Goal: Task Accomplishment & Management: Manage account settings

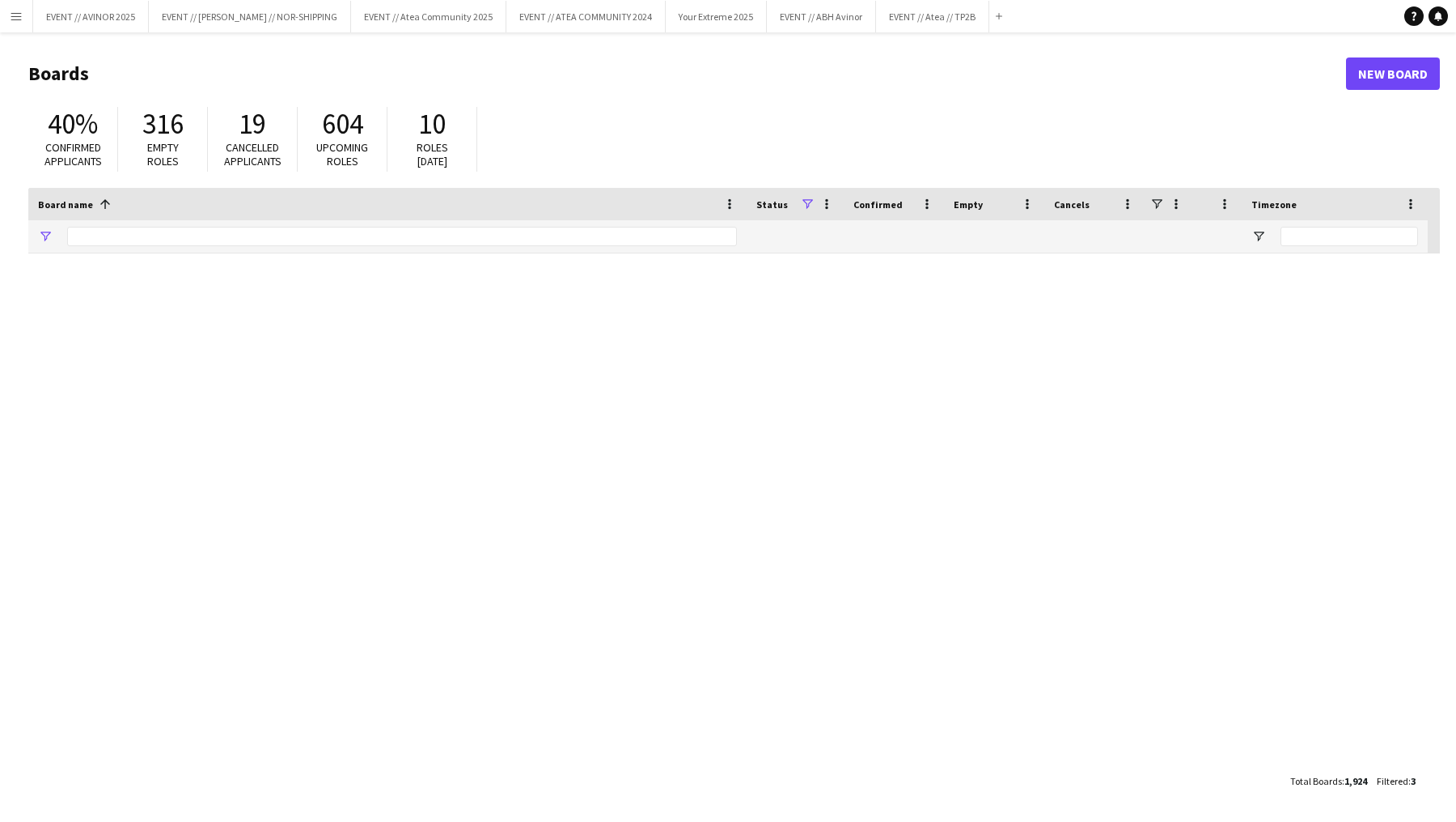
type input "****"
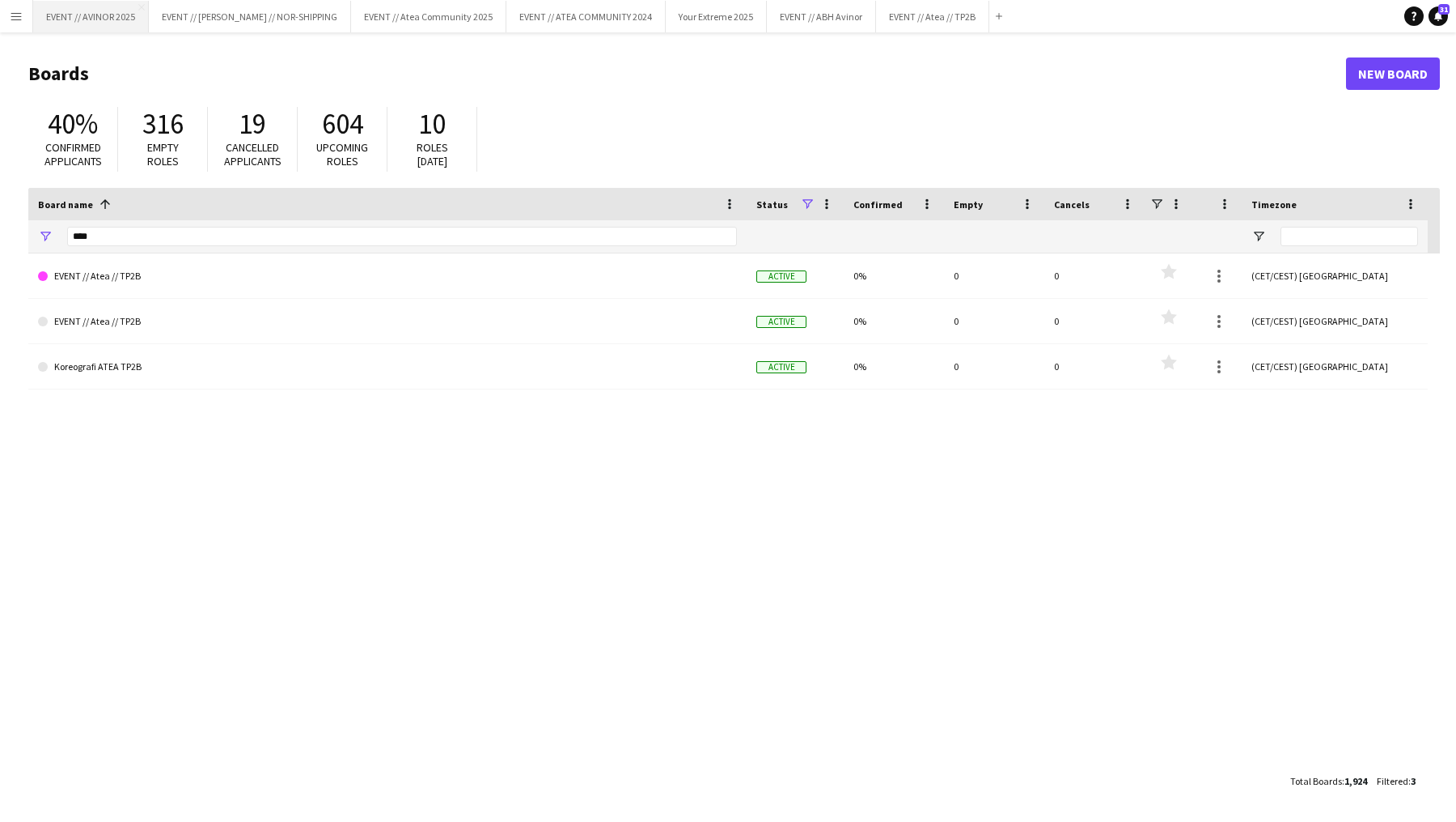
click at [100, 21] on button "EVENT // AVINOR 2025 Close" at bounding box center [91, 17] width 116 height 31
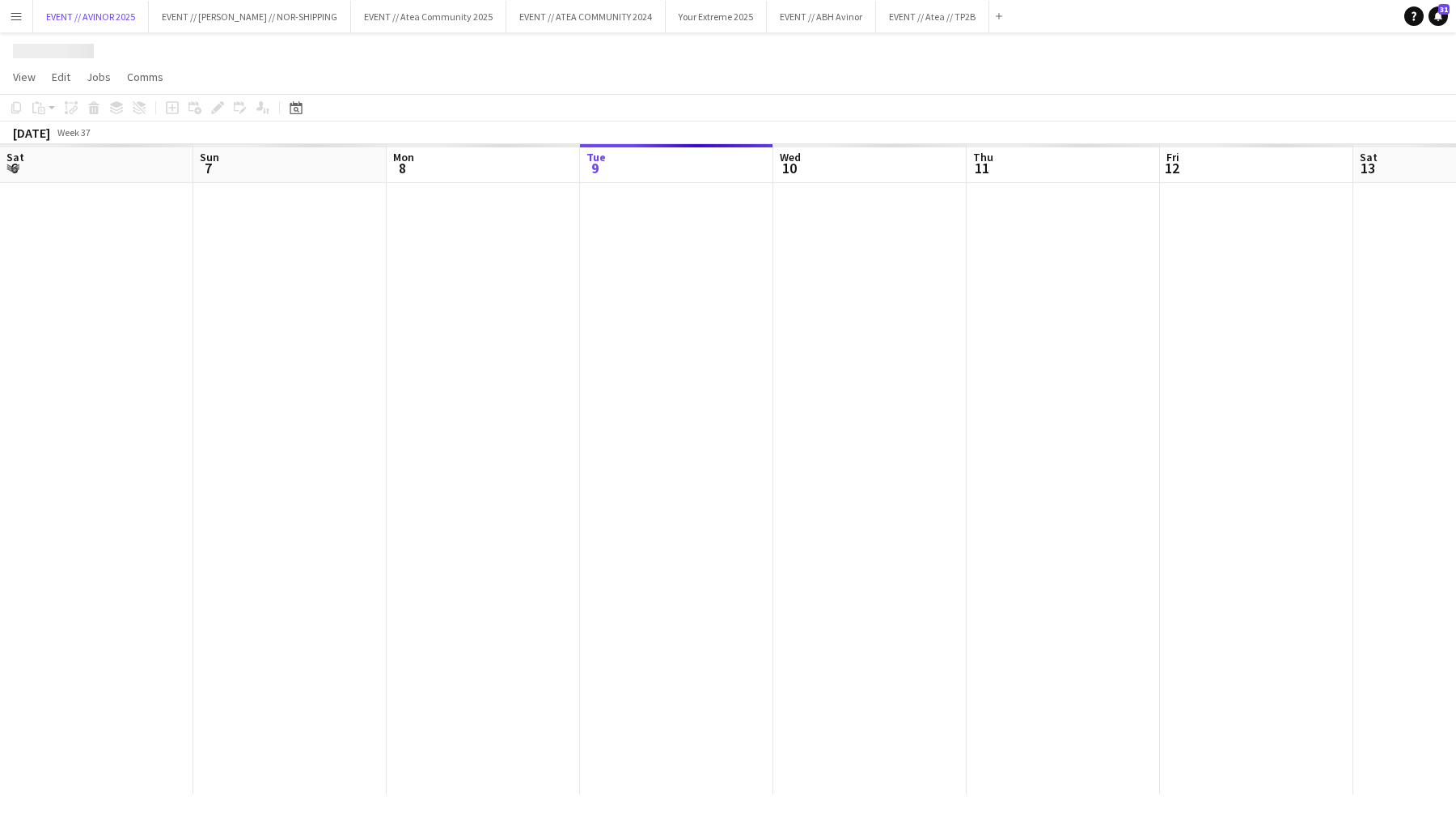
scroll to position [0, 387]
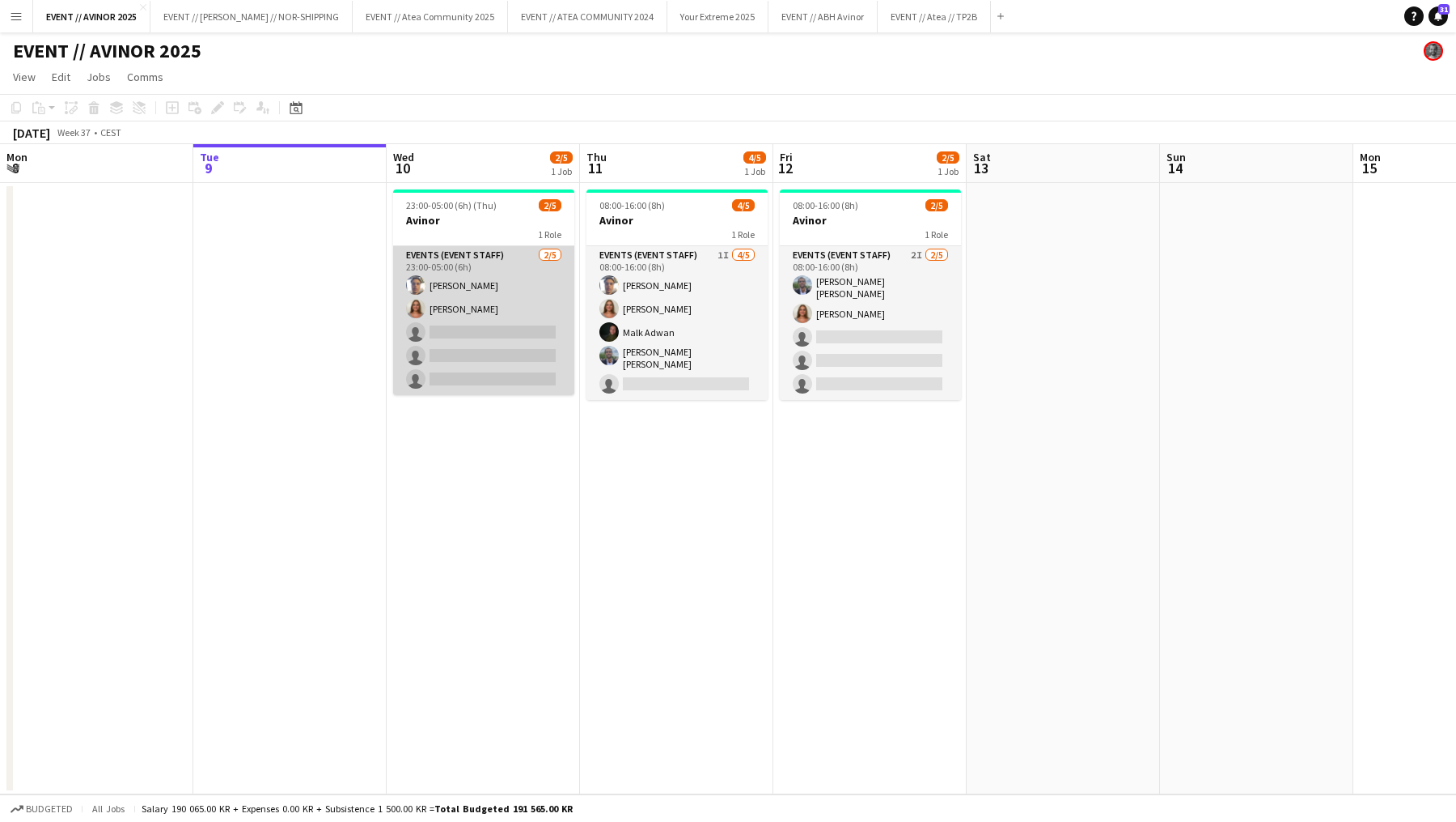
click at [506, 363] on app-card-role "Events (Event Staff) [DATE] 23:00-05:00 (6h) [PERSON_NAME] [PERSON_NAME] single…" at bounding box center [484, 320] width 182 height 149
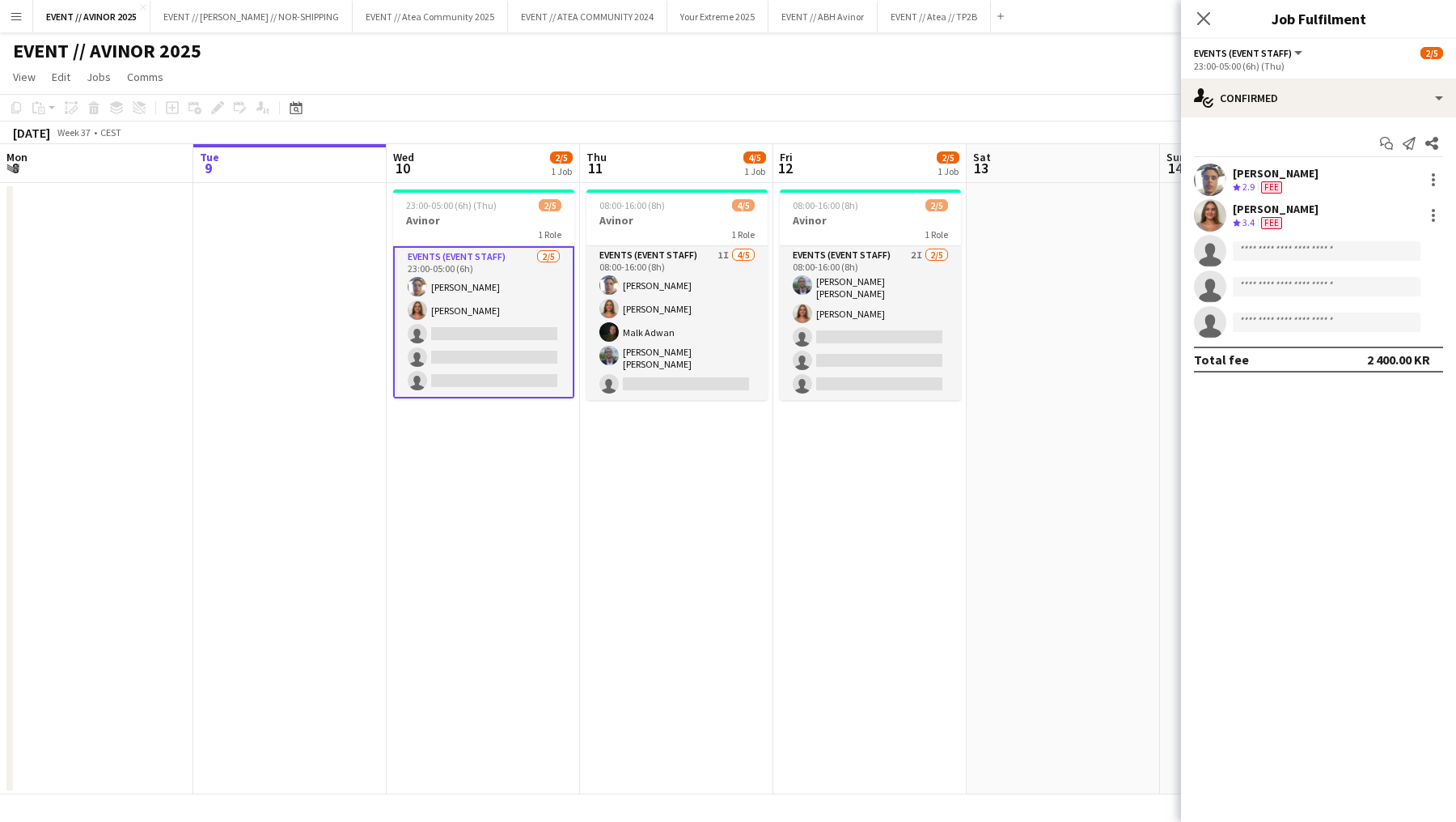
click at [1271, 172] on div "[PERSON_NAME]" at bounding box center [1276, 173] width 86 height 15
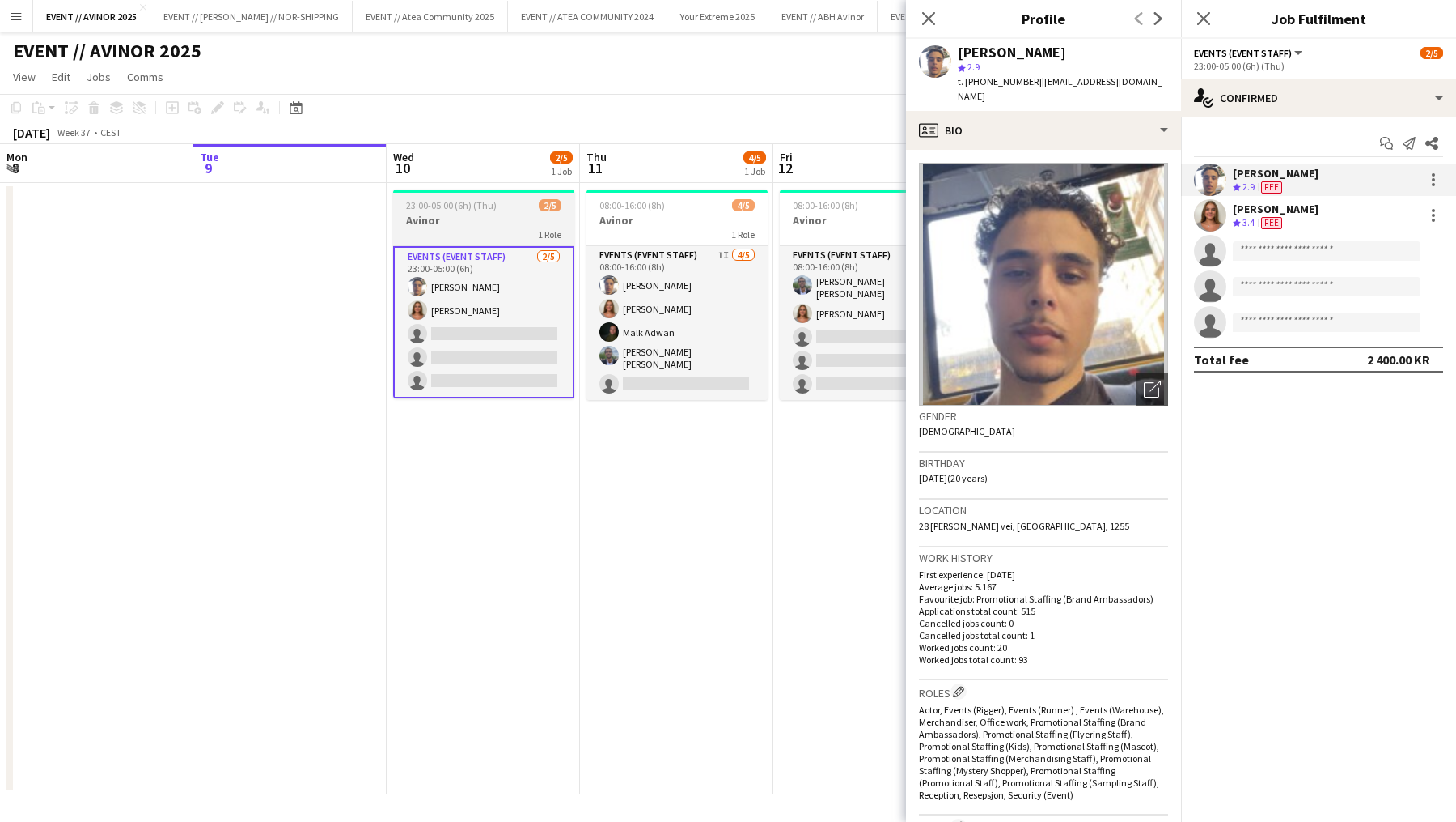
click at [475, 213] on h3 "Avinor" at bounding box center [484, 220] width 182 height 15
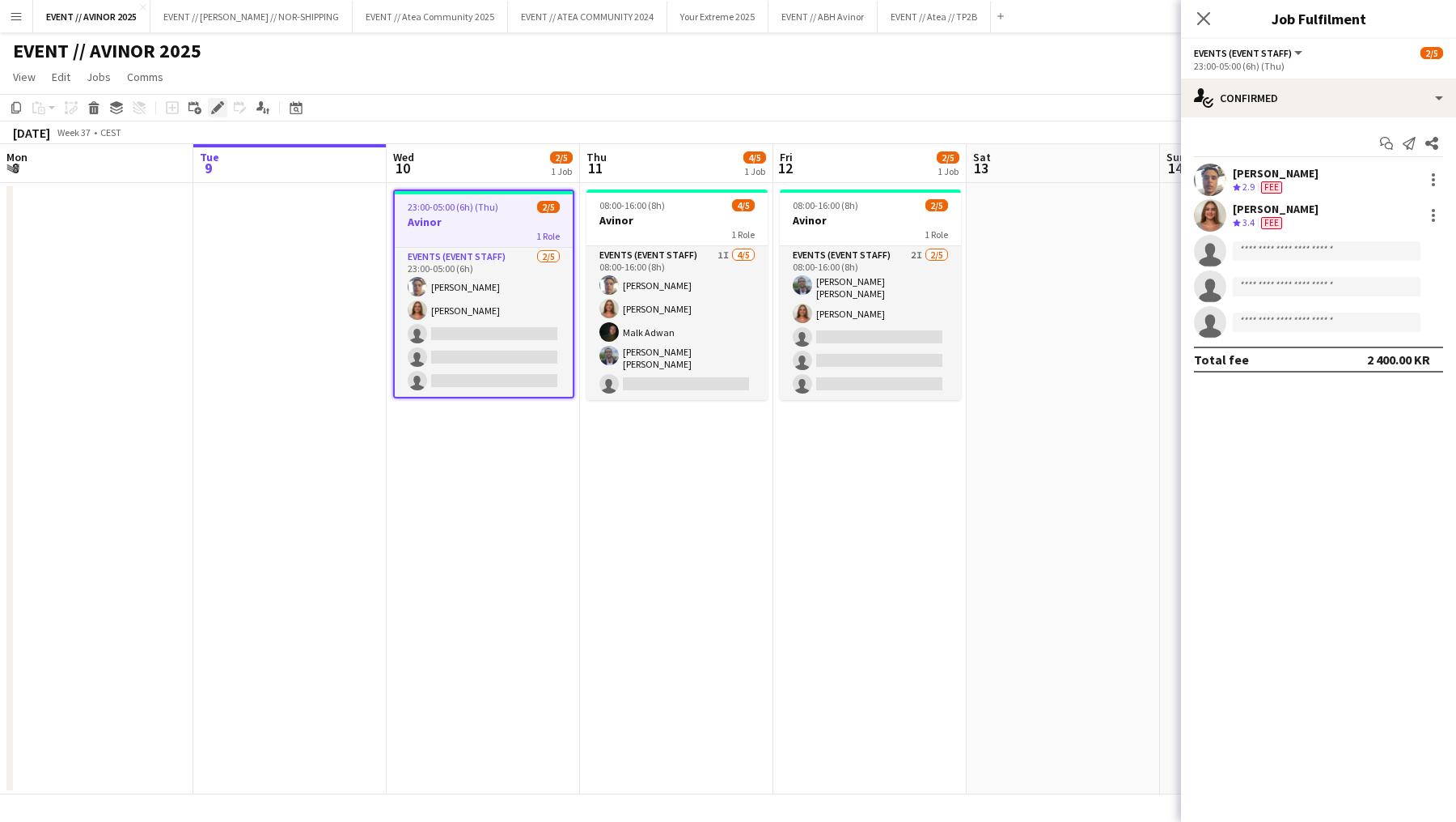
click at [223, 114] on icon "Edit" at bounding box center [217, 107] width 13 height 13
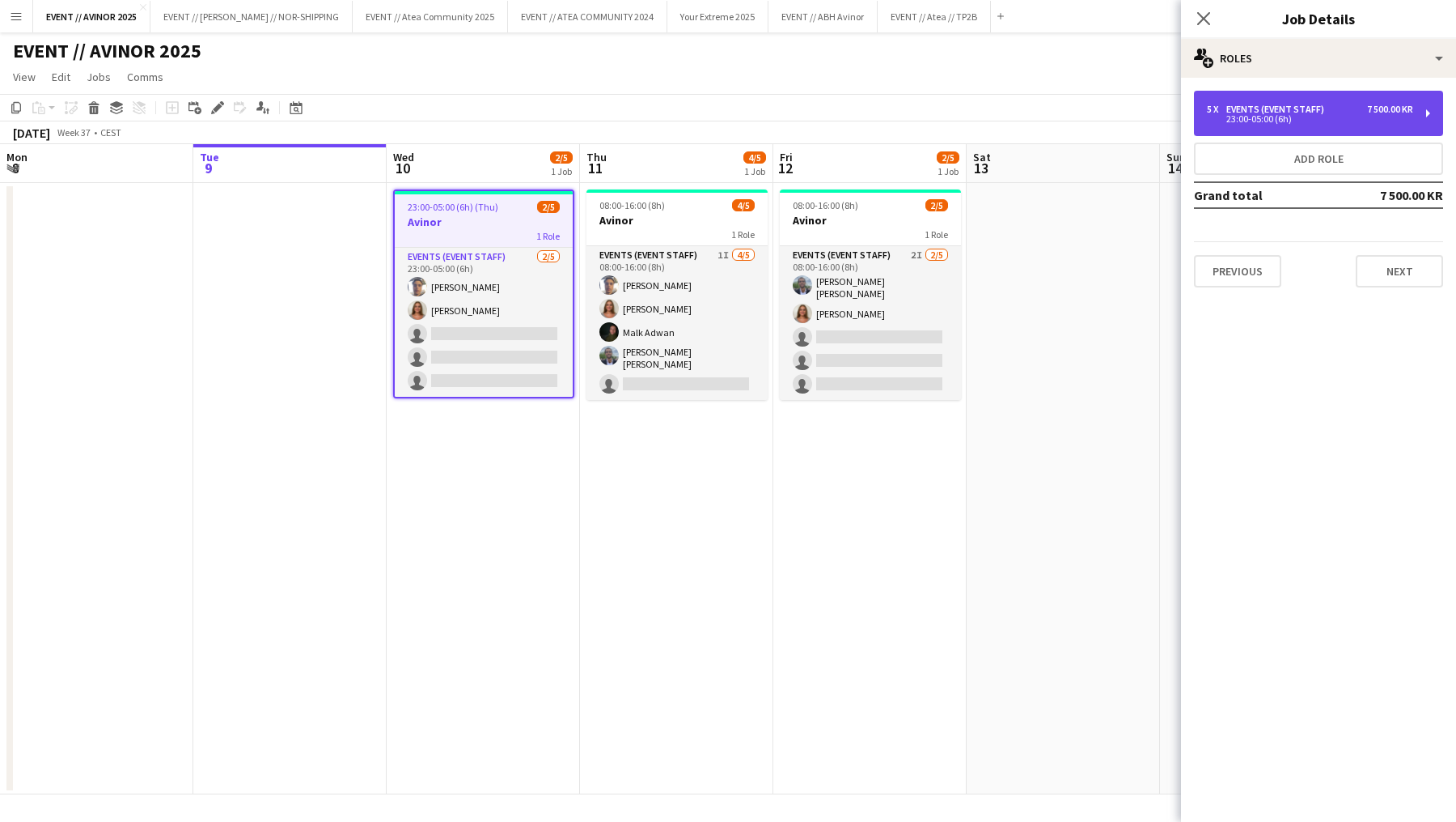
click at [1398, 120] on div "23:00-05:00 (6h)" at bounding box center [1309, 118] width 206 height 8
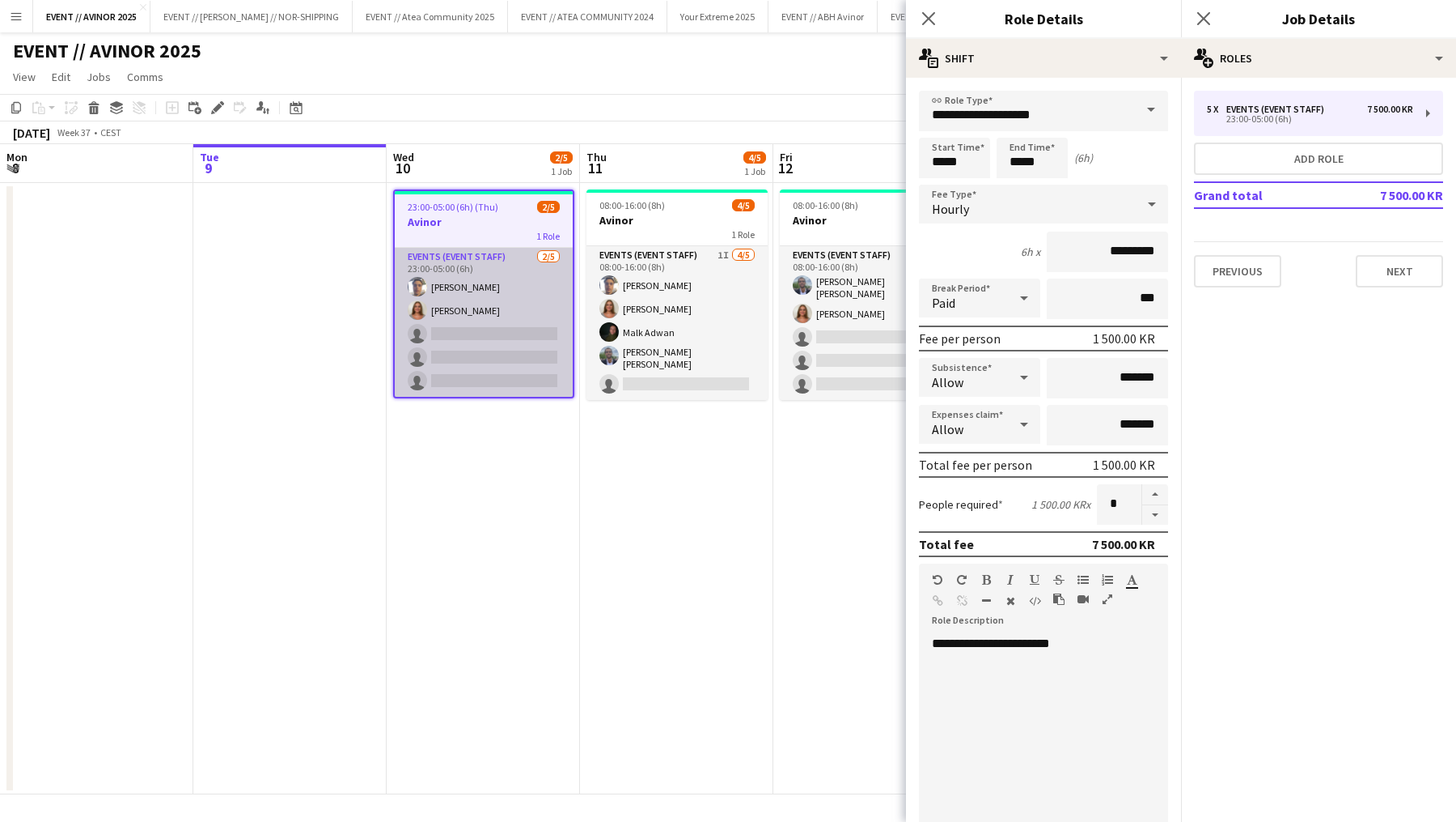
click at [502, 341] on app-card-role "Events (Event Staff) [DATE] 23:00-05:00 (6h) [PERSON_NAME] [PERSON_NAME] single…" at bounding box center [484, 322] width 178 height 149
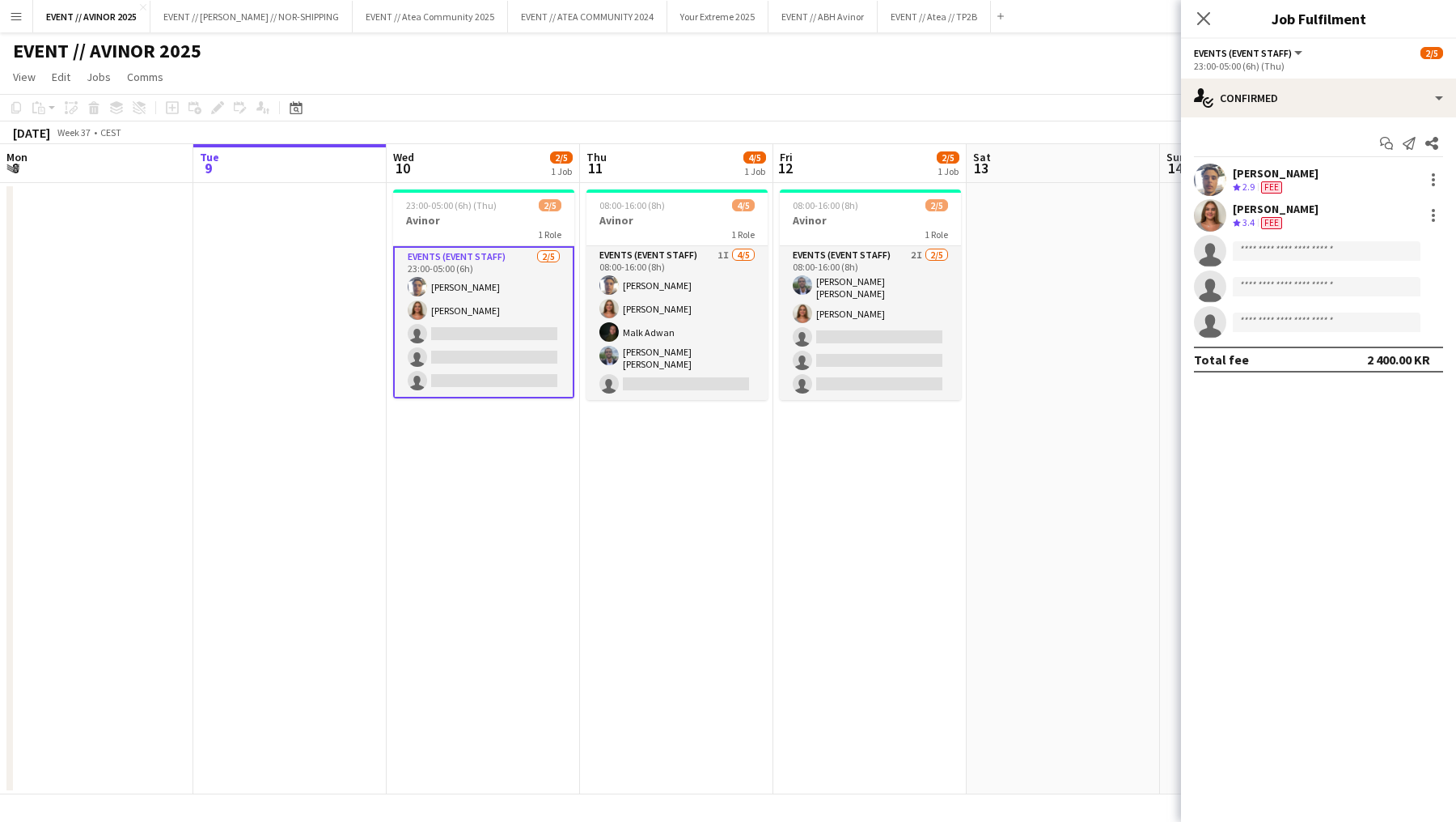
click at [1263, 260] on app-invite-slot "single-neutral-actions" at bounding box center [1318, 250] width 275 height 32
click at [1267, 251] on input at bounding box center [1327, 250] width 188 height 19
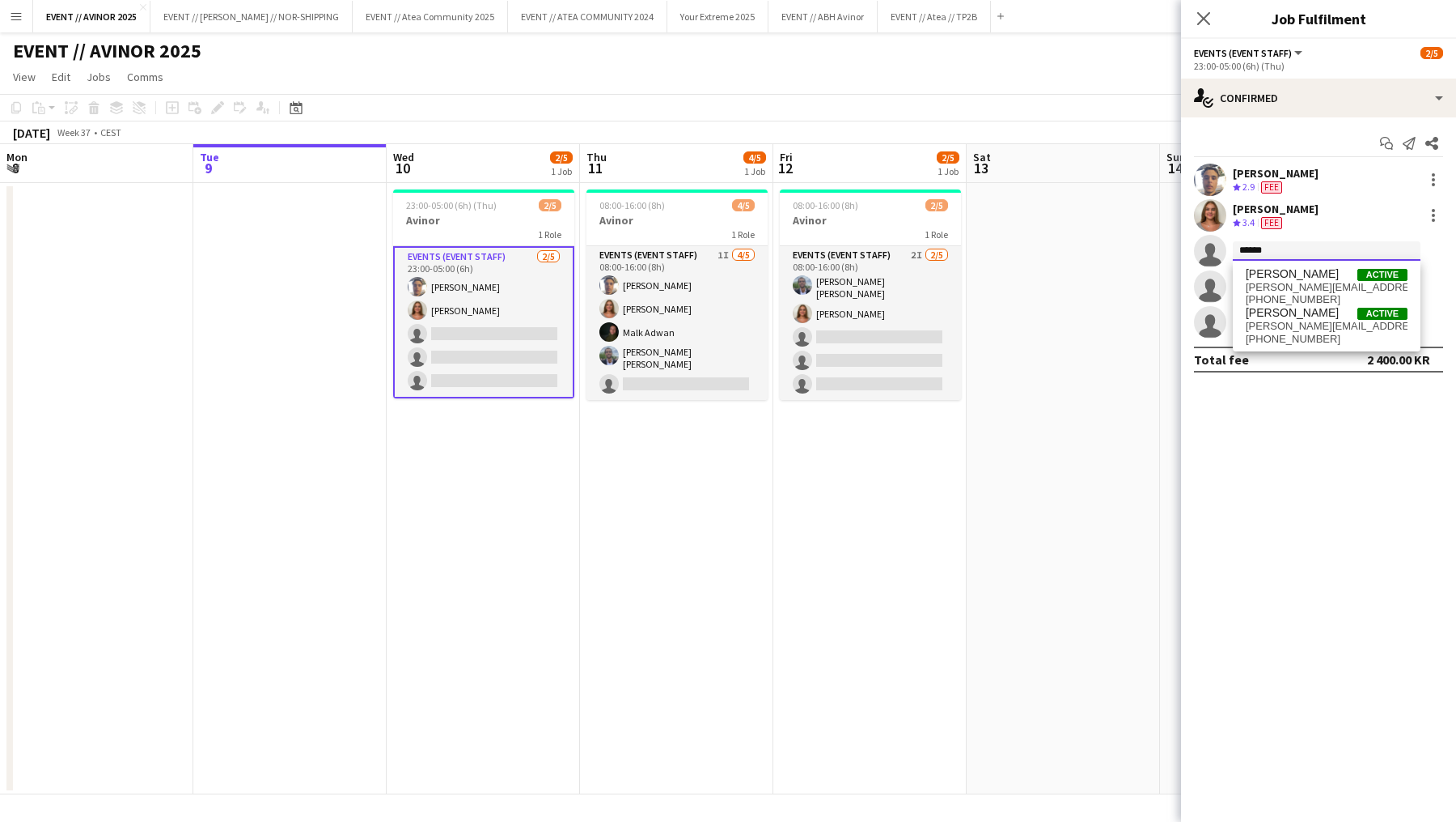
type input "******"
click at [1329, 77] on app-options-switcher "Events (Event Staff) All roles Events (Event Staff) [DATE] 23:00-05:00 (6h) (Th…" at bounding box center [1318, 58] width 275 height 39
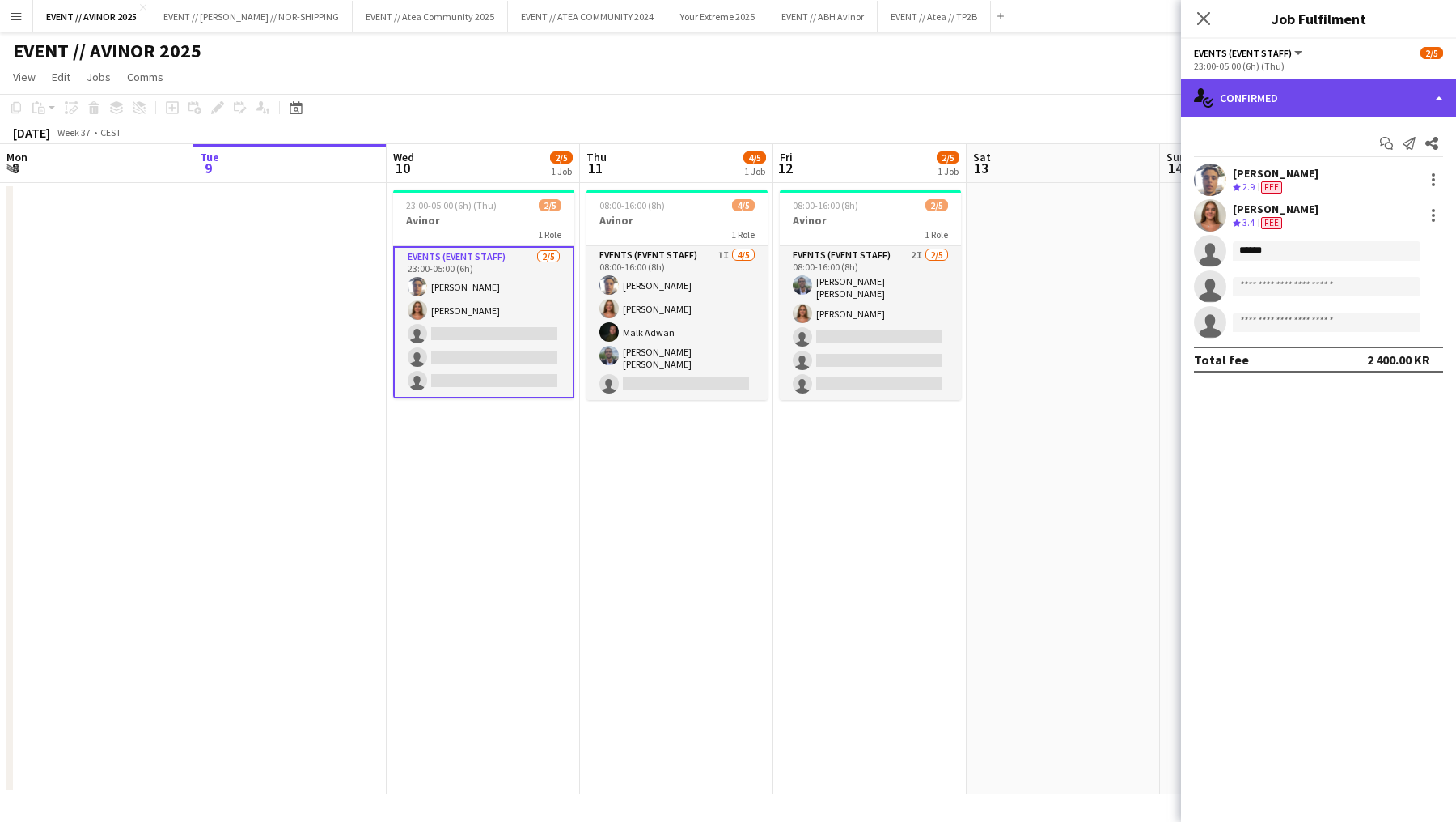
click at [1329, 89] on div "single-neutral-actions-check-2 Confirmed" at bounding box center [1318, 98] width 275 height 39
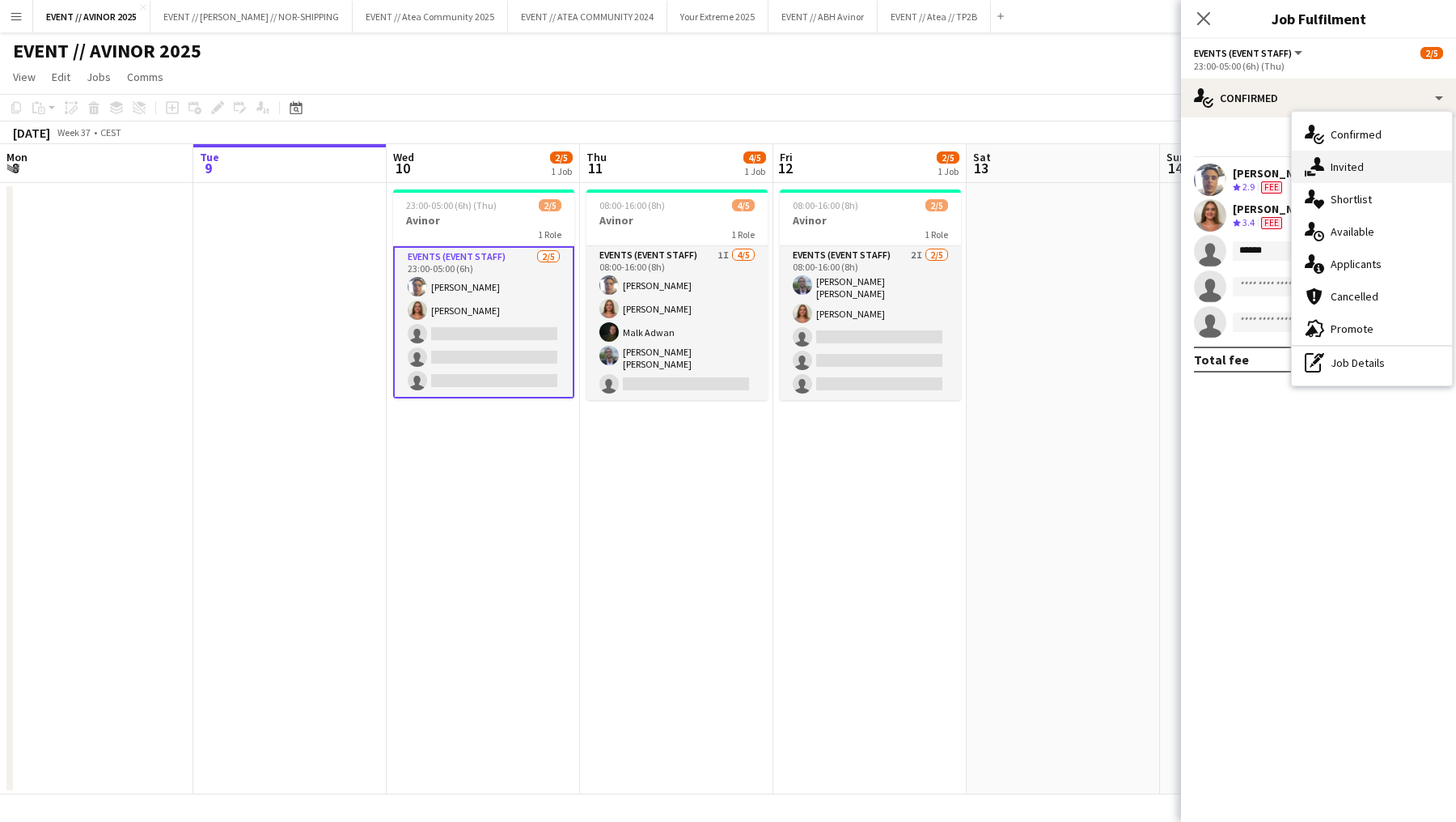
click at [1334, 160] on span "Invited" at bounding box center [1347, 167] width 33 height 15
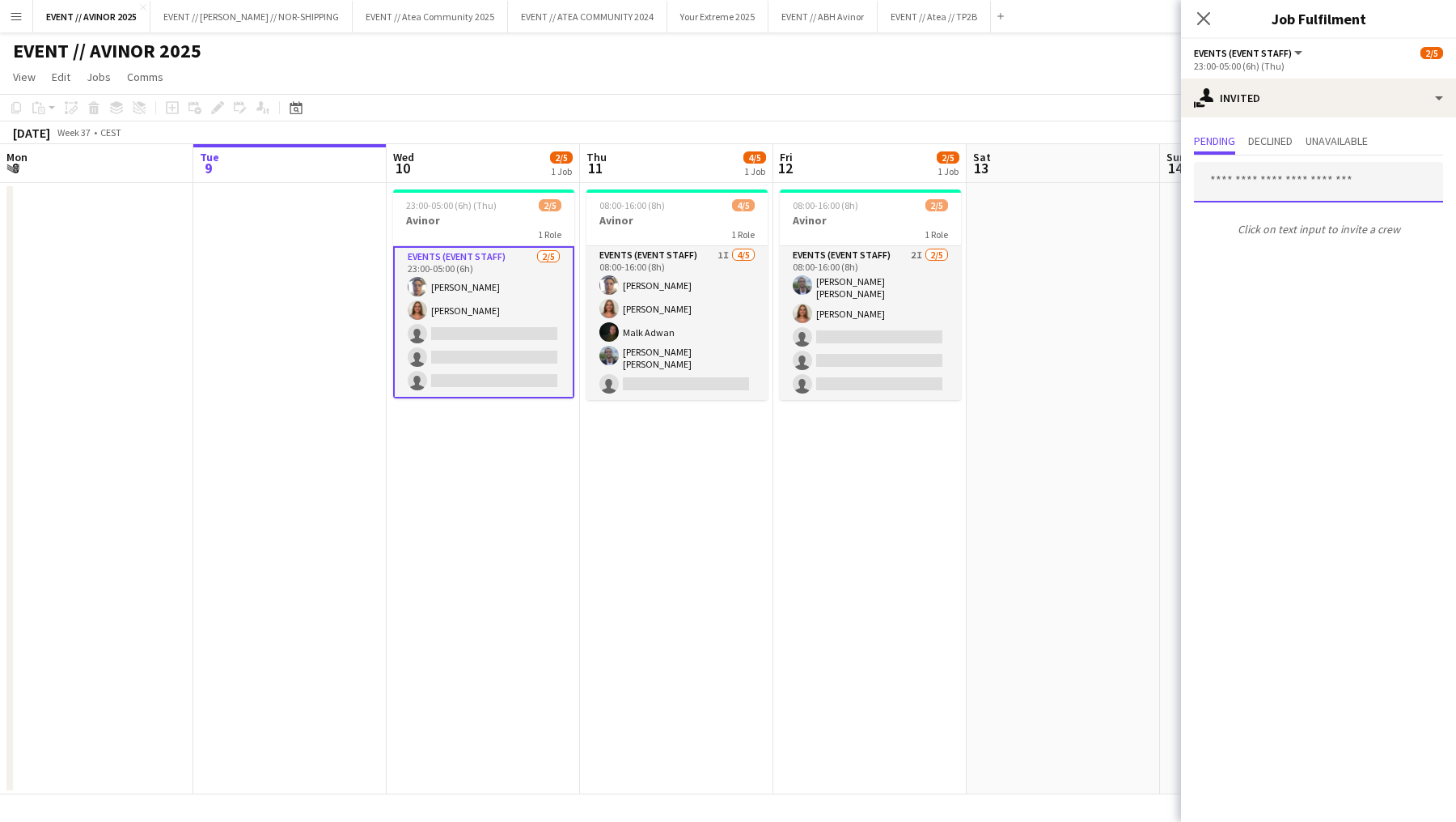
click at [1285, 176] on input "text" at bounding box center [1318, 182] width 249 height 40
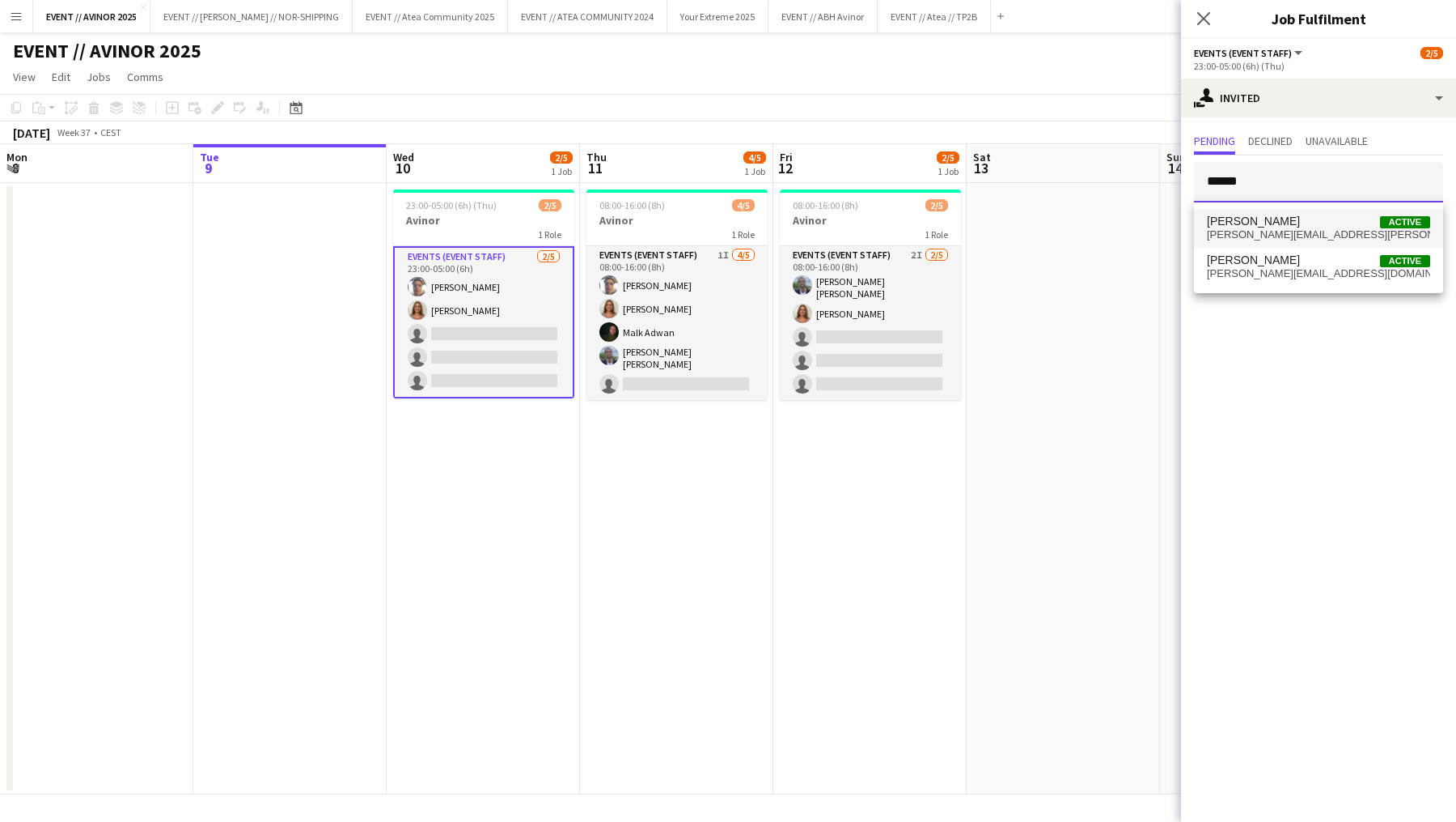
type input "******"
click at [1283, 228] on span "[PERSON_NAME]" at bounding box center [1252, 221] width 93 height 14
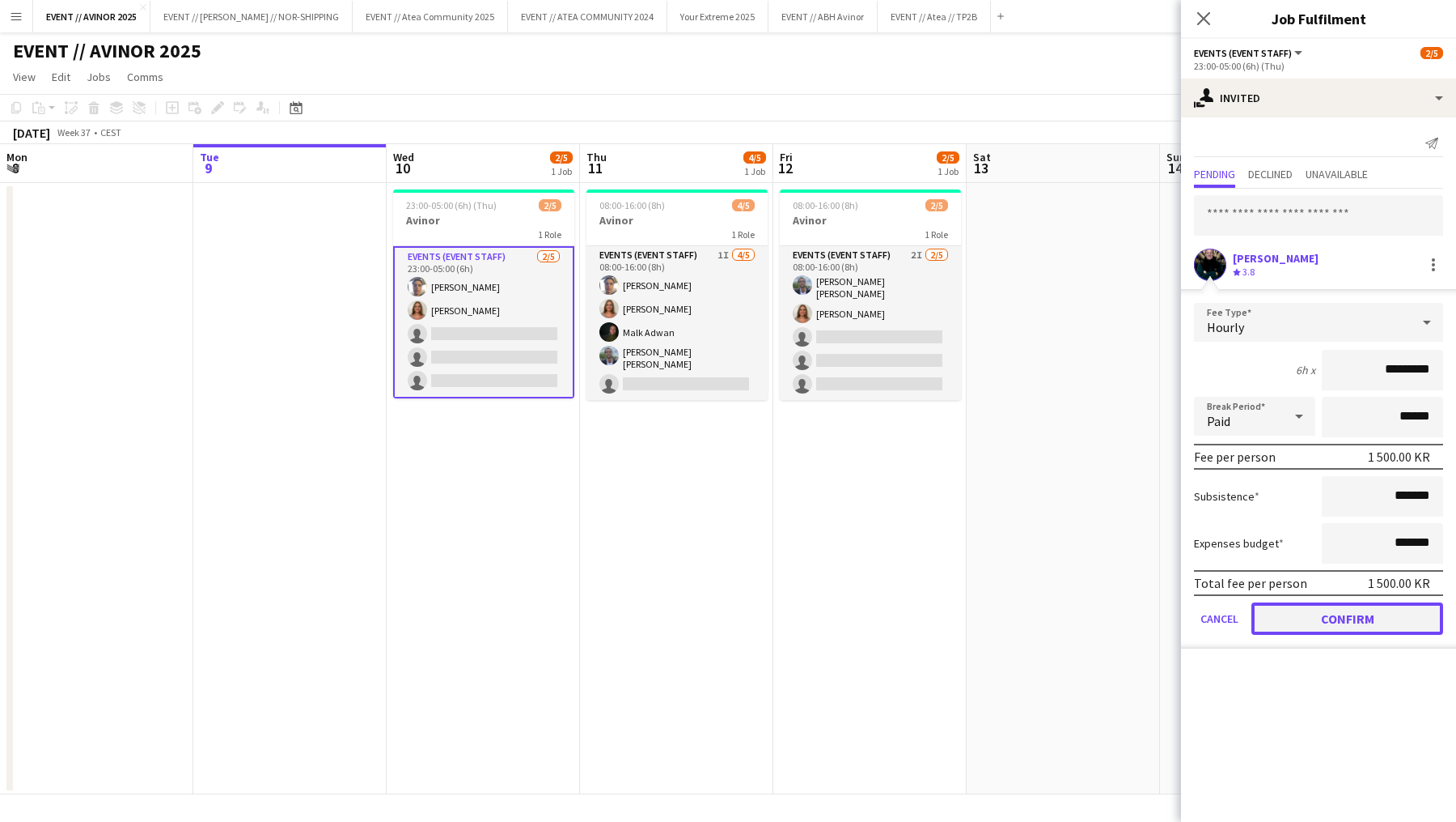
click at [1335, 611] on button "Confirm" at bounding box center [1347, 617] width 192 height 32
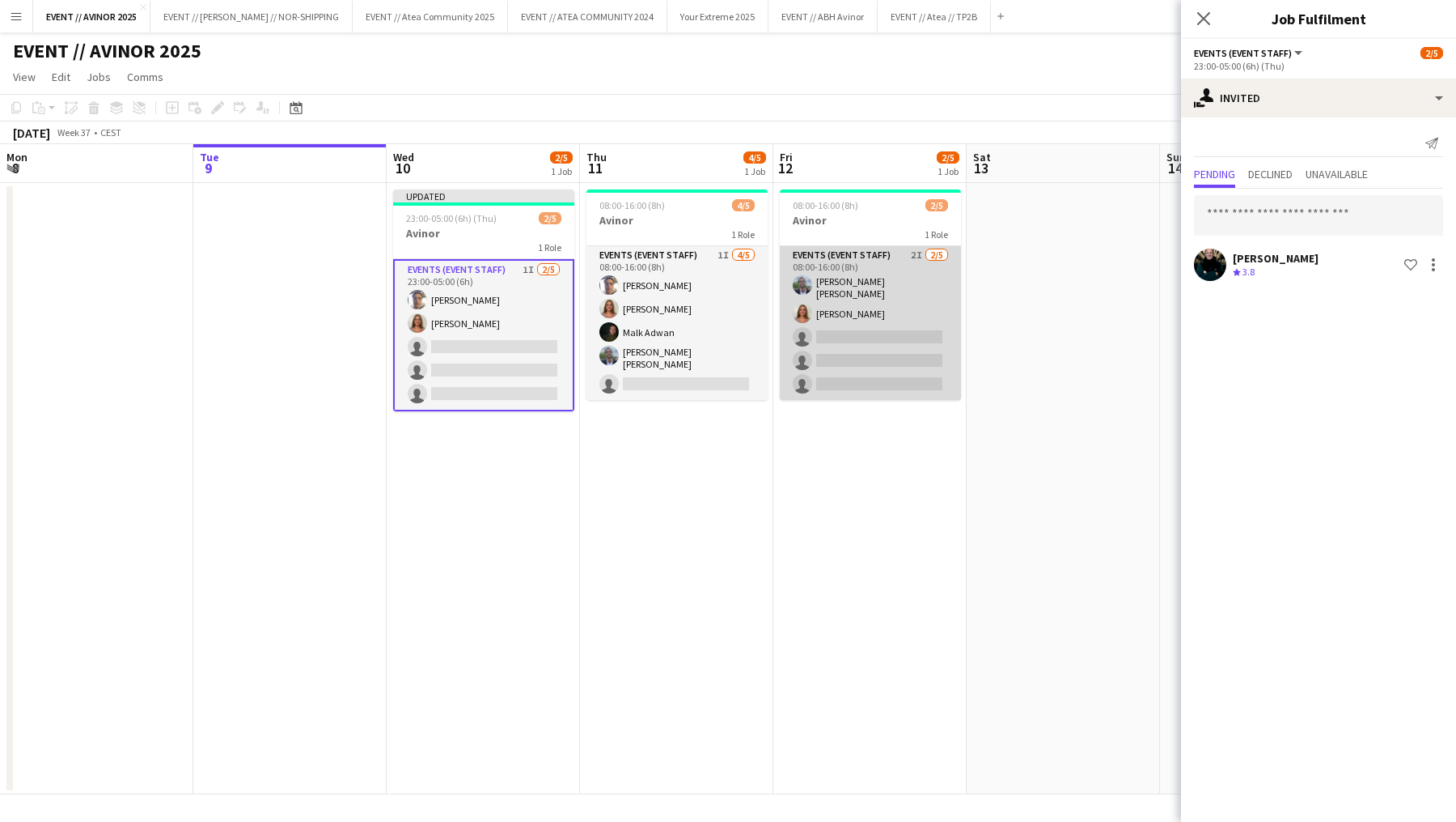
click at [889, 326] on app-card-role "Events (Event Staff) 2I [DATE] 08:00-16:00 (8h) [PERSON_NAME] [PERSON_NAME] [PE…" at bounding box center [871, 323] width 182 height 154
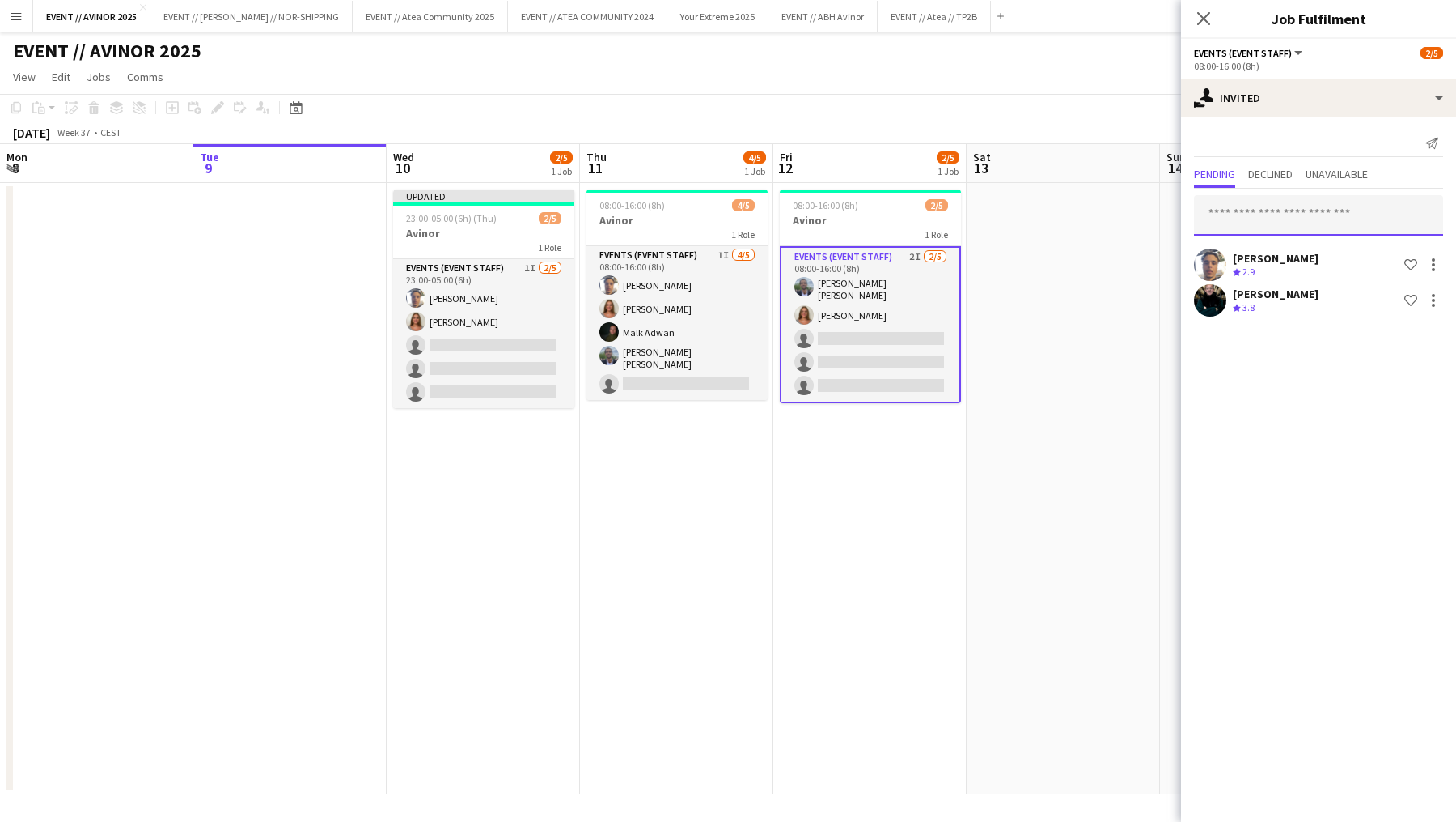
click at [1274, 206] on input "text" at bounding box center [1318, 216] width 249 height 40
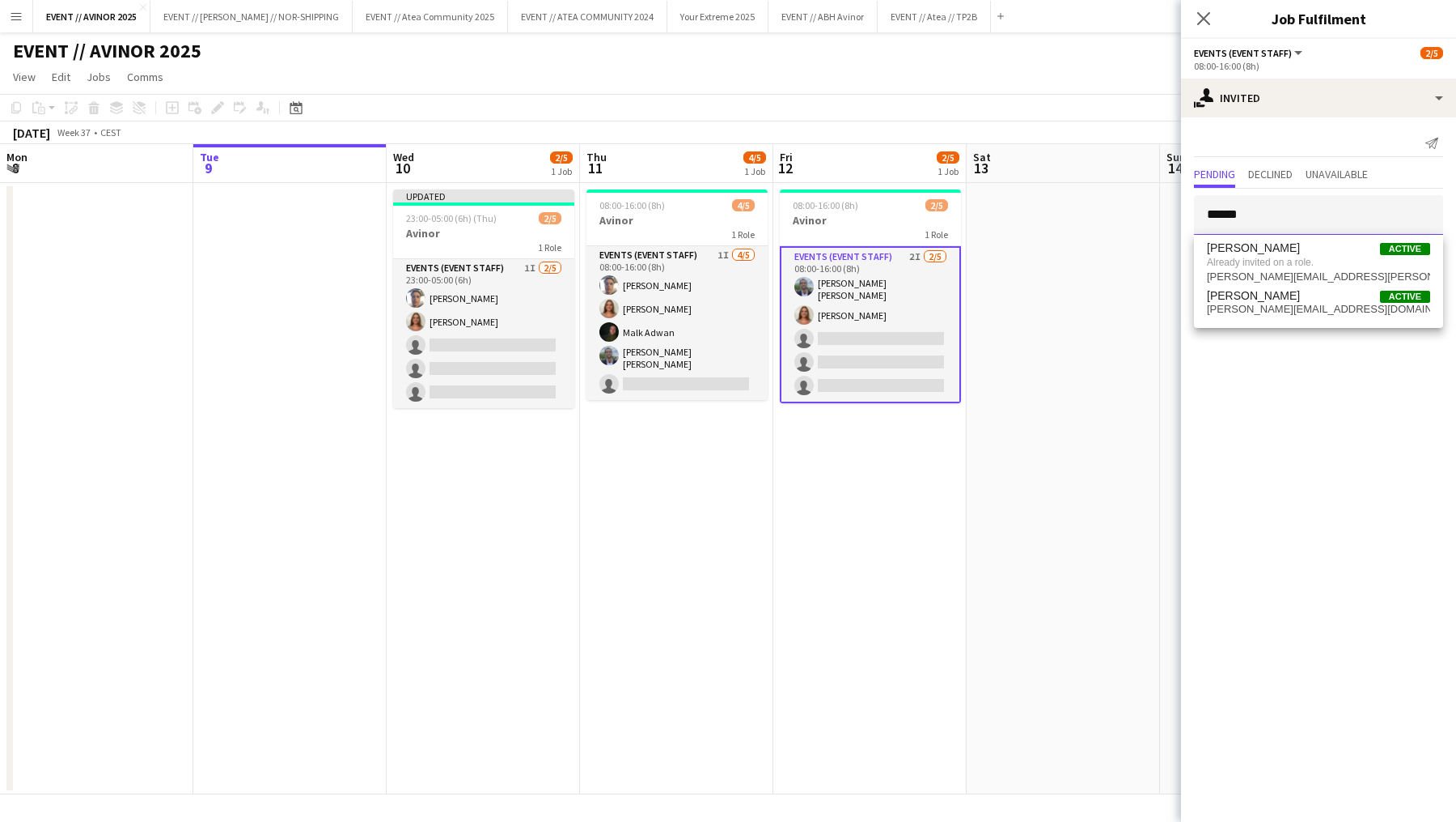
type input "******"
click at [1024, 279] on app-date-cell at bounding box center [1063, 488] width 193 height 611
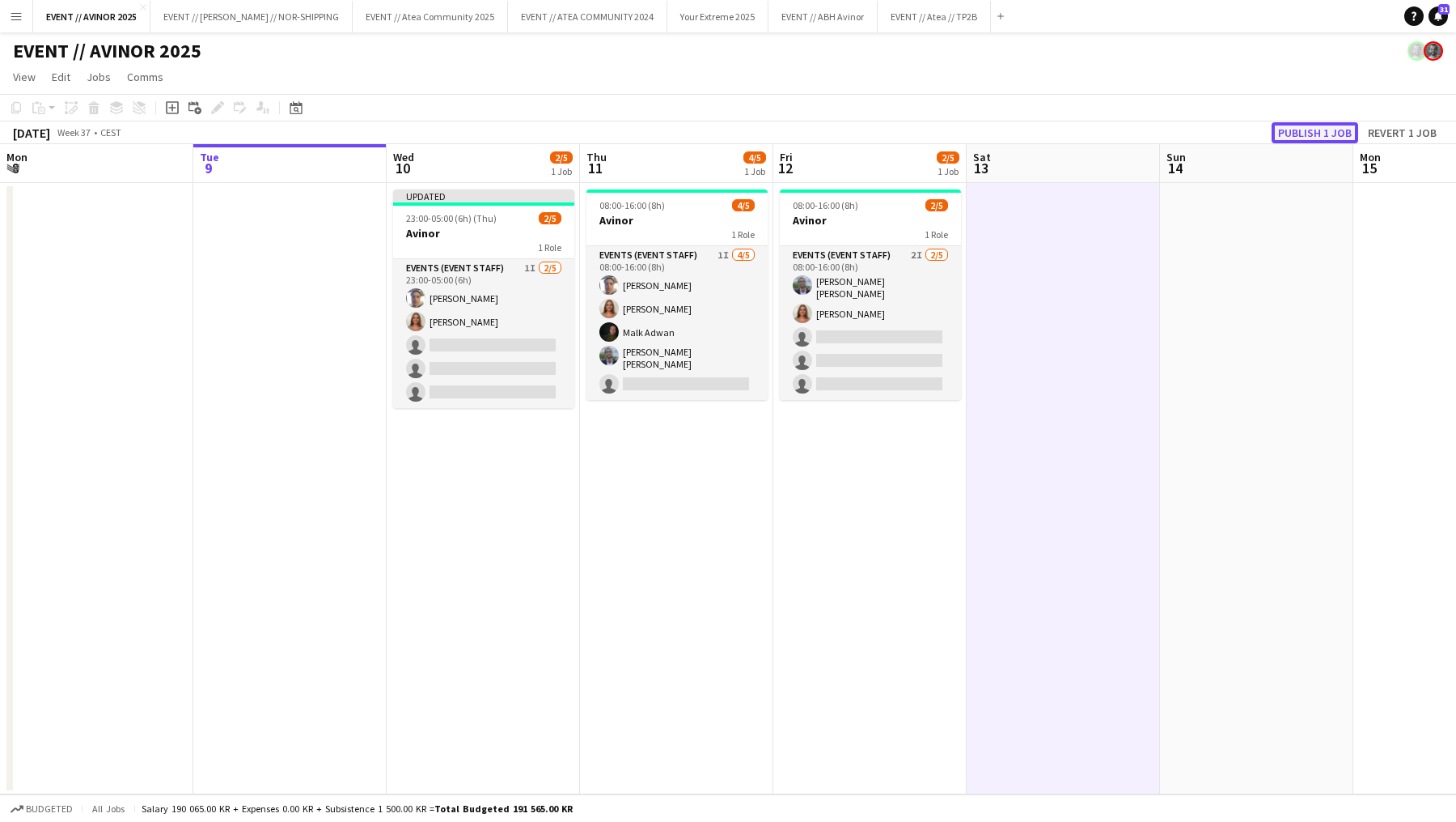
click at [1324, 137] on button "Publish 1 job" at bounding box center [1315, 132] width 86 height 21
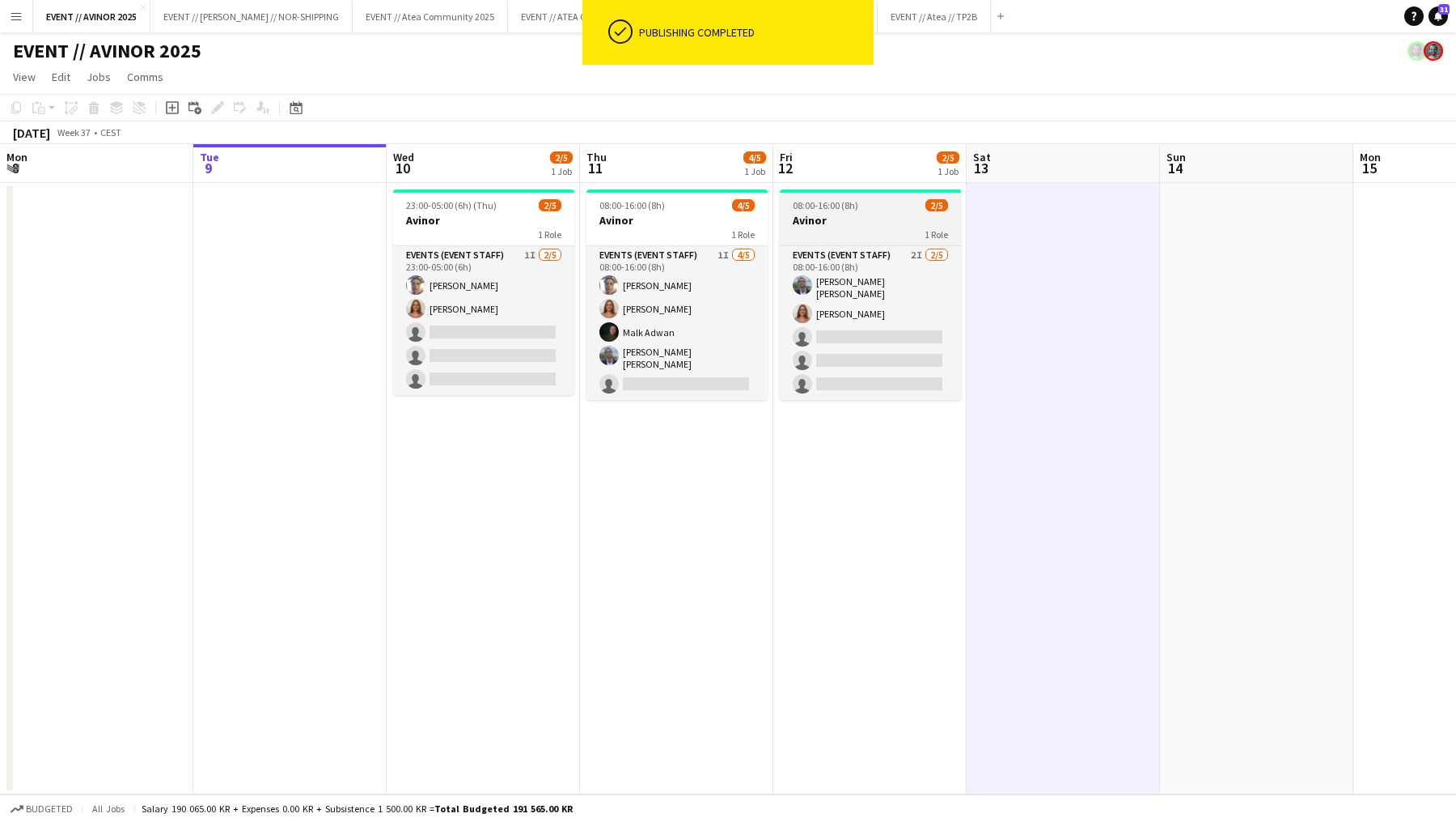
click at [864, 228] on div "1 Role" at bounding box center [871, 234] width 182 height 13
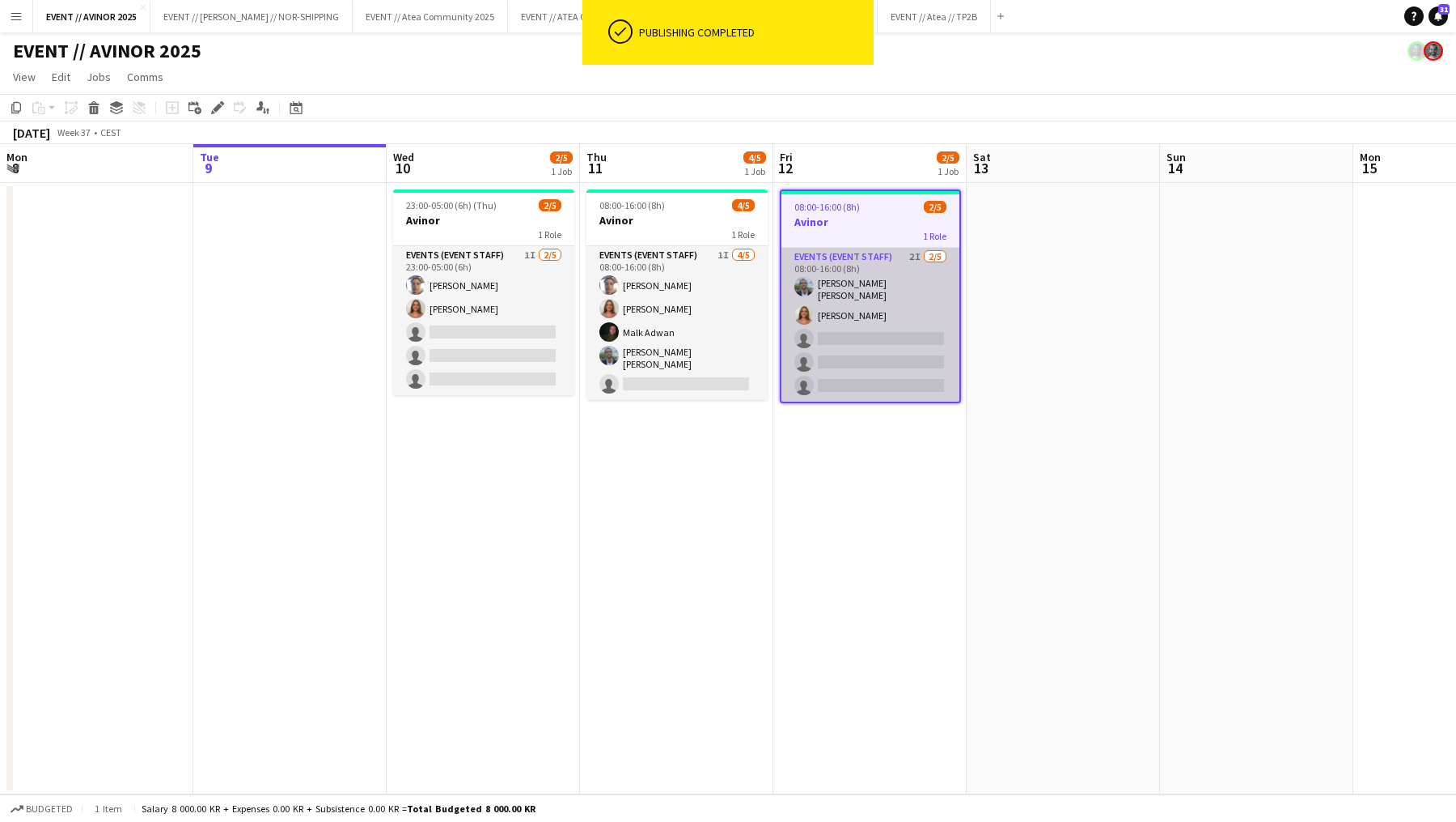
click at [917, 267] on app-card-role "Events (Event Staff) 2I [DATE] 08:00-16:00 (8h) [PERSON_NAME] [PERSON_NAME] [PE…" at bounding box center [870, 325] width 178 height 154
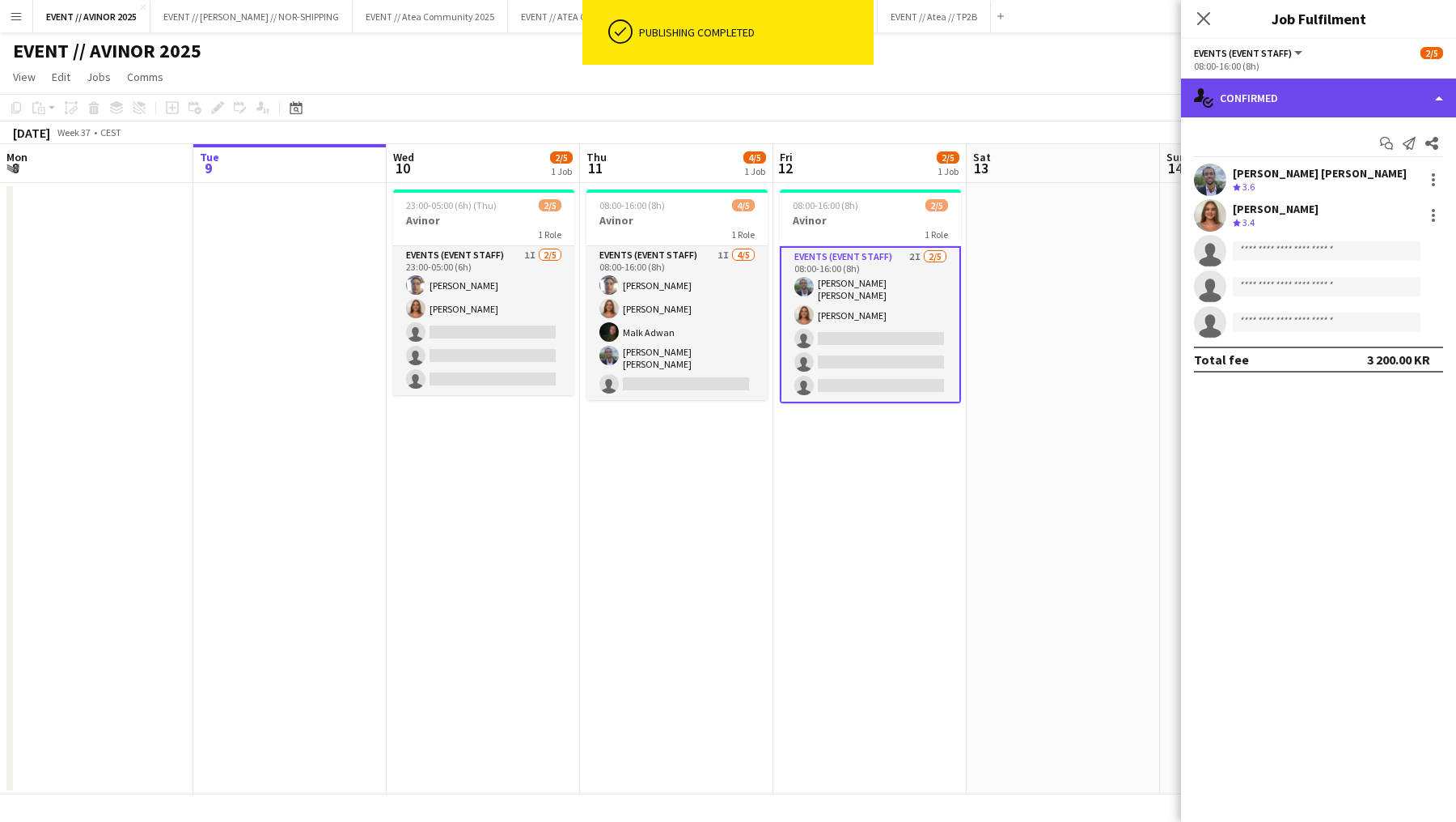
click at [1259, 106] on div "single-neutral-actions-check-2 Confirmed" at bounding box center [1318, 98] width 275 height 39
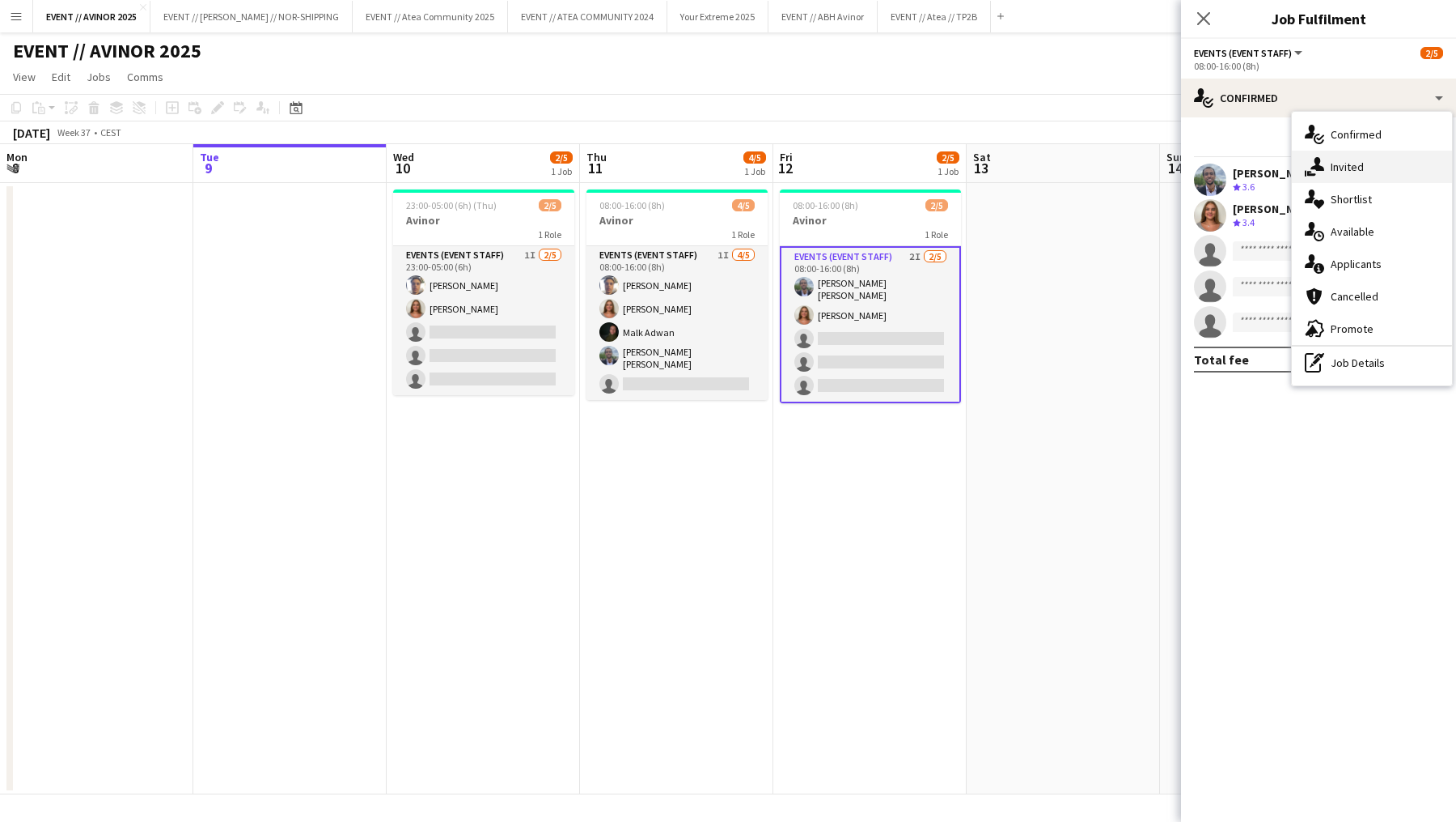
click at [1317, 168] on icon at bounding box center [1317, 163] width 14 height 14
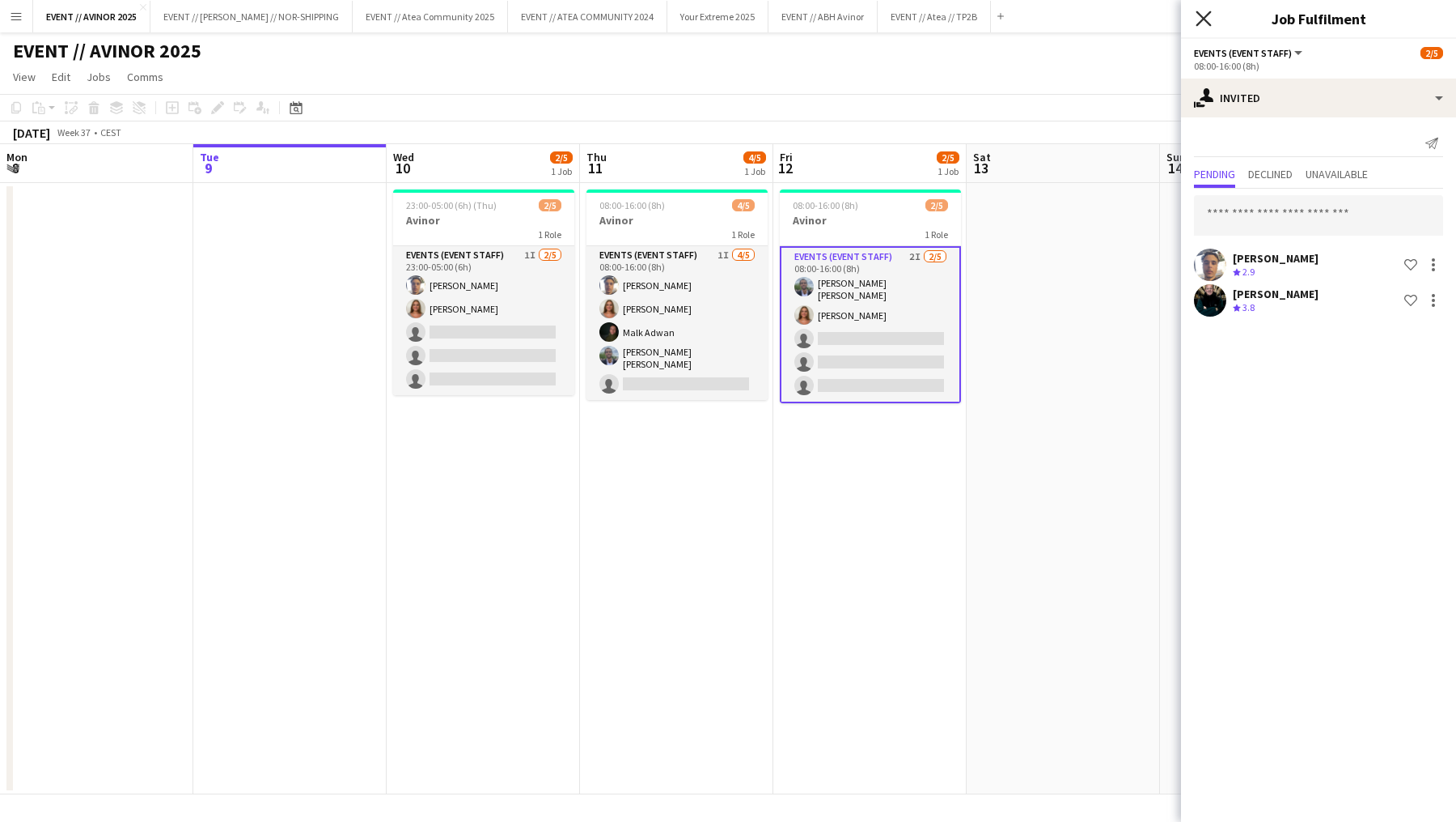
click at [1202, 26] on icon "Close pop-in" at bounding box center [1203, 17] width 16 height 16
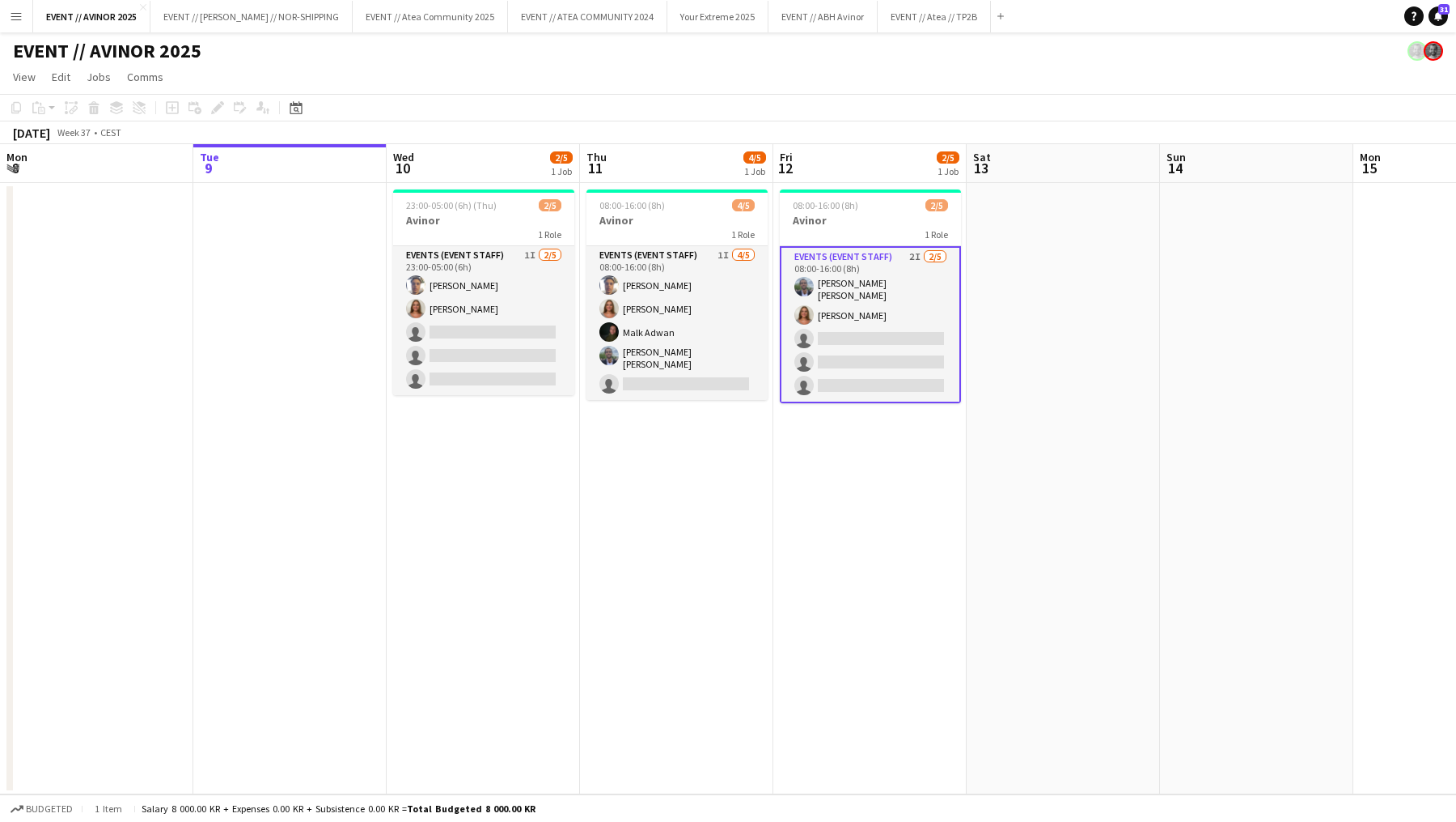
click at [862, 366] on app-card-role "Events (Event Staff) 2I [DATE] 08:00-16:00 (8h) [PERSON_NAME] [PERSON_NAME] [PE…" at bounding box center [871, 324] width 182 height 157
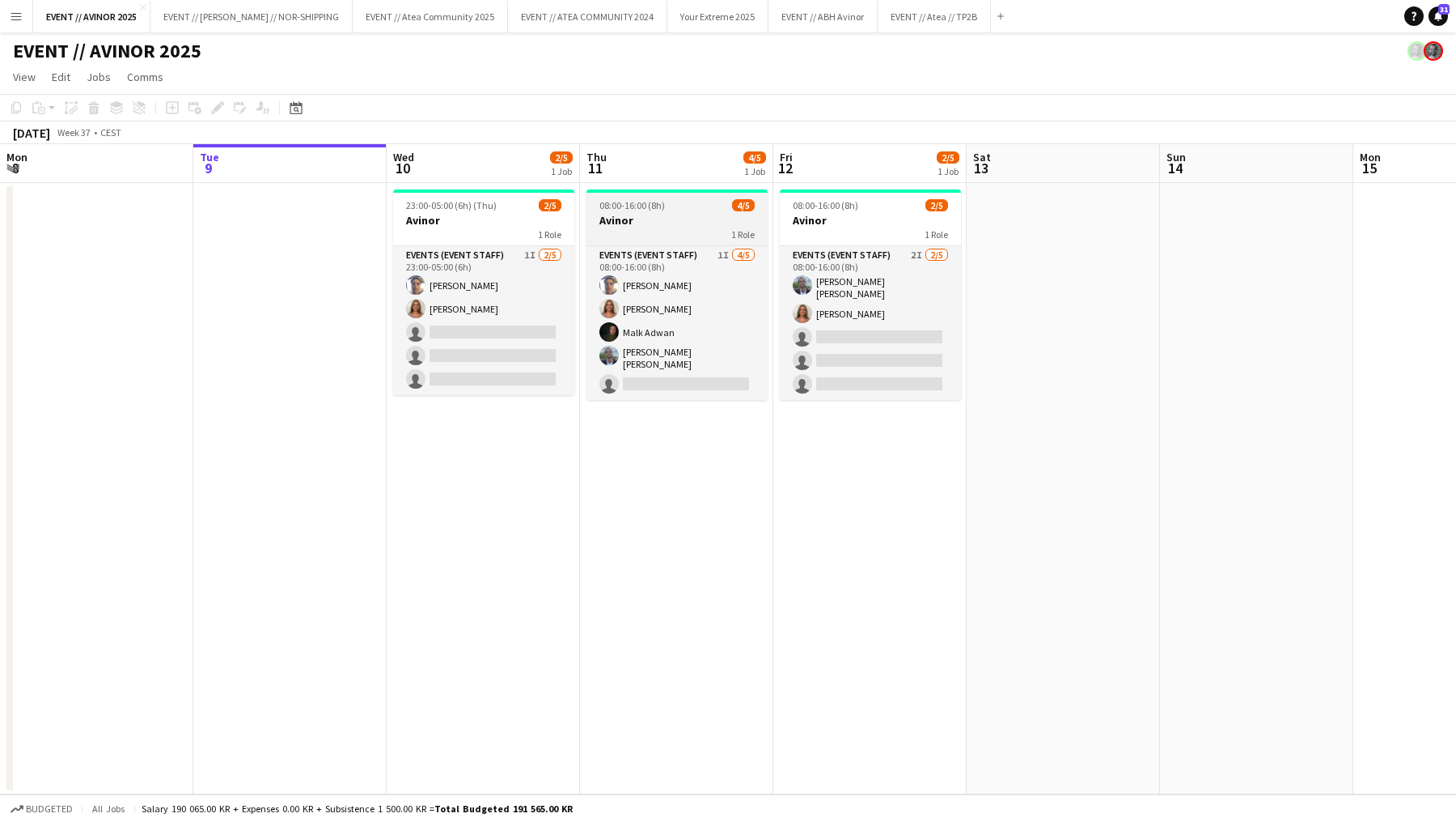
click at [678, 221] on h3 "Avinor" at bounding box center [678, 220] width 182 height 15
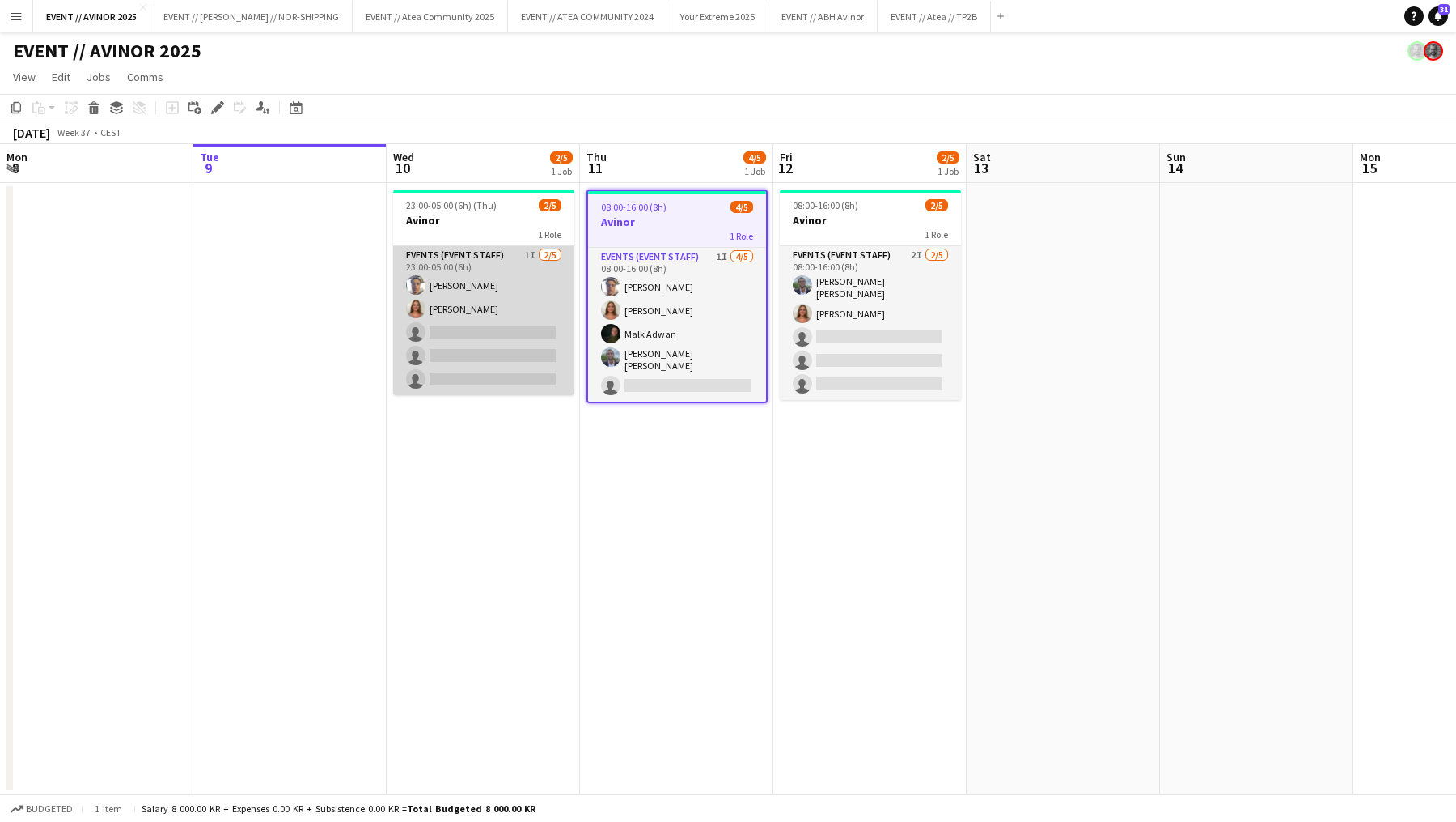
click at [524, 365] on app-card-role "Events (Event Staff) 1I [DATE] 23:00-05:00 (6h) [PERSON_NAME] [PERSON_NAME] sin…" at bounding box center [484, 320] width 182 height 149
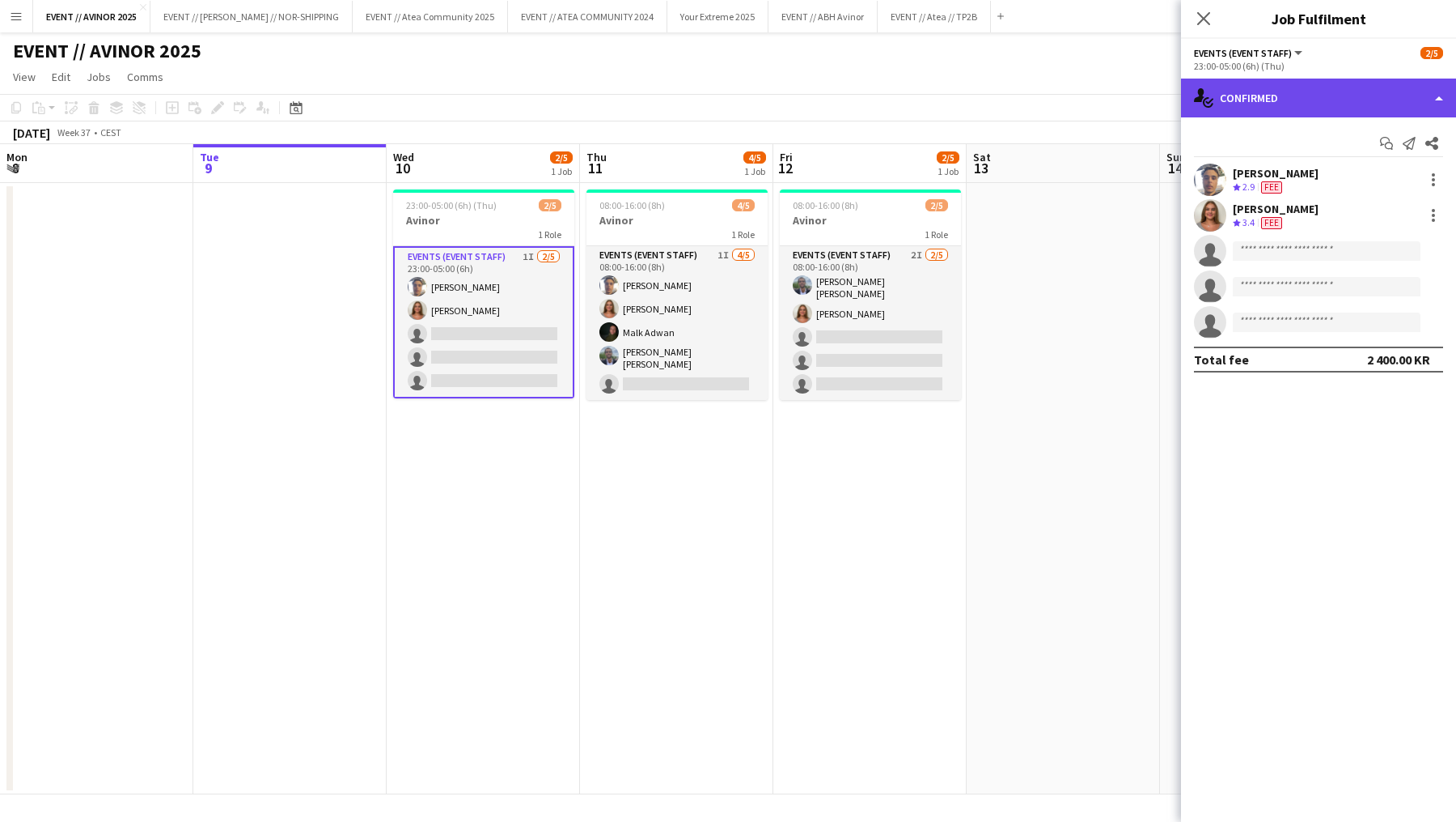
click at [1311, 107] on div "single-neutral-actions-check-2 Confirmed" at bounding box center [1318, 98] width 275 height 39
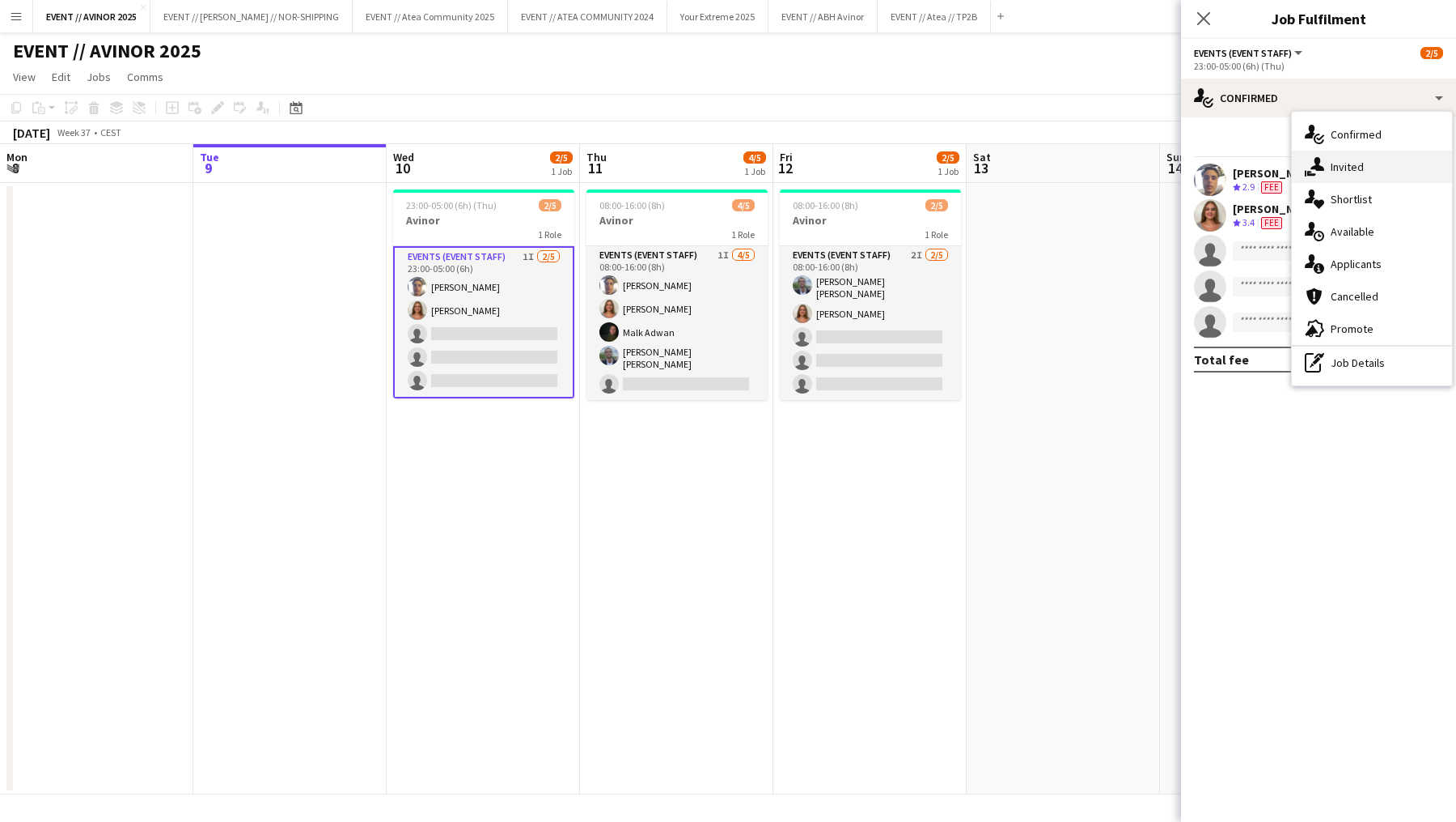
click at [1332, 174] on div "single-neutral-actions-share-1 Invited" at bounding box center [1372, 166] width 160 height 32
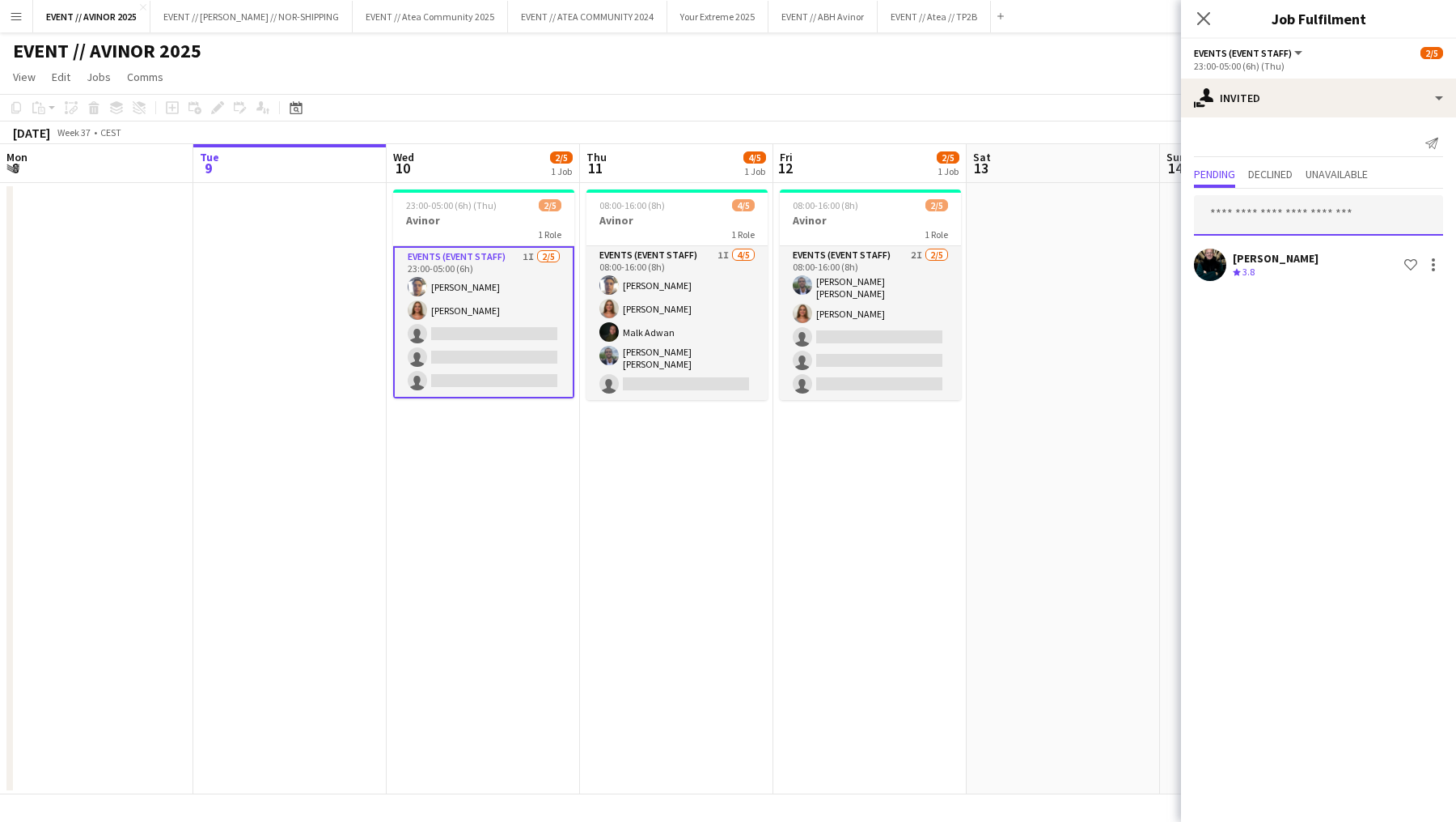
click at [1279, 220] on input "text" at bounding box center [1318, 216] width 249 height 40
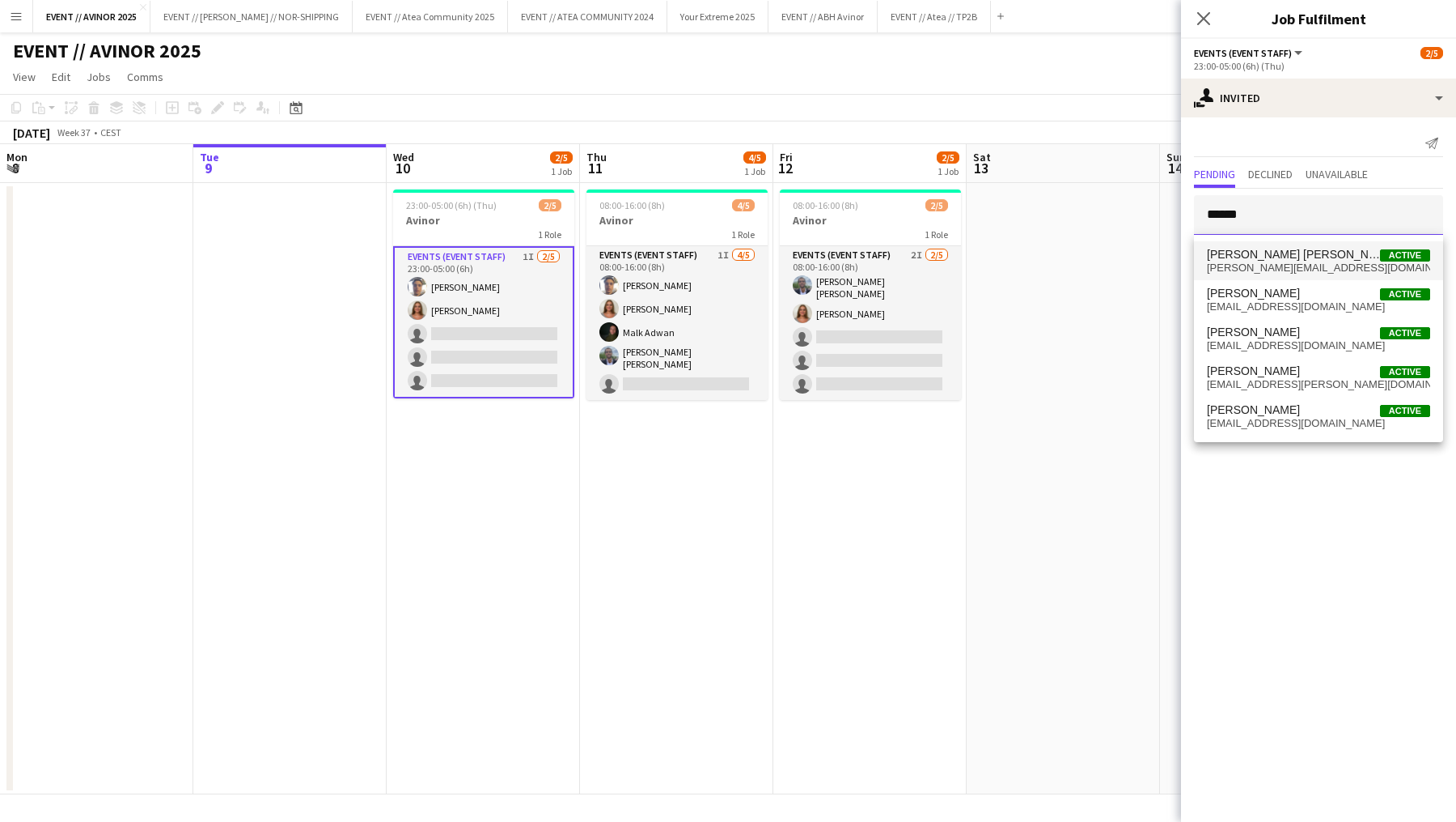
type input "******"
click at [1274, 254] on span "[PERSON_NAME] [PERSON_NAME]" at bounding box center [1293, 254] width 173 height 14
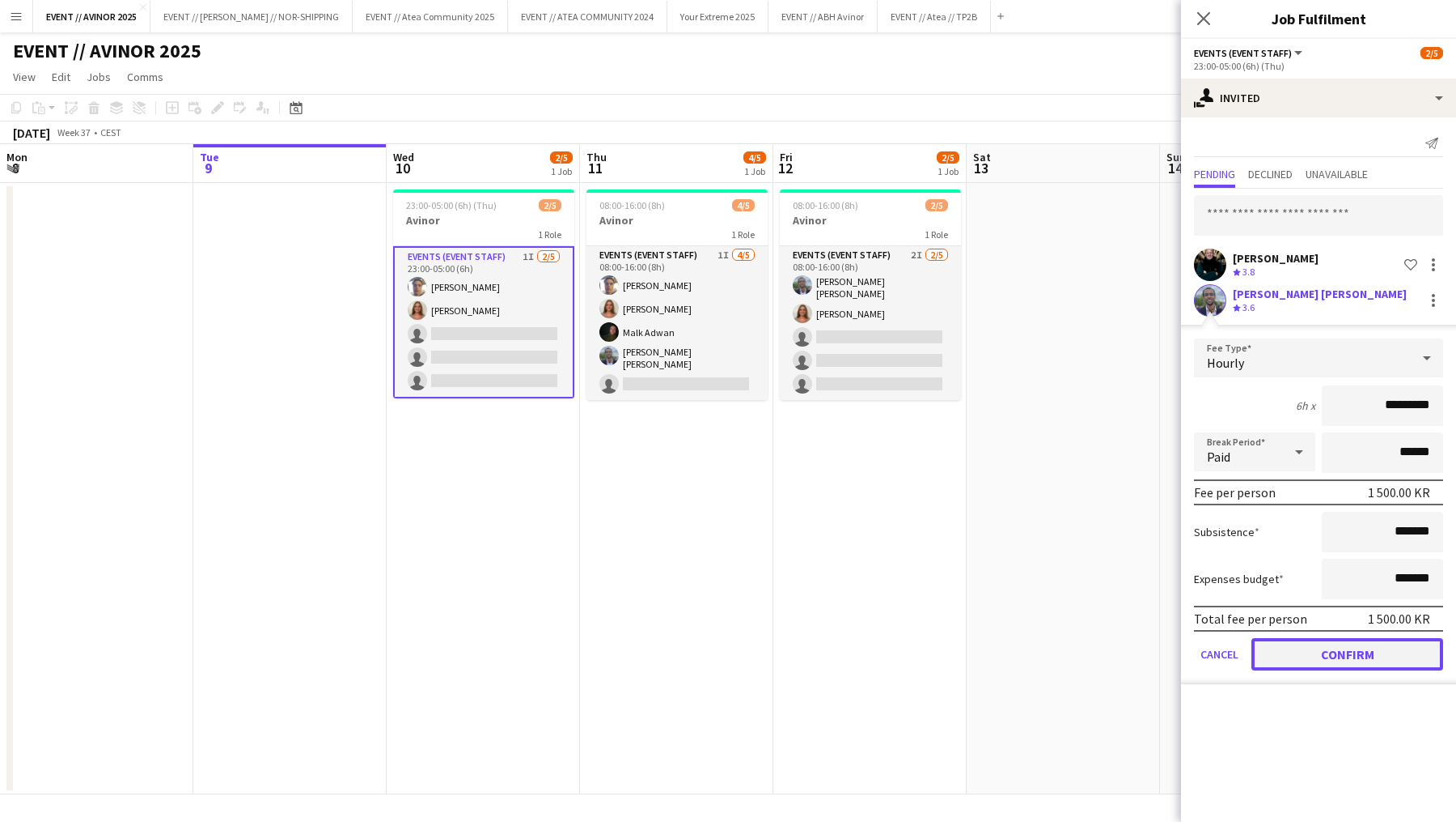
click at [1329, 650] on button "Confirm" at bounding box center [1347, 653] width 192 height 32
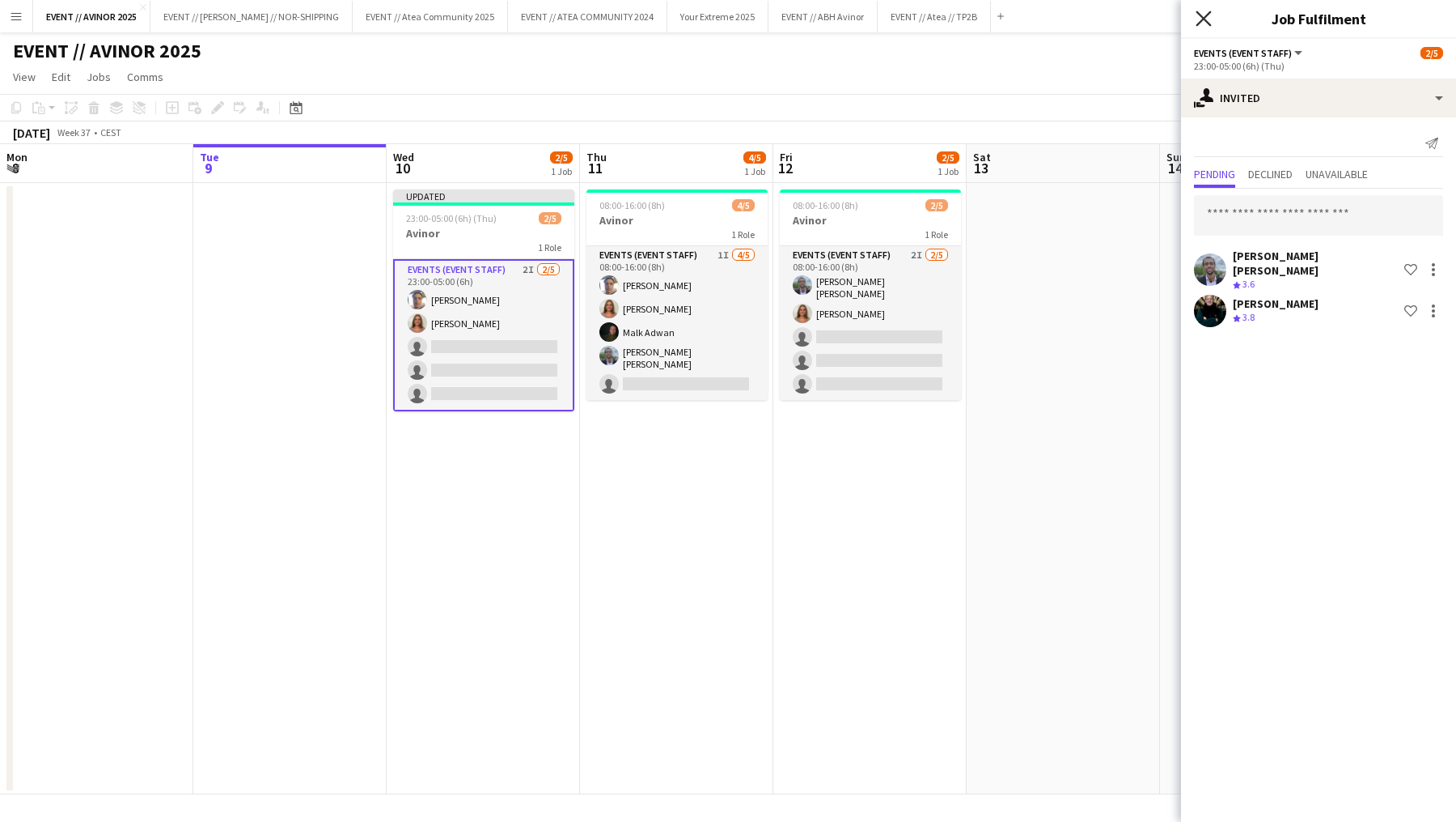
click at [1199, 21] on icon "Close pop-in" at bounding box center [1203, 17] width 16 height 16
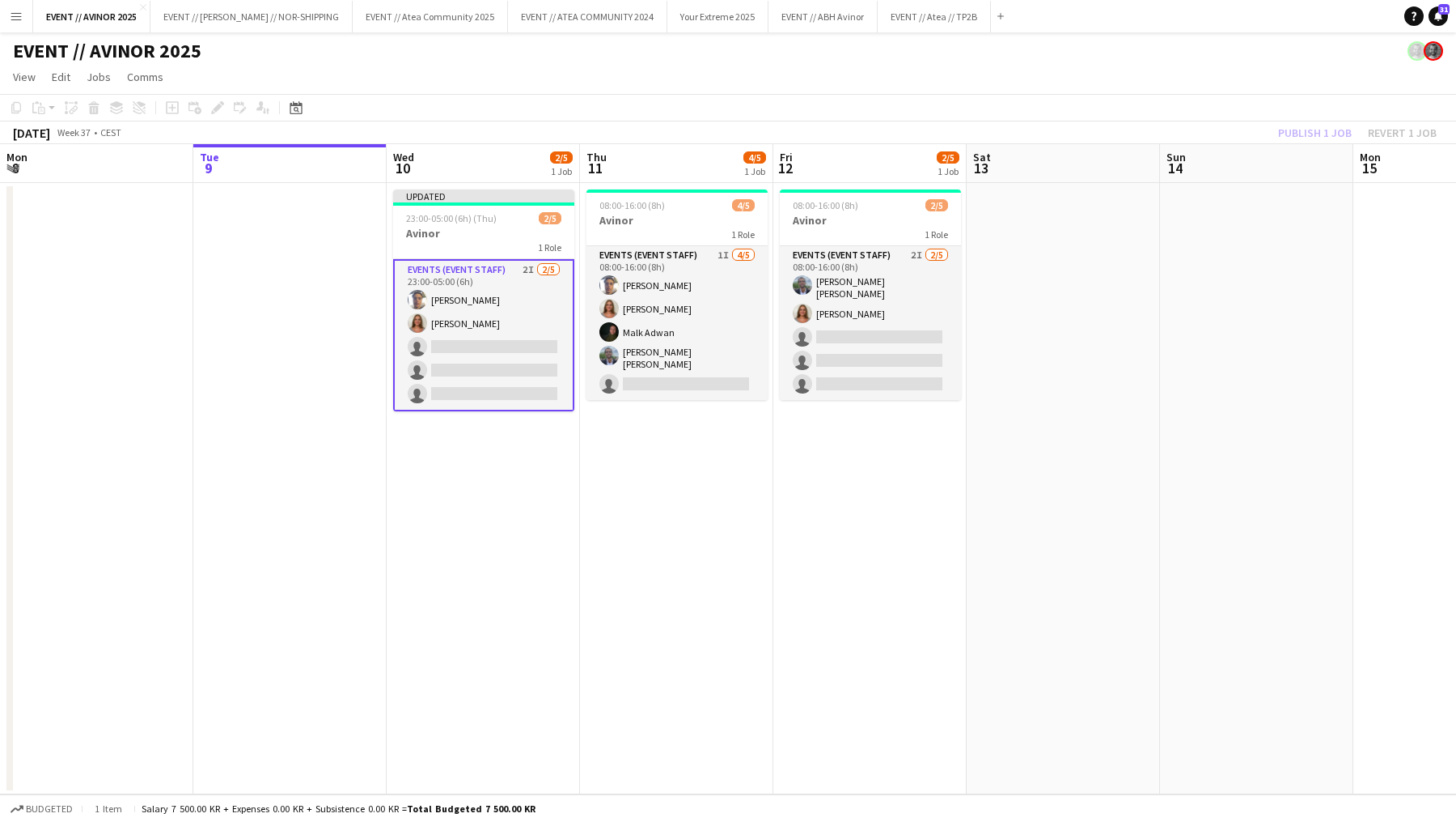
click at [1287, 121] on div "[DATE] Week 37 • CEST Publish 1 job Revert 1 job" at bounding box center [728, 132] width 1456 height 23
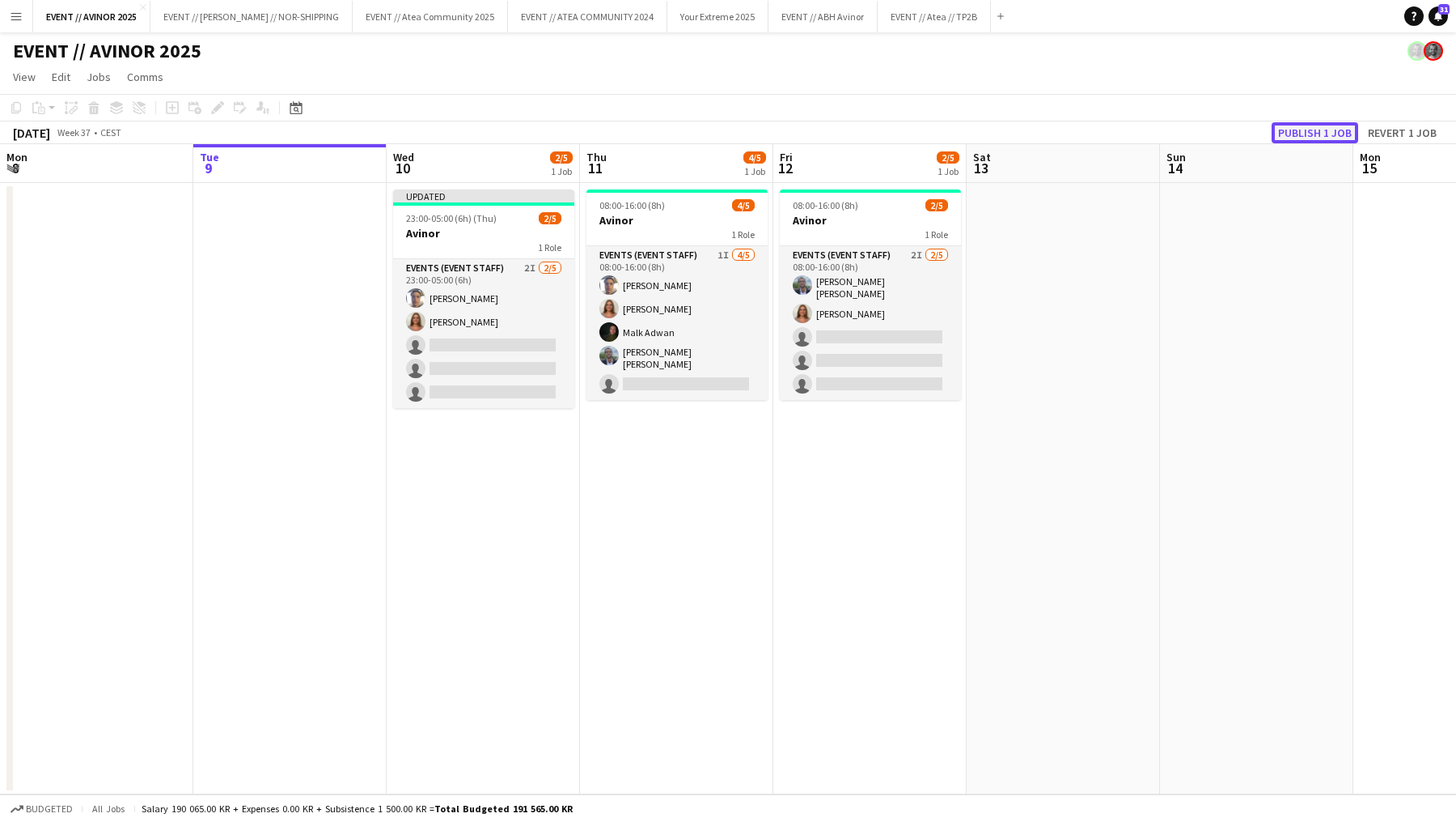
click at [1287, 138] on button "Publish 1 job" at bounding box center [1315, 132] width 86 height 21
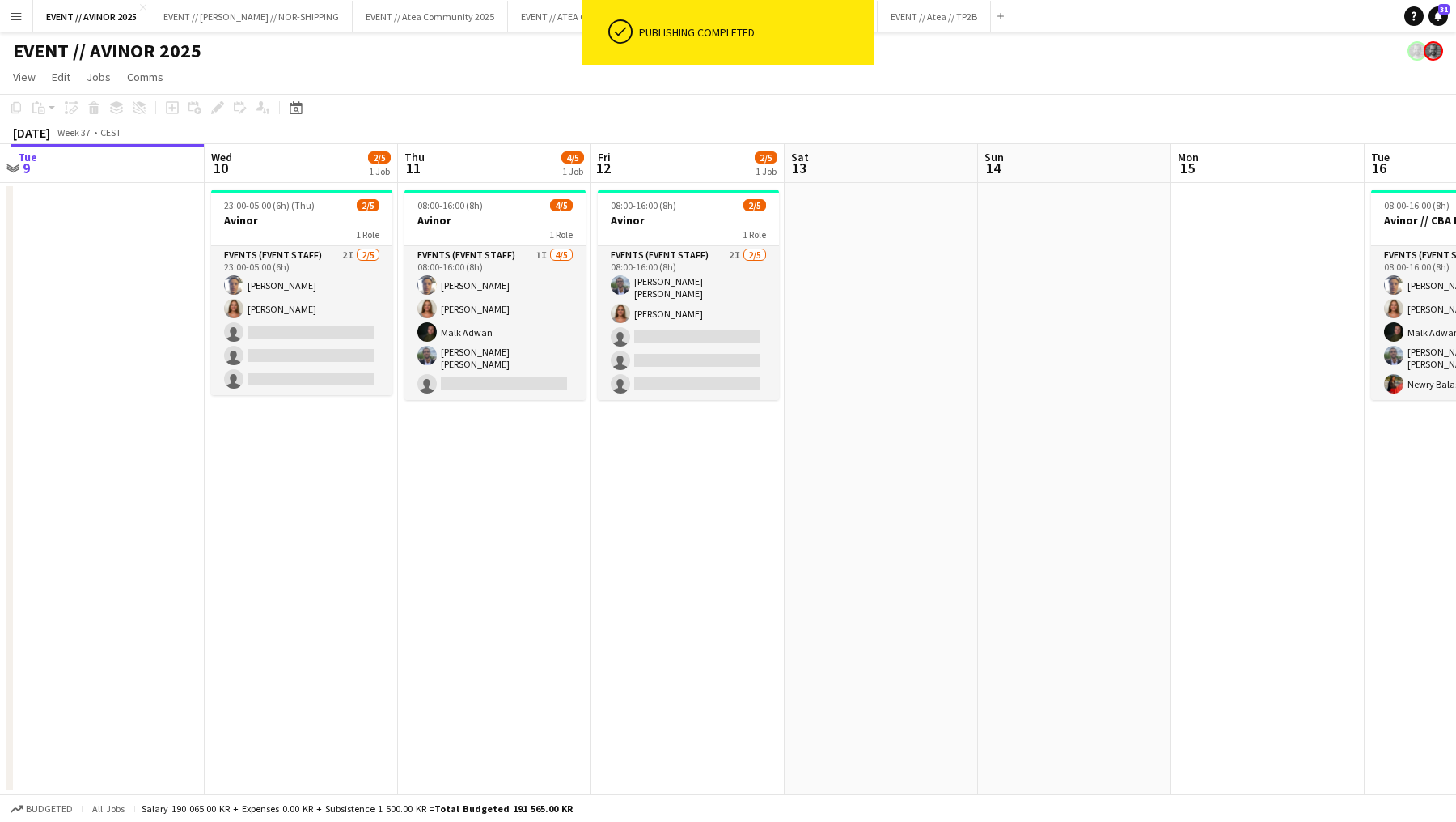
scroll to position [0, 417]
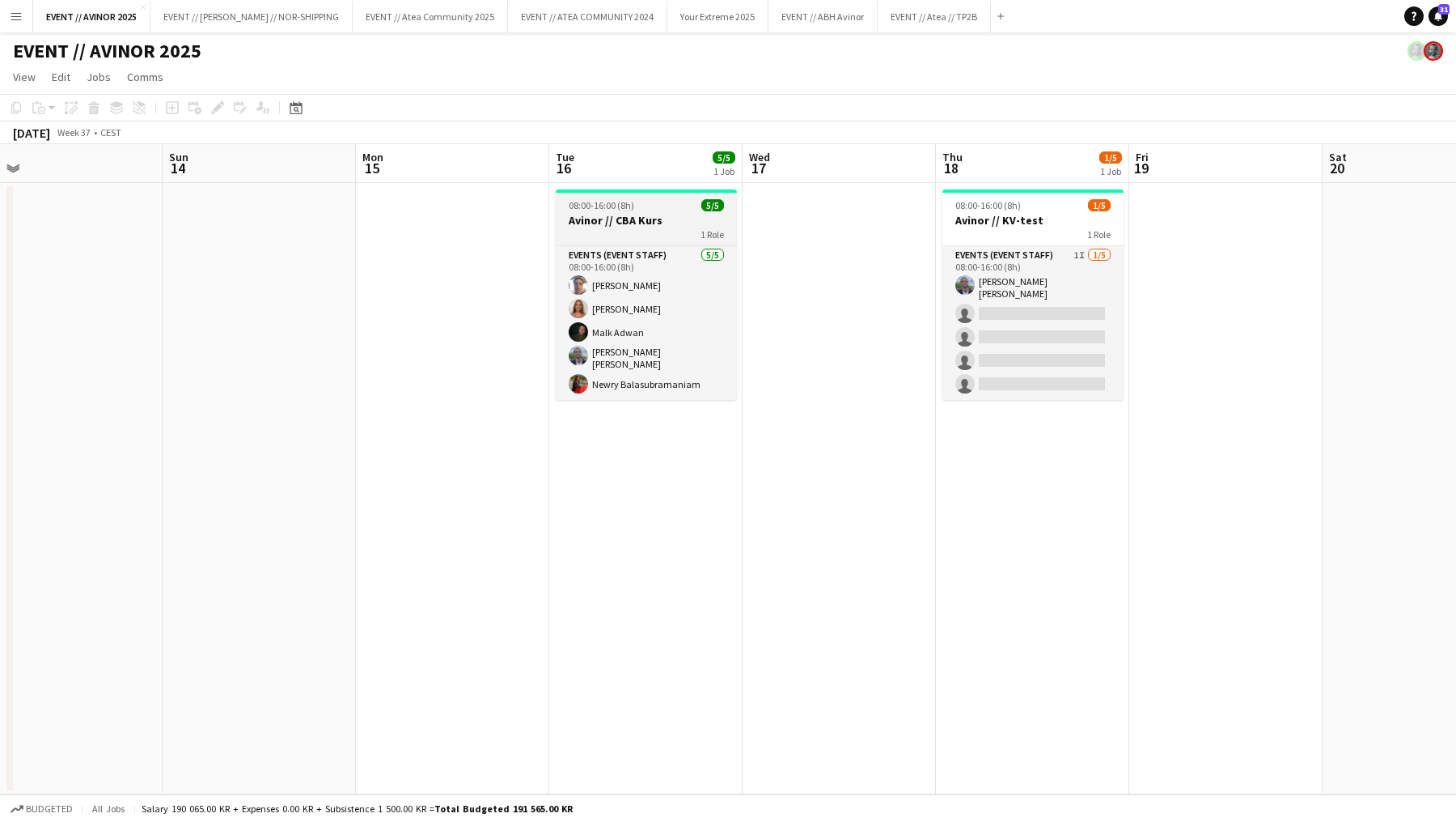
click at [663, 215] on h3 "Avinor // CBA Kurs" at bounding box center [646, 220] width 182 height 15
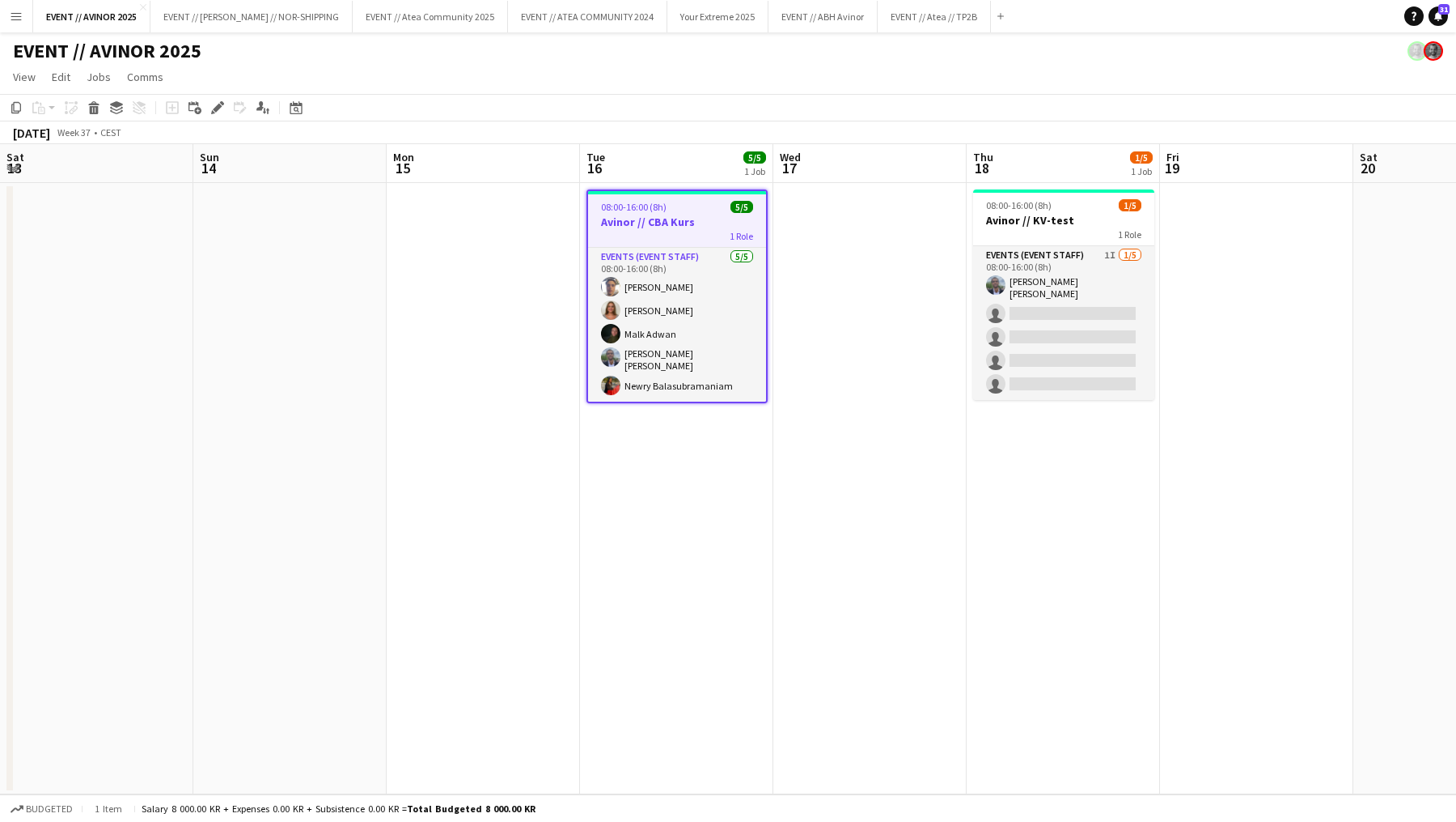
scroll to position [0, 395]
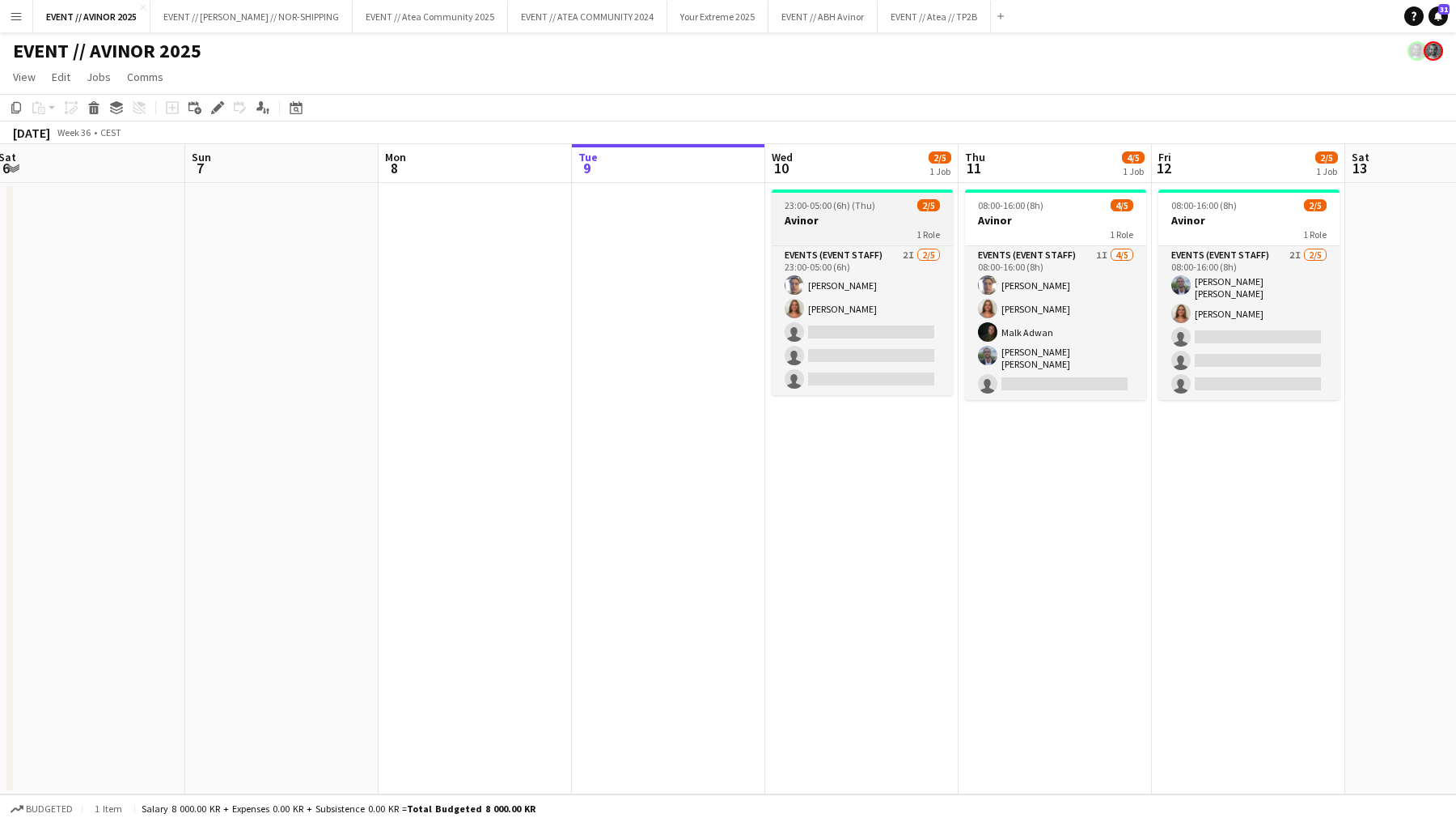
click at [844, 213] on h3 "Avinor" at bounding box center [863, 220] width 182 height 15
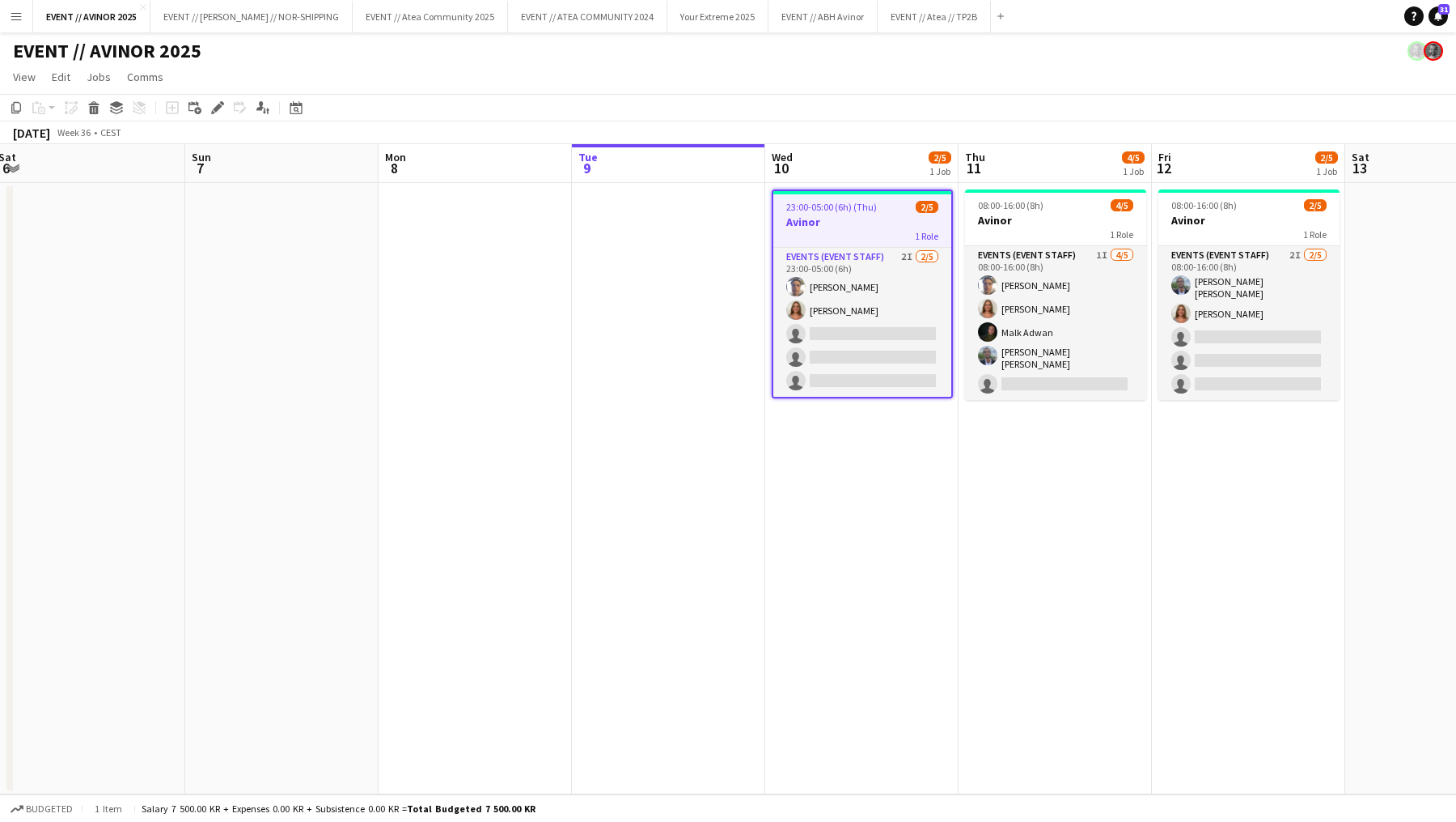
click at [667, 259] on app-date-cell at bounding box center [668, 488] width 193 height 611
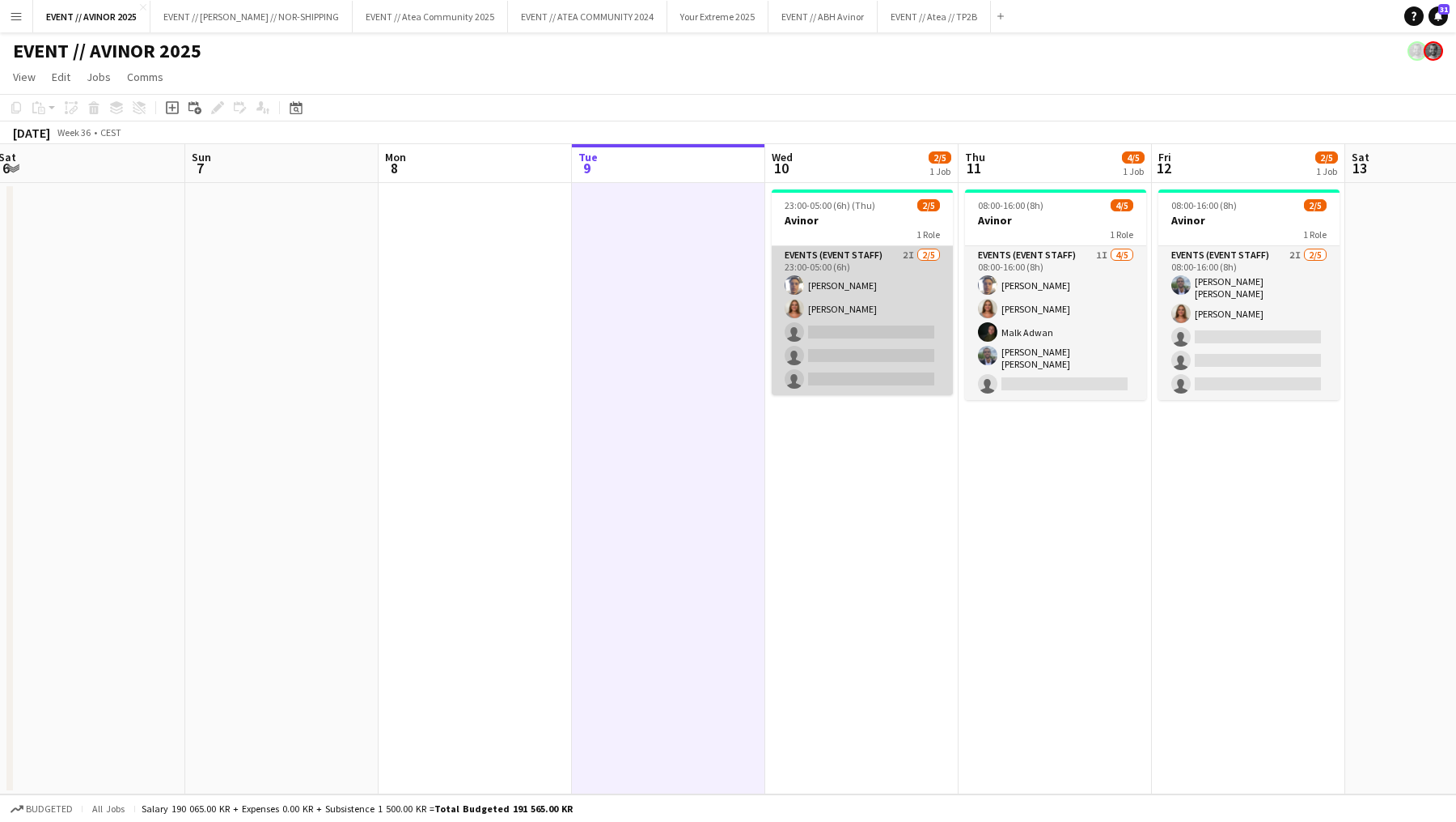
click at [877, 354] on app-card-role "Events (Event Staff) 2I [DATE] 23:00-05:00 (6h) [PERSON_NAME] [PERSON_NAME] sin…" at bounding box center [863, 320] width 182 height 149
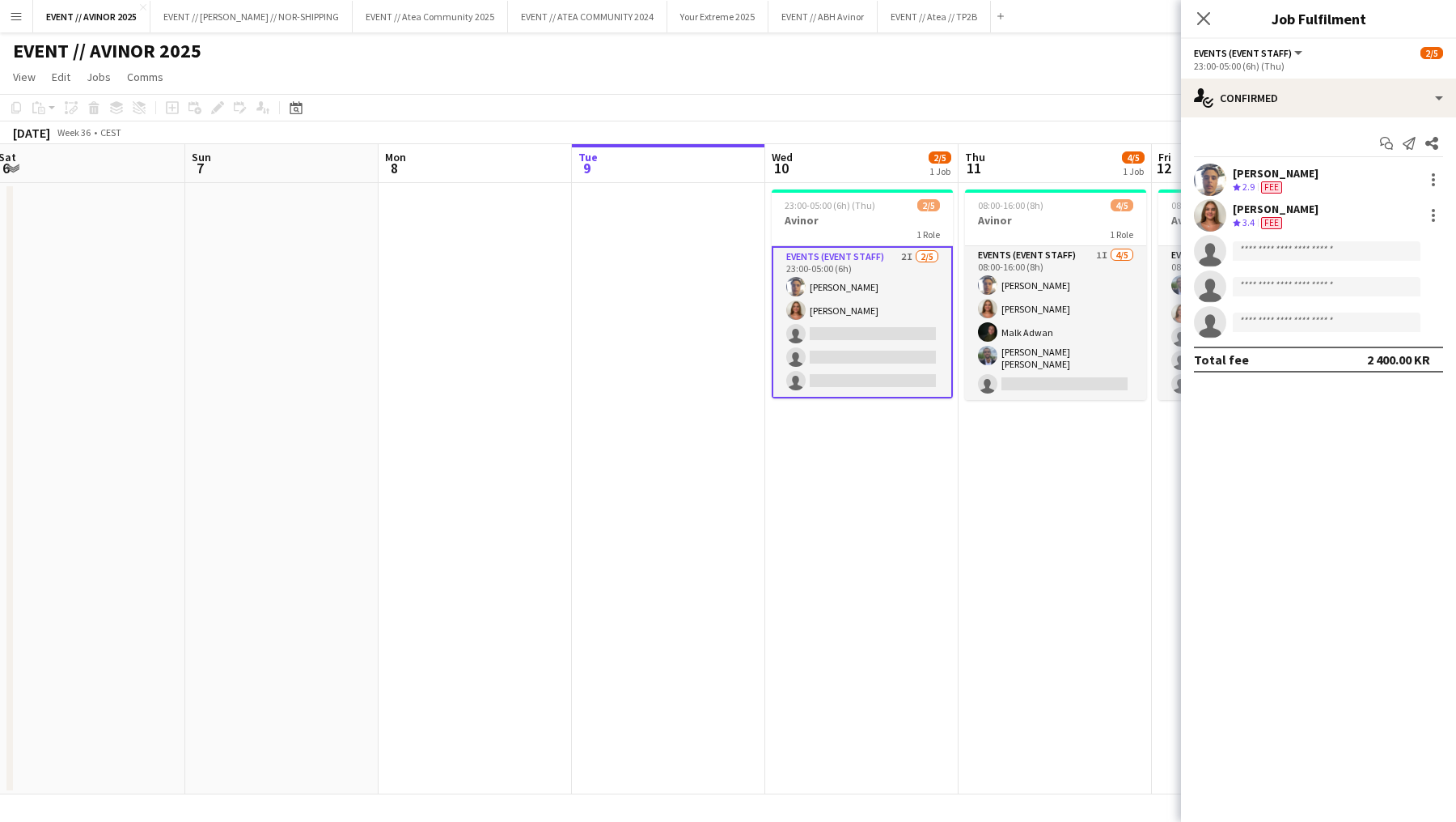
click at [988, 520] on app-date-cell "08:00-16:00 (8h) 4/5 Avinor 1 Role Events (Event Staff) 1I [DATE] 08:00-16:00 (…" at bounding box center [1054, 488] width 193 height 611
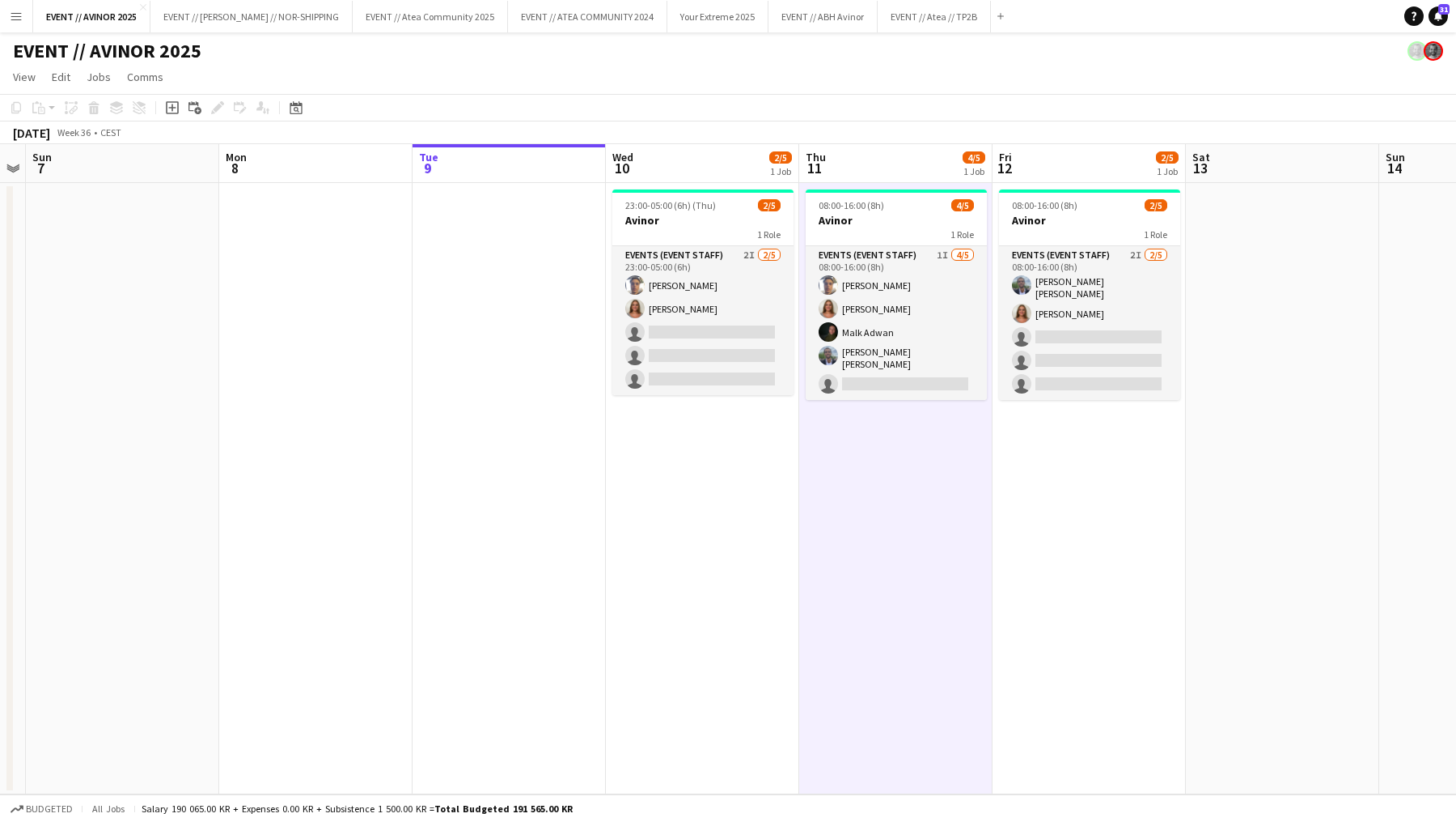
scroll to position [0, 591]
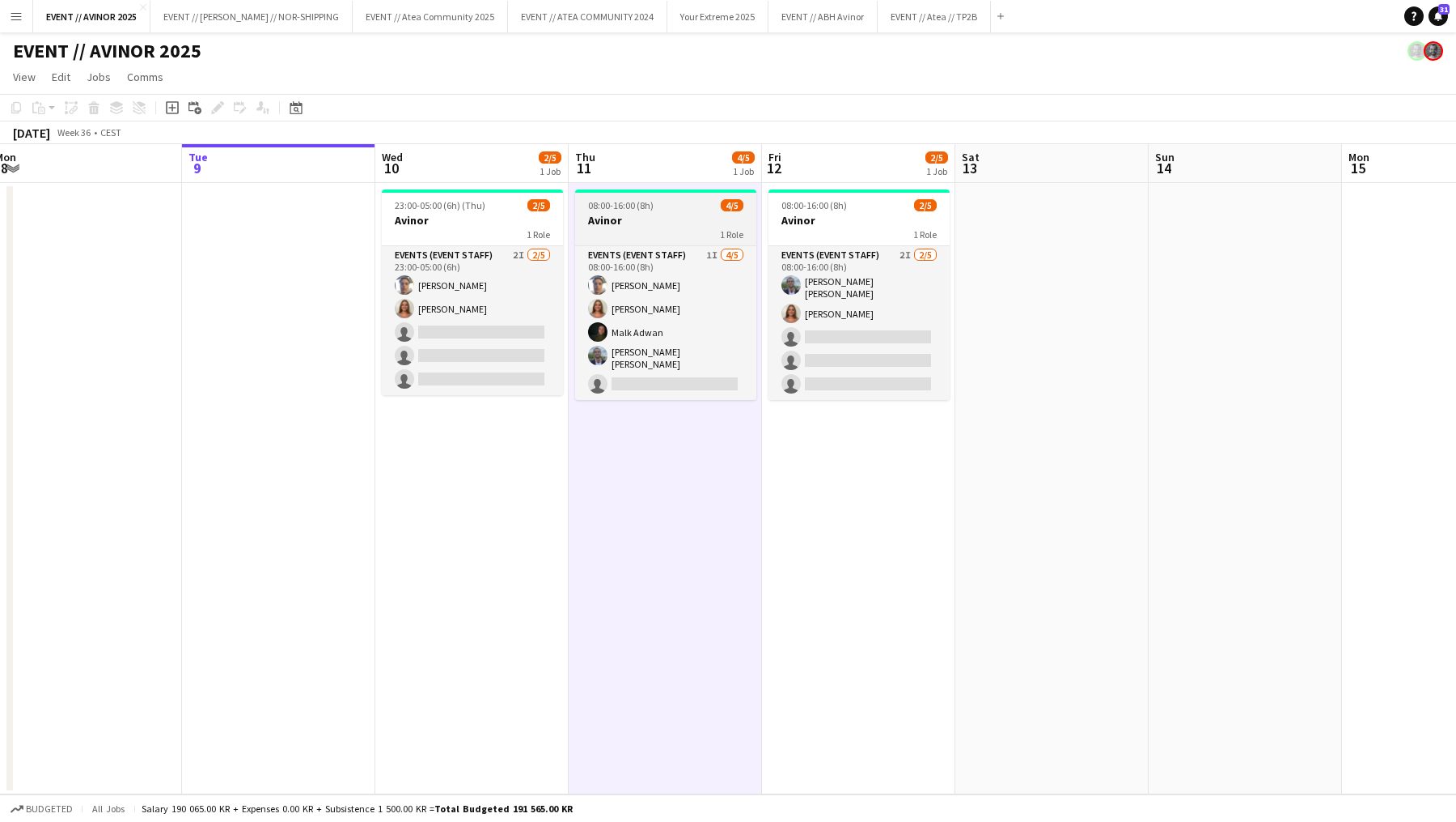
click at [656, 230] on div "1 Role" at bounding box center [666, 234] width 182 height 13
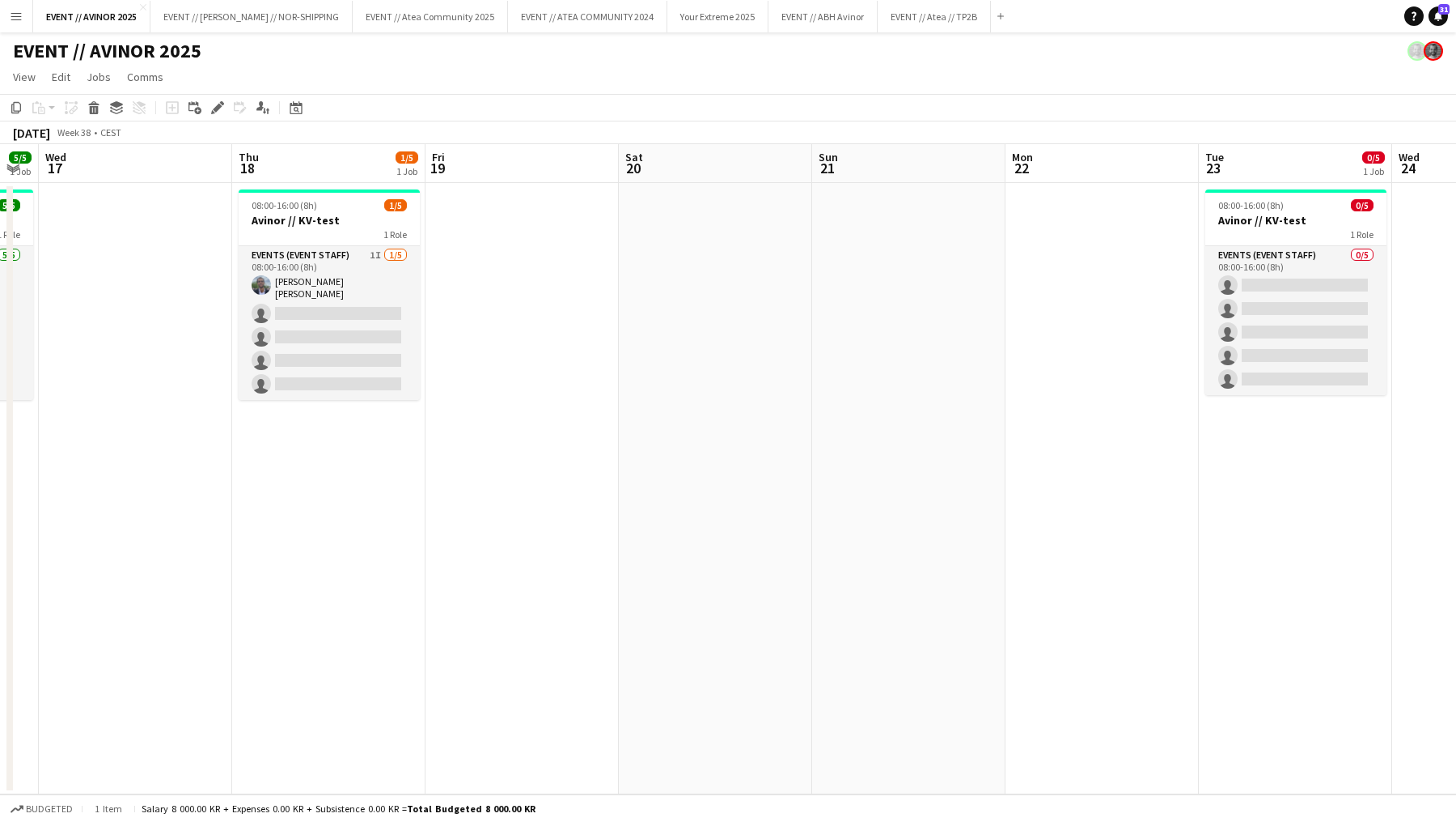
scroll to position [0, 689]
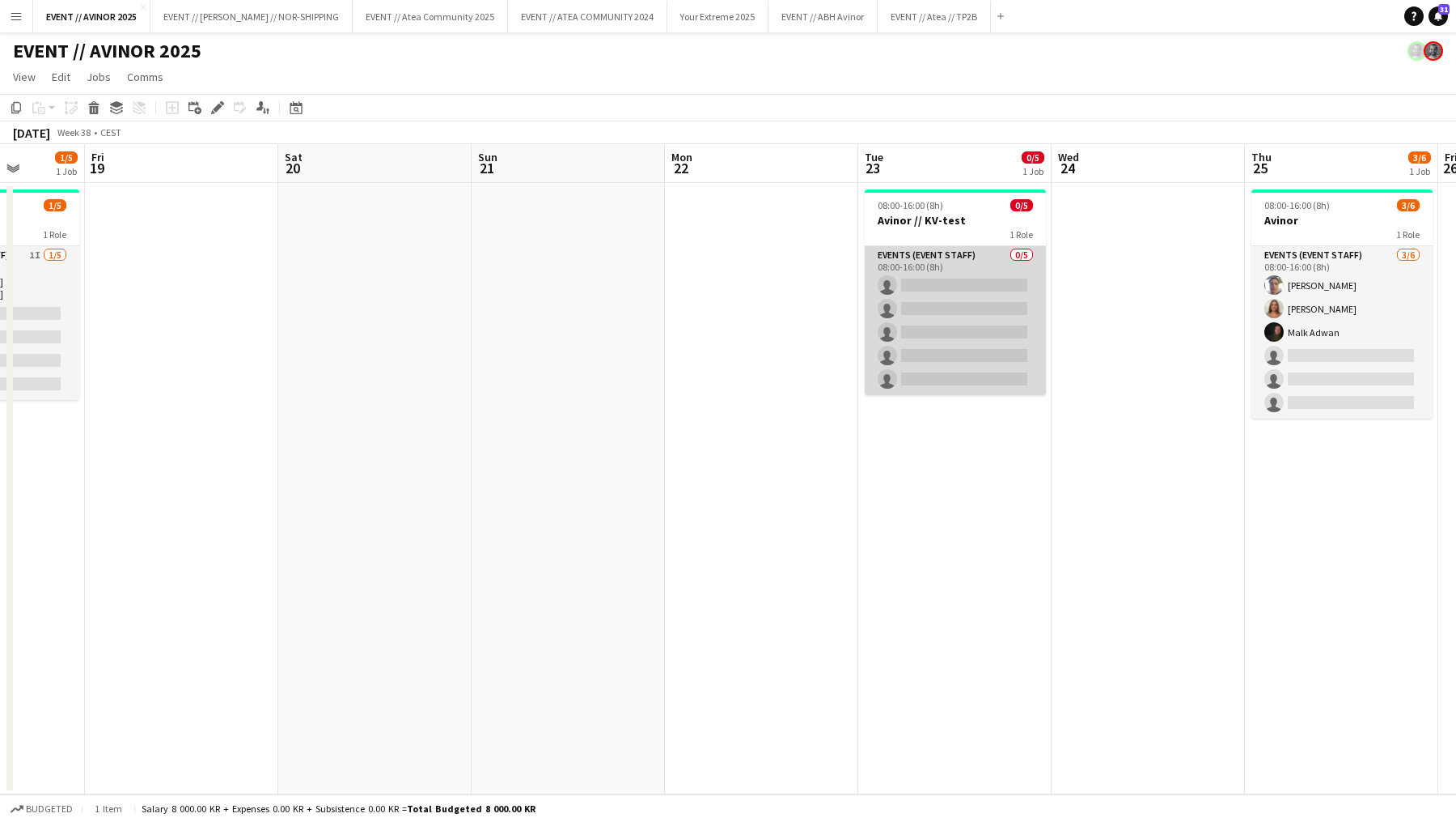
click at [929, 340] on app-card-role "Events (Event Staff) 0/5 08:00-16:00 (8h) single-neutral-actions single-neutral…" at bounding box center [955, 320] width 182 height 149
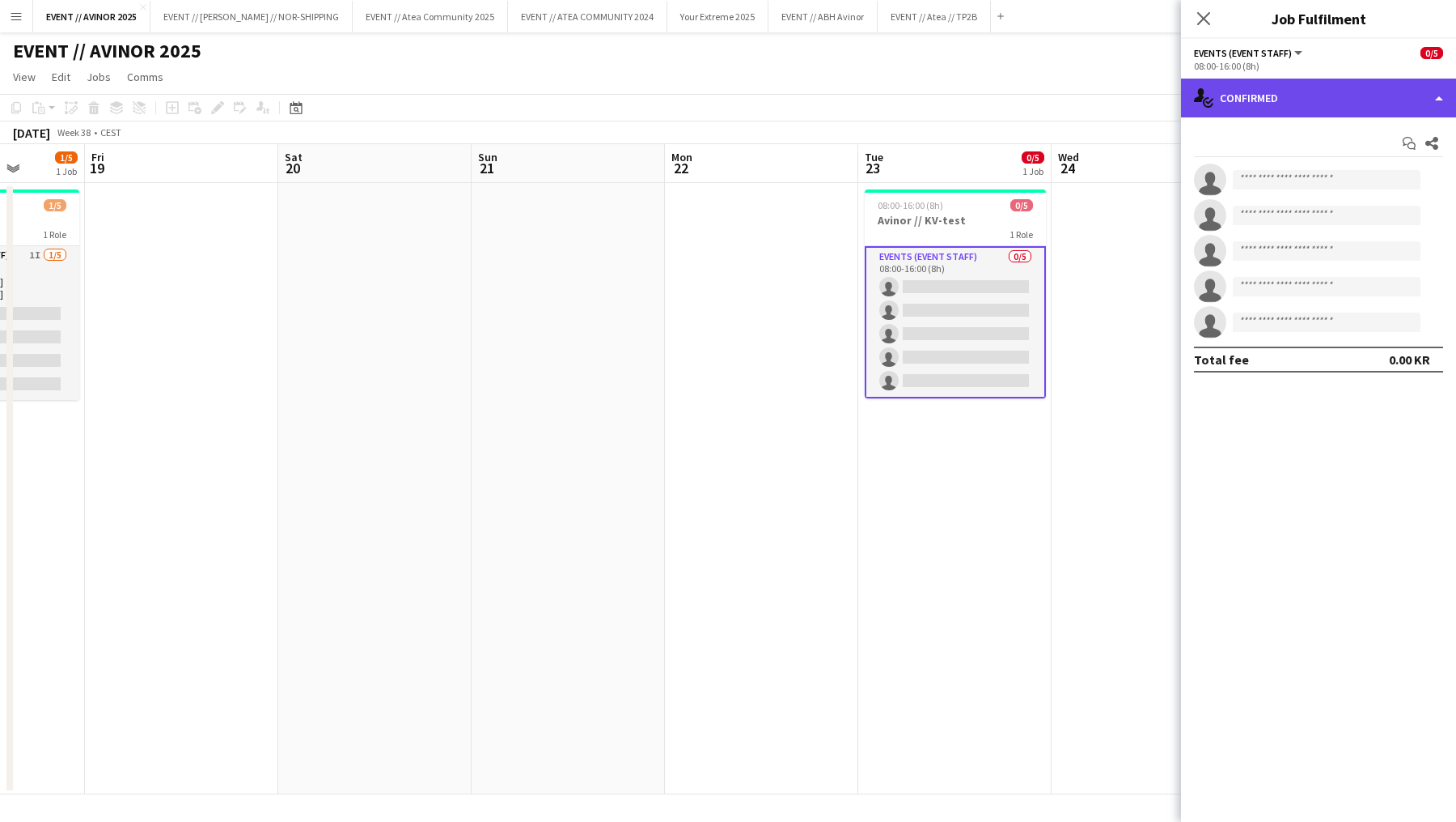
click at [1311, 97] on div "single-neutral-actions-check-2 Confirmed" at bounding box center [1318, 98] width 275 height 39
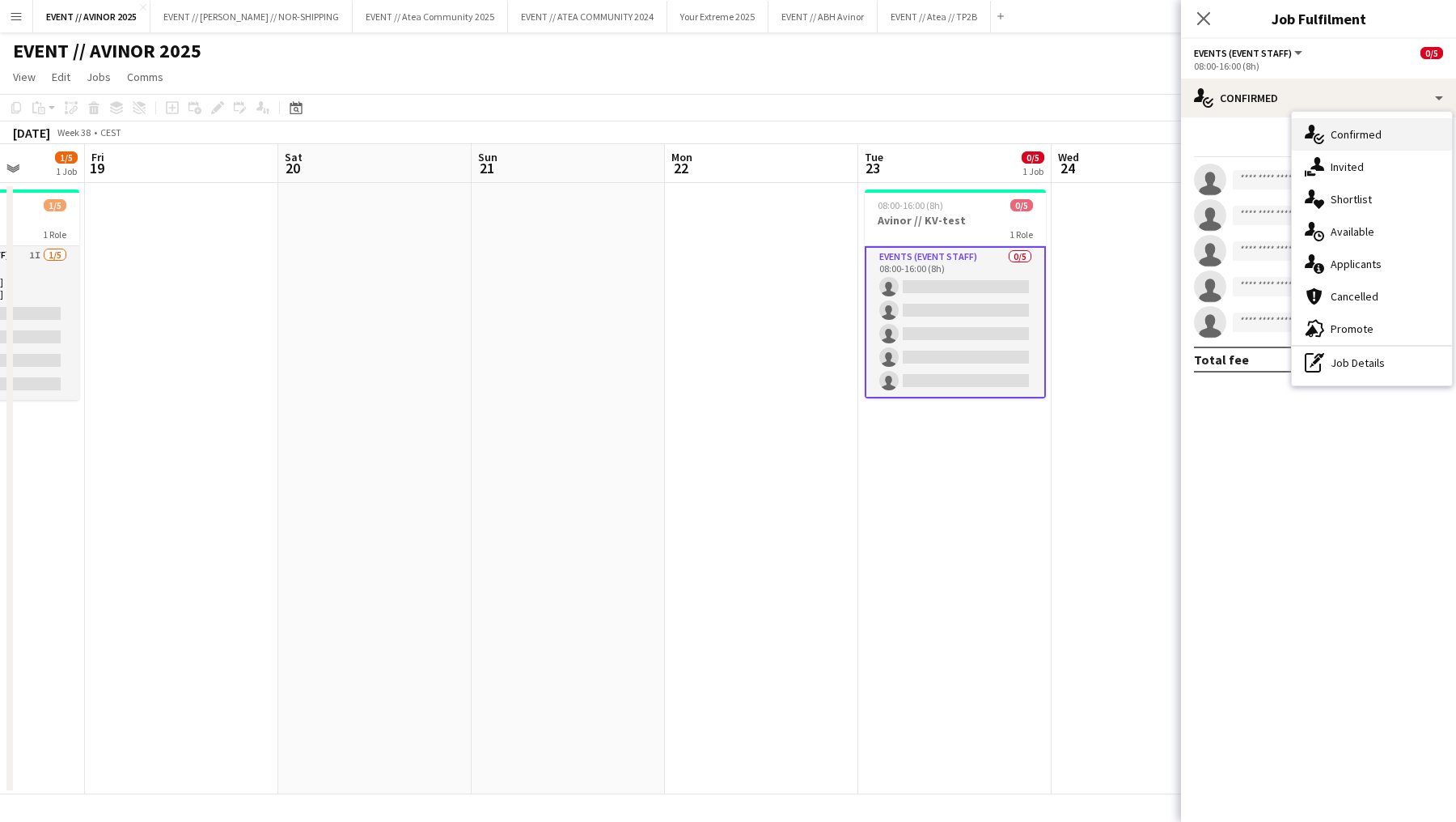
click at [1330, 148] on div "single-neutral-actions-check-2 Confirmed" at bounding box center [1372, 134] width 160 height 32
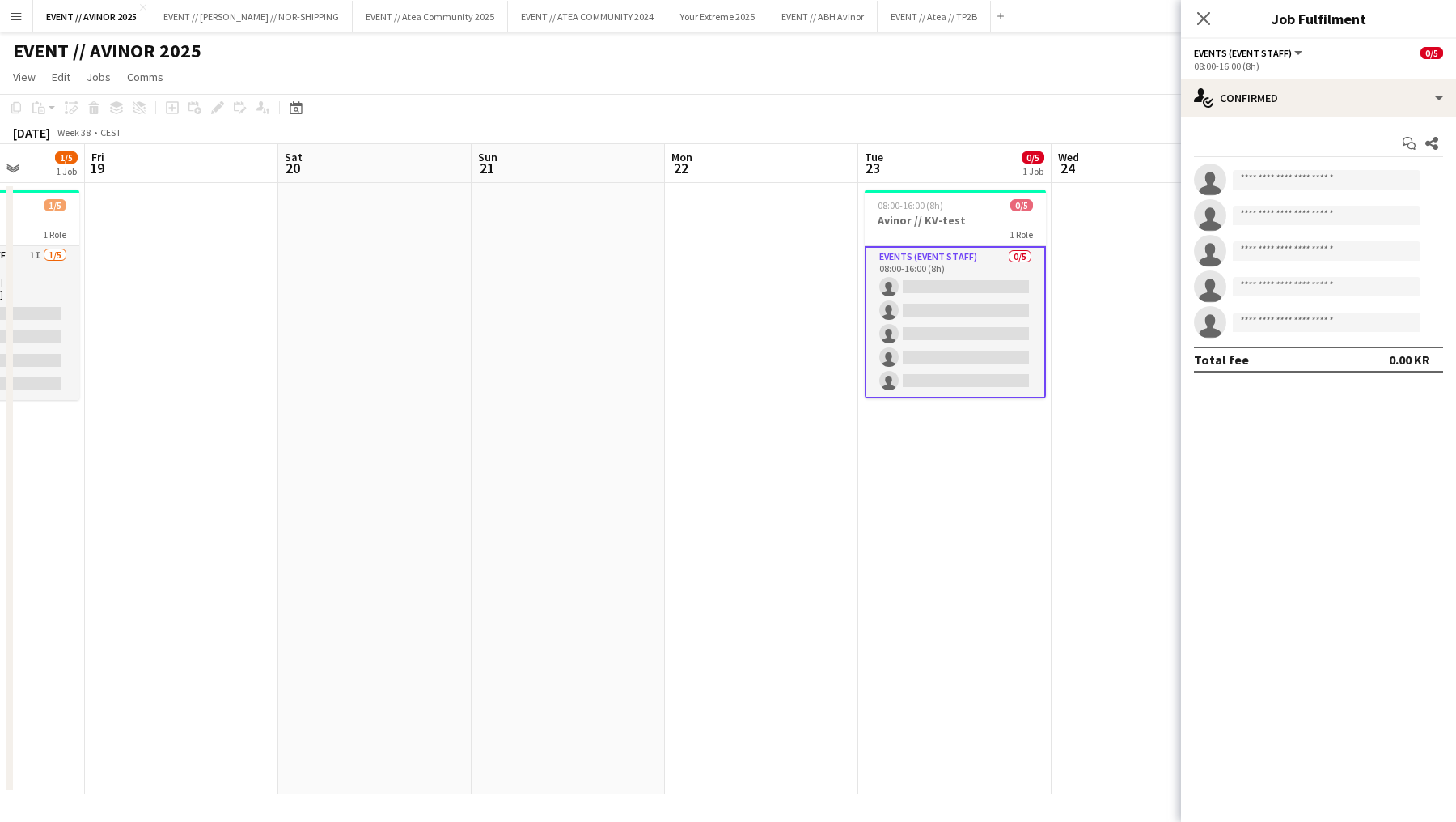
click at [1330, 148] on div "Start chat Share" at bounding box center [1318, 143] width 249 height 27
click at [1296, 109] on div "single-neutral-actions-check-2 Confirmed" at bounding box center [1318, 98] width 275 height 39
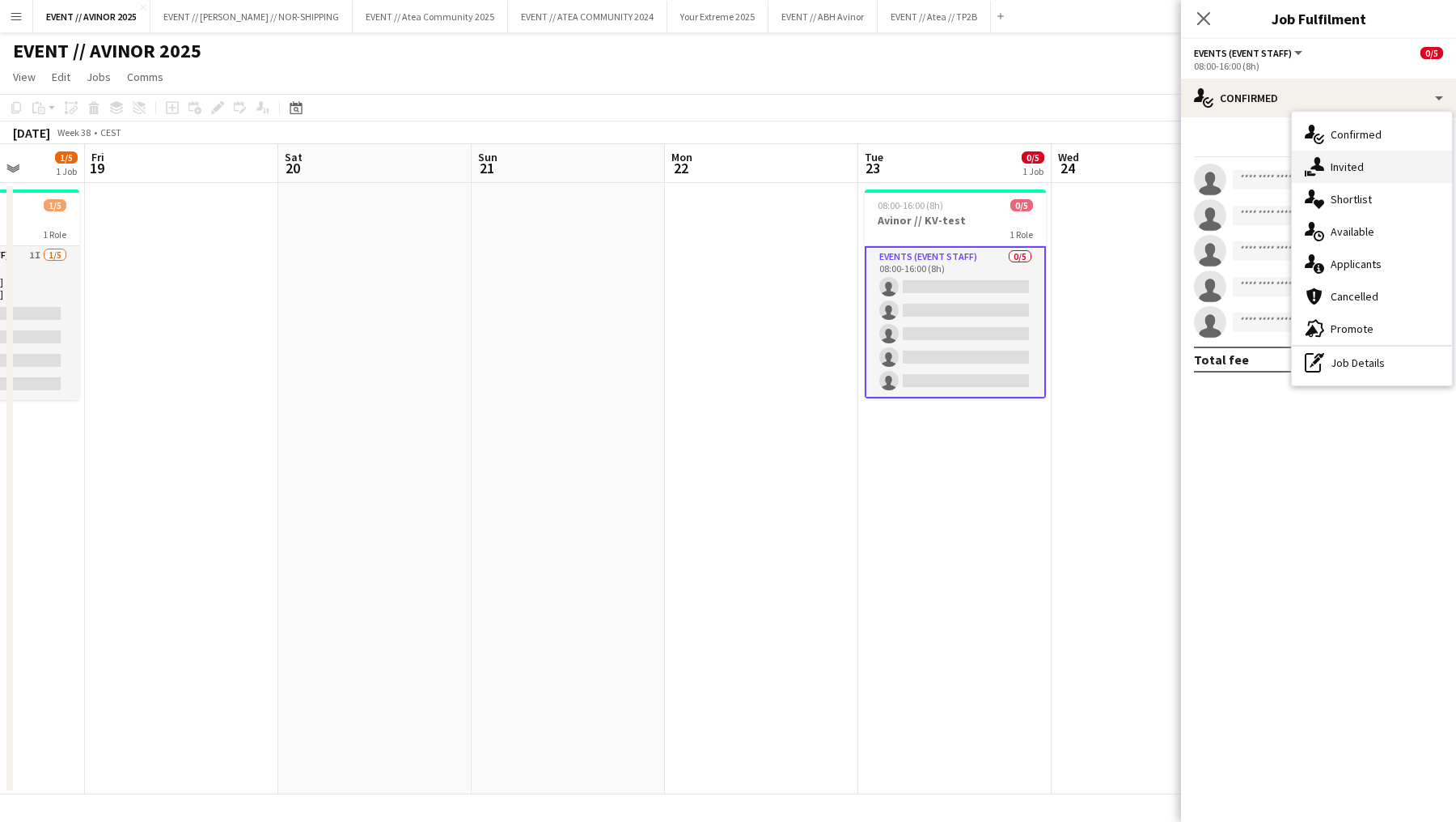
click at [1317, 154] on div "single-neutral-actions-share-1 Invited" at bounding box center [1372, 166] width 160 height 32
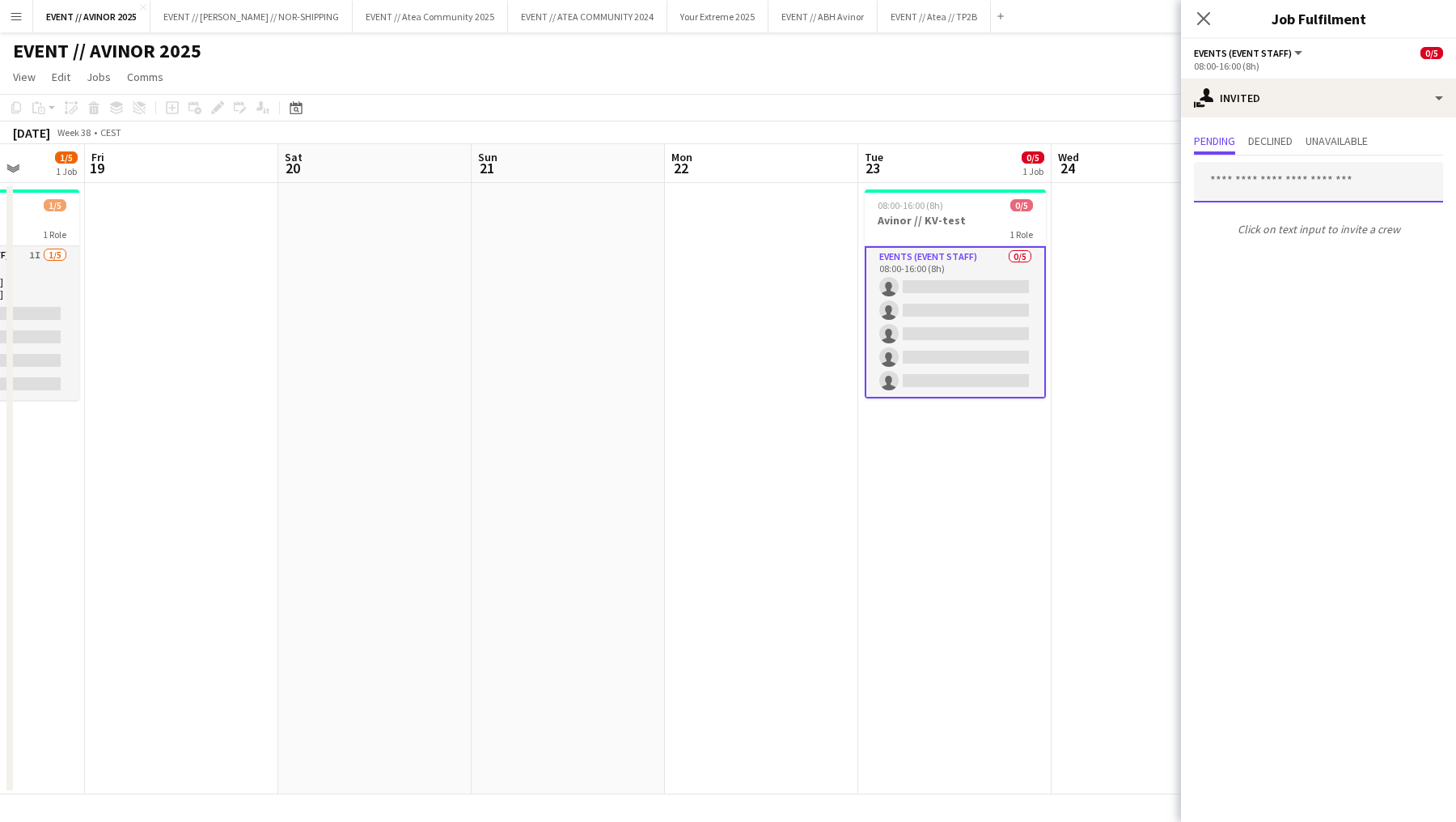
click at [1282, 175] on input "text" at bounding box center [1318, 182] width 249 height 40
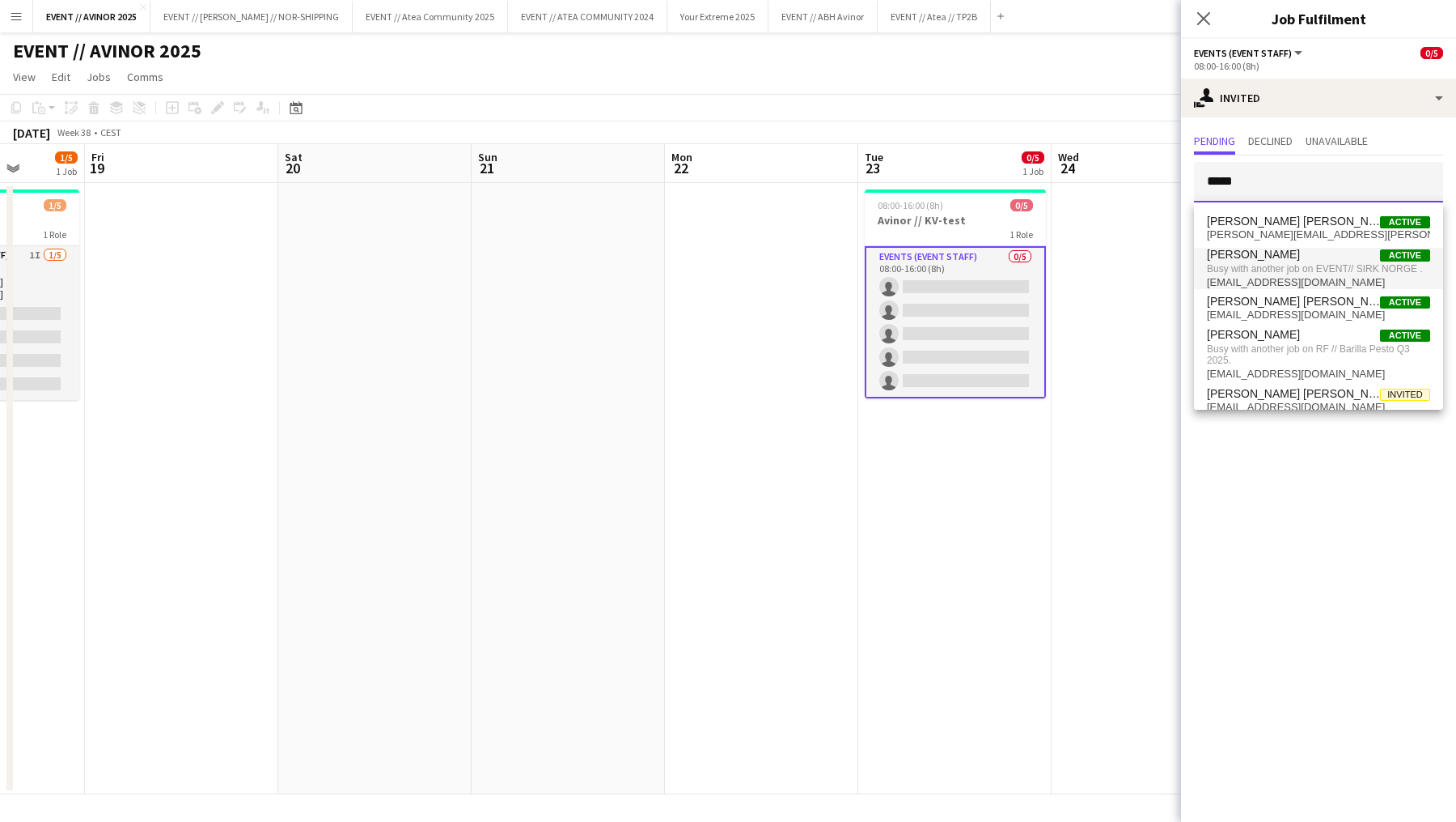
type input "*****"
click at [1274, 265] on span "Busy with another job on EVENT// SIRK NORGE ." at bounding box center [1318, 269] width 224 height 15
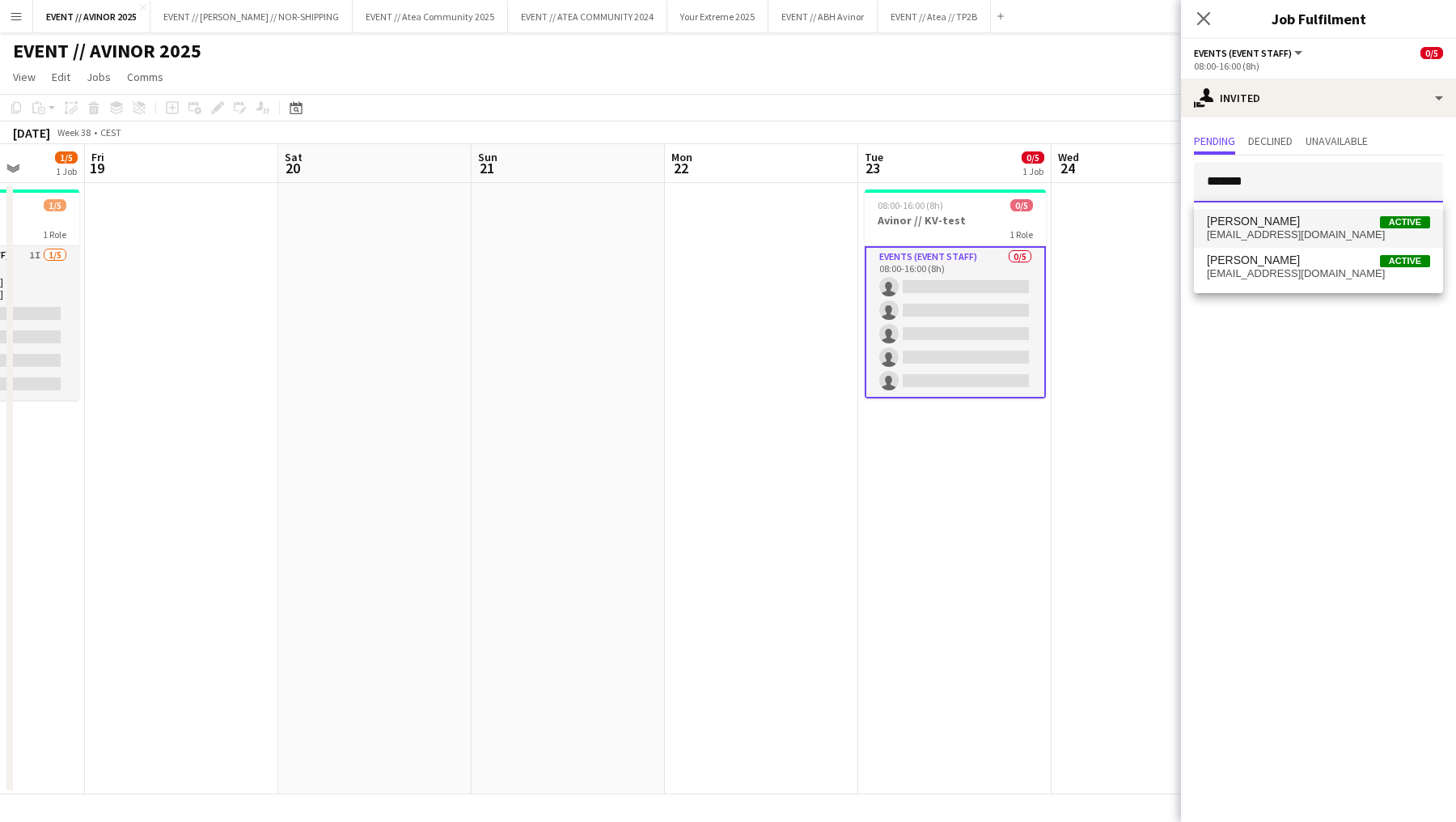
type input "*******"
click at [1270, 232] on span "[EMAIL_ADDRESS][DOMAIN_NAME]" at bounding box center [1318, 235] width 224 height 13
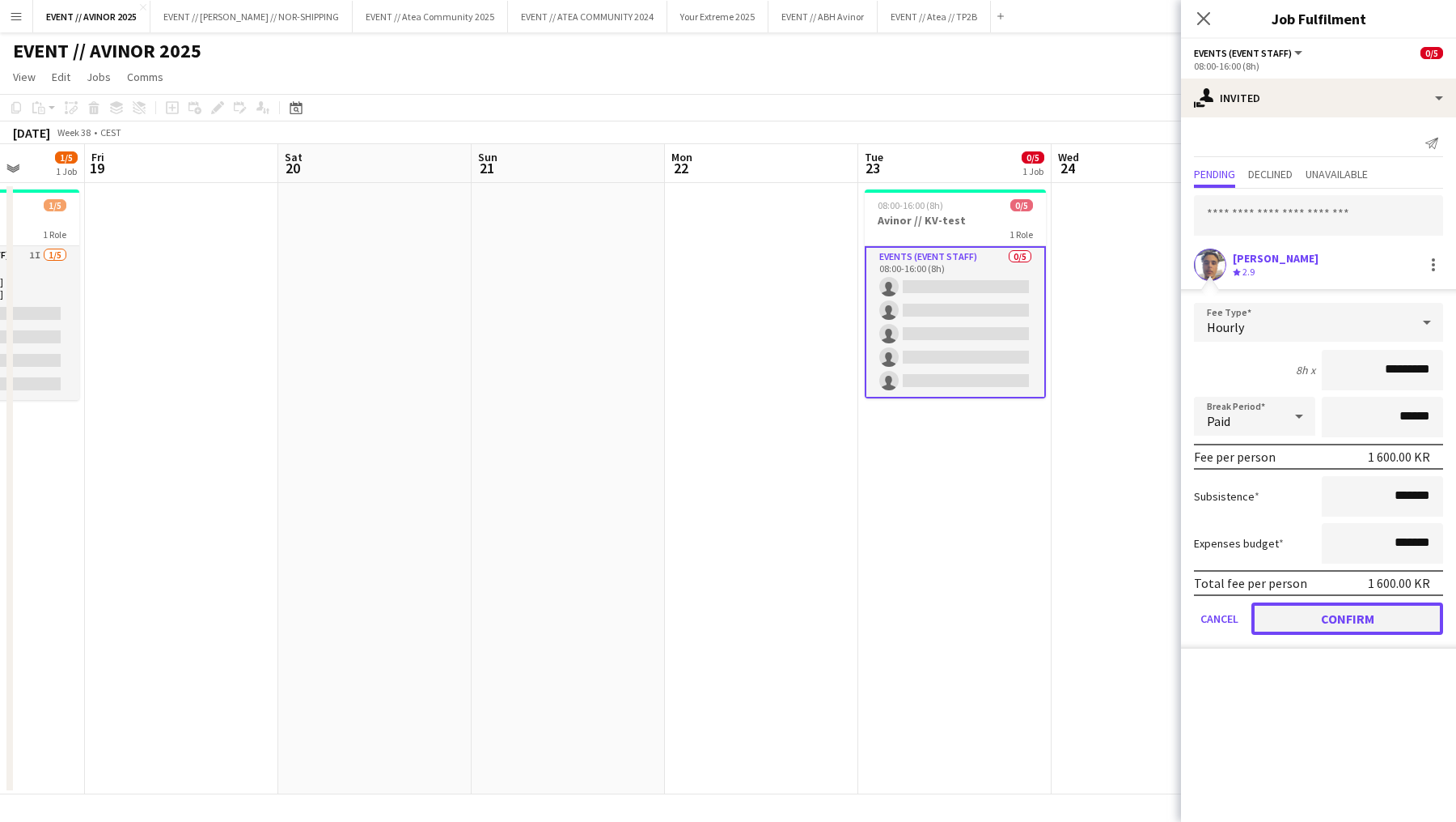
click at [1349, 613] on button "Confirm" at bounding box center [1347, 617] width 192 height 32
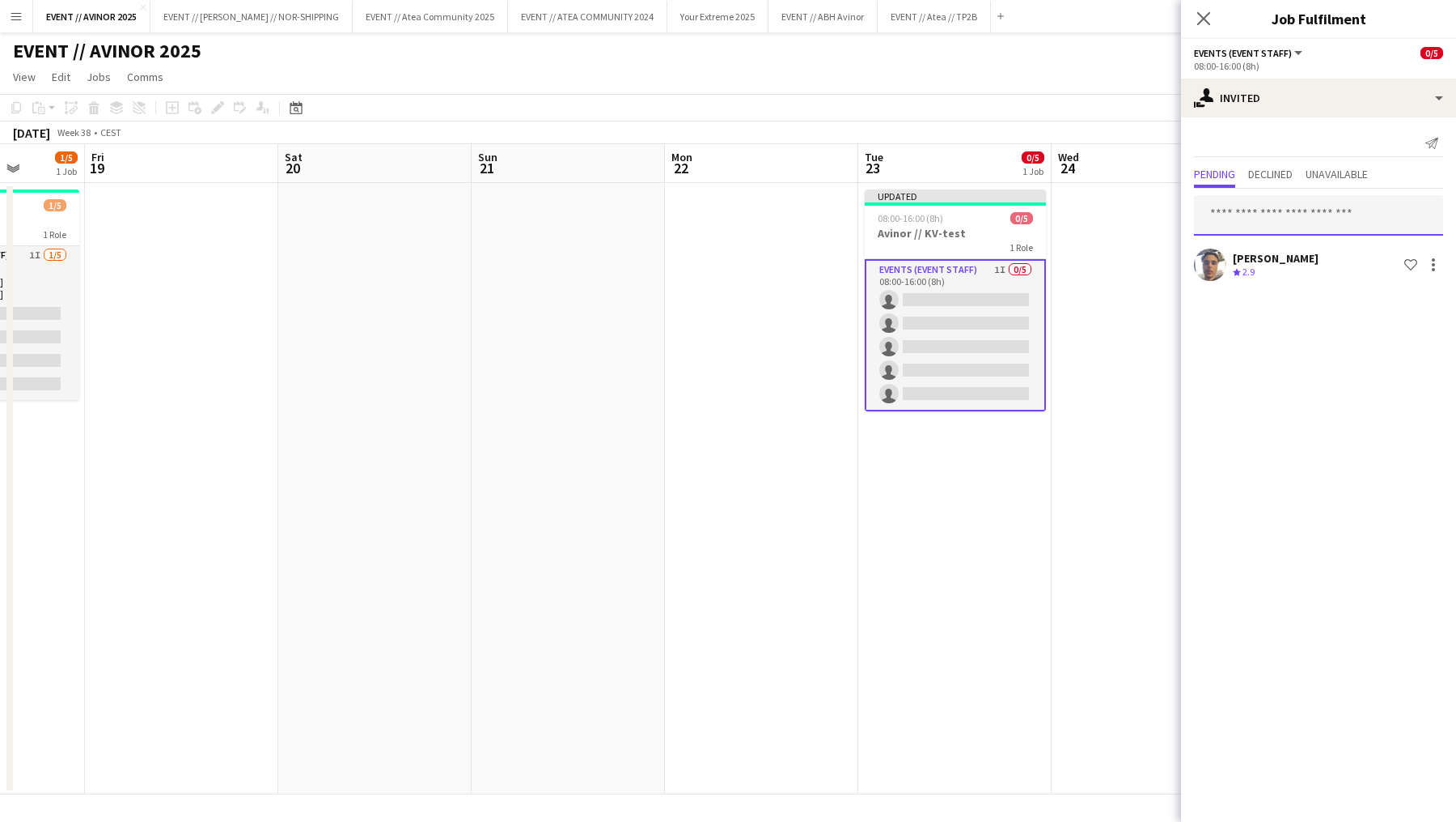
click at [1271, 217] on input "text" at bounding box center [1318, 216] width 249 height 40
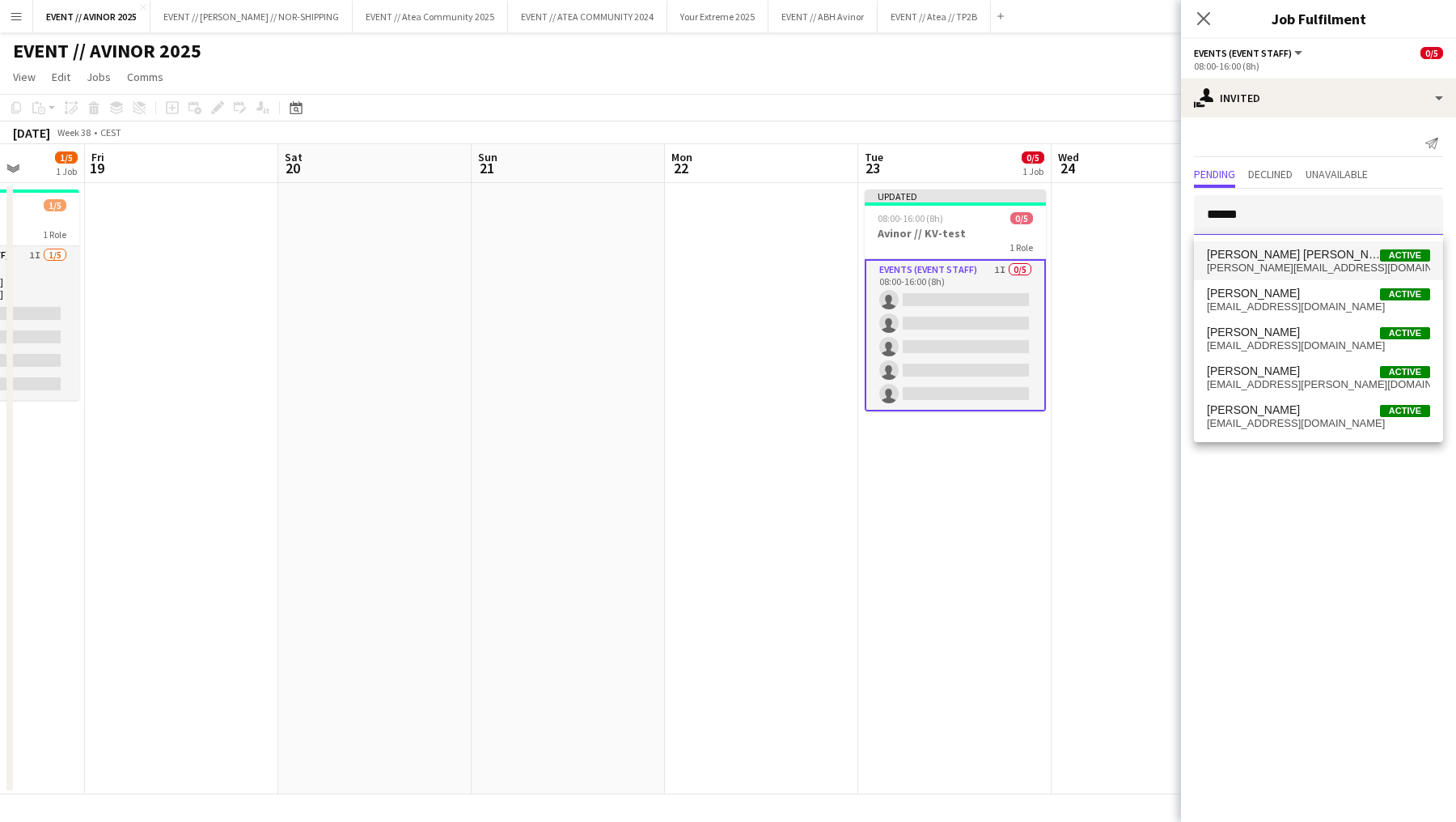
type input "******"
click at [1265, 265] on span "[PERSON_NAME][EMAIL_ADDRESS][DOMAIN_NAME]" at bounding box center [1318, 268] width 224 height 13
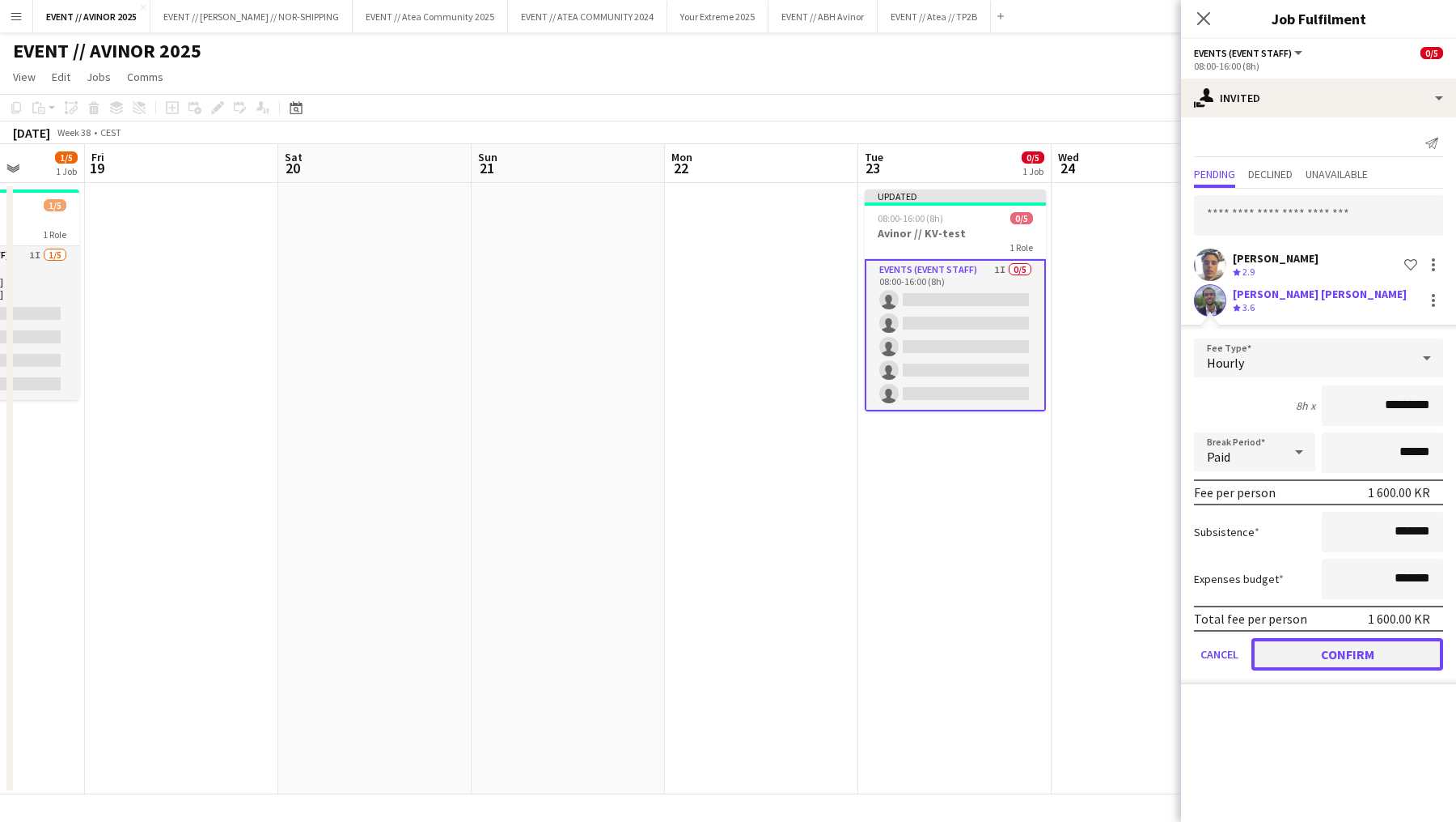
click at [1329, 650] on button "Confirm" at bounding box center [1347, 653] width 192 height 32
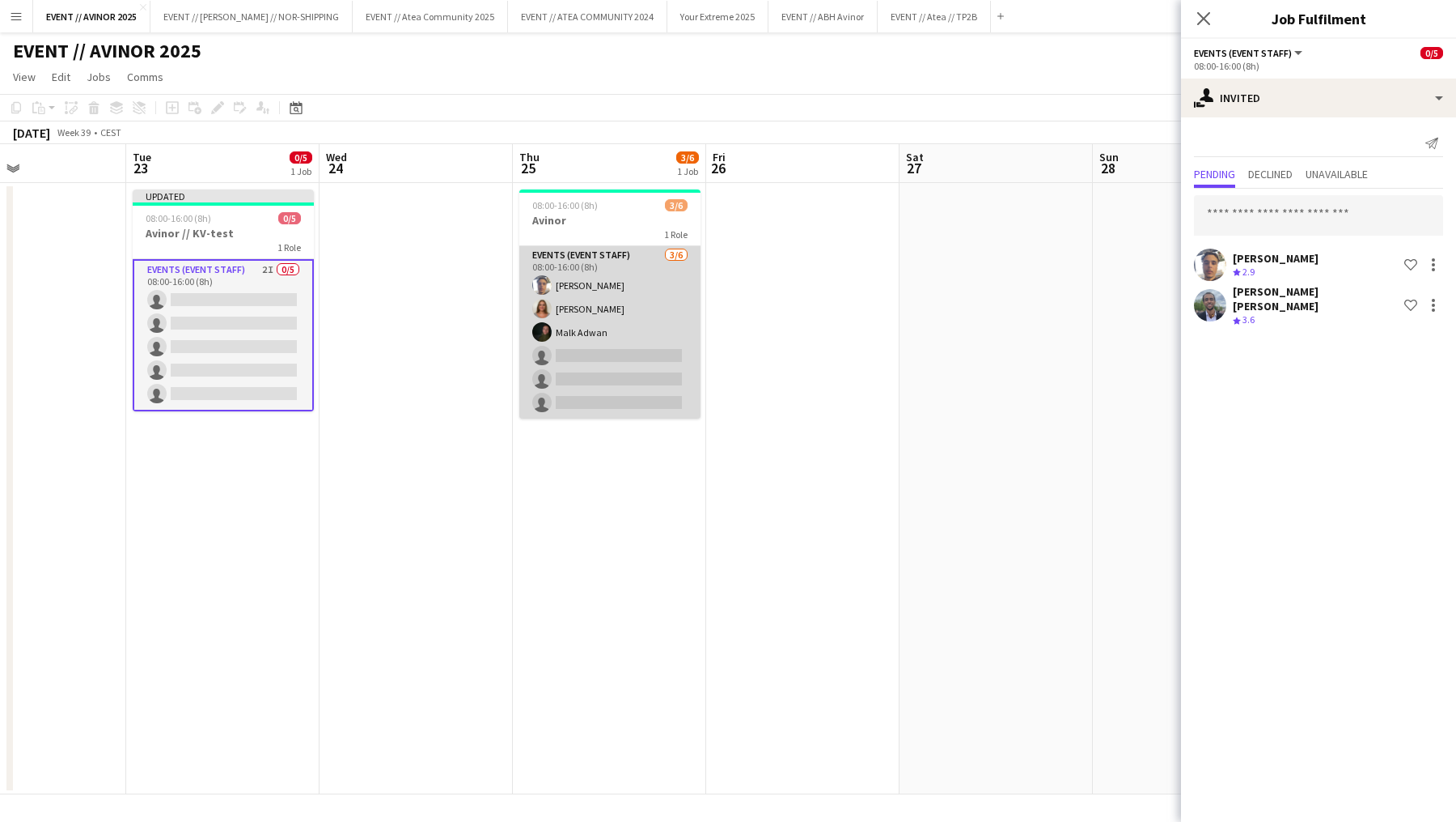
scroll to position [0, 668]
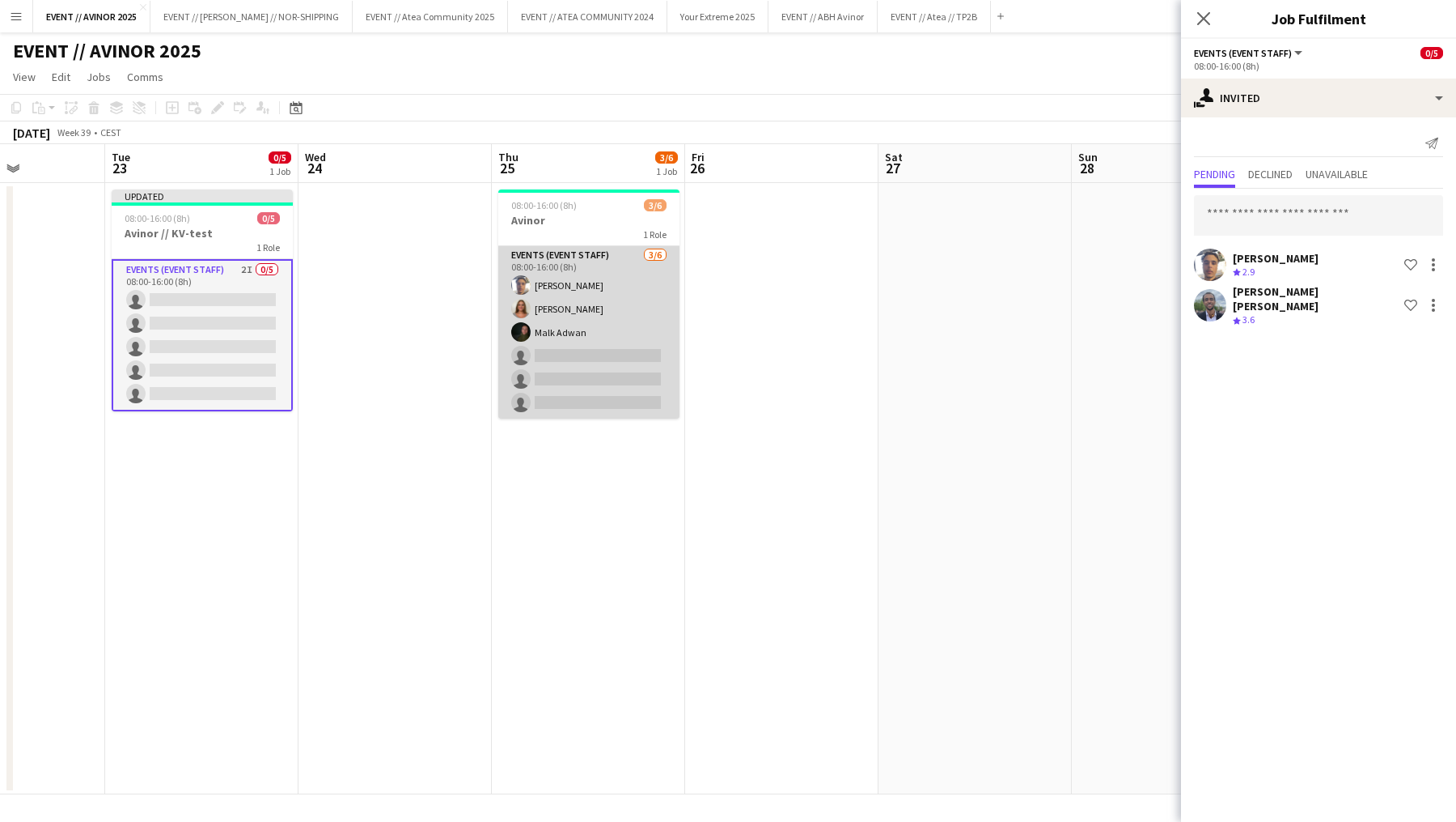
click at [635, 386] on app-card-role "Events (Event Staff) [DATE] 08:00-16:00 (8h) [PERSON_NAME] [PERSON_NAME] [PERSO…" at bounding box center [589, 332] width 182 height 172
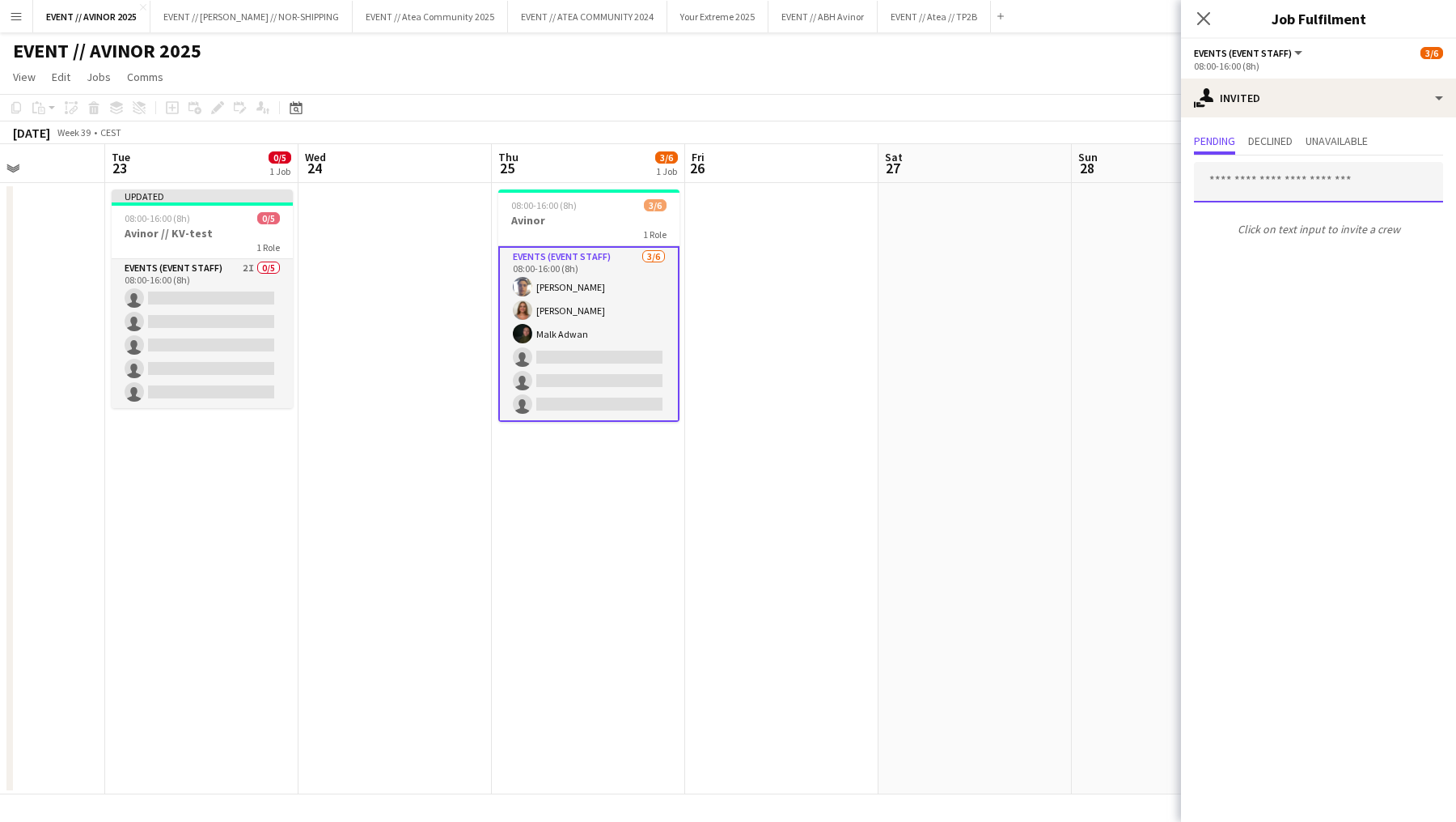
click at [1254, 172] on input "text" at bounding box center [1318, 182] width 249 height 40
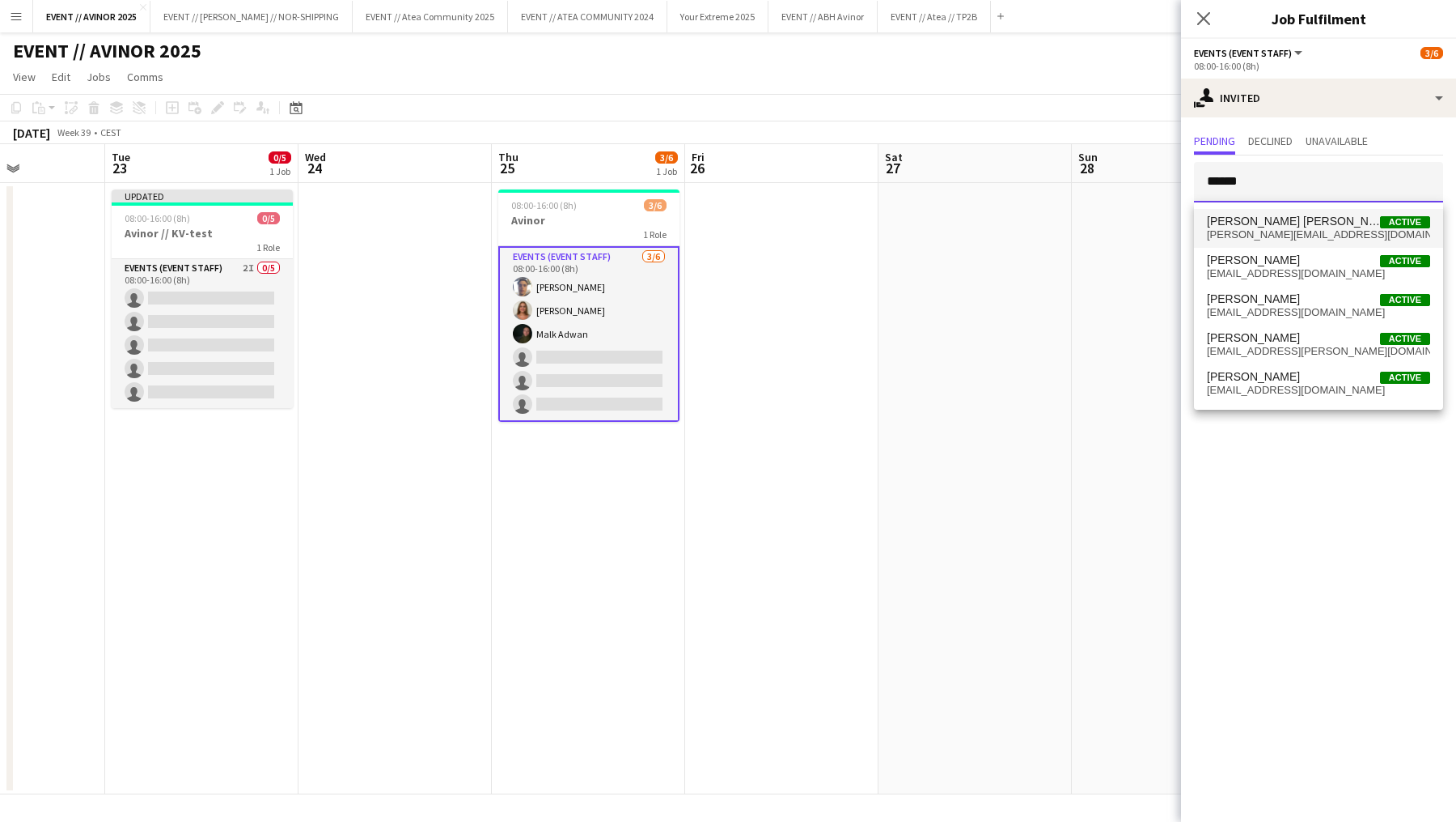
type input "******"
click at [1255, 217] on span "[PERSON_NAME] [PERSON_NAME]" at bounding box center [1293, 221] width 173 height 14
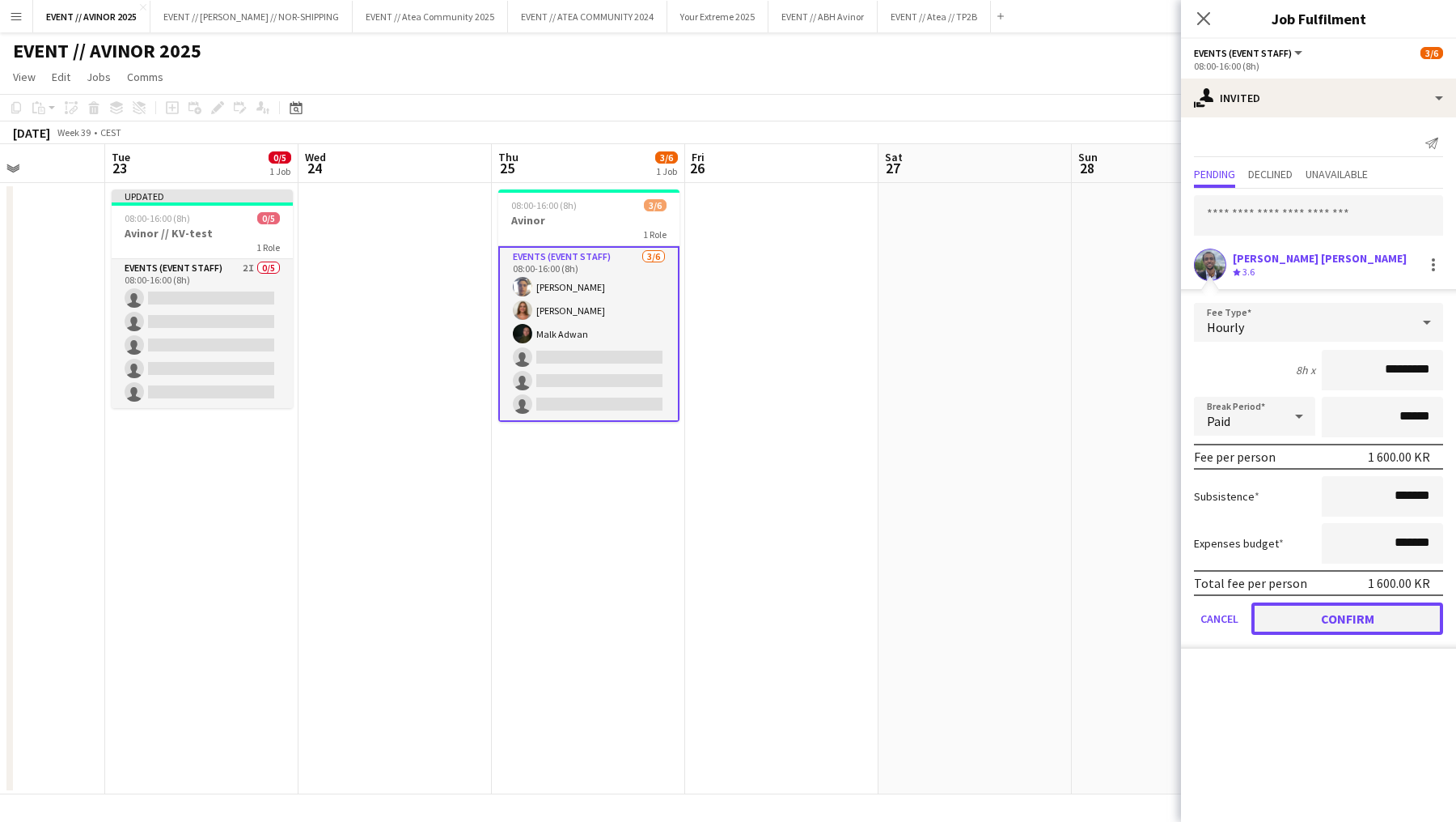
click at [1296, 611] on button "Confirm" at bounding box center [1347, 617] width 192 height 32
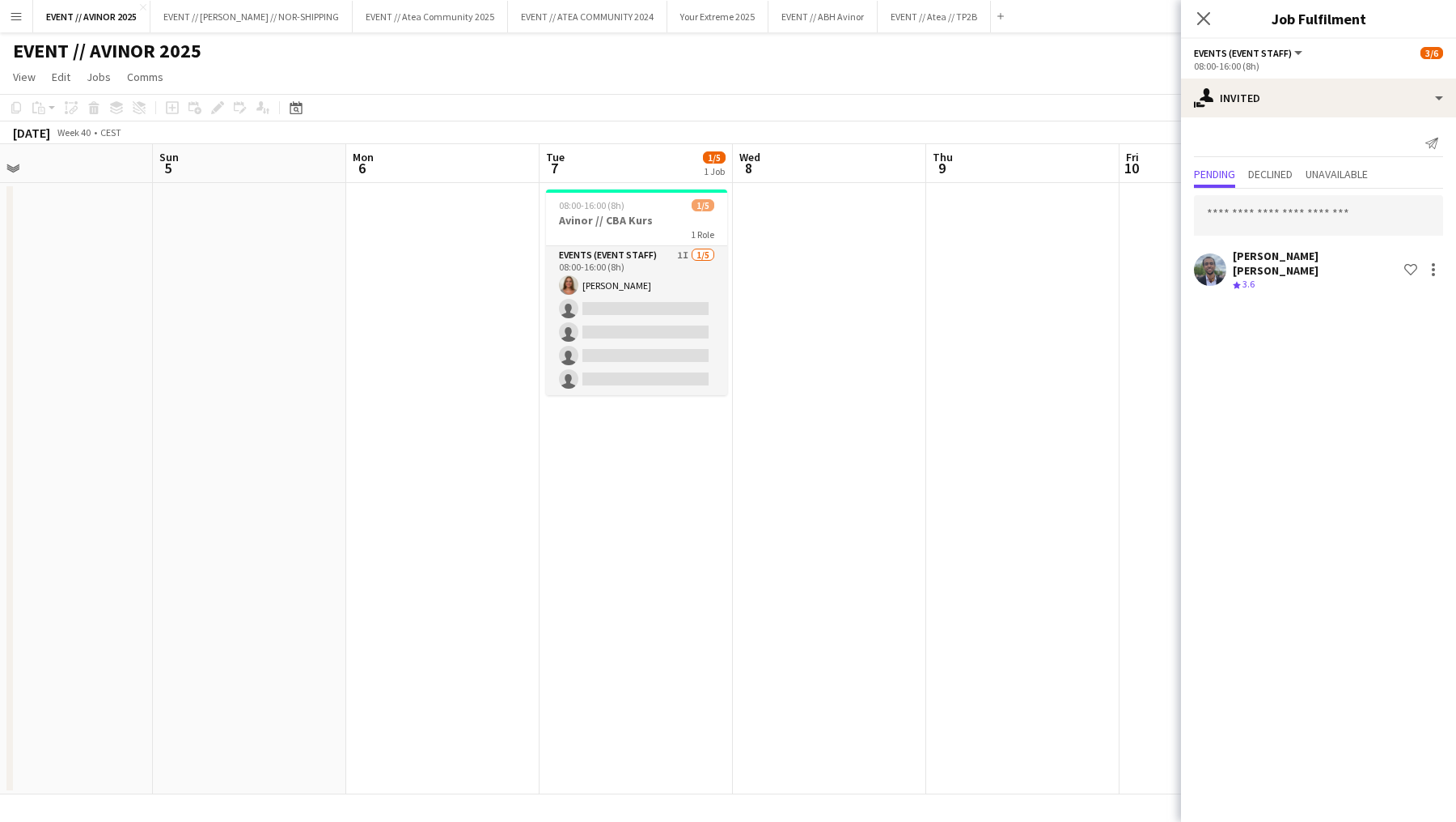
scroll to position [0, 713]
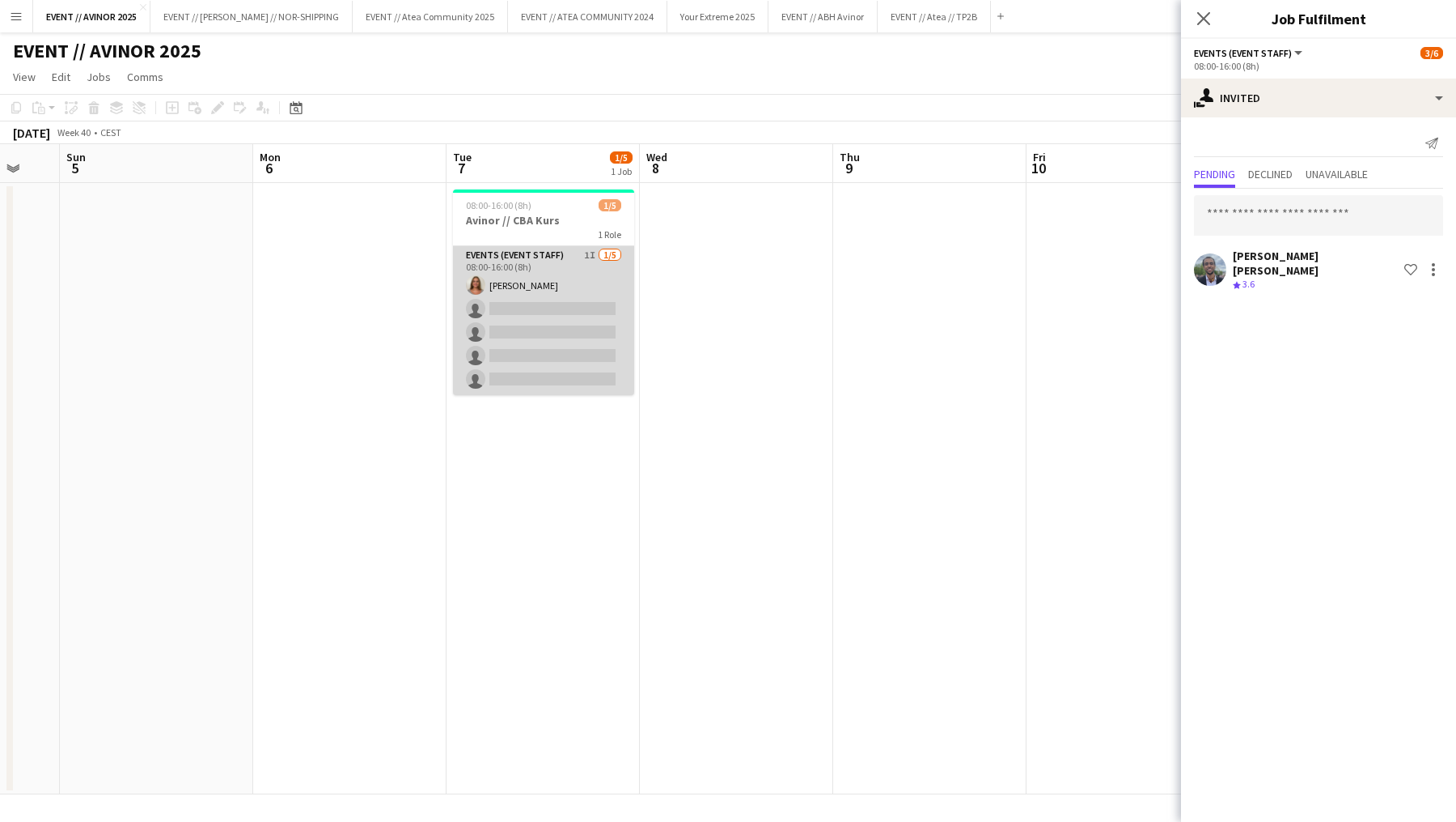
click at [547, 347] on app-card-role "Events (Event Staff) 1I [DATE] 08:00-16:00 (8h) [PERSON_NAME] single-neutral-ac…" at bounding box center [544, 320] width 182 height 149
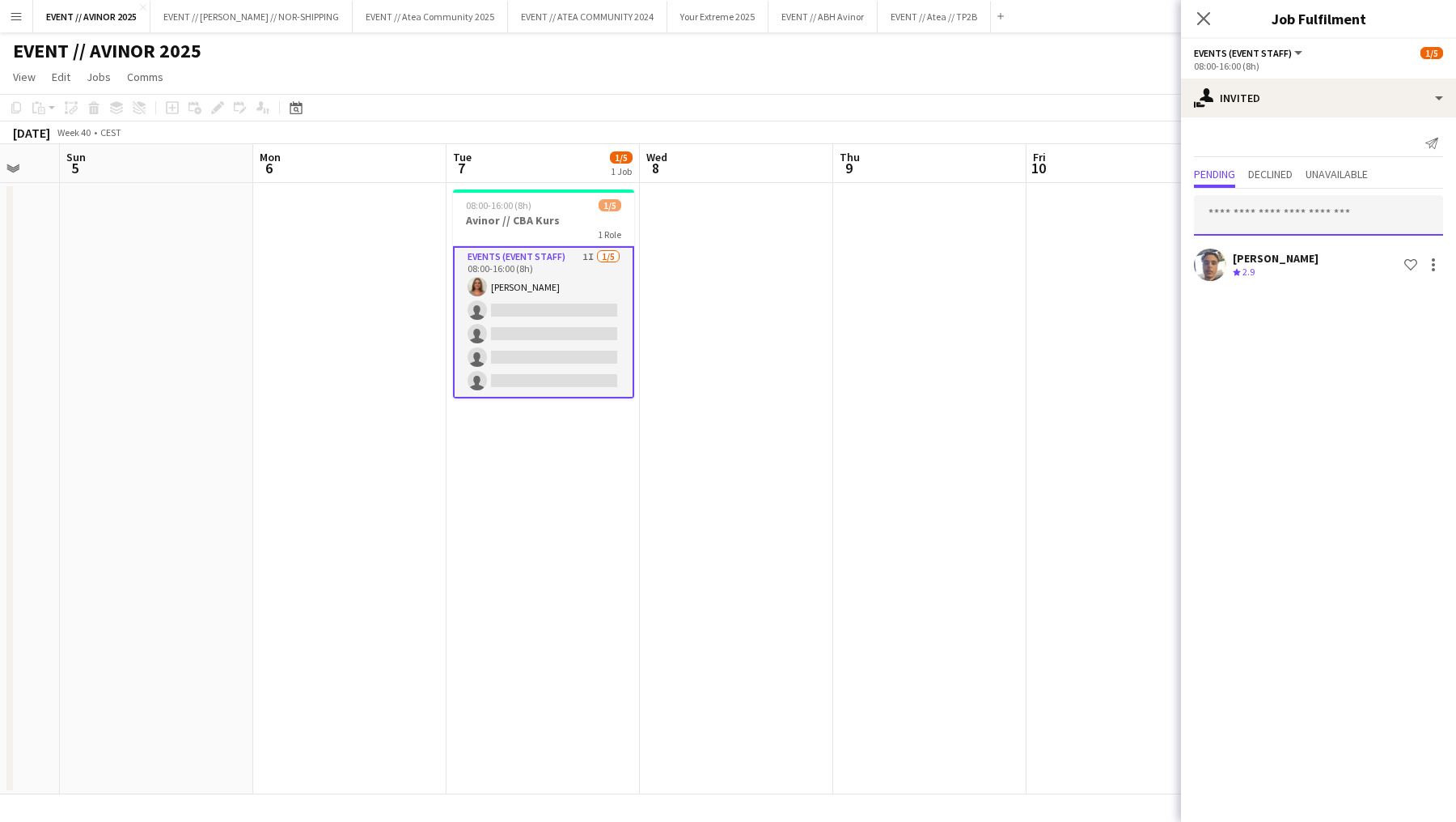
click at [1263, 203] on input "text" at bounding box center [1318, 216] width 249 height 40
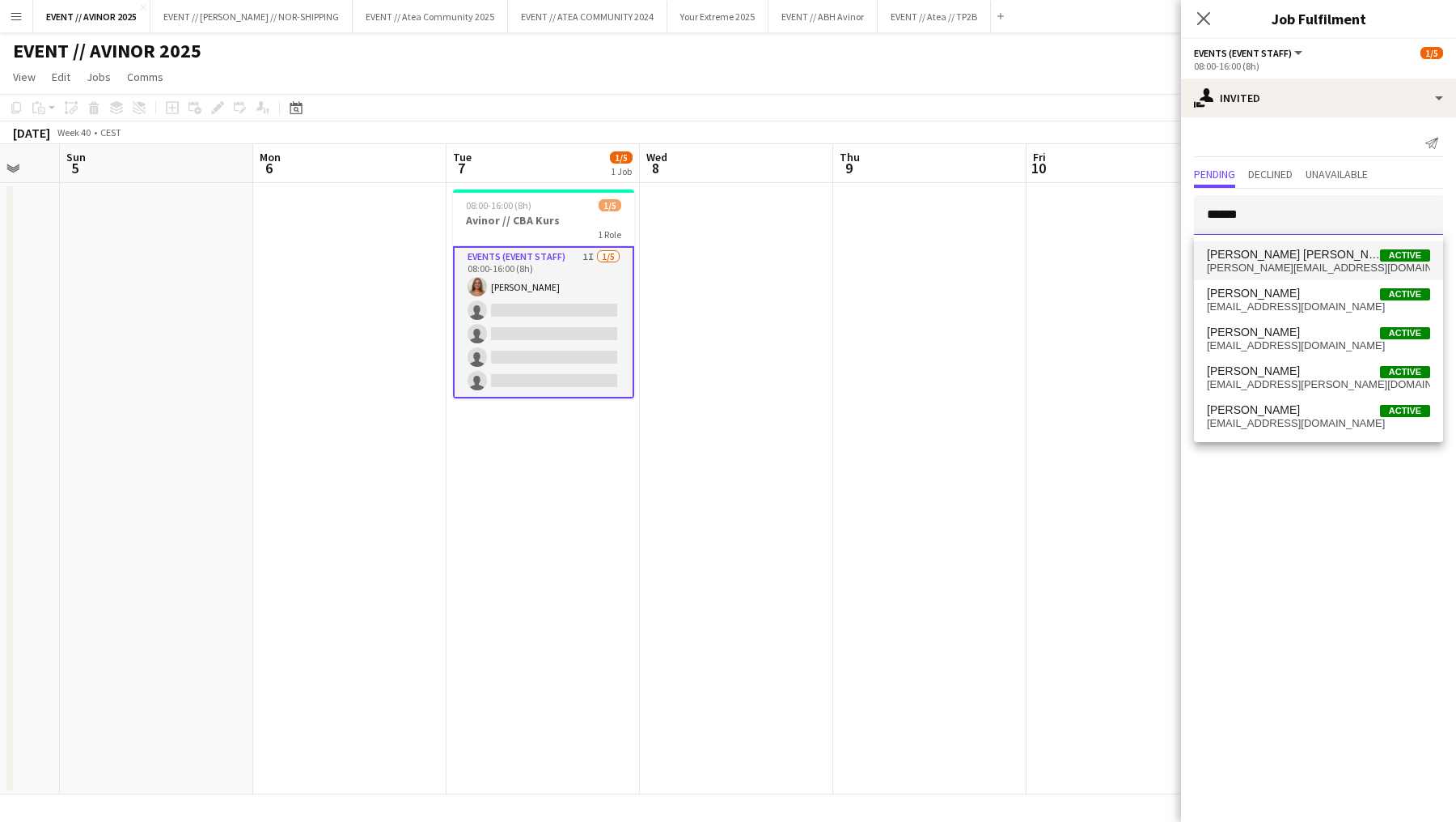
type input "******"
click at [1261, 258] on span "[PERSON_NAME] [PERSON_NAME]" at bounding box center [1293, 254] width 173 height 14
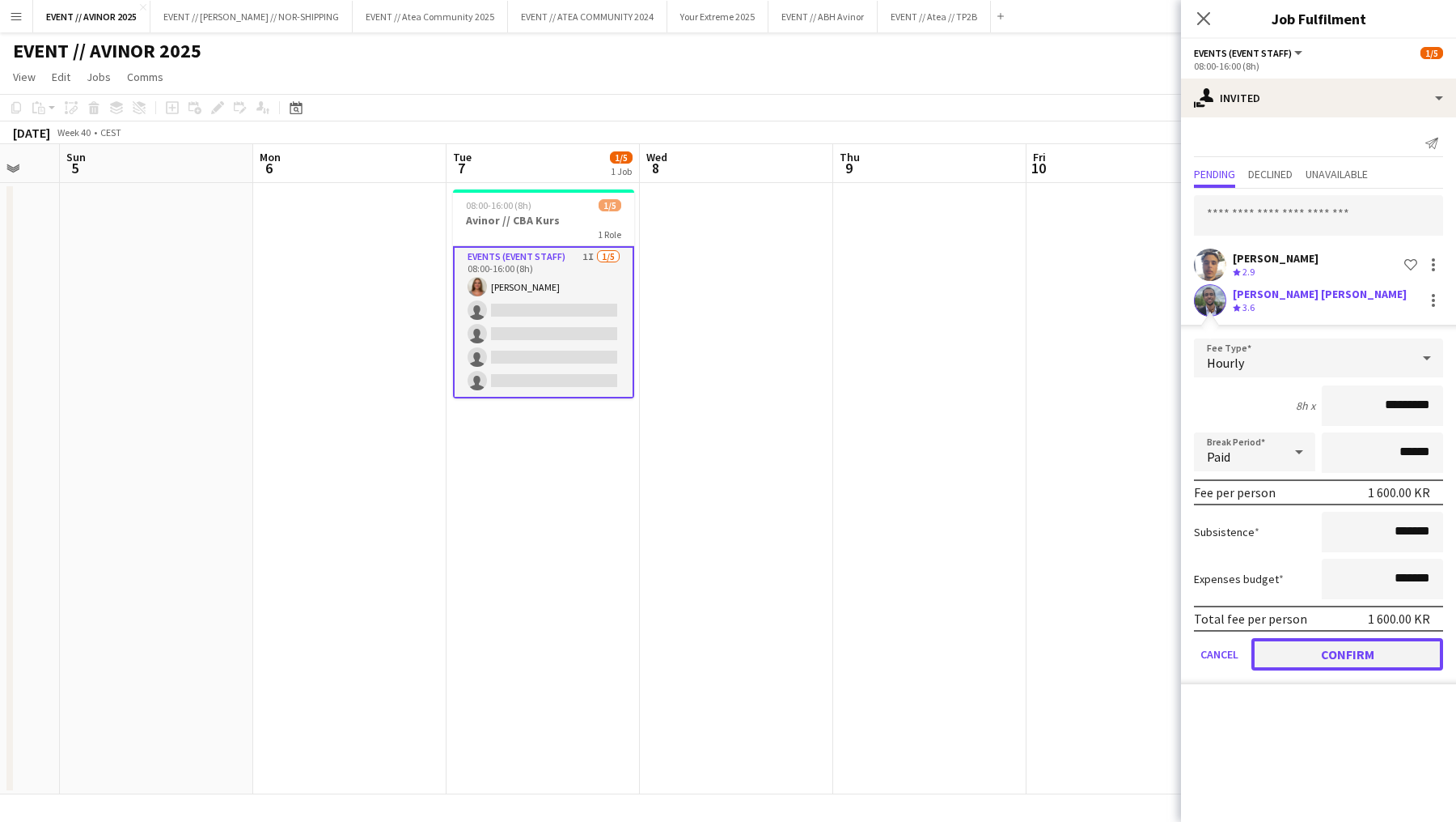
click at [1299, 653] on button "Confirm" at bounding box center [1347, 653] width 192 height 32
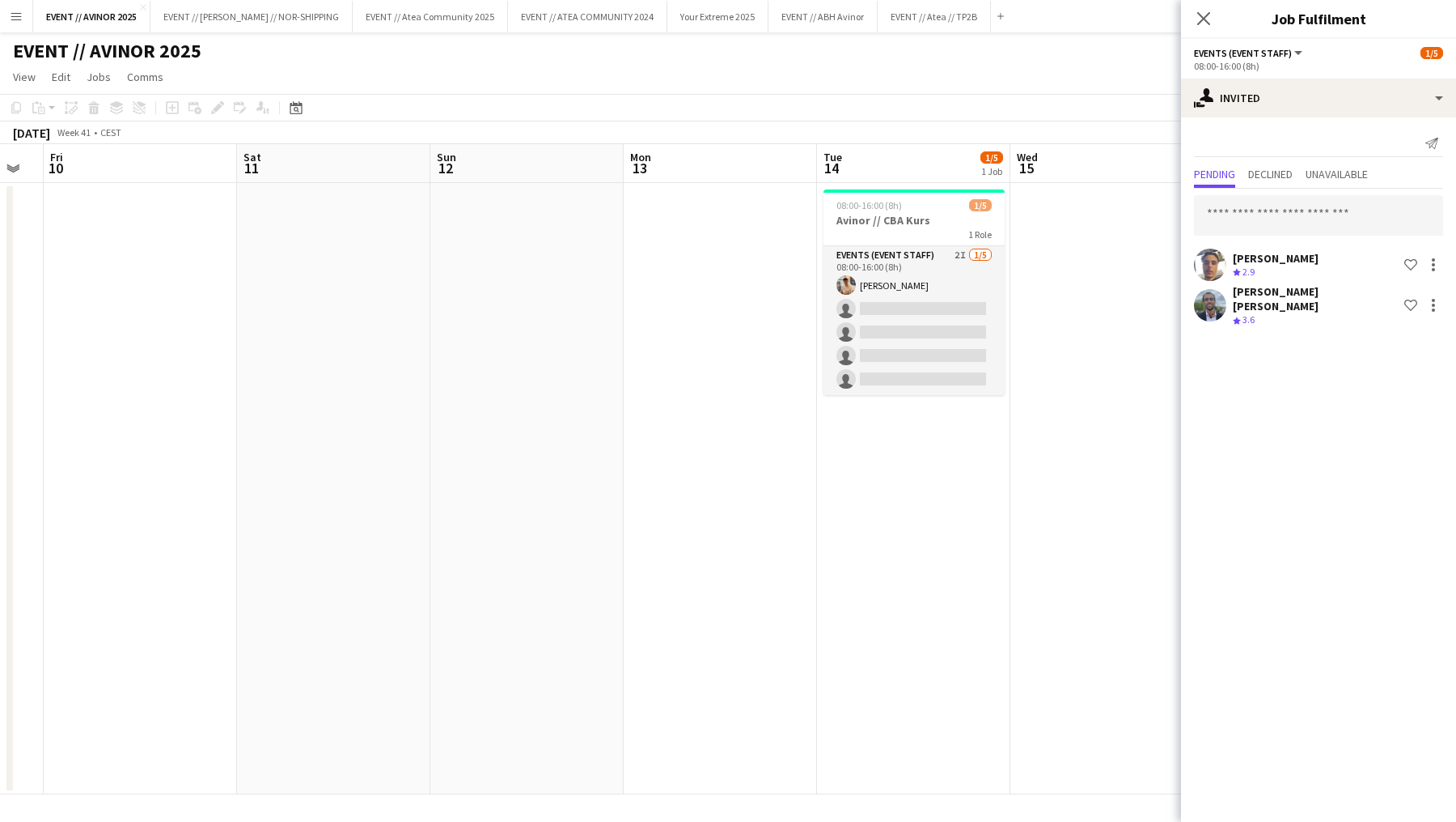
scroll to position [0, 590]
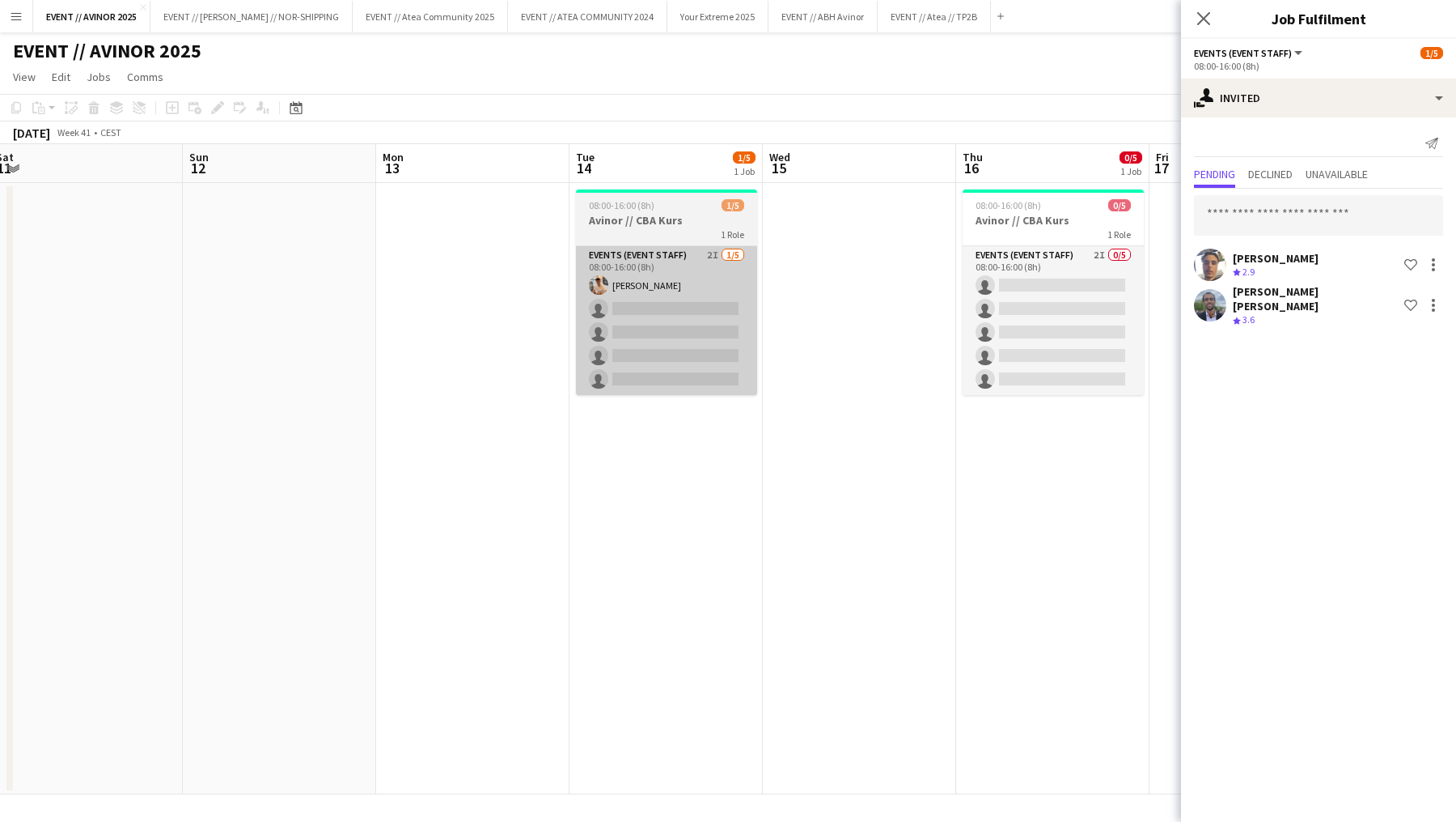
click at [698, 350] on app-card-role "Events (Event Staff) 2I [DATE] 08:00-16:00 (8h) [PERSON_NAME] single-neutral-ac…" at bounding box center [667, 320] width 182 height 149
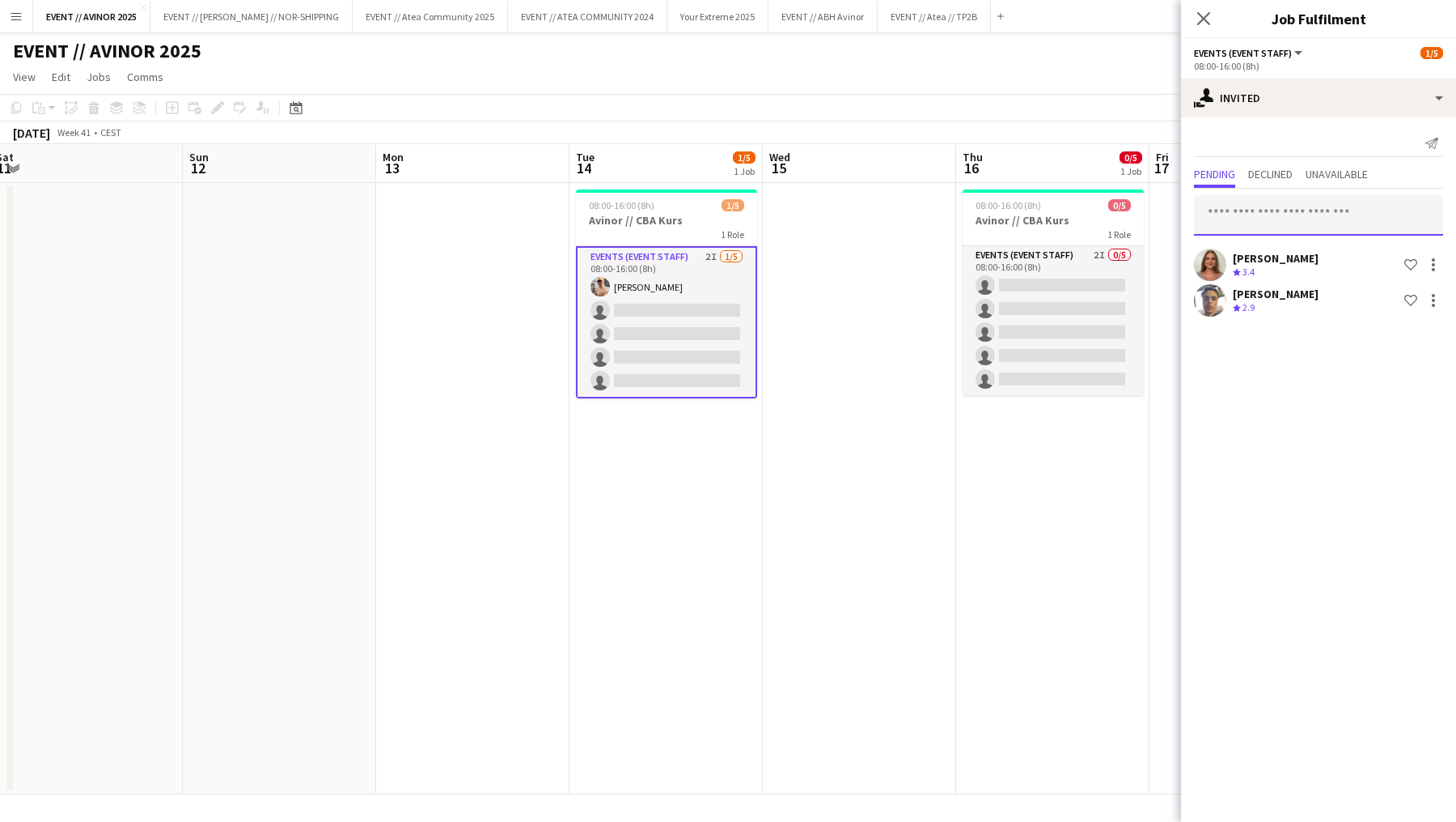
click at [1243, 211] on input "text" at bounding box center [1318, 216] width 249 height 40
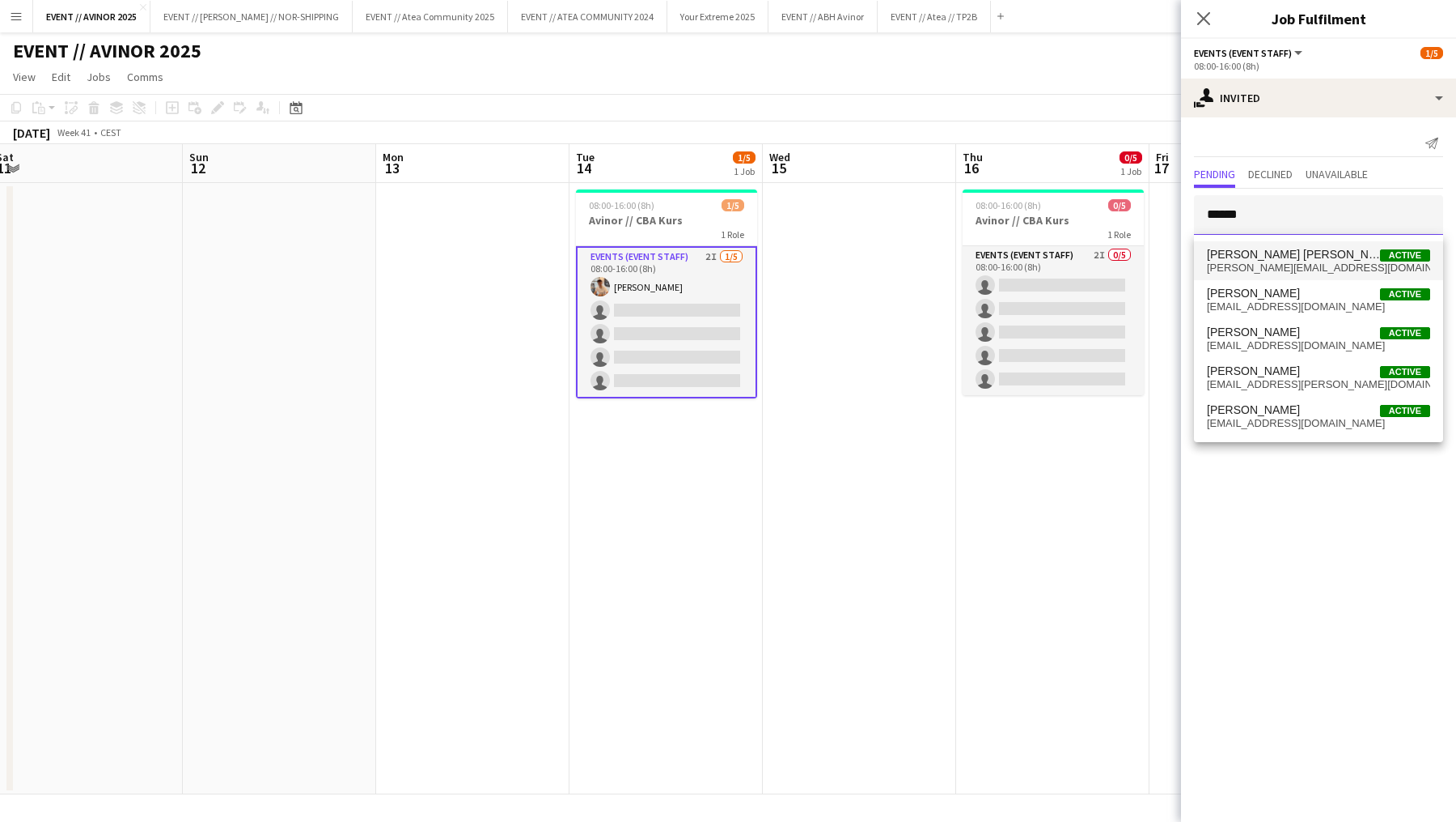
type input "******"
click at [1261, 259] on span "[PERSON_NAME] [PERSON_NAME]" at bounding box center [1293, 254] width 173 height 14
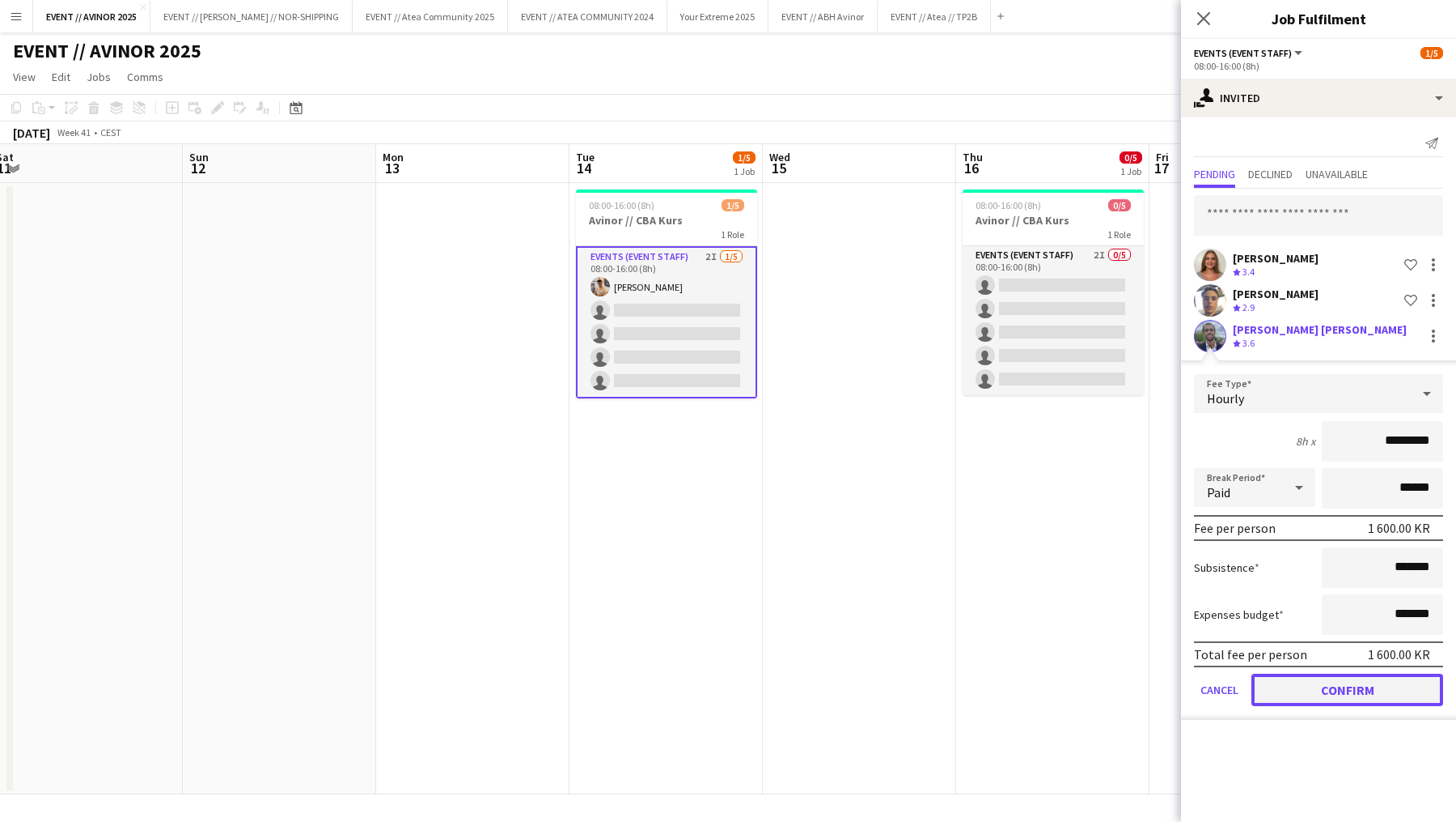
click at [1310, 680] on button "Confirm" at bounding box center [1347, 689] width 192 height 32
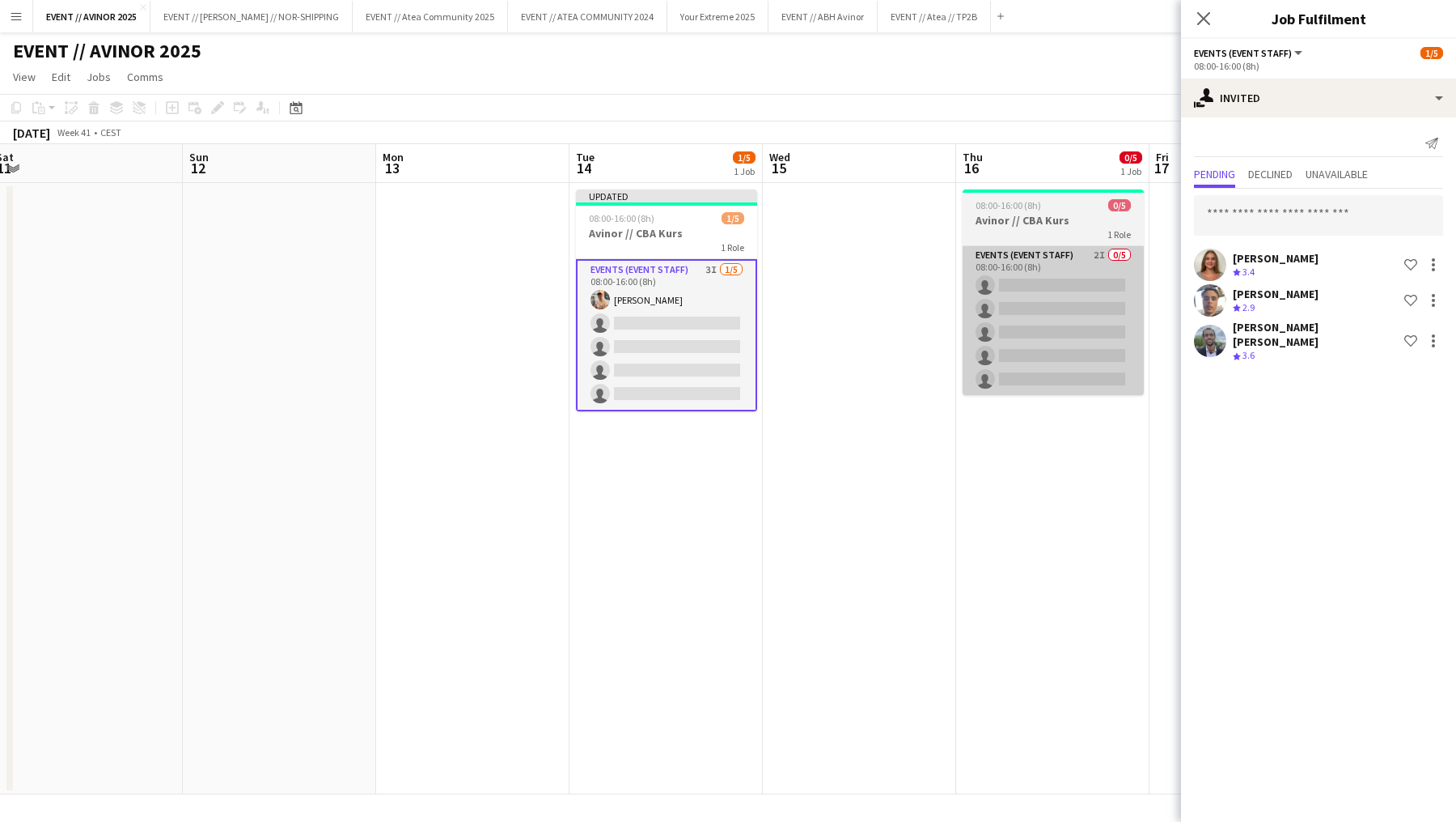
click at [1015, 272] on app-card-role "Events (Event Staff) 2I 0/5 08:00-16:00 (8h) single-neutral-actions single-neut…" at bounding box center [1053, 320] width 182 height 149
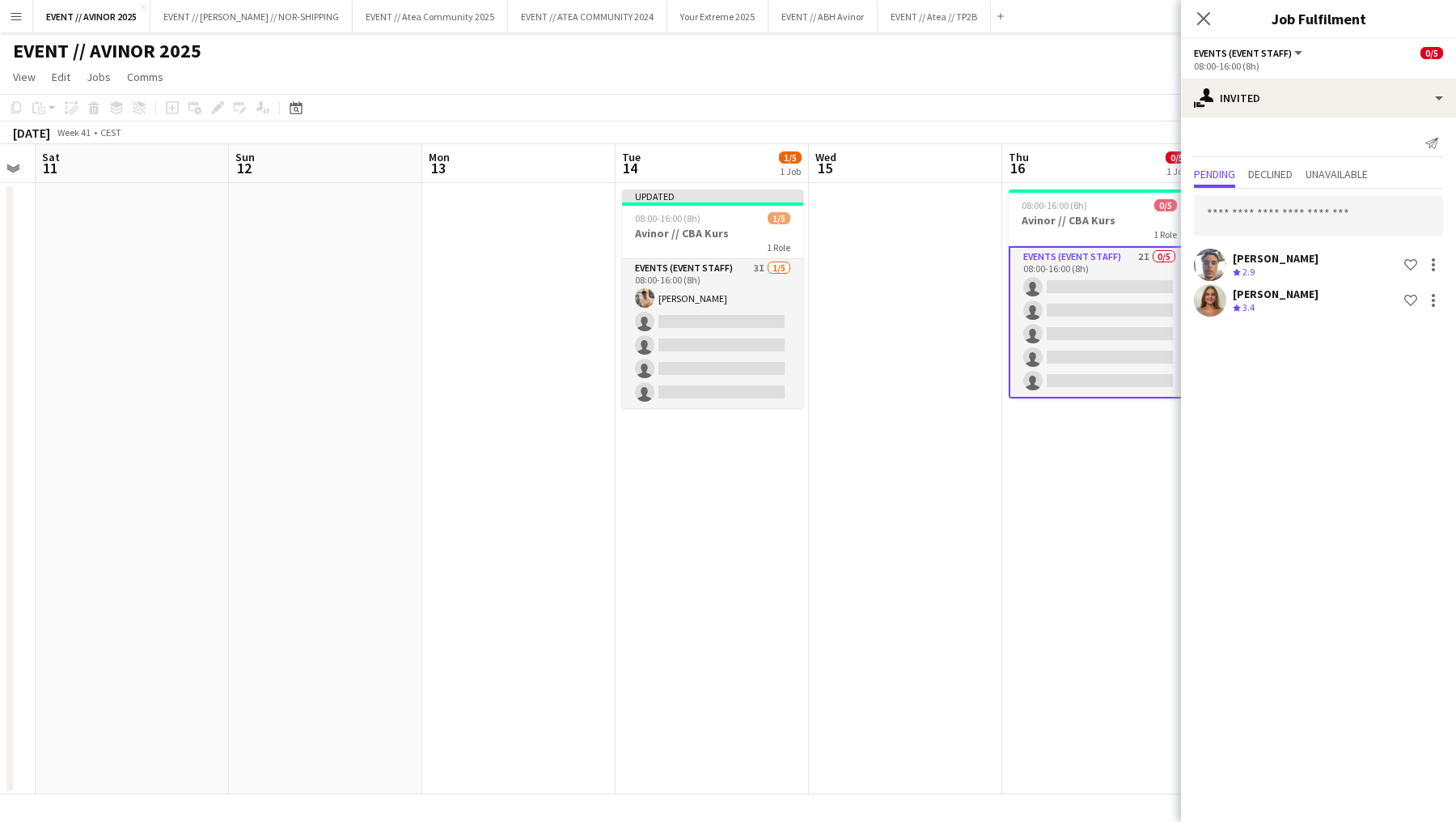
scroll to position [0, 553]
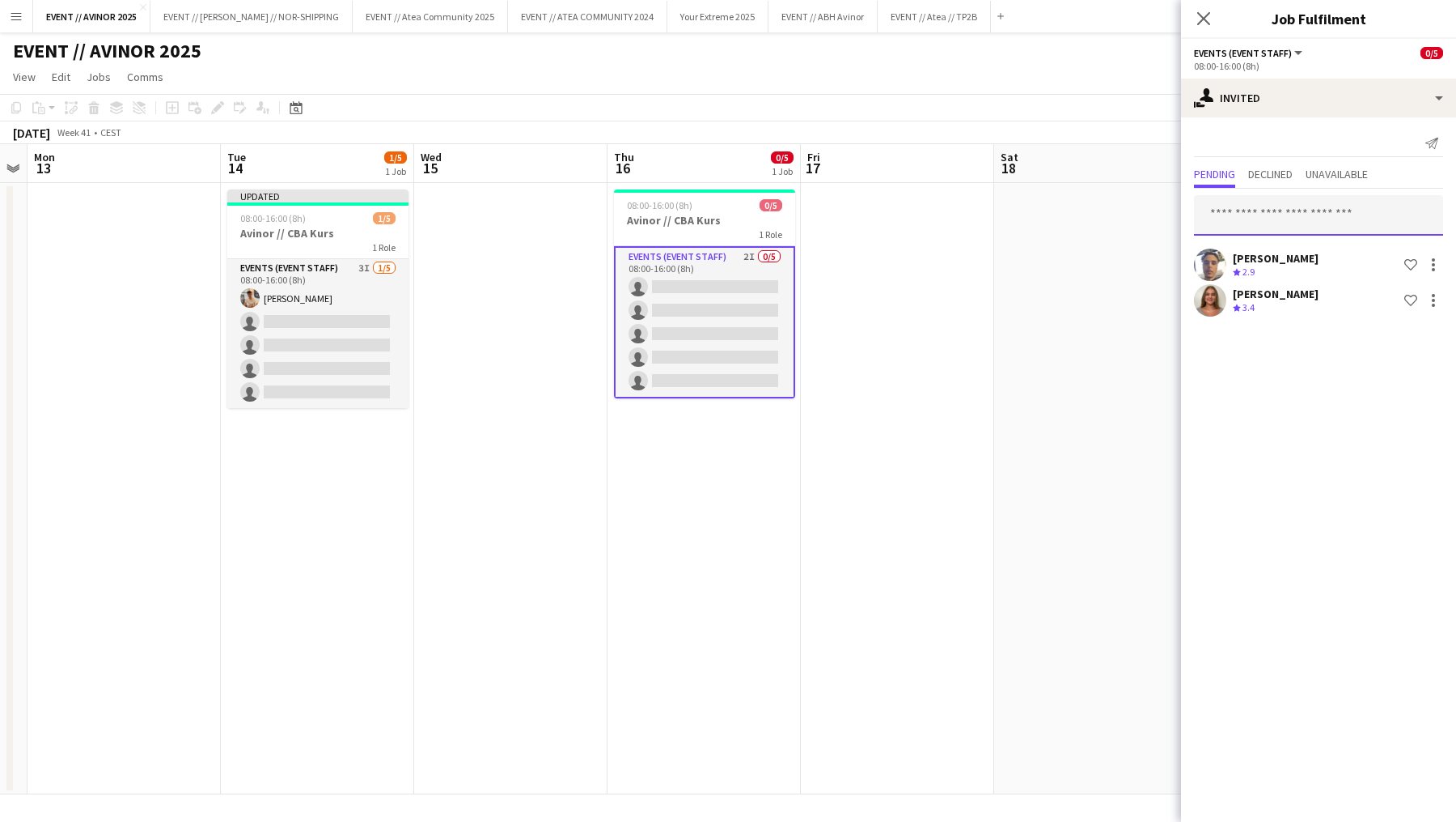
click at [1274, 208] on input "text" at bounding box center [1318, 216] width 249 height 40
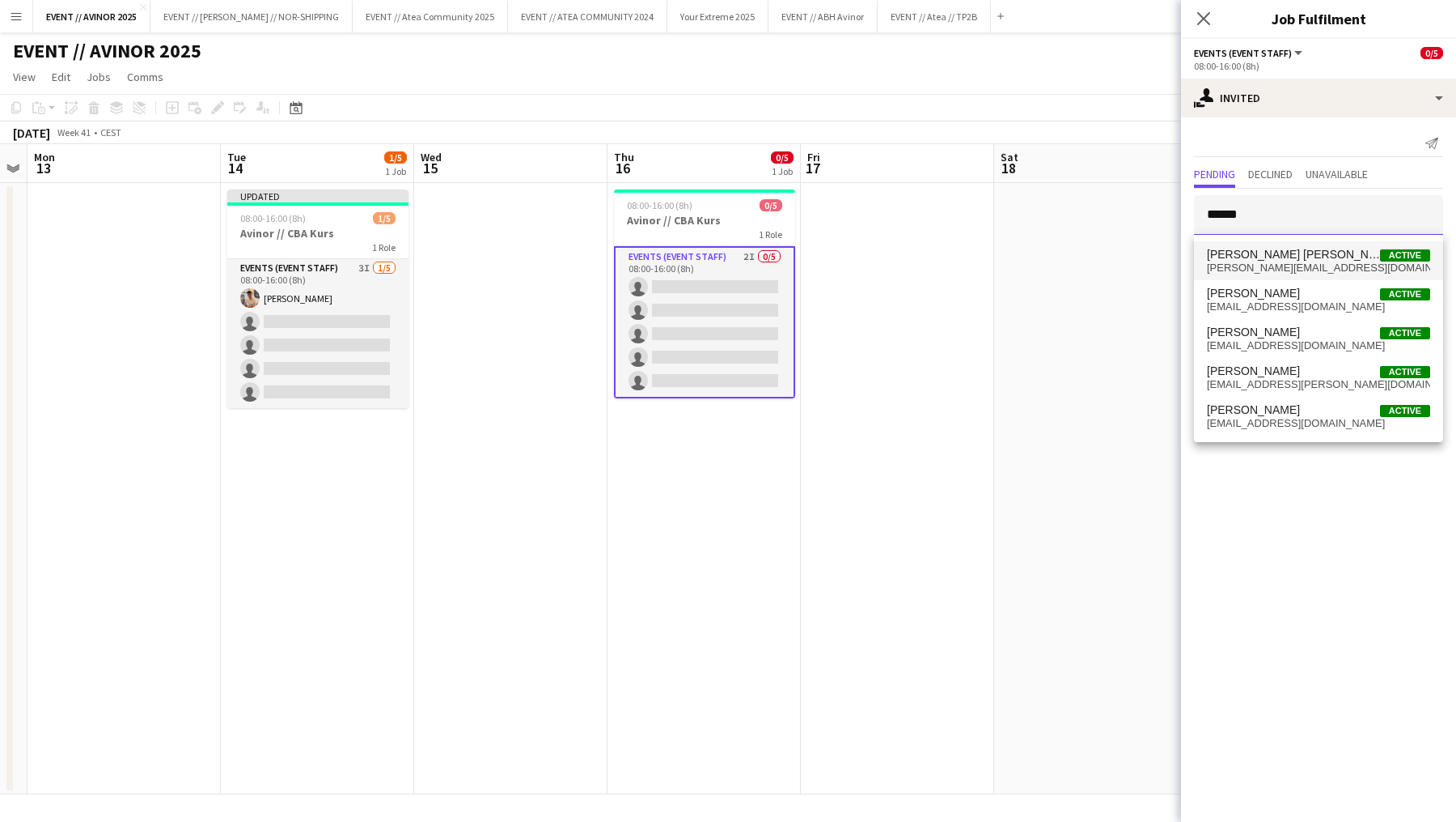
type input "******"
click at [1268, 261] on span "[PERSON_NAME][EMAIL_ADDRESS][DOMAIN_NAME]" at bounding box center [1318, 268] width 224 height 13
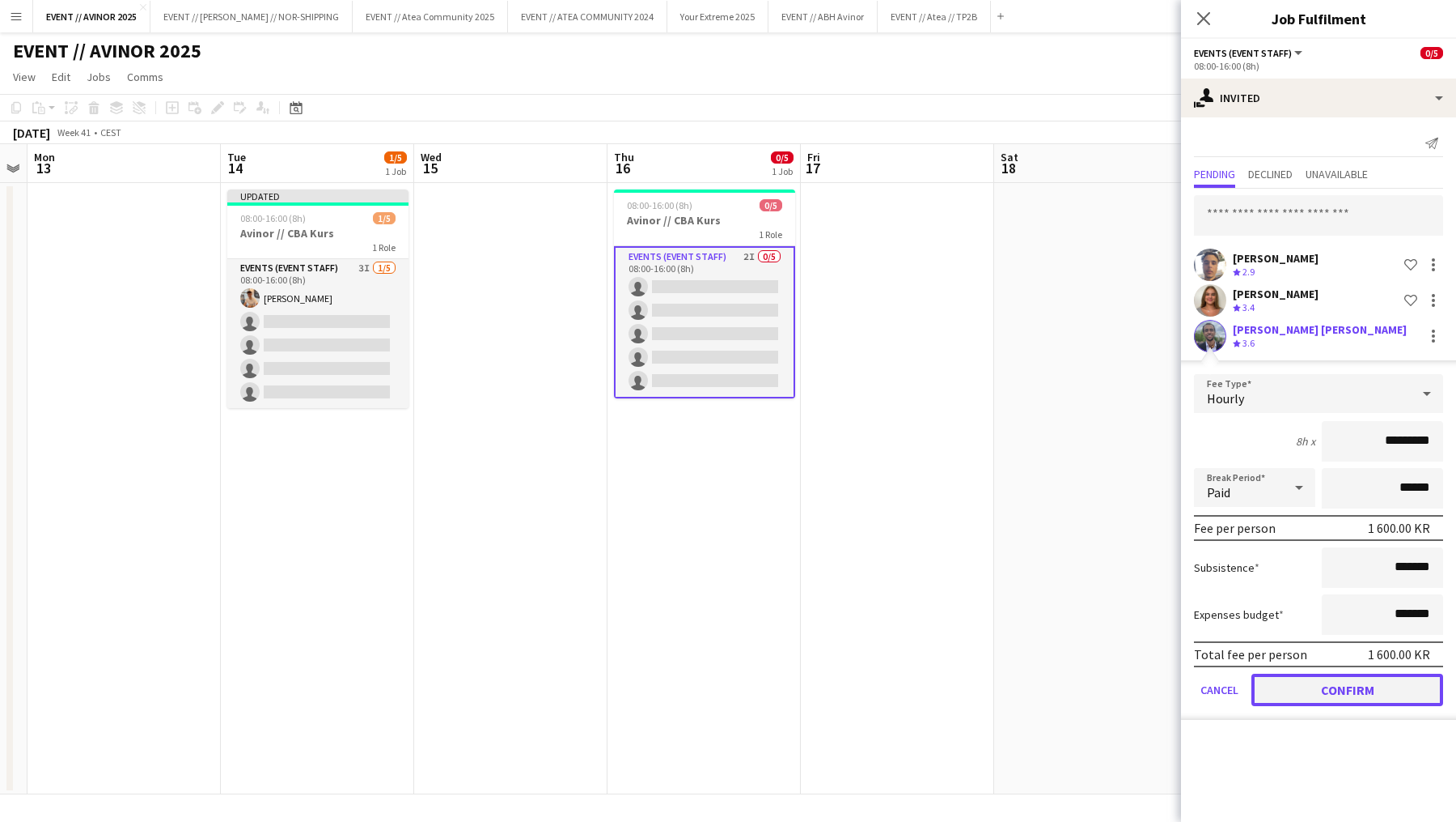
click at [1291, 675] on button "Confirm" at bounding box center [1347, 689] width 192 height 32
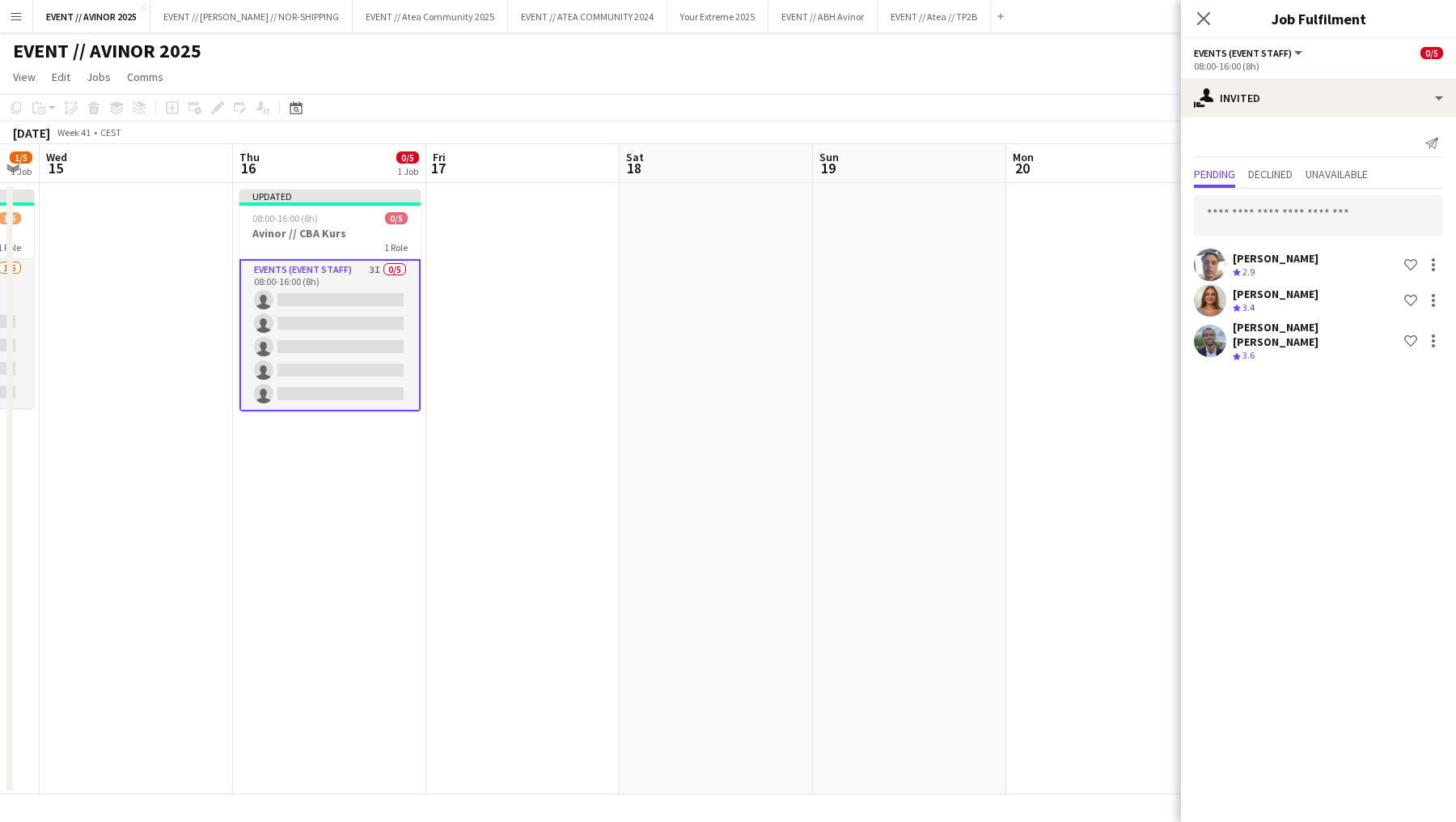
scroll to position [0, 579]
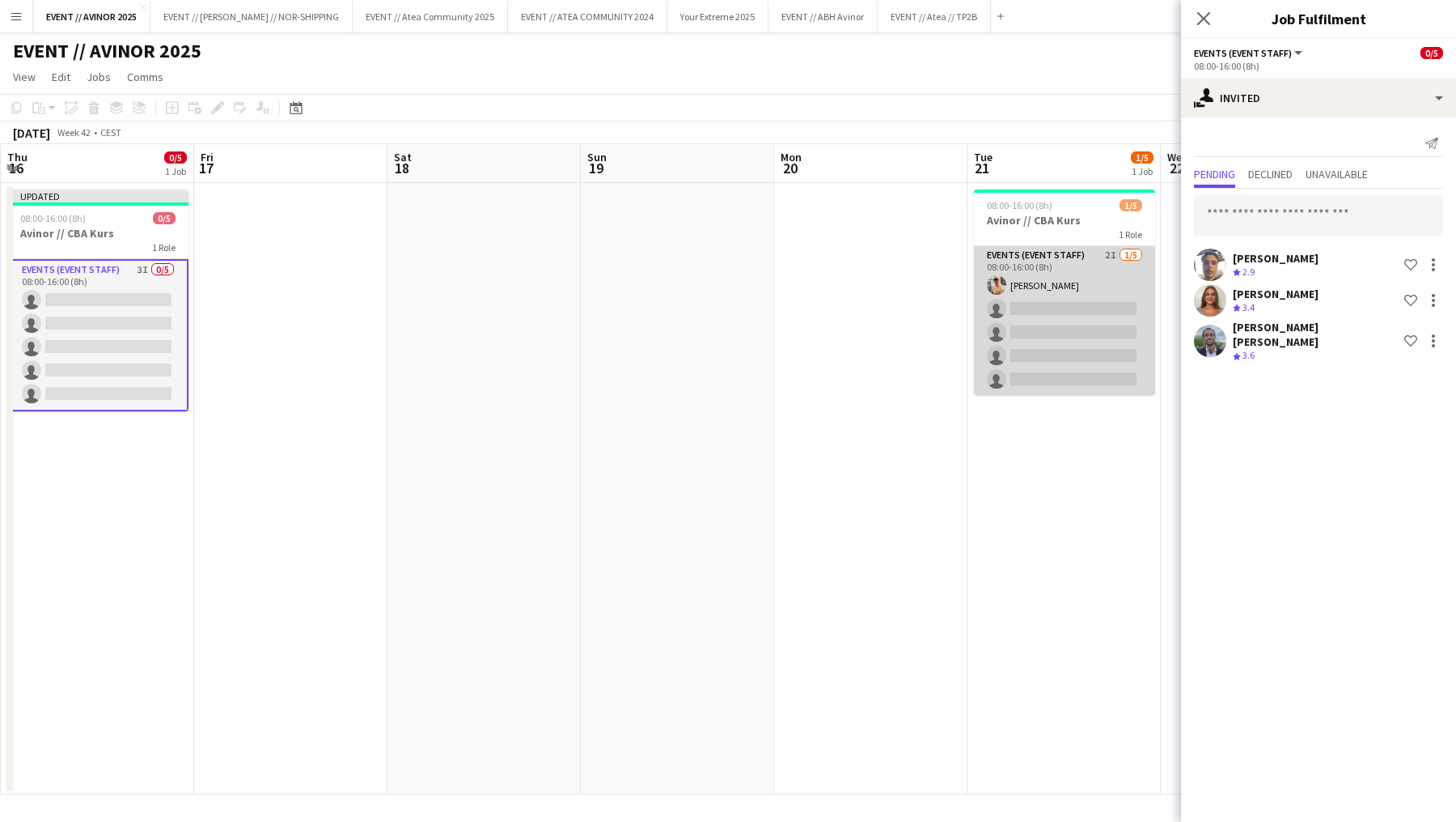
click at [1050, 335] on app-card-role "Events (Event Staff) 2I [DATE] 08:00-16:00 (8h) [PERSON_NAME] single-neutral-ac…" at bounding box center [1064, 320] width 182 height 149
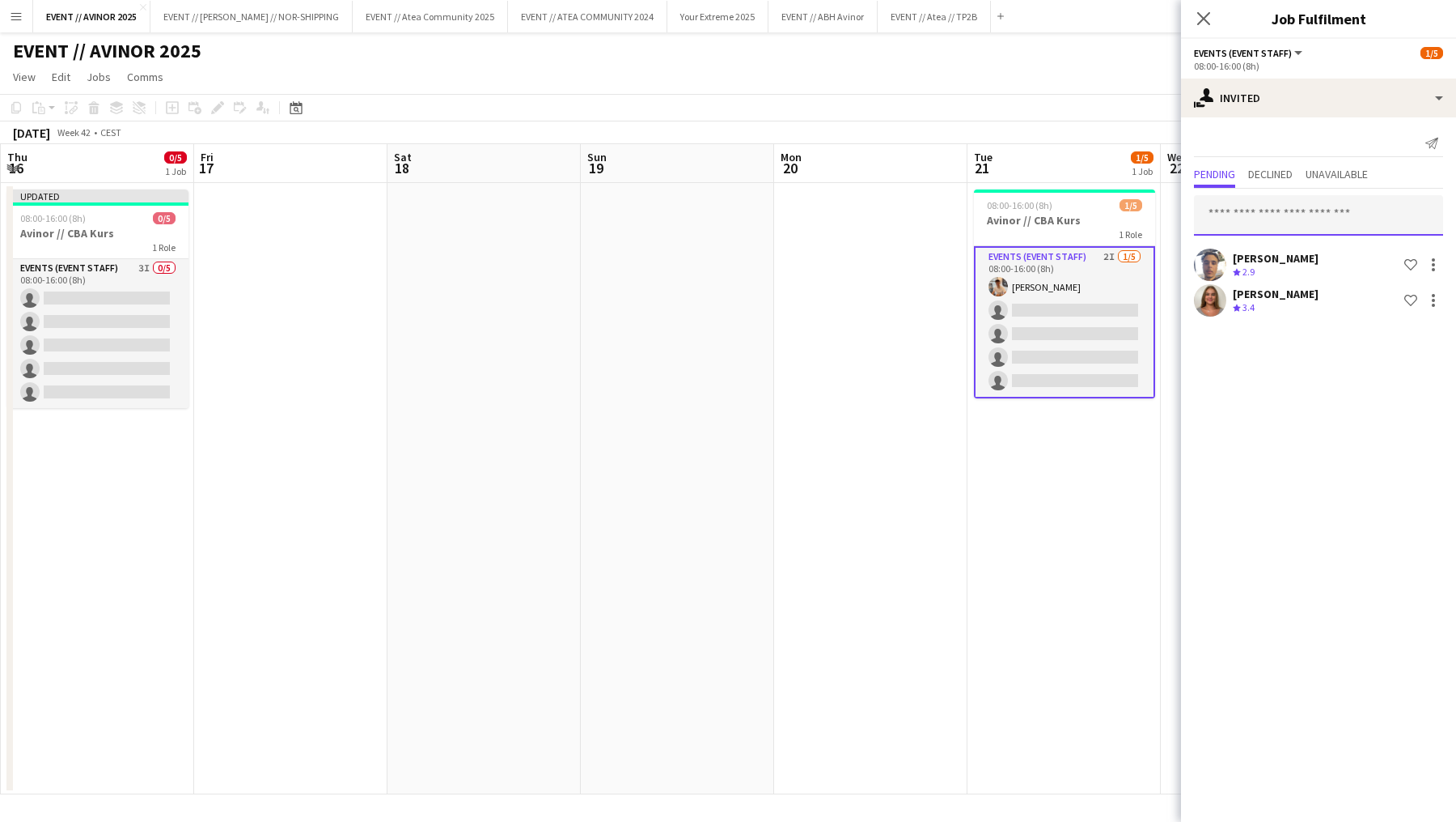
click at [1264, 218] on input "text" at bounding box center [1318, 216] width 249 height 40
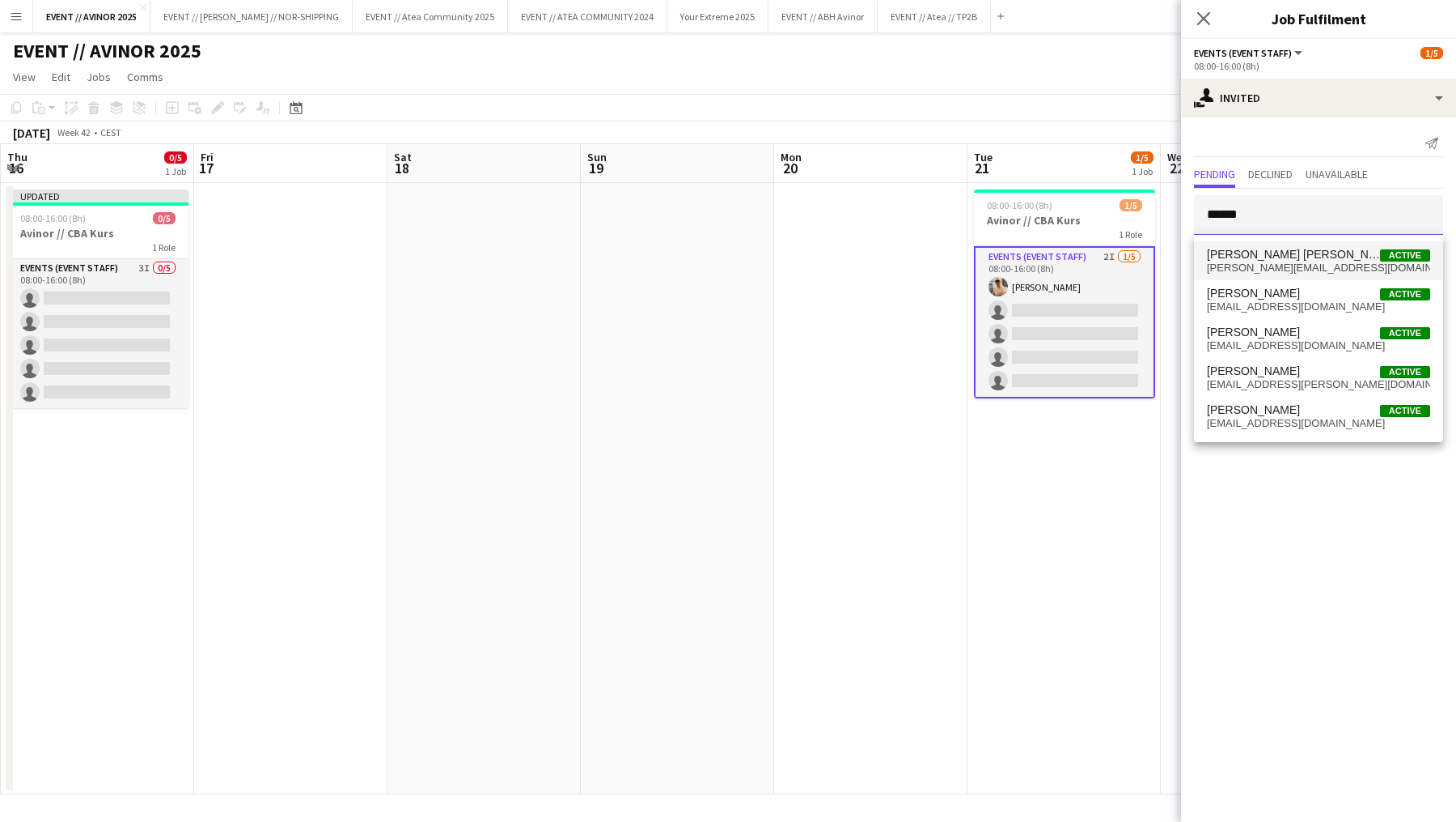
type input "******"
click at [1265, 250] on span "[PERSON_NAME] [PERSON_NAME]" at bounding box center [1293, 254] width 173 height 14
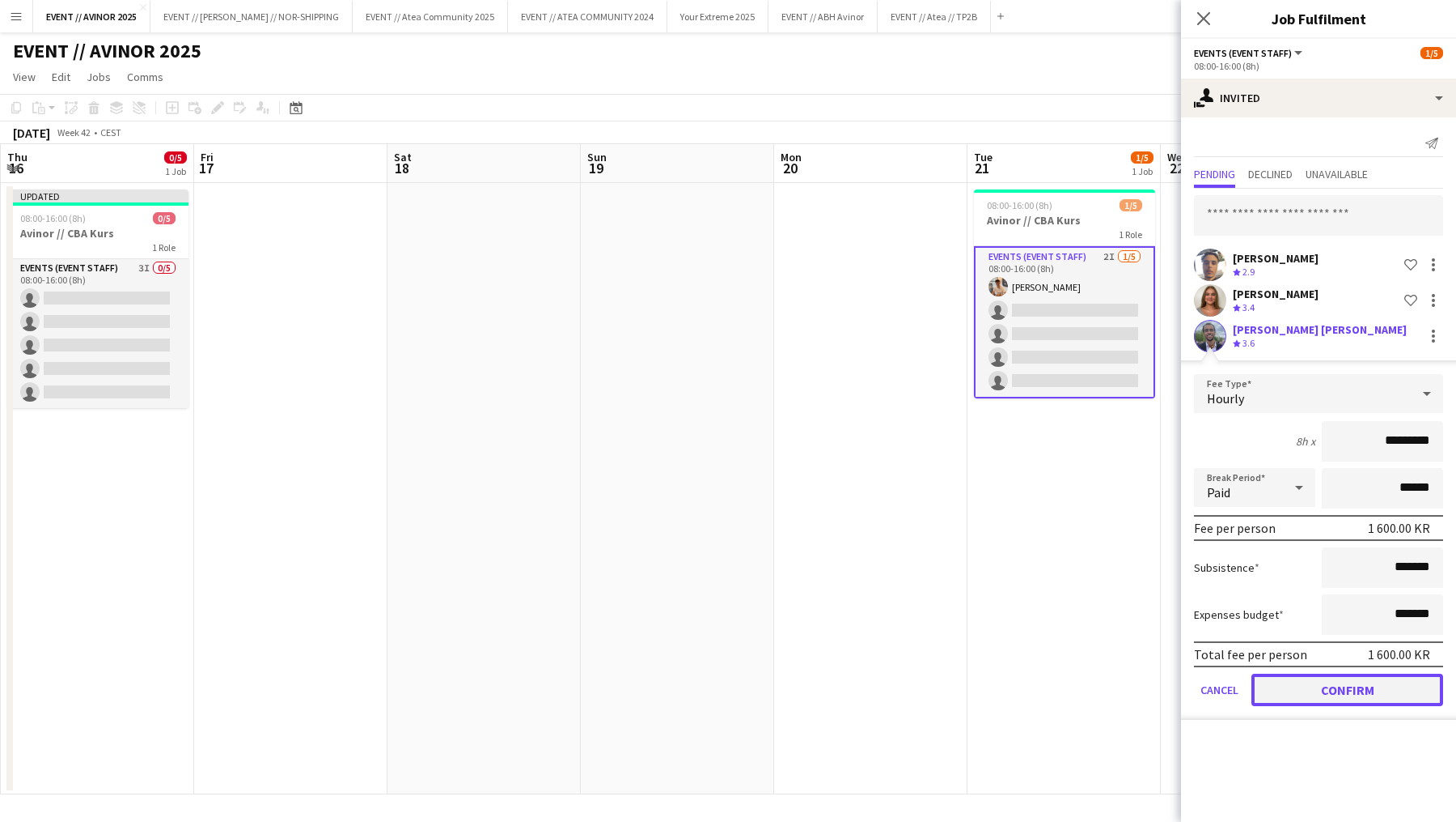
click at [1323, 696] on button "Confirm" at bounding box center [1347, 689] width 192 height 32
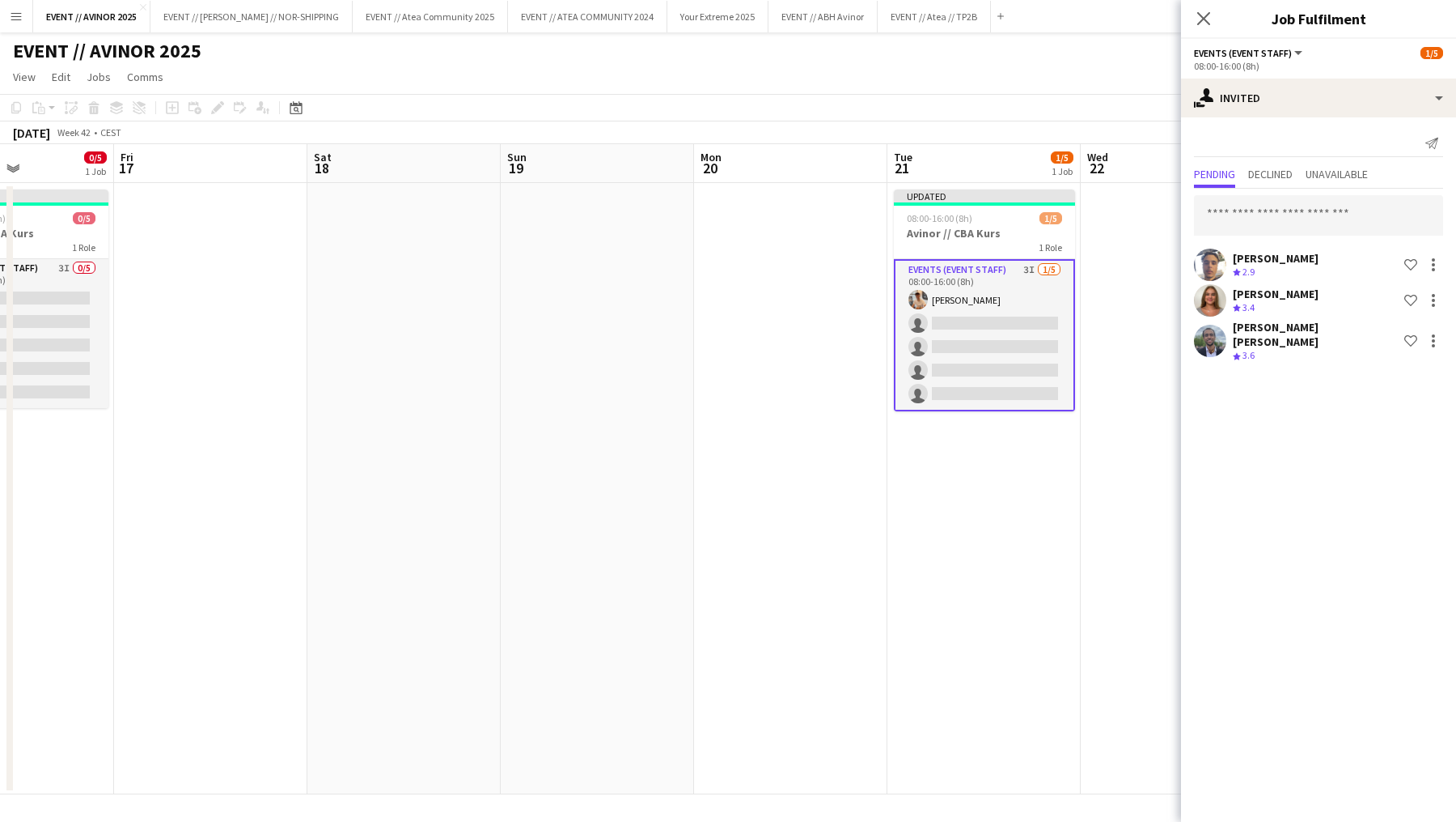
scroll to position [0, 711]
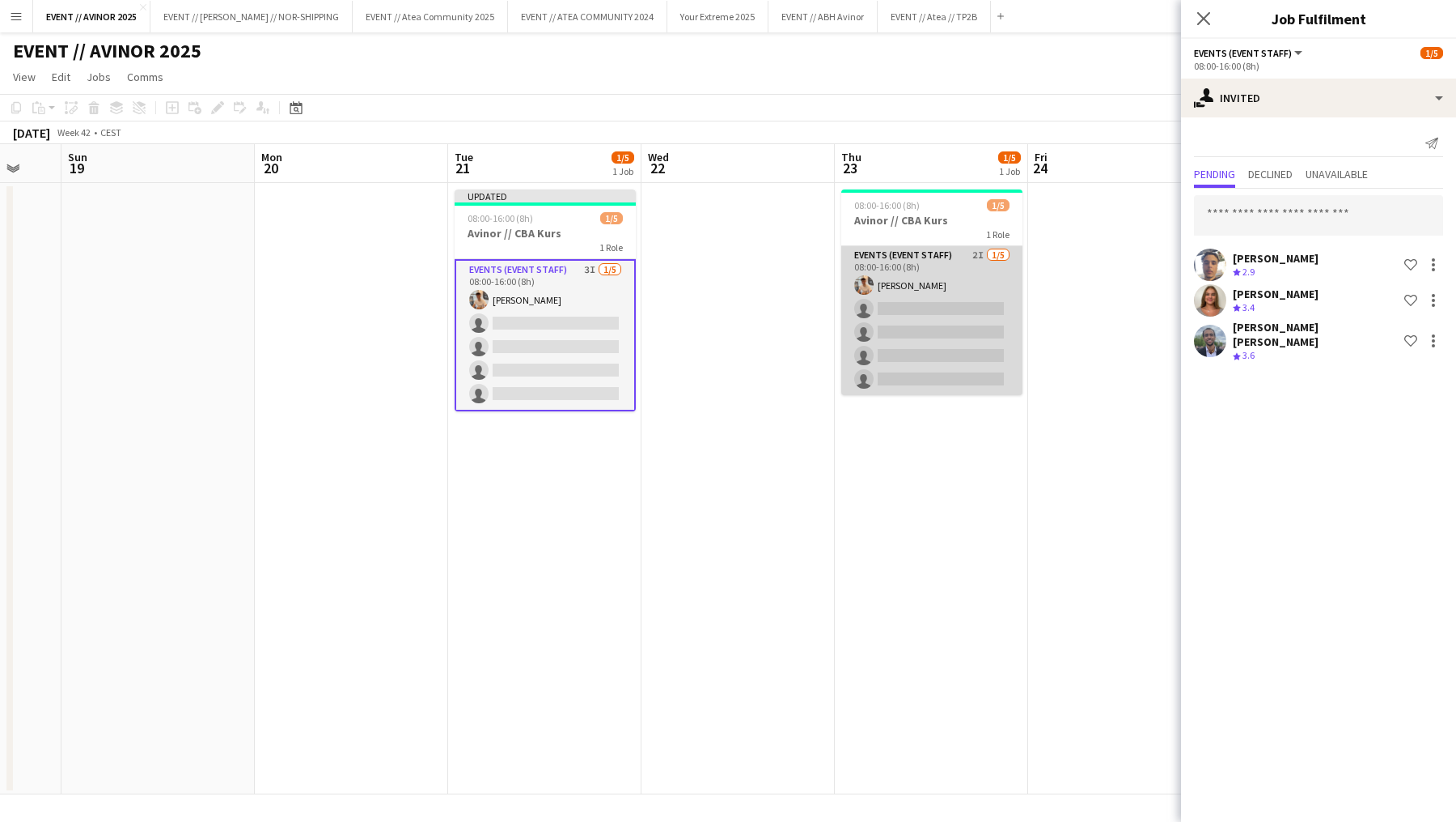
click at [982, 357] on app-card-role "Events (Event Staff) 2I [DATE] 08:00-16:00 (8h) [PERSON_NAME] single-neutral-ac…" at bounding box center [932, 320] width 182 height 149
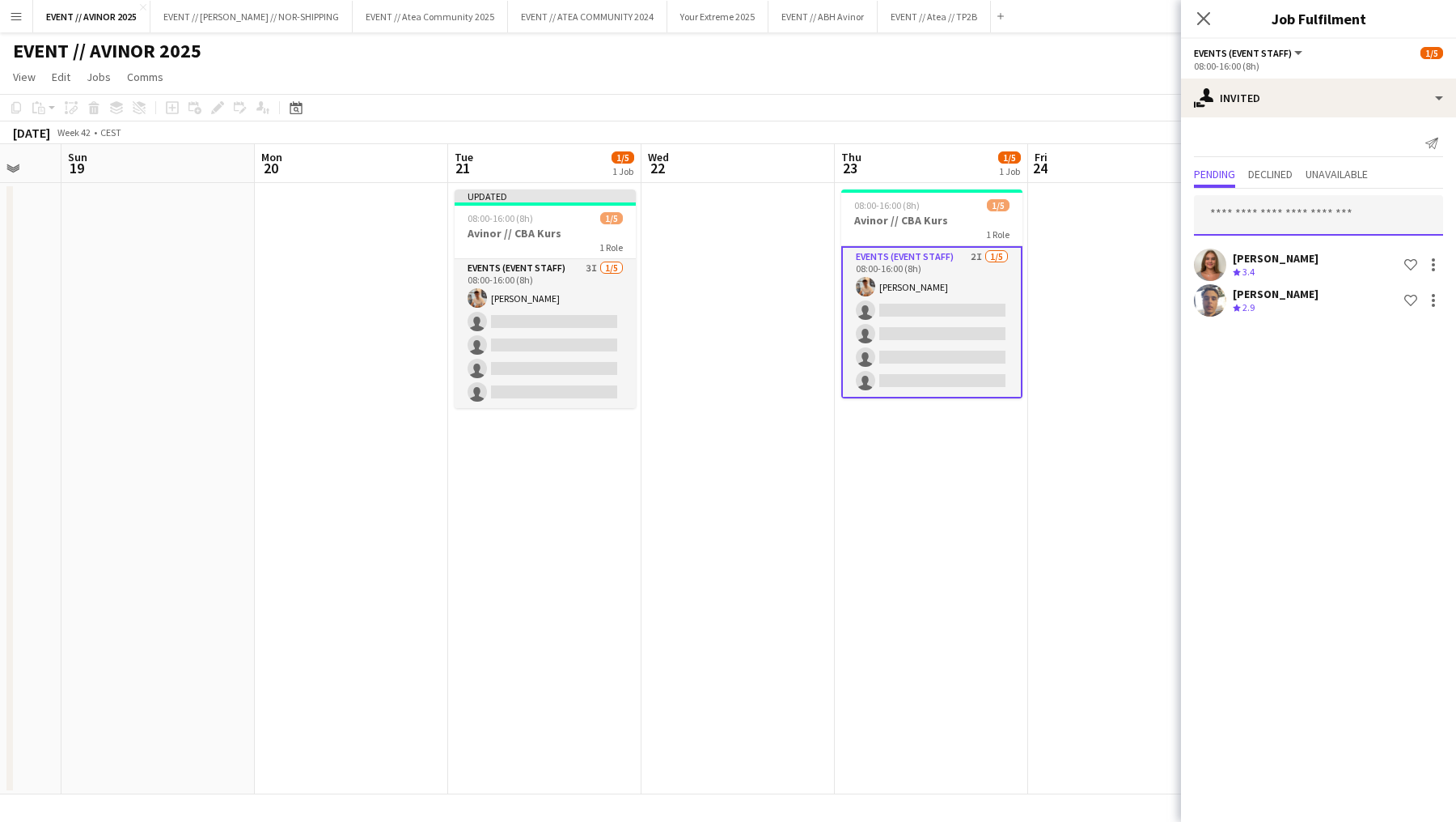
click at [1318, 214] on input "text" at bounding box center [1318, 216] width 249 height 40
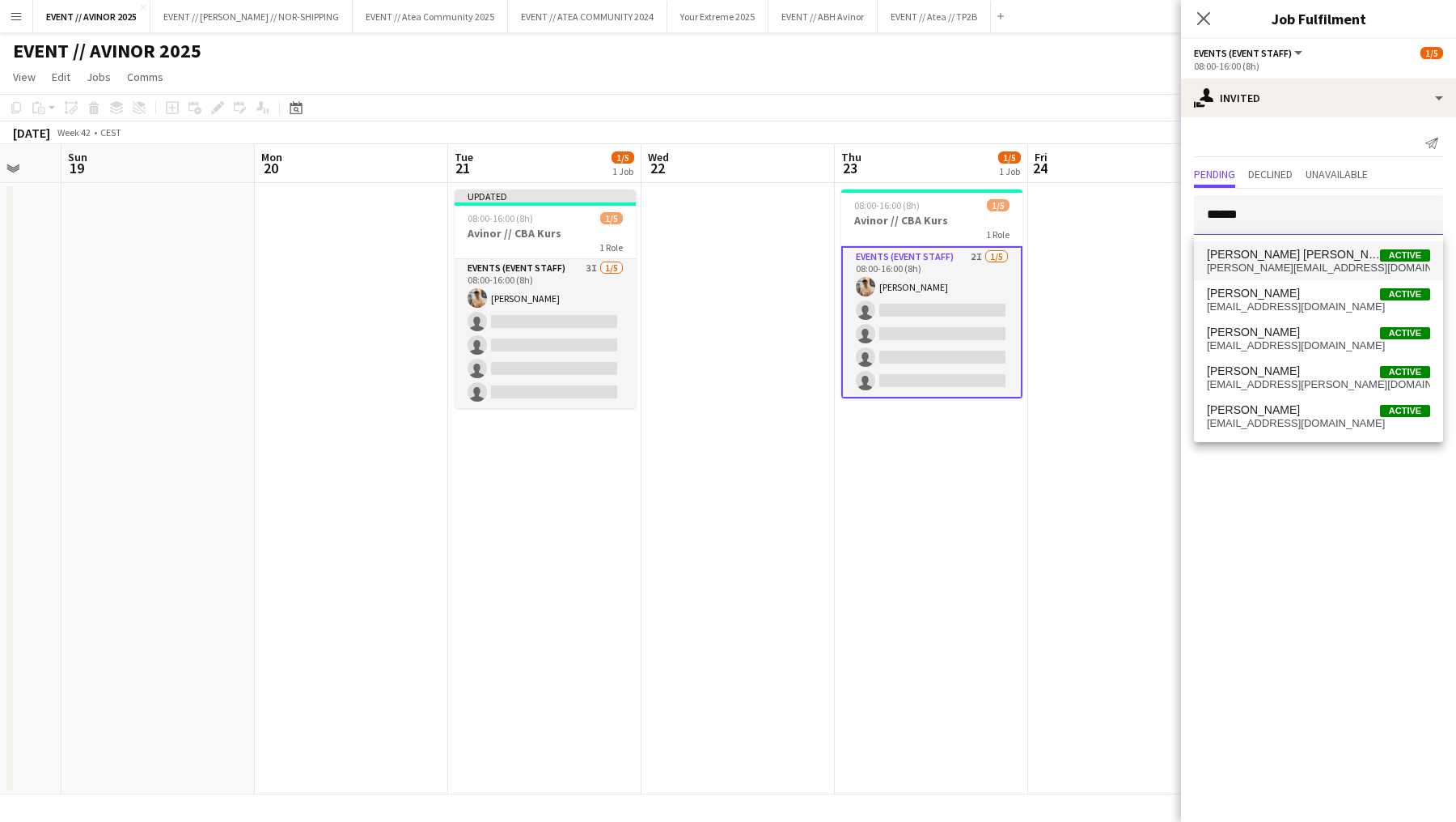
type input "******"
click at [1292, 270] on span "[PERSON_NAME][EMAIL_ADDRESS][DOMAIN_NAME]" at bounding box center [1318, 268] width 224 height 13
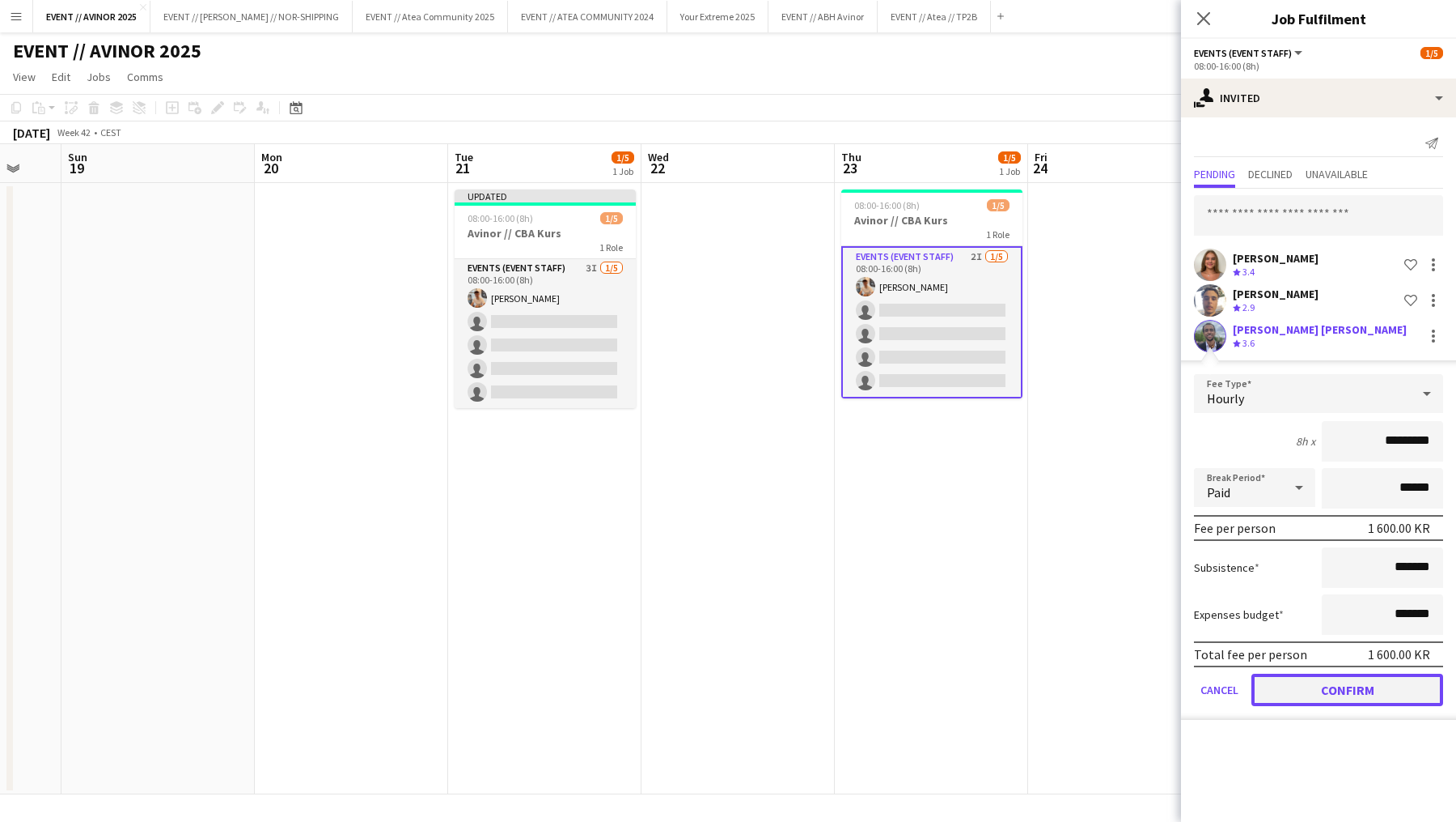
click at [1340, 685] on button "Confirm" at bounding box center [1347, 689] width 192 height 32
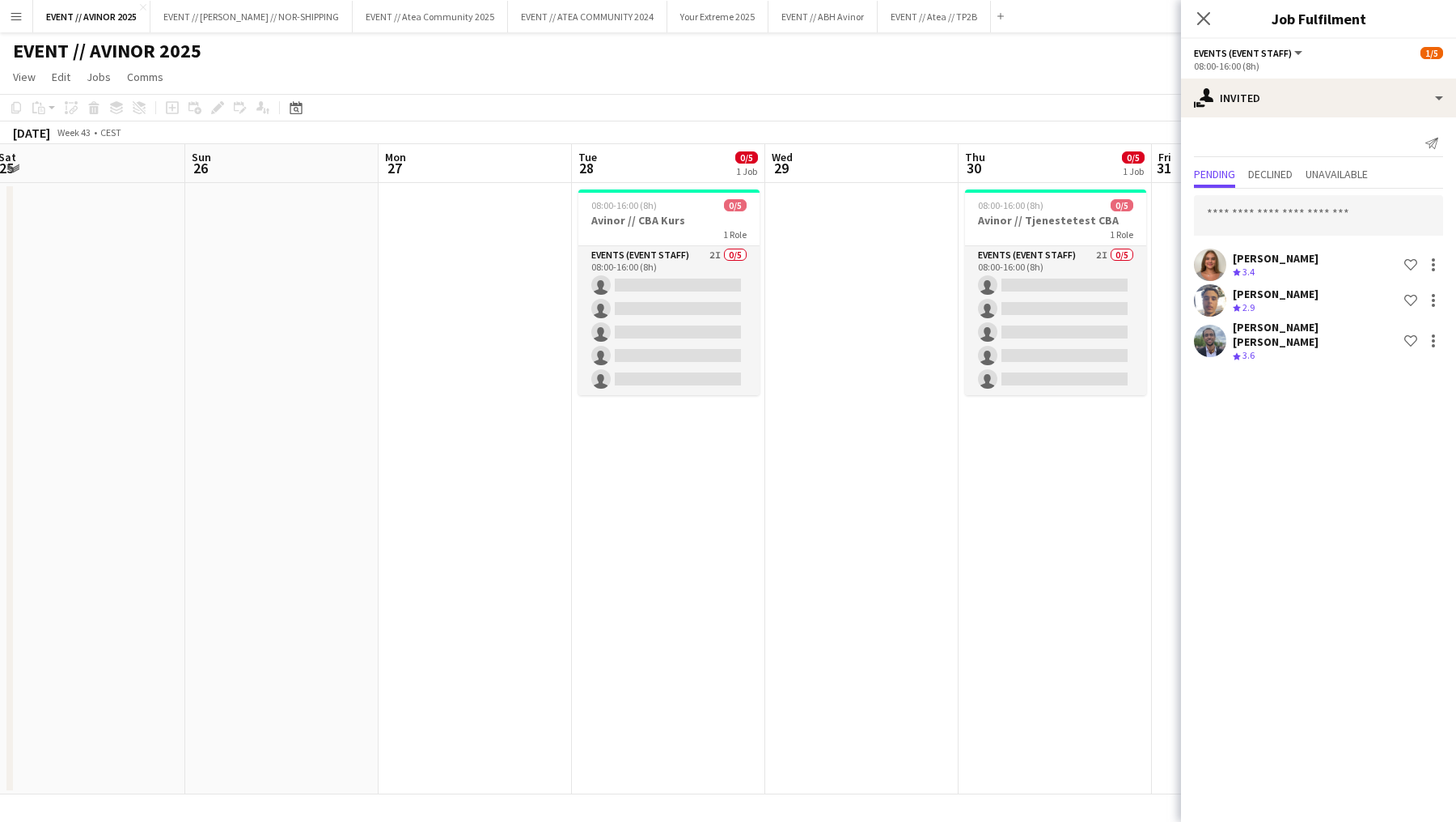
scroll to position [0, 671]
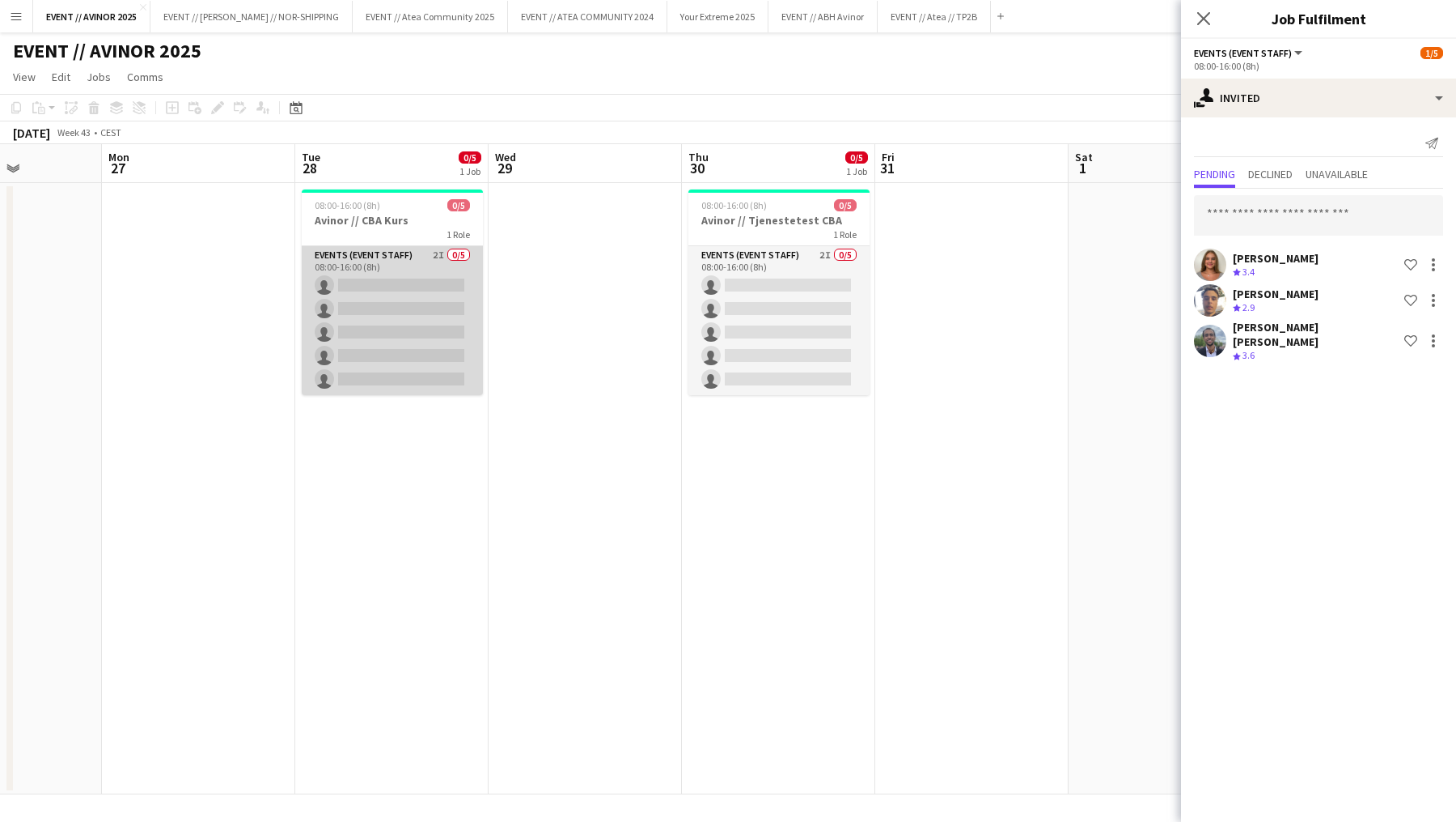
click at [406, 327] on app-card-role "Events (Event Staff) 2I 0/5 08:00-16:00 (8h) single-neutral-actions single-neut…" at bounding box center [392, 320] width 182 height 149
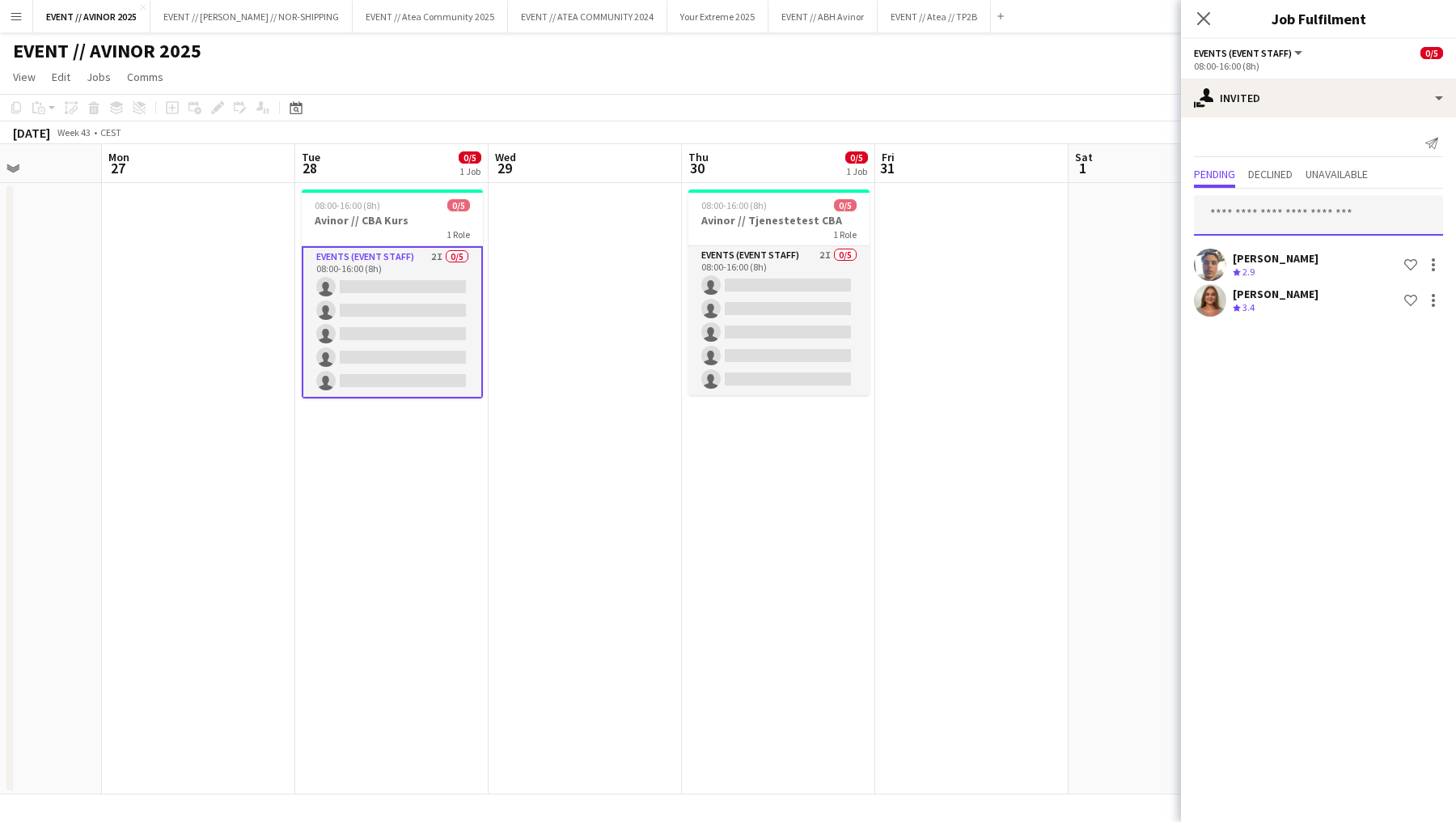
click at [1318, 212] on input "text" at bounding box center [1318, 216] width 249 height 40
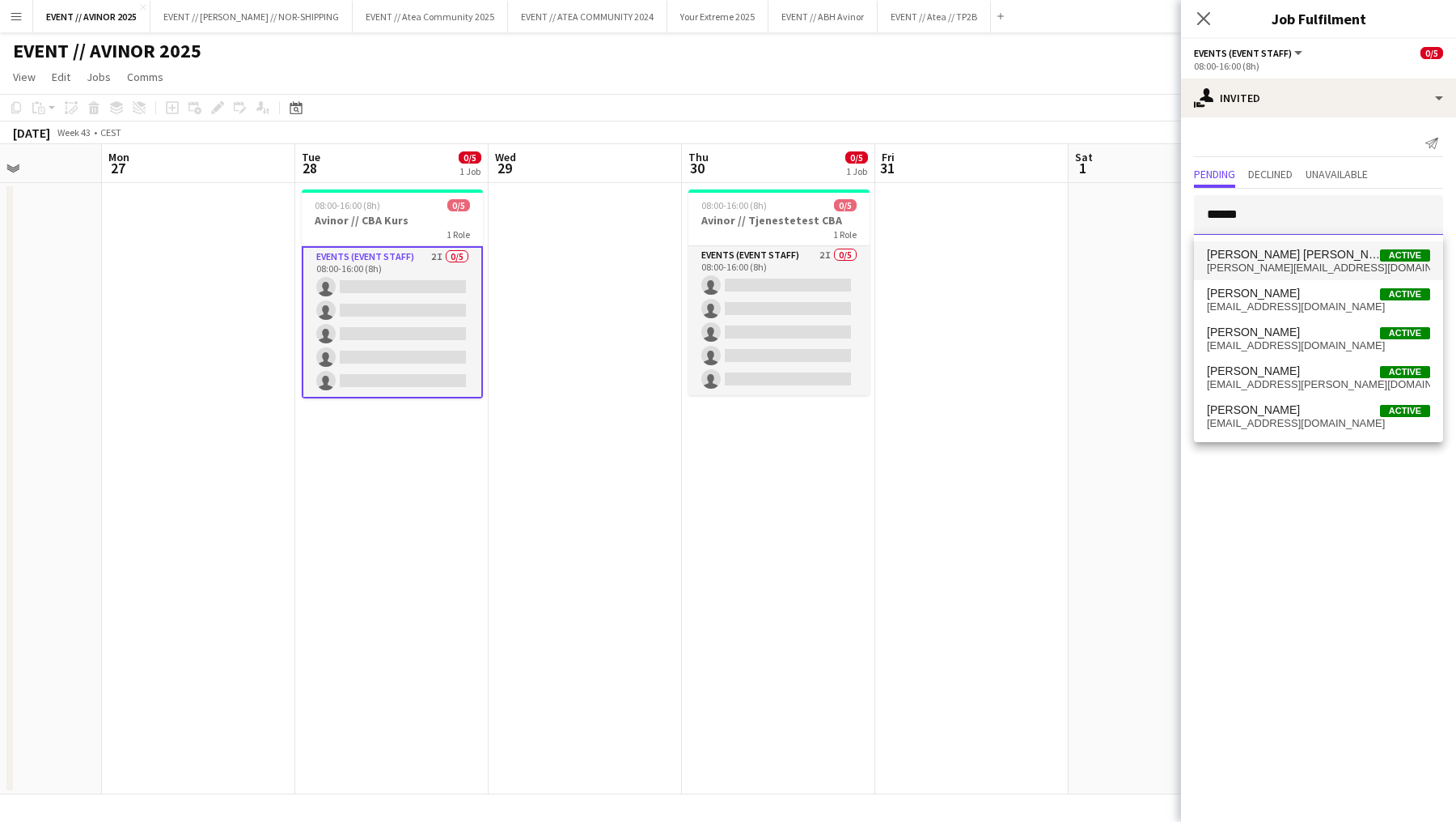
type input "******"
click at [1296, 252] on span "[PERSON_NAME] [PERSON_NAME]" at bounding box center [1293, 254] width 173 height 14
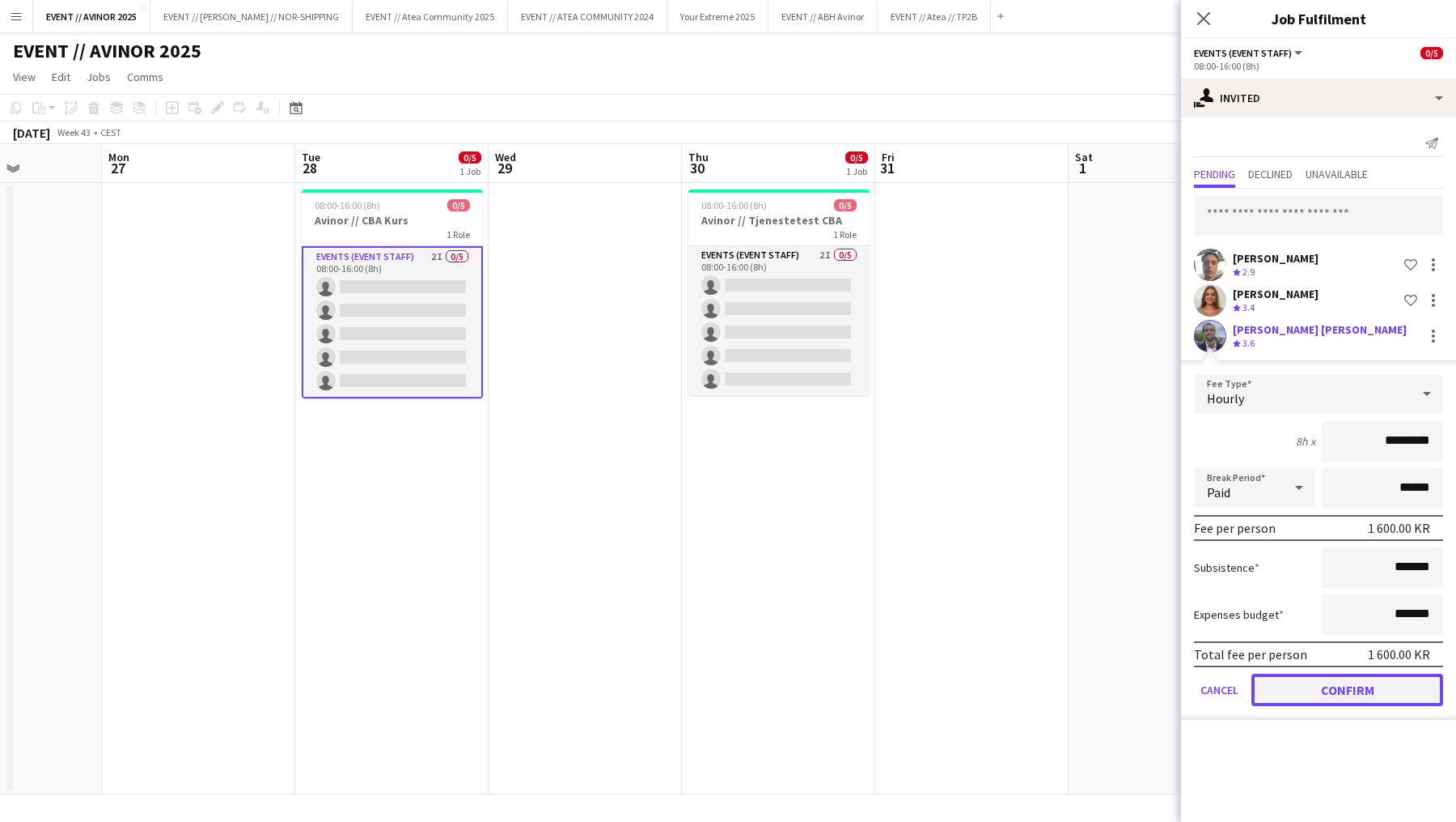
click at [1343, 683] on button "Confirm" at bounding box center [1347, 689] width 192 height 32
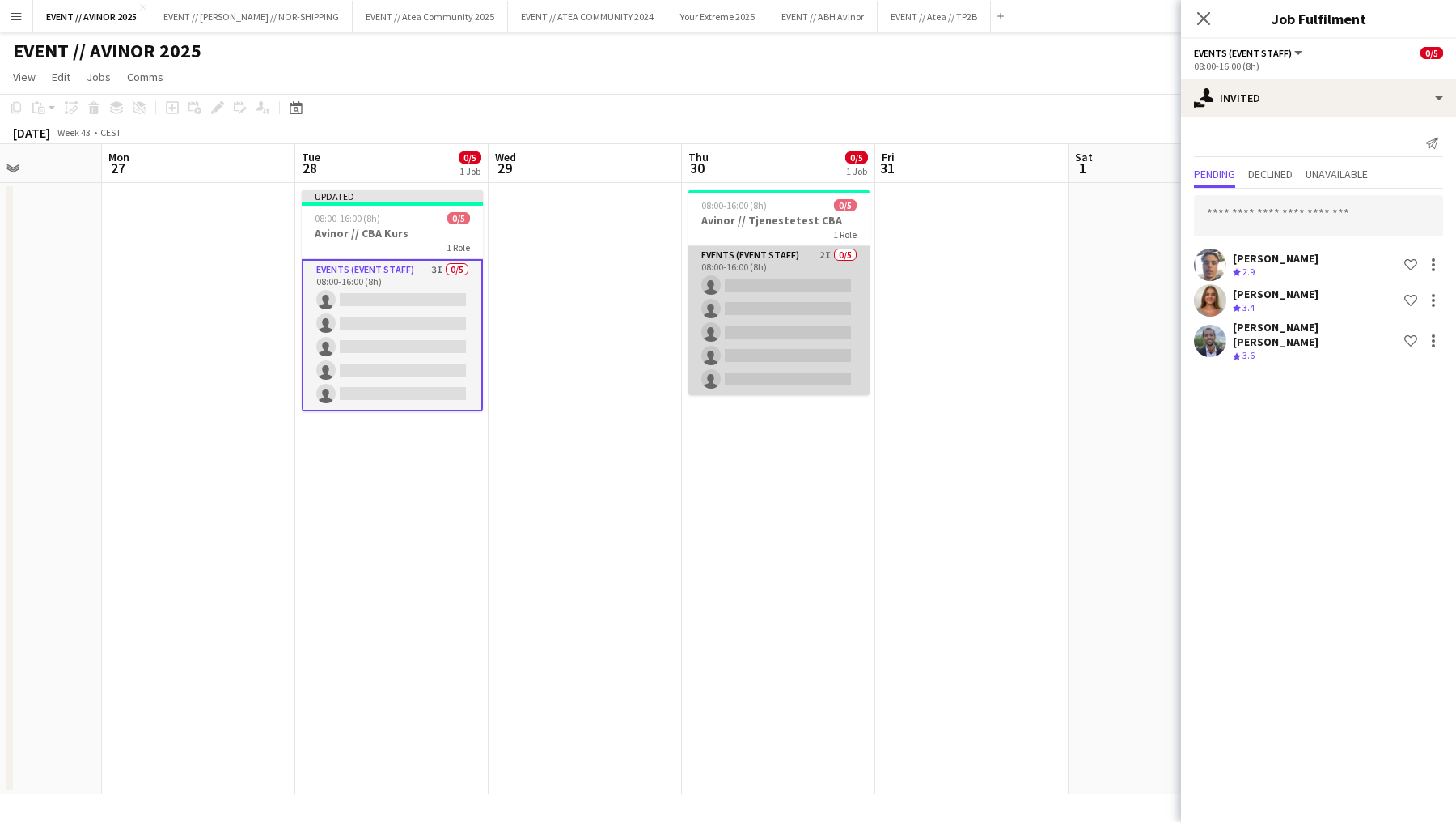
click at [799, 333] on app-card-role "Events (Event Staff) 2I 0/5 08:00-16:00 (8h) single-neutral-actions single-neut…" at bounding box center [779, 320] width 182 height 149
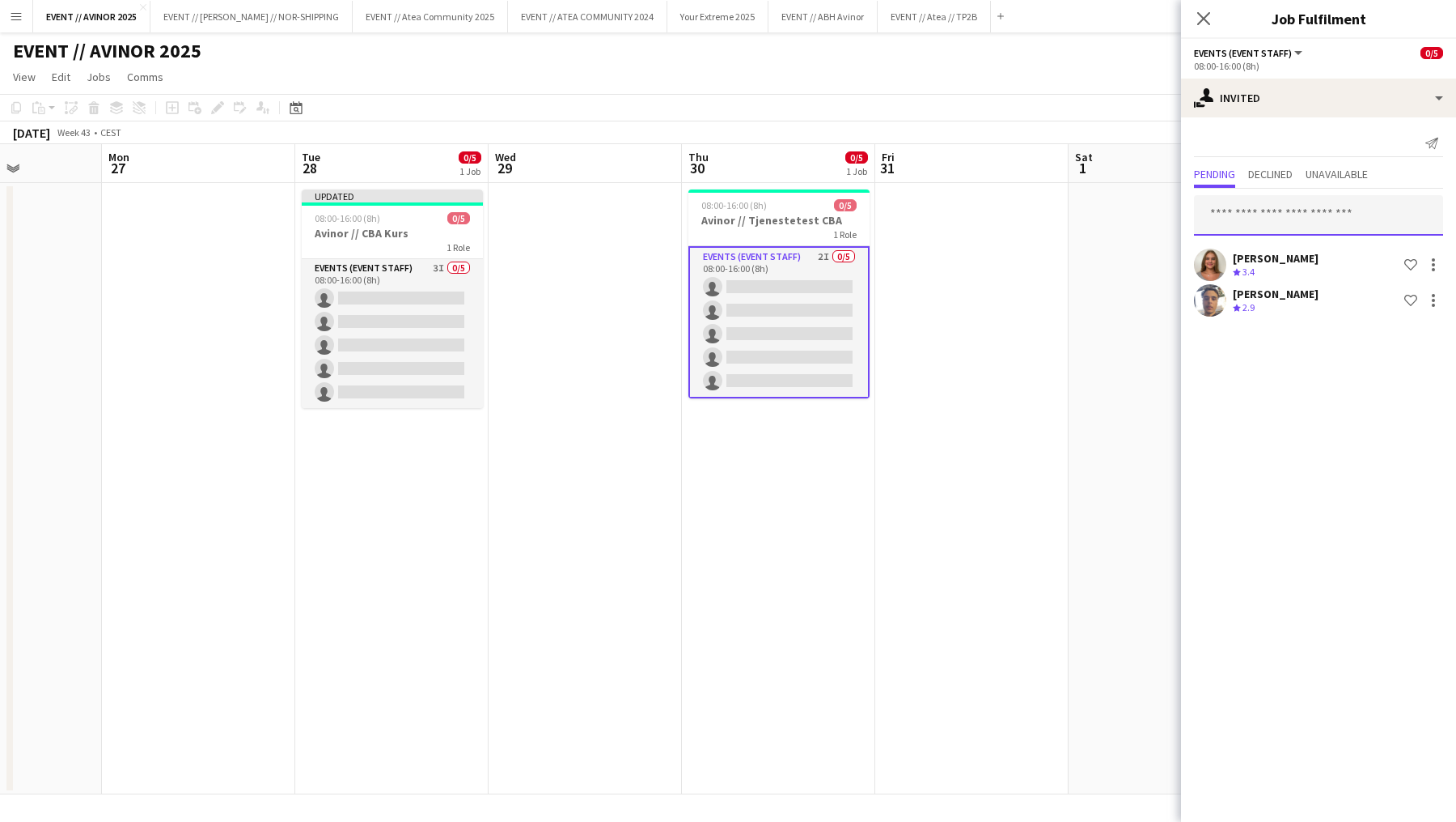
click at [1269, 202] on input "text" at bounding box center [1318, 216] width 249 height 40
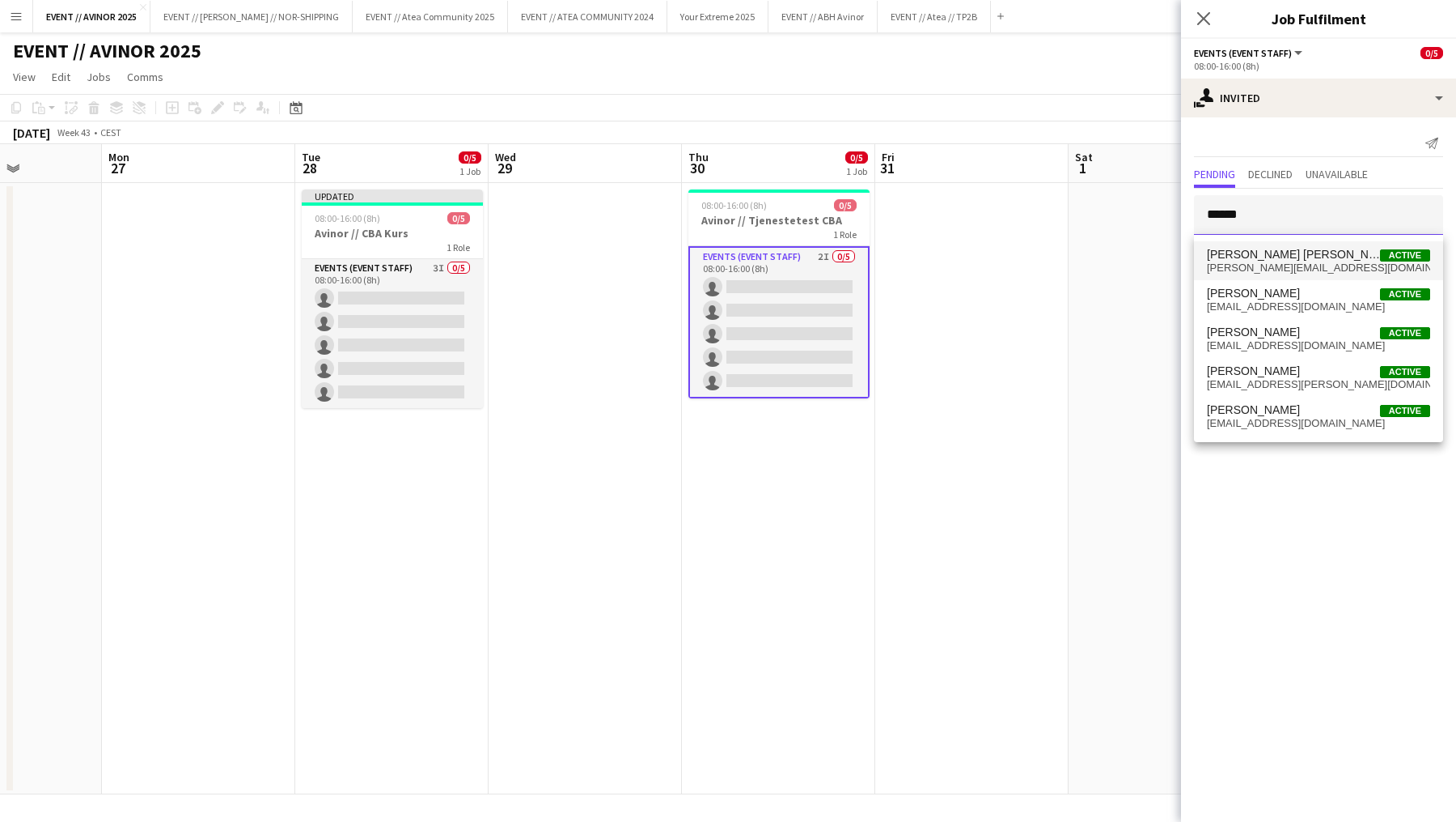
type input "******"
click at [1254, 250] on span "[PERSON_NAME] [PERSON_NAME]" at bounding box center [1293, 254] width 173 height 14
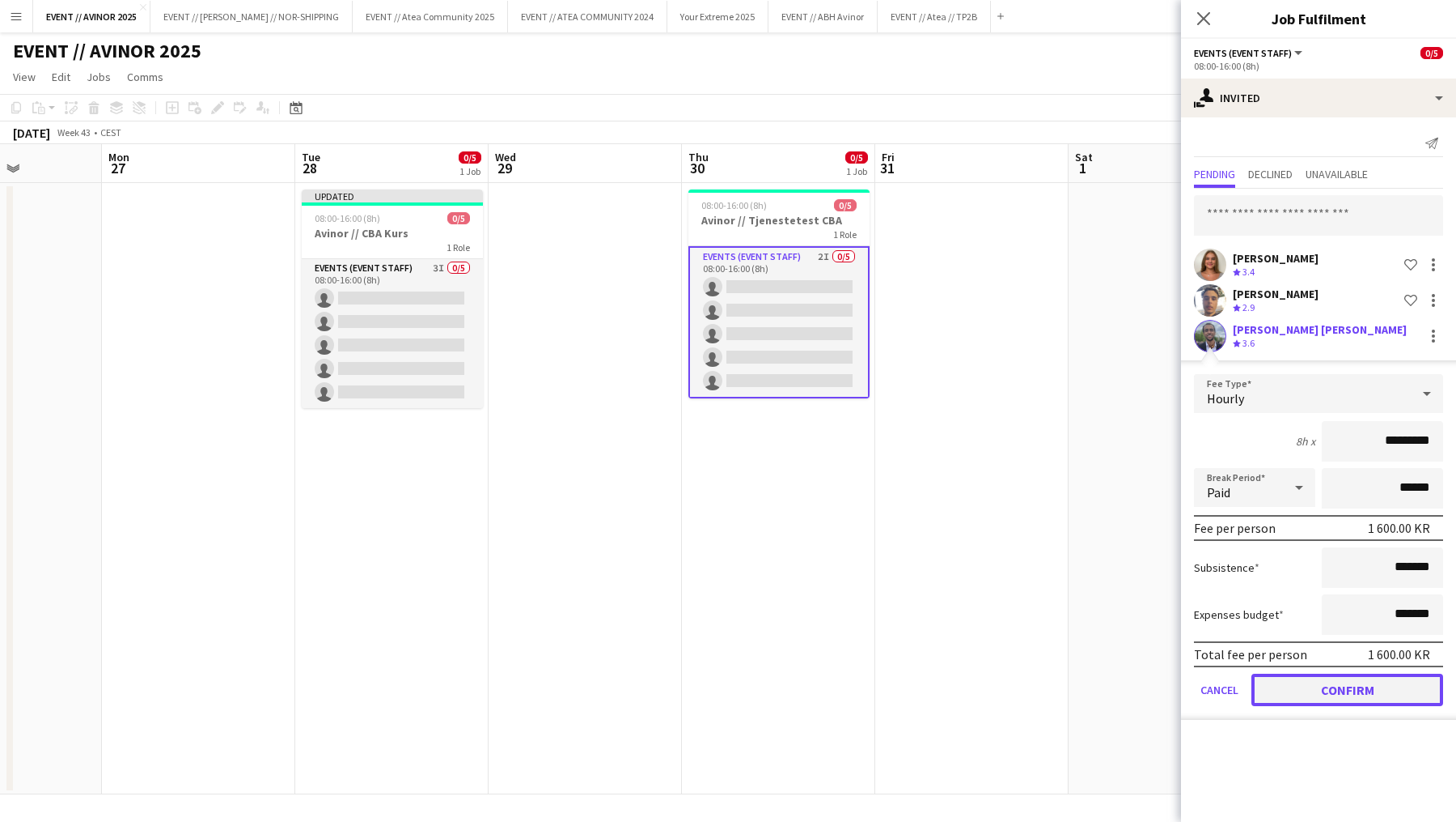
click at [1301, 673] on button "Confirm" at bounding box center [1347, 689] width 192 height 32
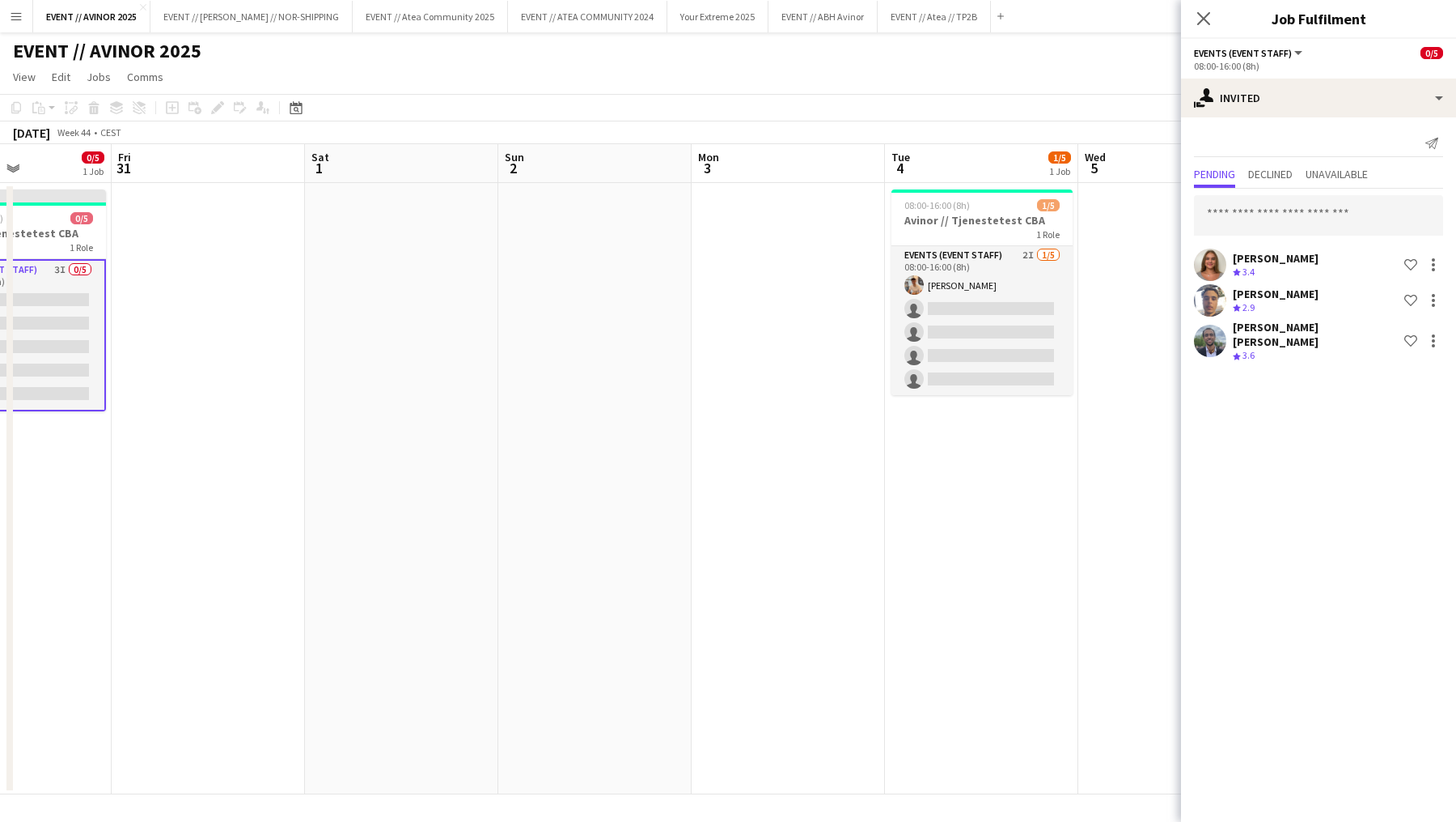
scroll to position [0, 391]
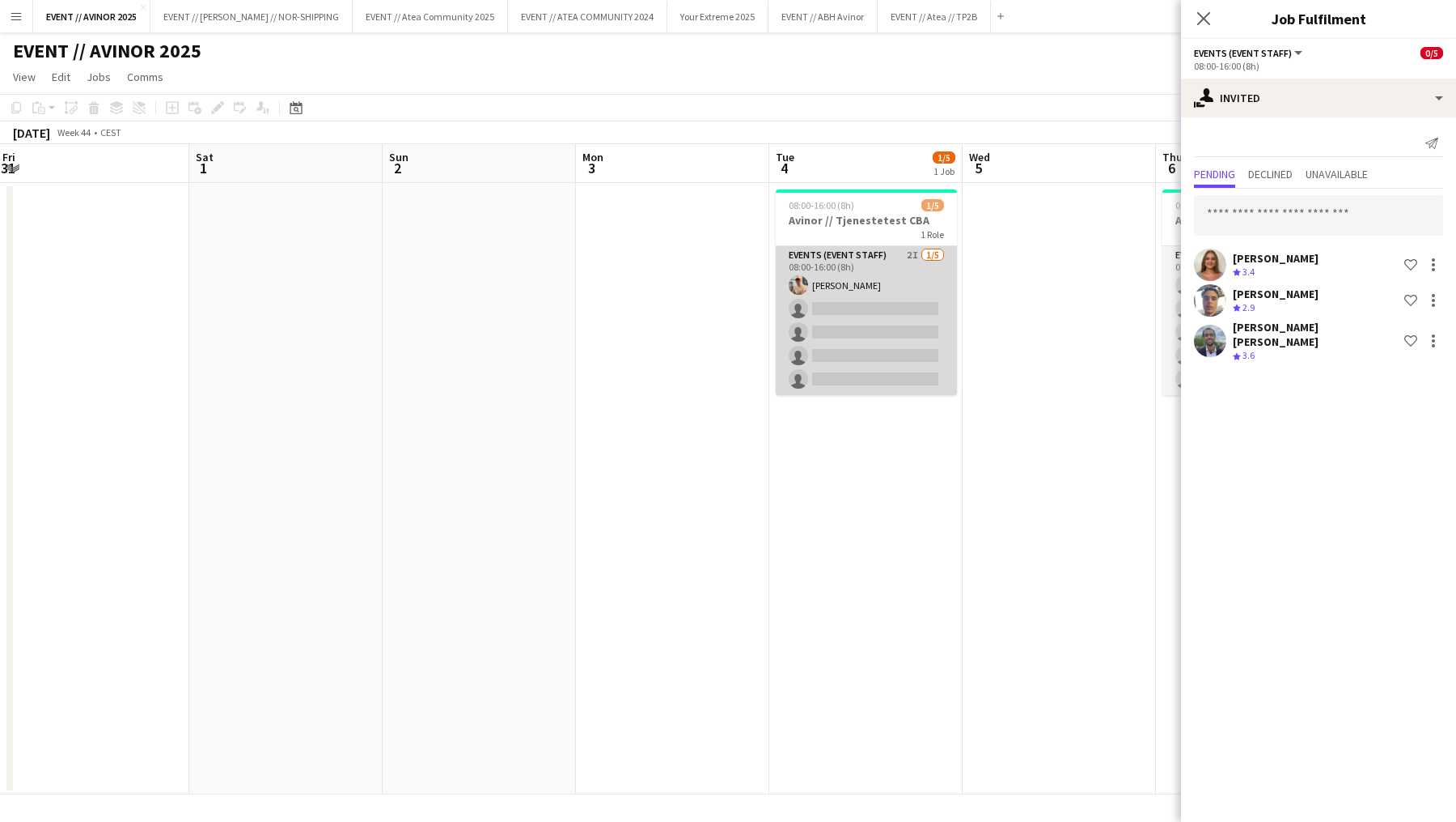
click at [889, 359] on app-card-role "Events (Event Staff) 2I [DATE] 08:00-16:00 (8h) [PERSON_NAME] single-neutral-ac…" at bounding box center [866, 320] width 182 height 149
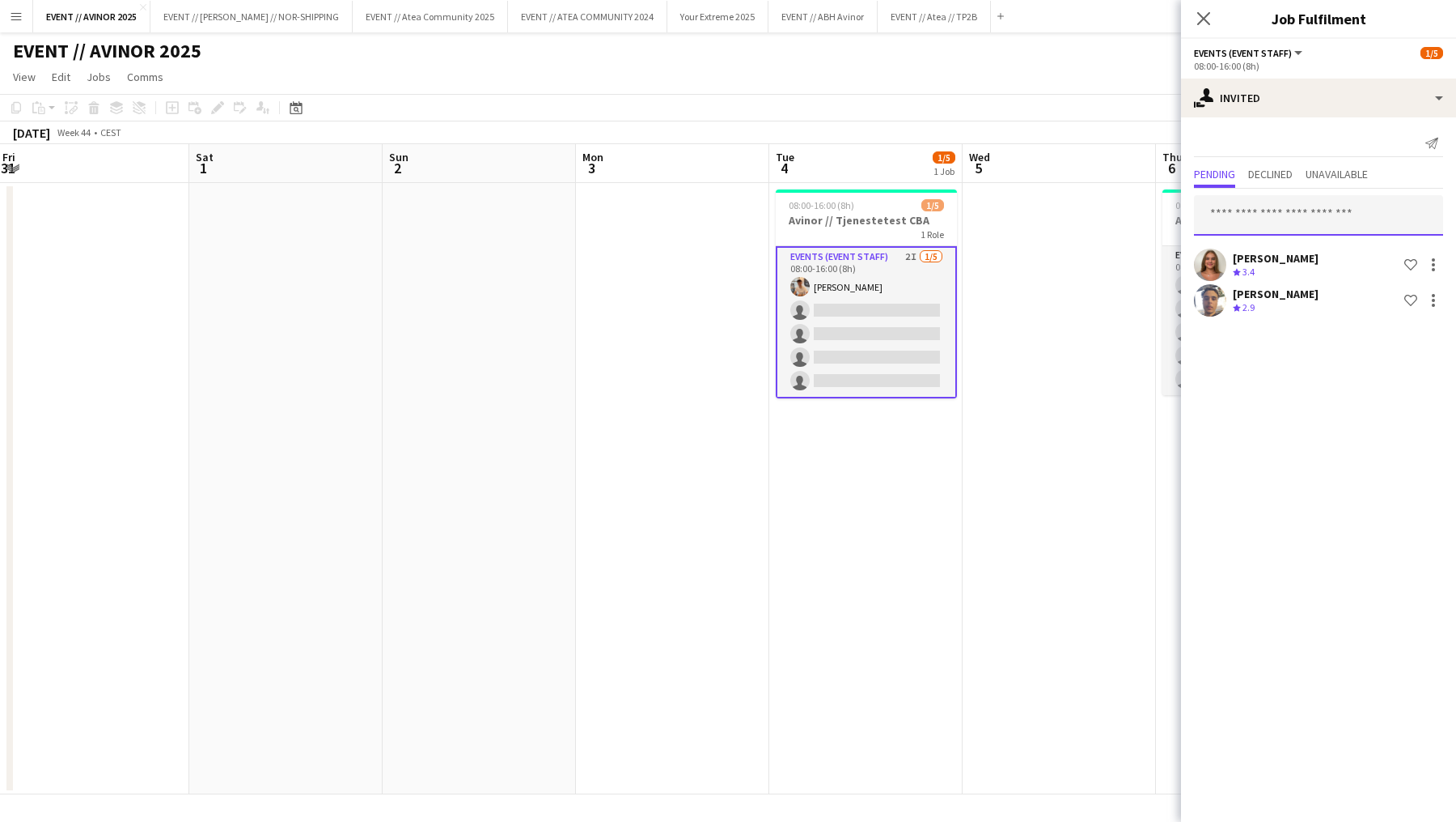
click at [1307, 204] on input "text" at bounding box center [1318, 216] width 249 height 40
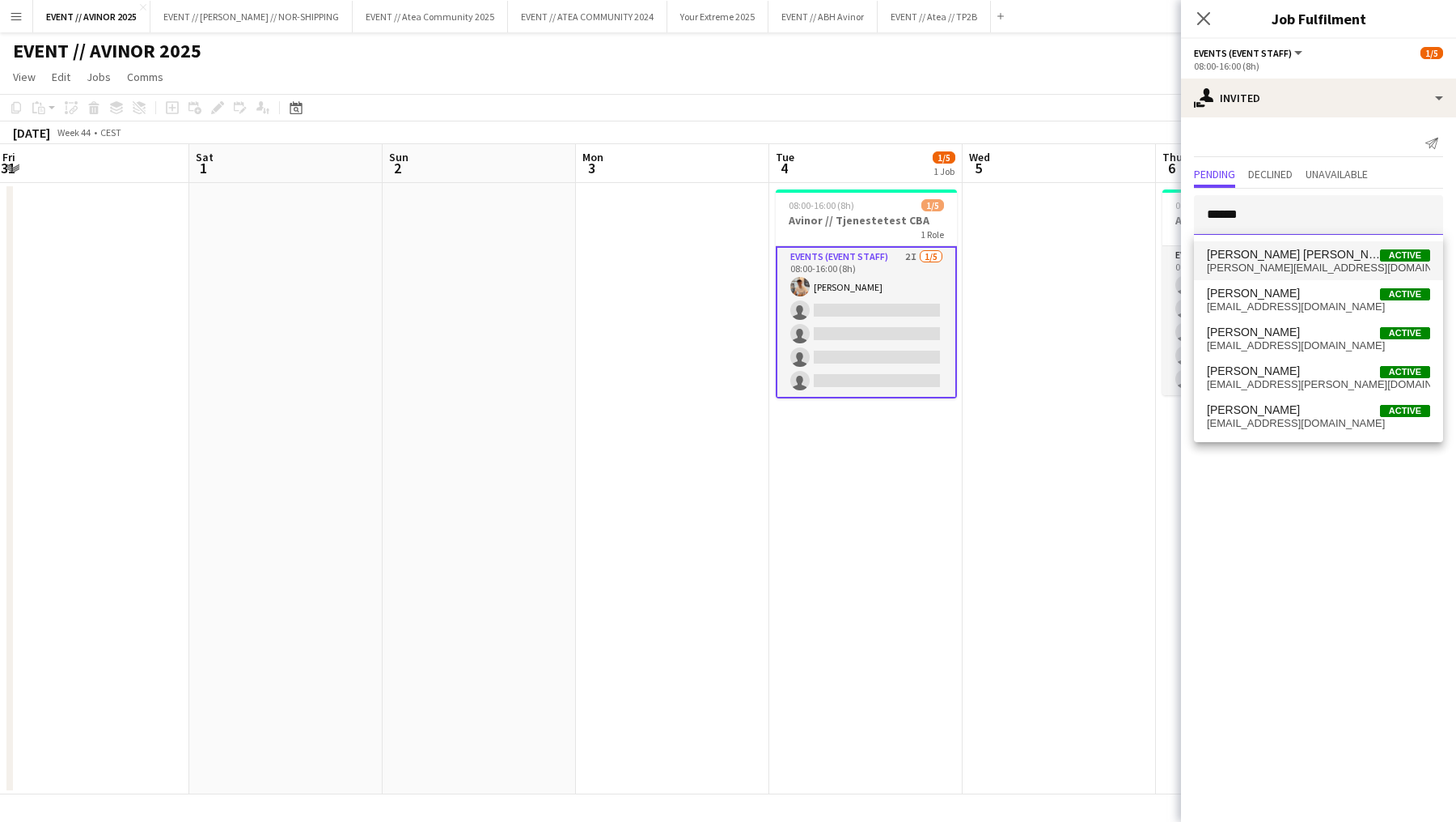
type input "******"
click at [1292, 244] on mat-option "[PERSON_NAME] [PERSON_NAME] Active [EMAIL_ADDRESS][DOMAIN_NAME]" at bounding box center [1318, 261] width 249 height 39
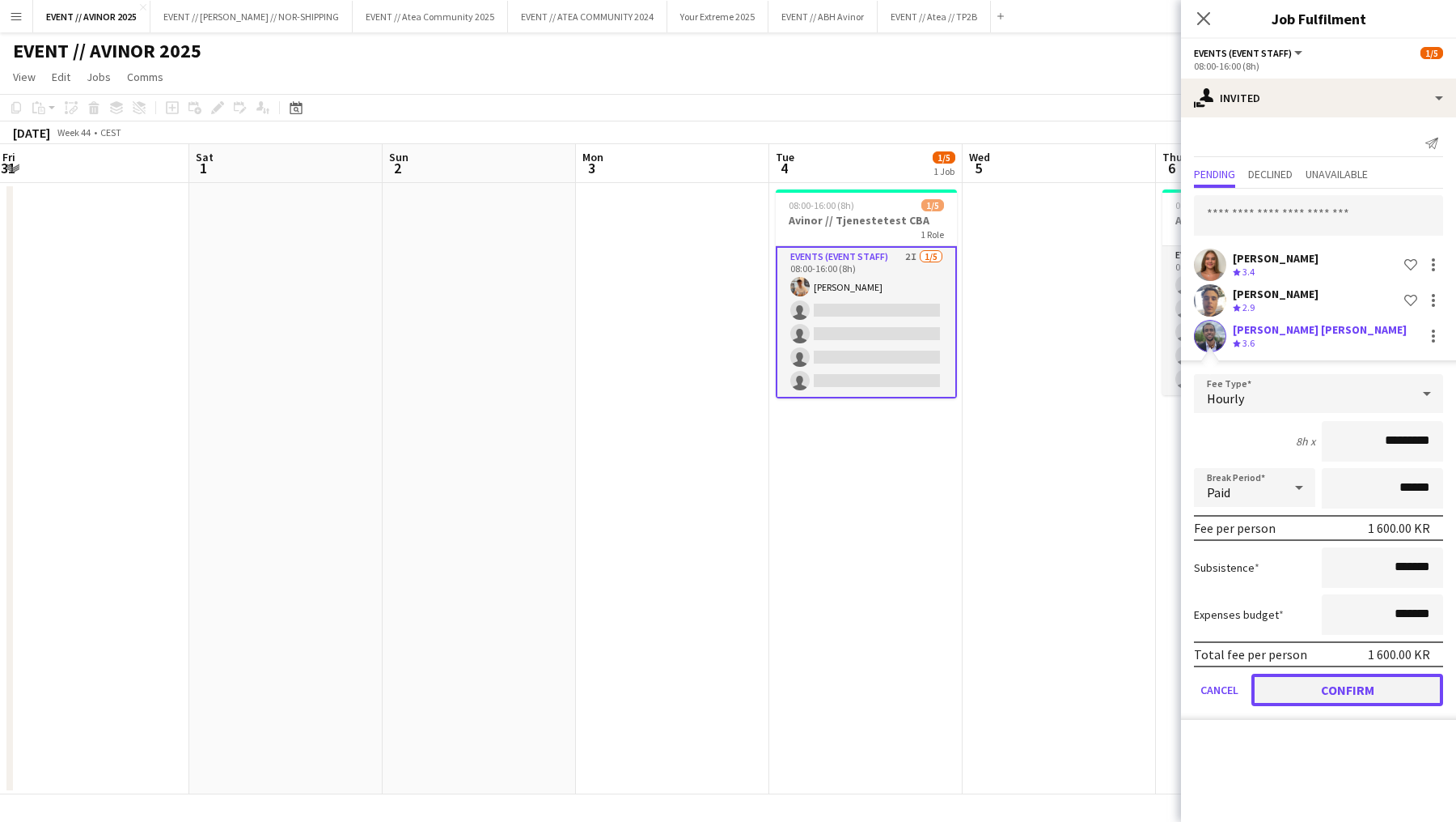
click at [1375, 697] on button "Confirm" at bounding box center [1347, 689] width 192 height 32
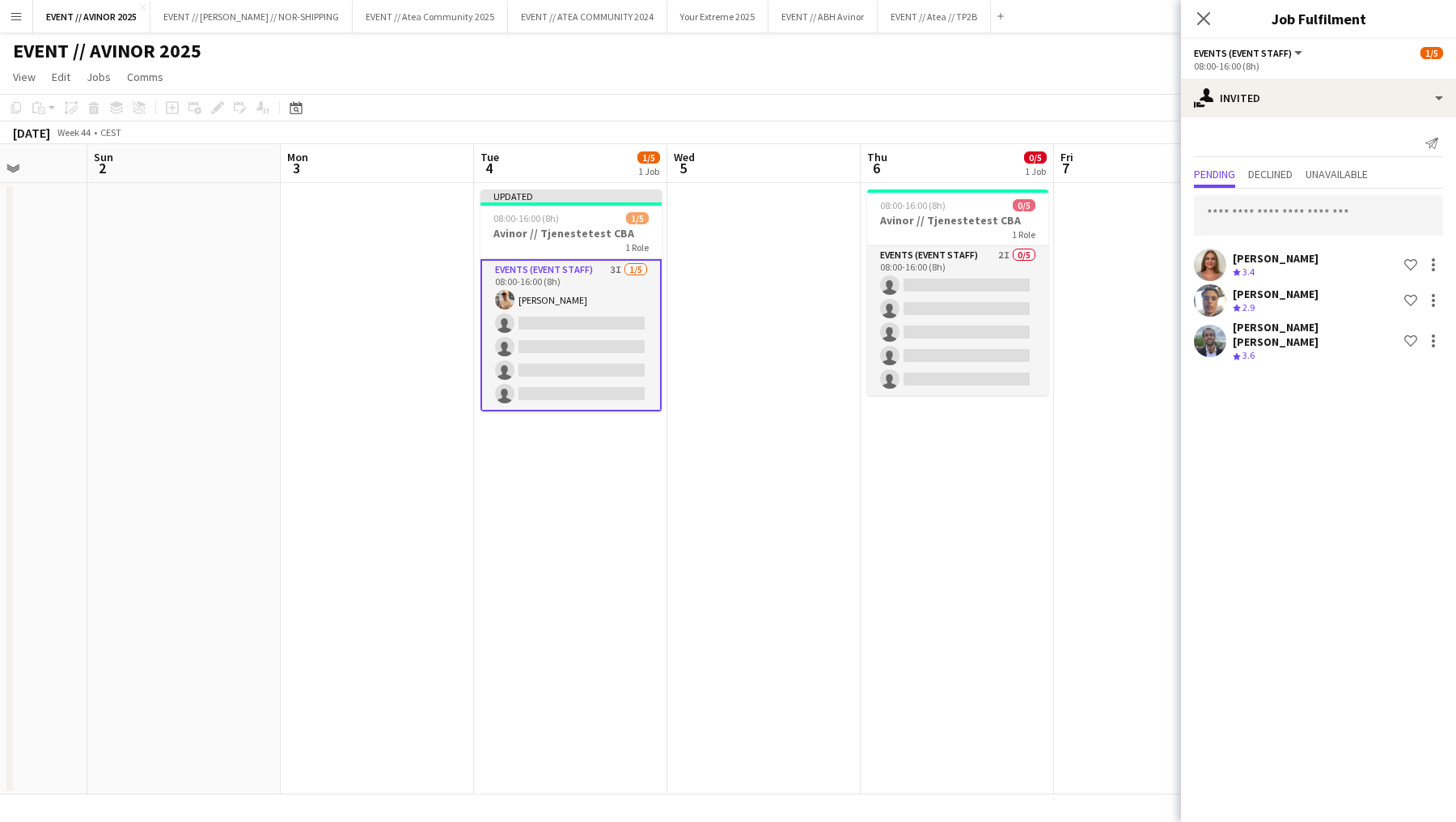
scroll to position [0, 574]
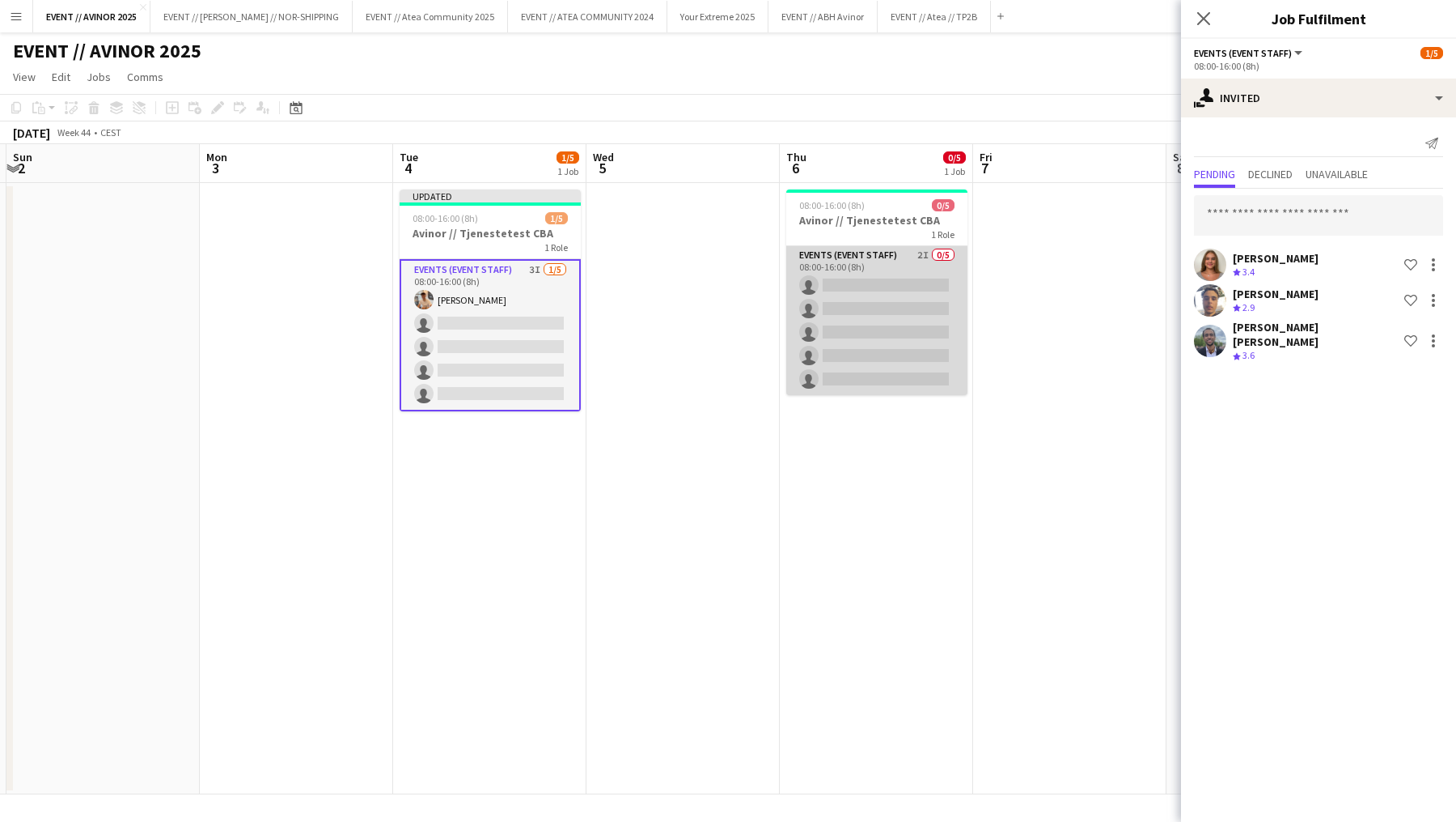
click at [899, 359] on app-card-role "Events (Event Staff) 2I 0/5 08:00-16:00 (8h) single-neutral-actions single-neut…" at bounding box center [877, 320] width 182 height 149
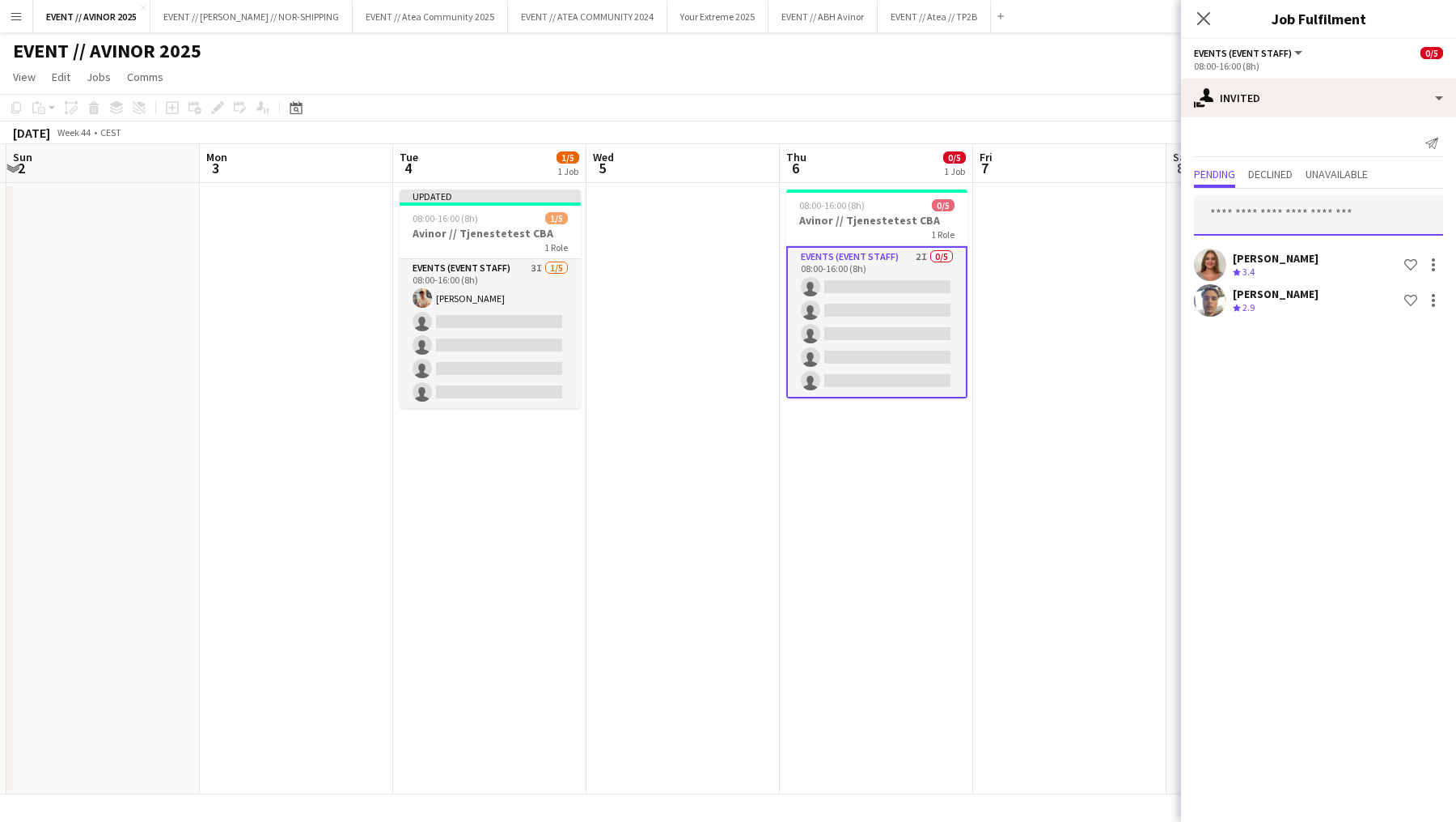
click at [1290, 210] on input "text" at bounding box center [1318, 216] width 249 height 40
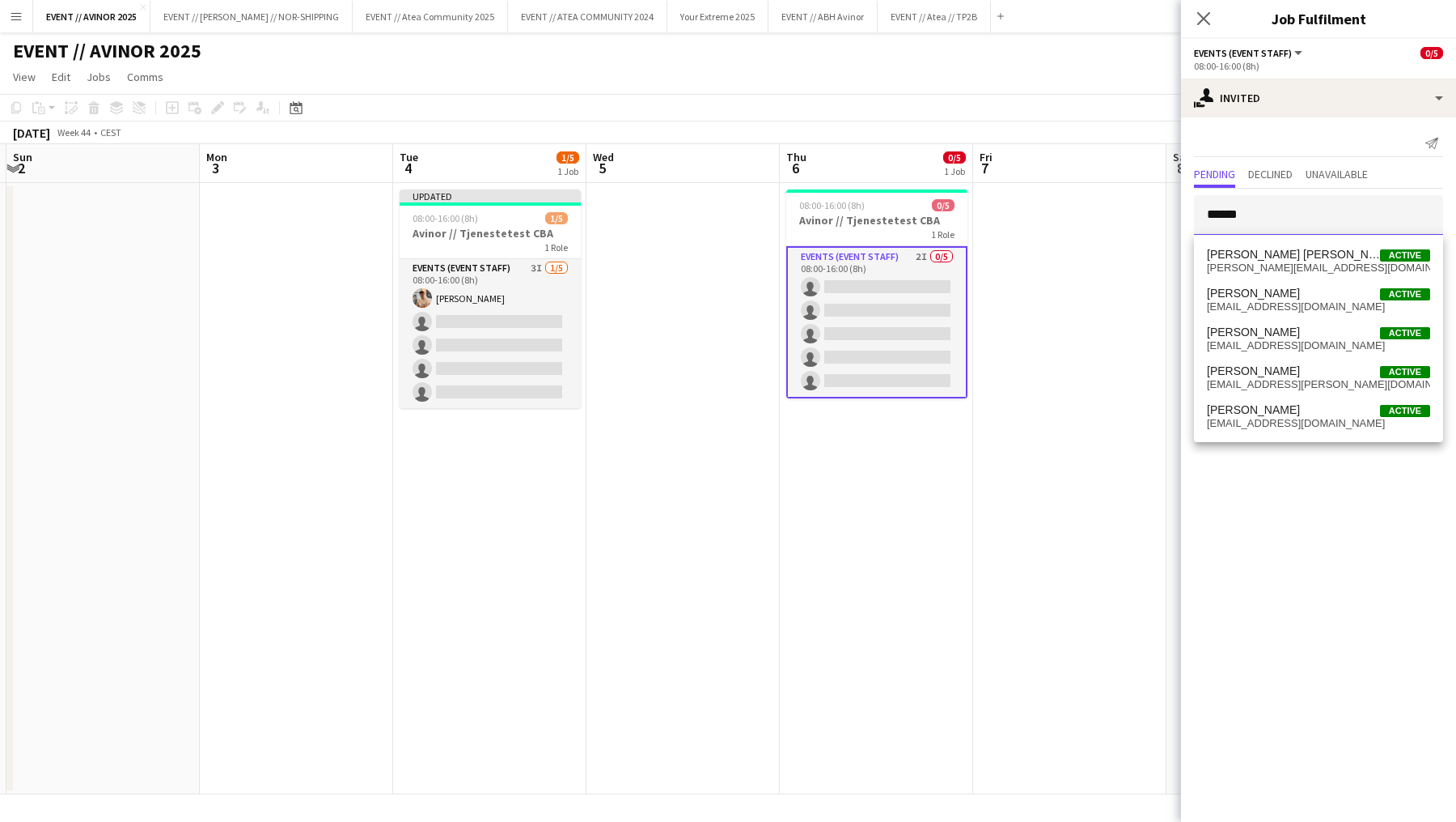
type input "******"
click at [1268, 254] on span "[PERSON_NAME] [PERSON_NAME]" at bounding box center [1293, 254] width 173 height 14
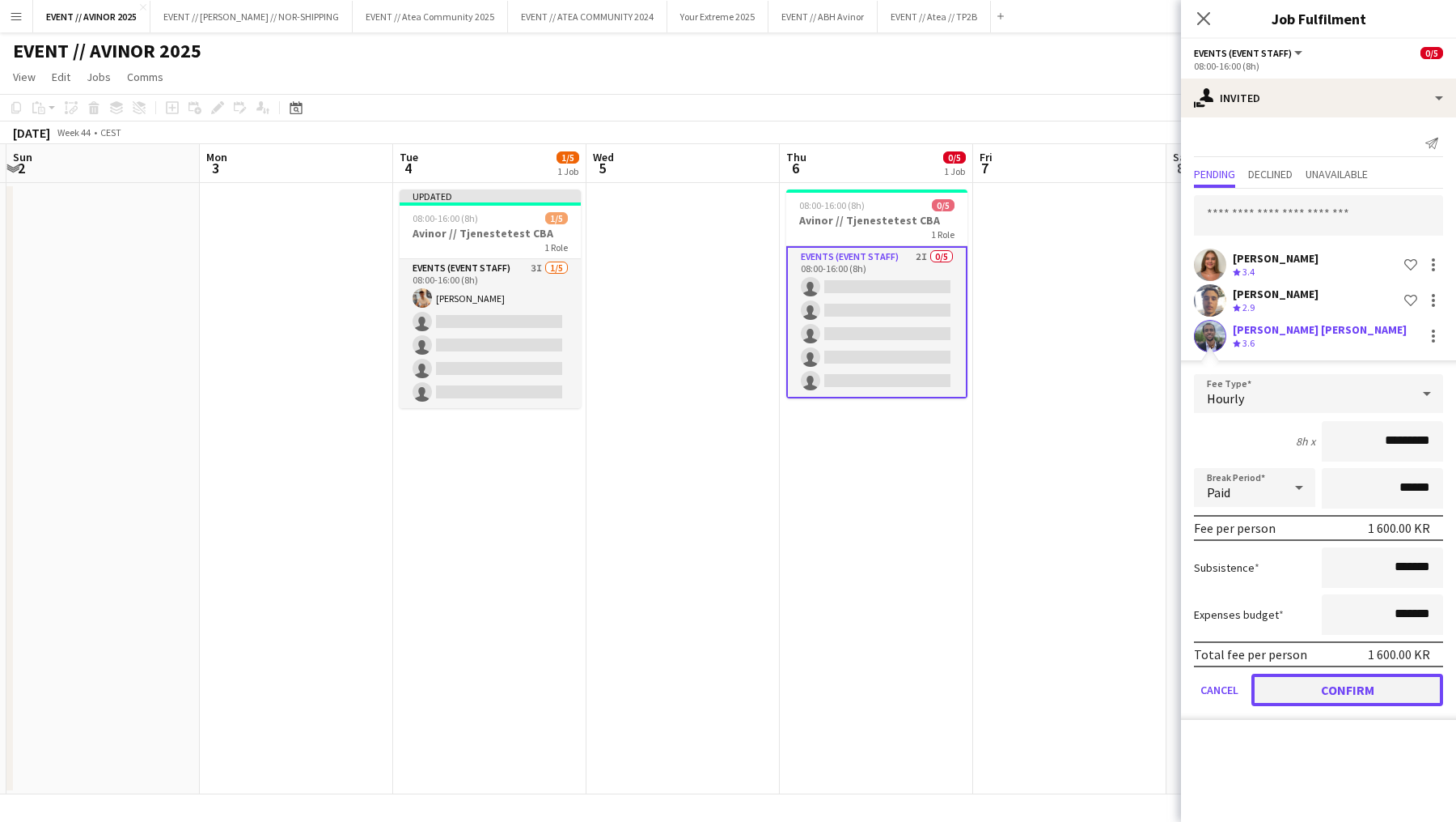
click at [1315, 682] on button "Confirm" at bounding box center [1347, 689] width 192 height 32
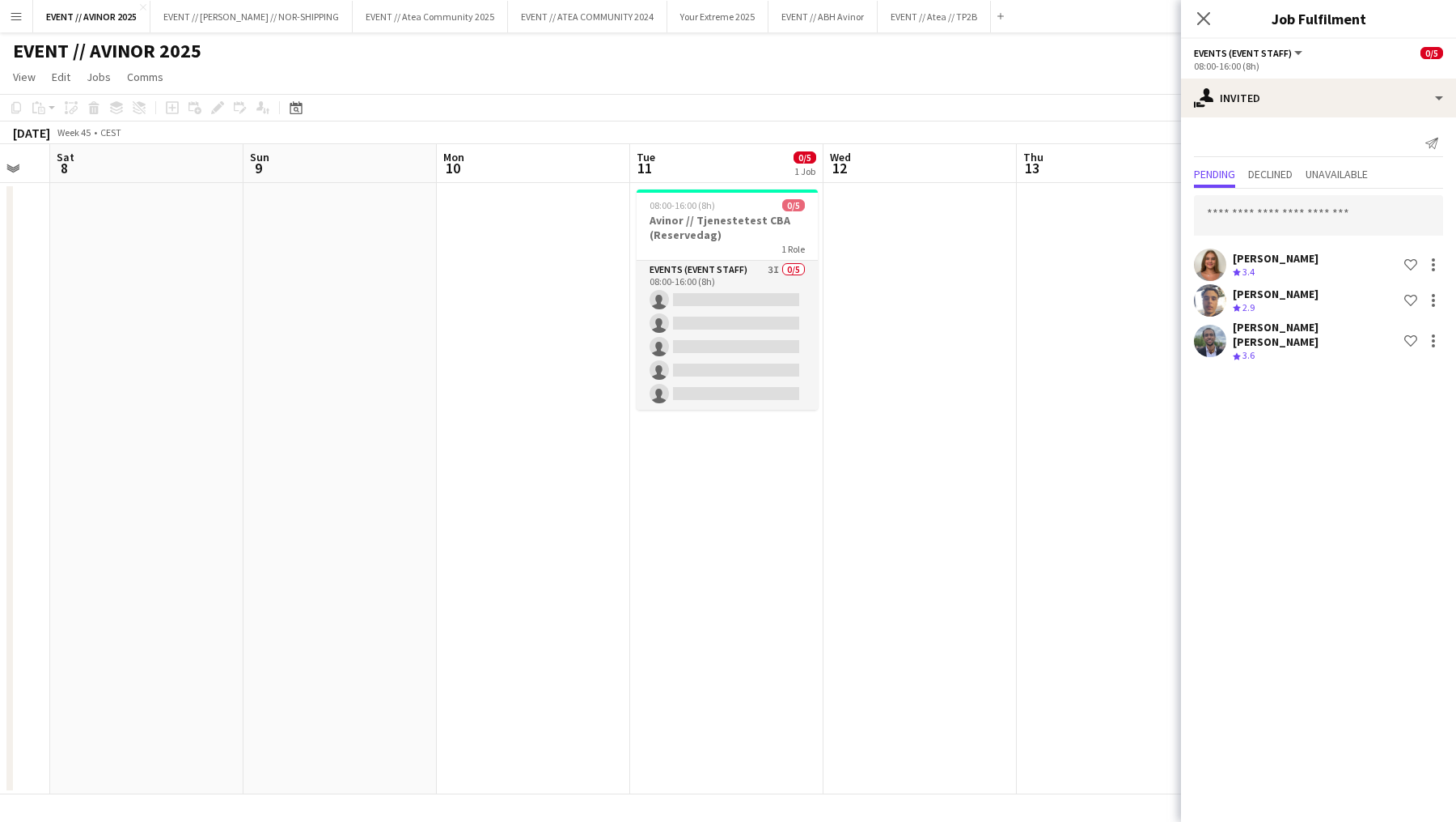
scroll to position [0, 546]
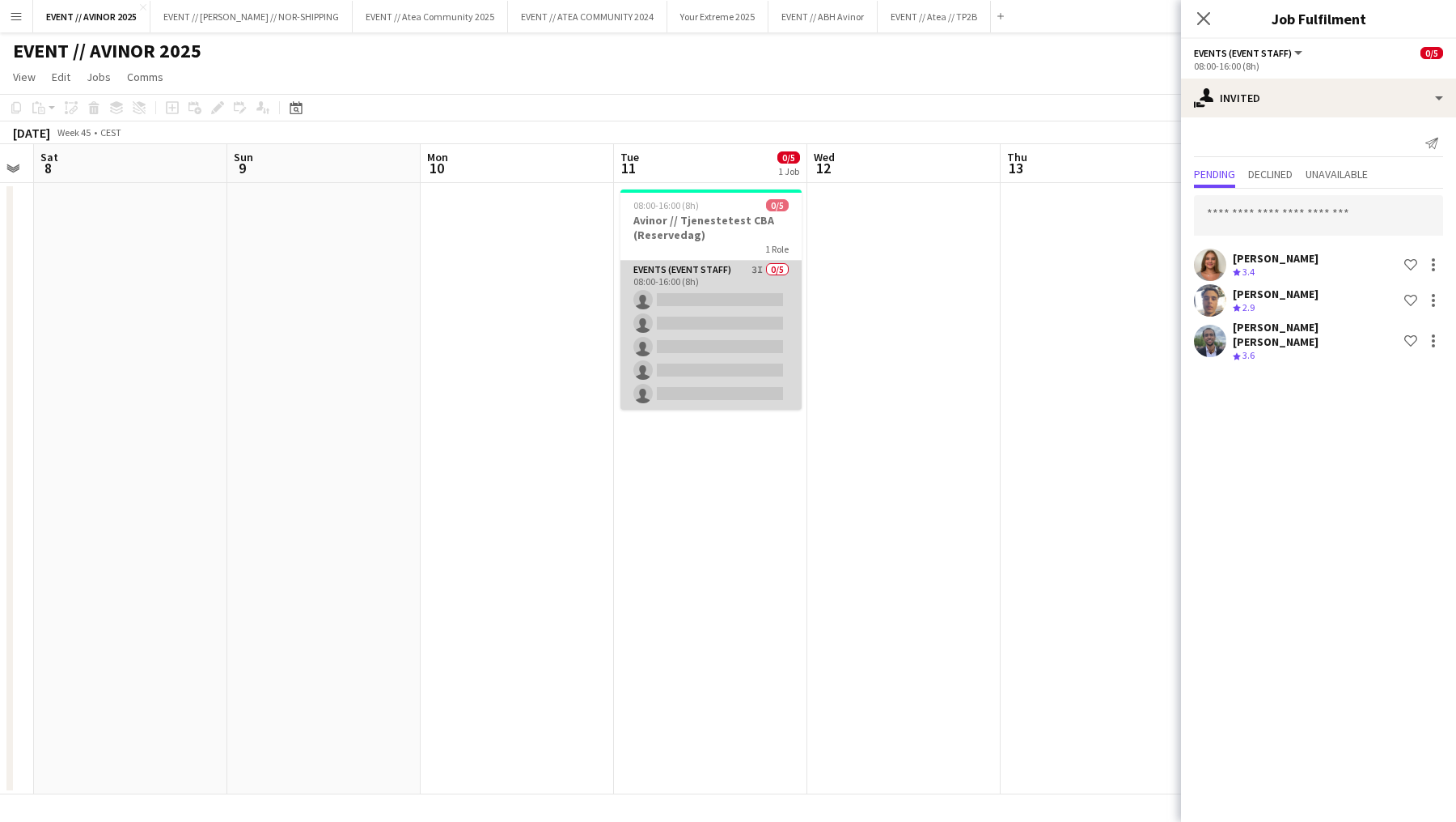
click at [762, 364] on app-card-role "Events (Event Staff) 3I 0/5 08:00-16:00 (8h) single-neutral-actions single-neut…" at bounding box center [711, 335] width 182 height 149
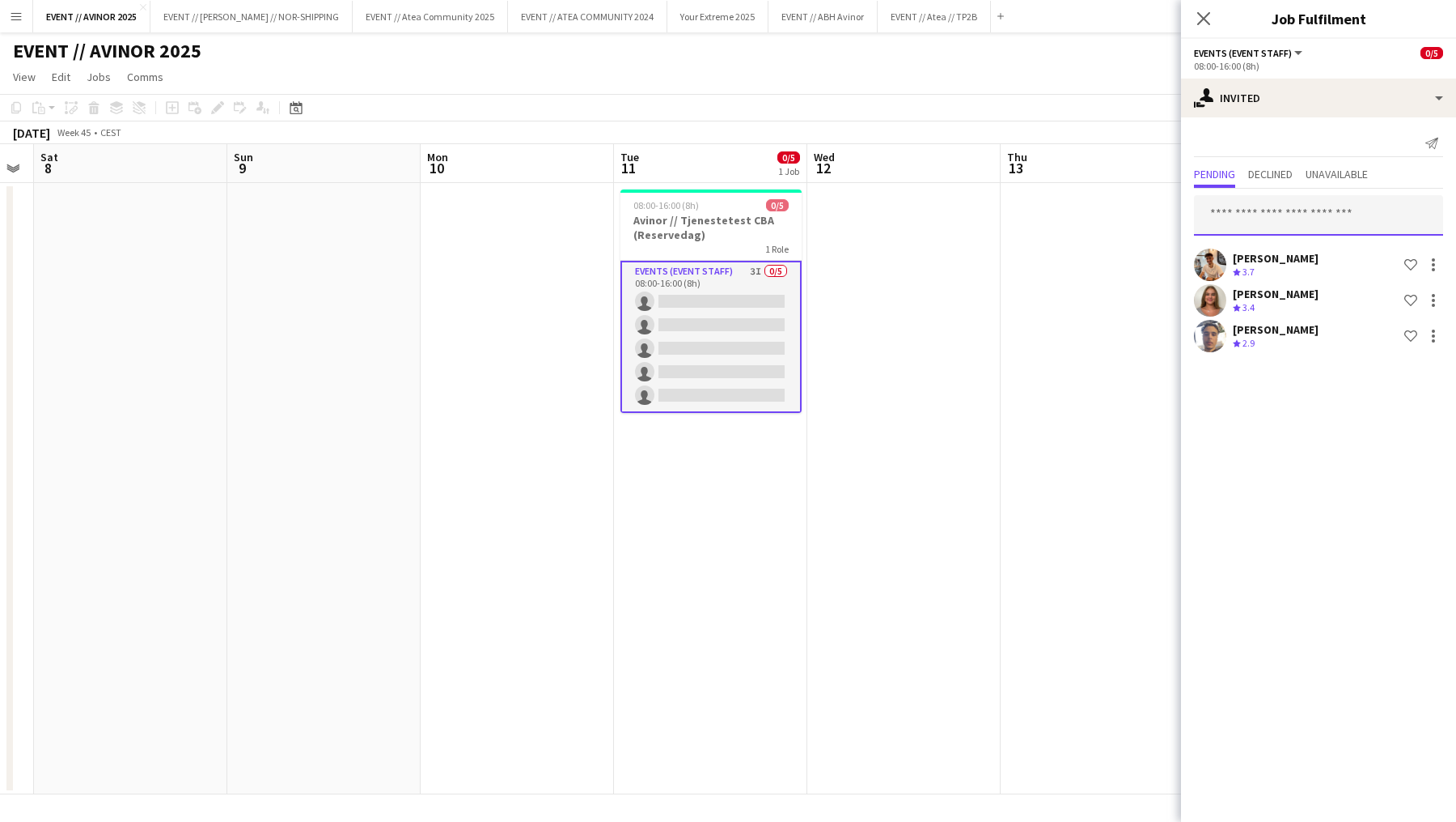
click at [1279, 229] on input "text" at bounding box center [1318, 216] width 249 height 40
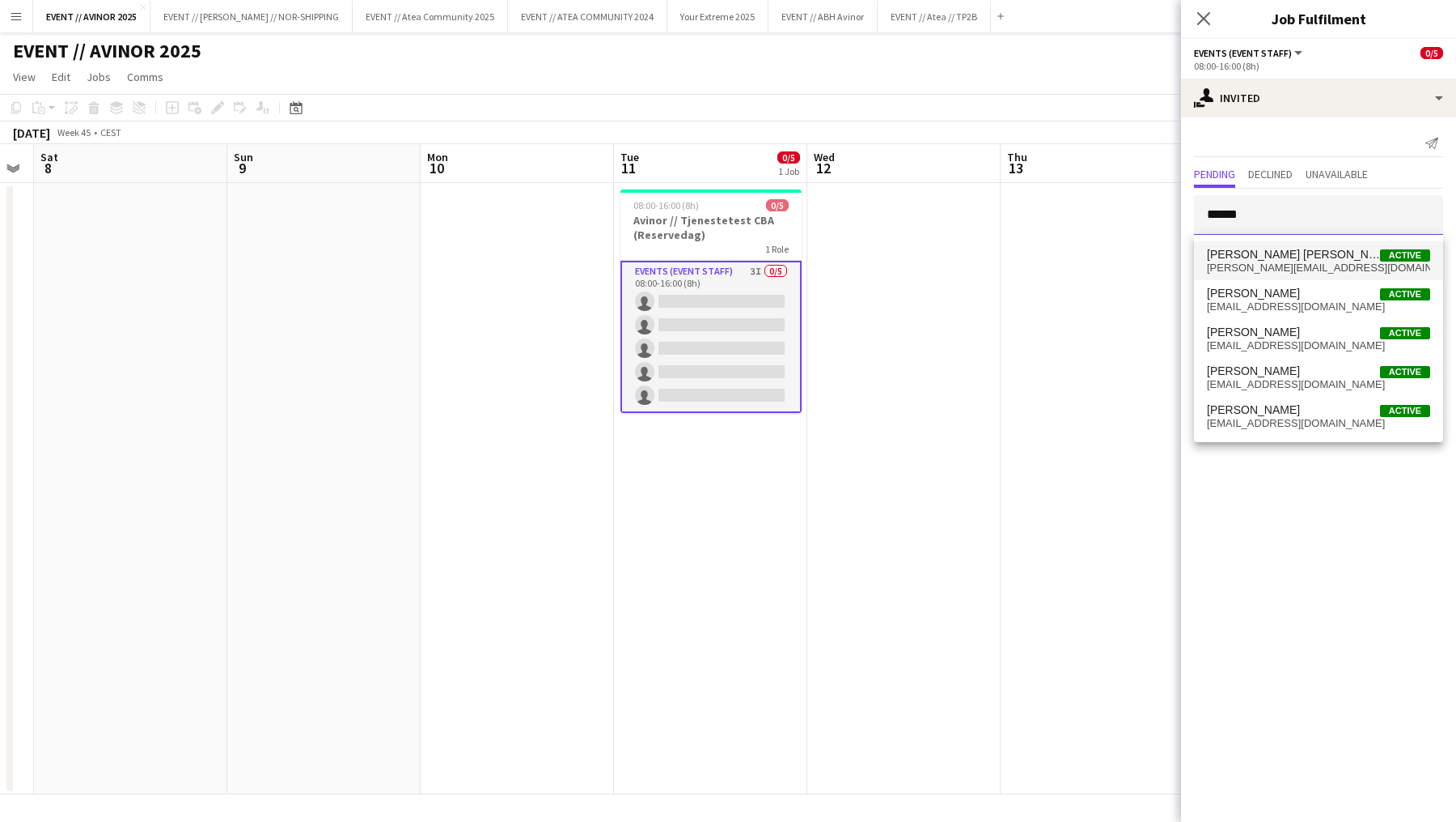
type input "******"
click at [1308, 261] on span "[PERSON_NAME][EMAIL_ADDRESS][DOMAIN_NAME]" at bounding box center [1318, 268] width 224 height 13
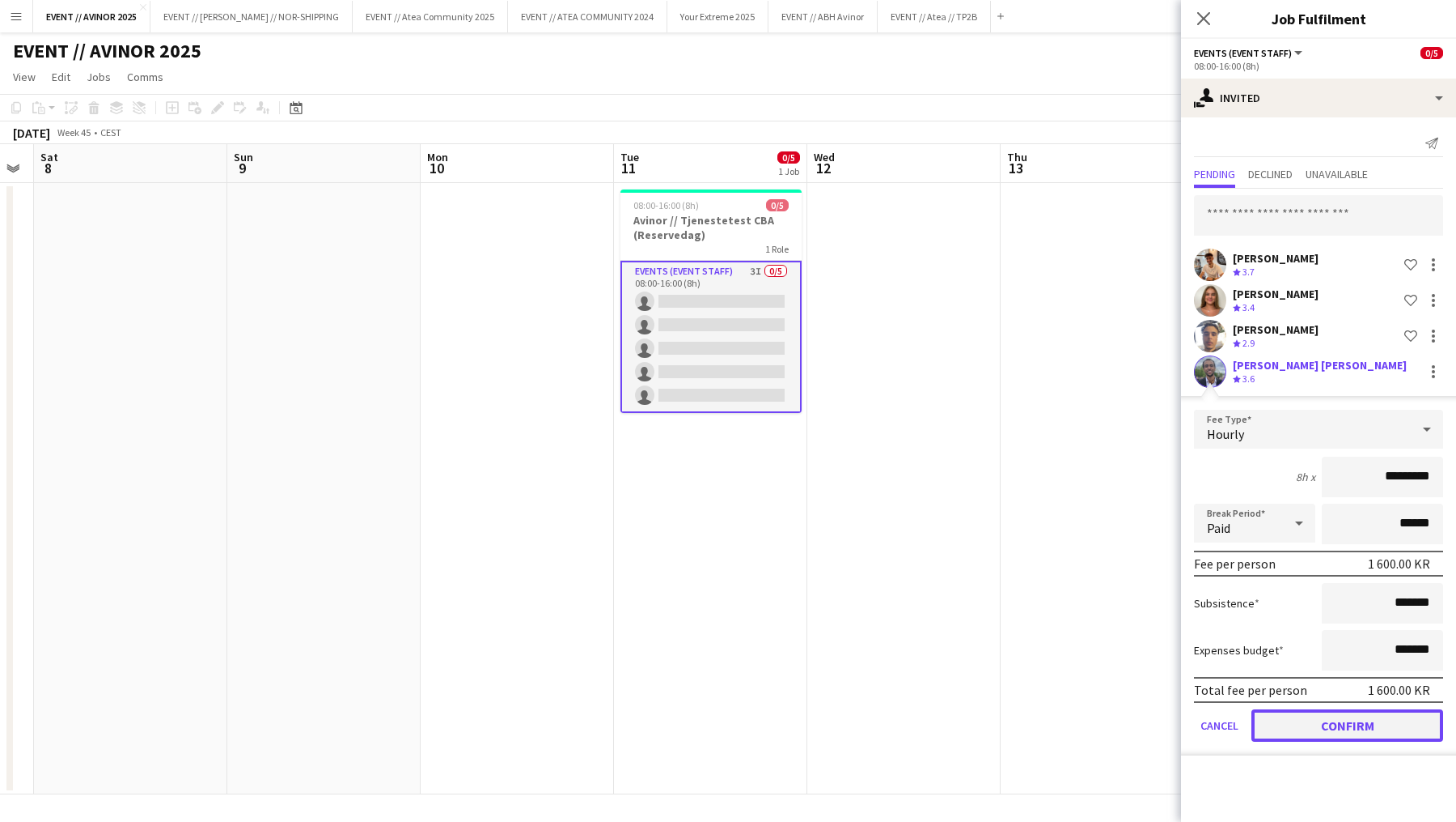
click at [1329, 718] on button "Confirm" at bounding box center [1347, 725] width 192 height 32
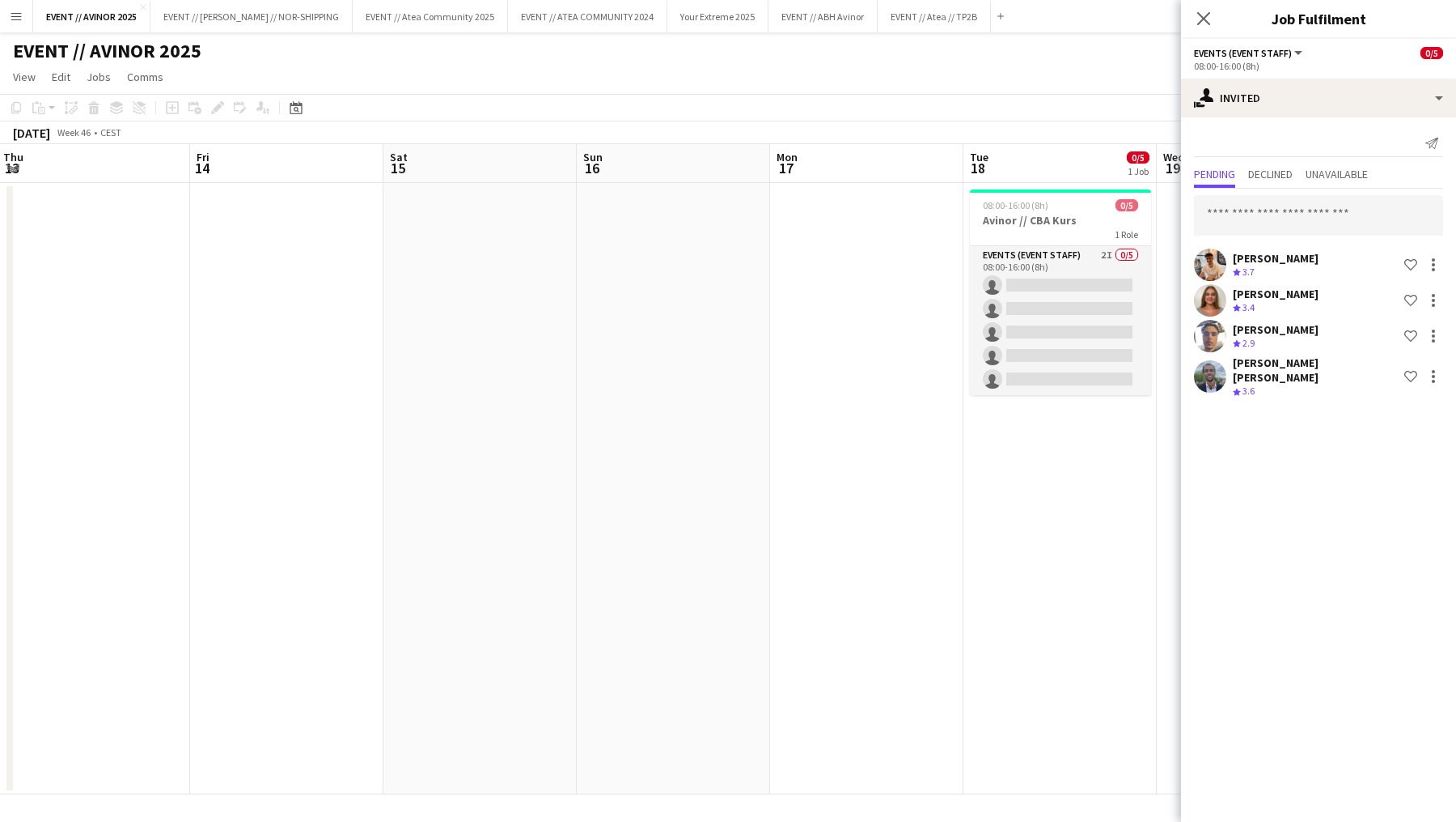
scroll to position [0, 589]
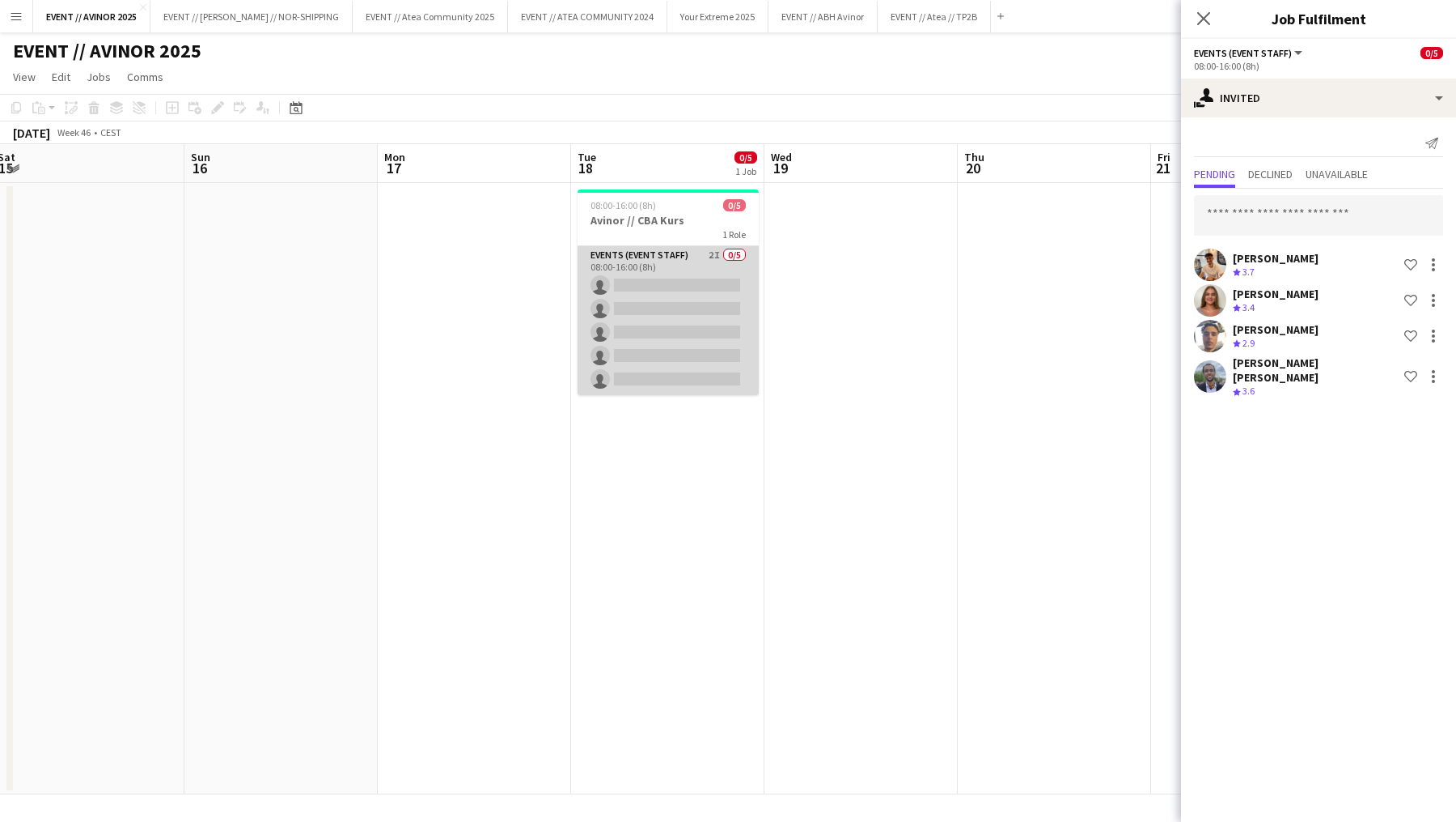
click at [690, 343] on app-card-role "Events (Event Staff) 2I 0/5 08:00-16:00 (8h) single-neutral-actions single-neut…" at bounding box center [668, 320] width 182 height 149
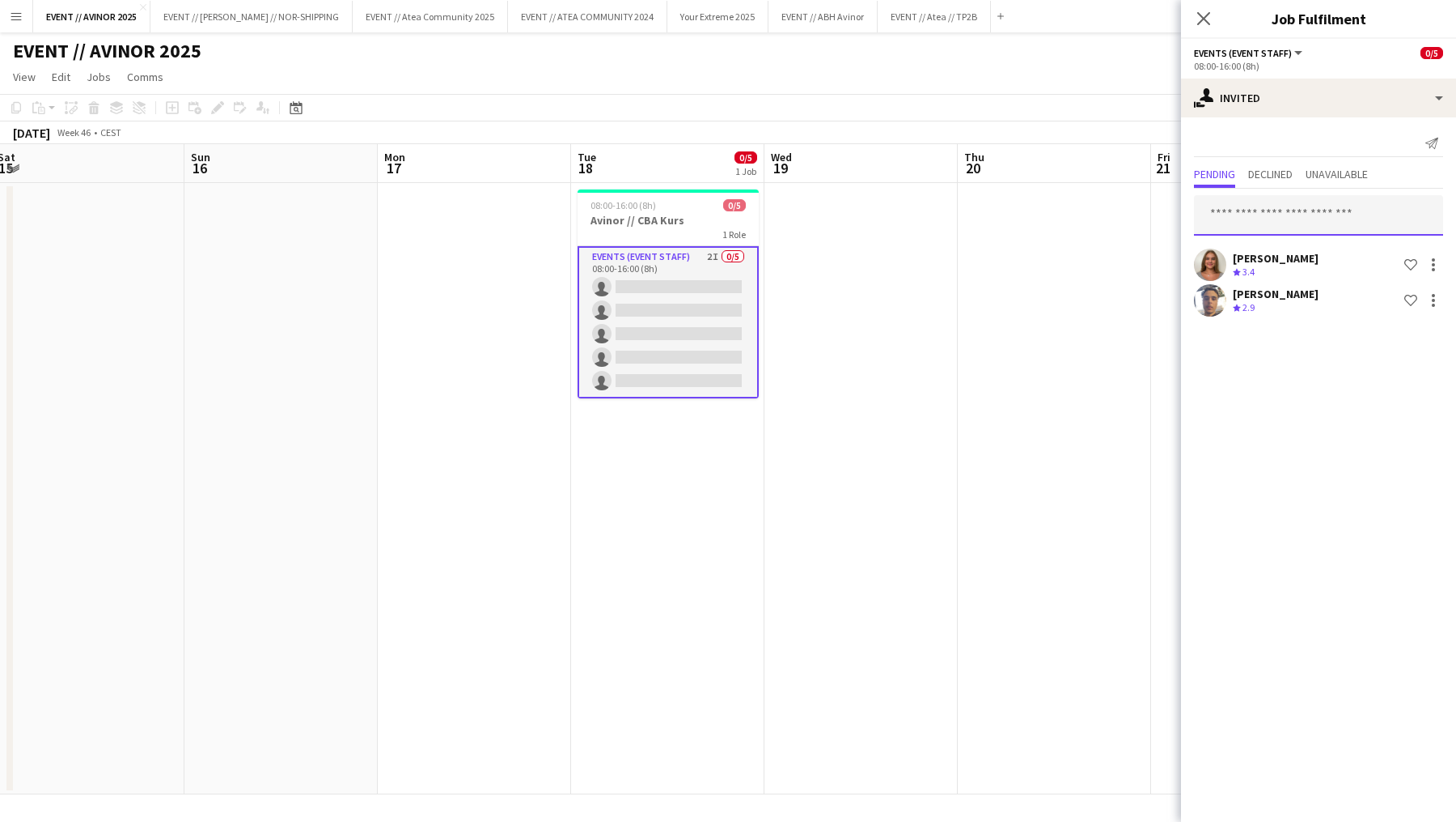
click at [1273, 196] on input "text" at bounding box center [1318, 216] width 249 height 40
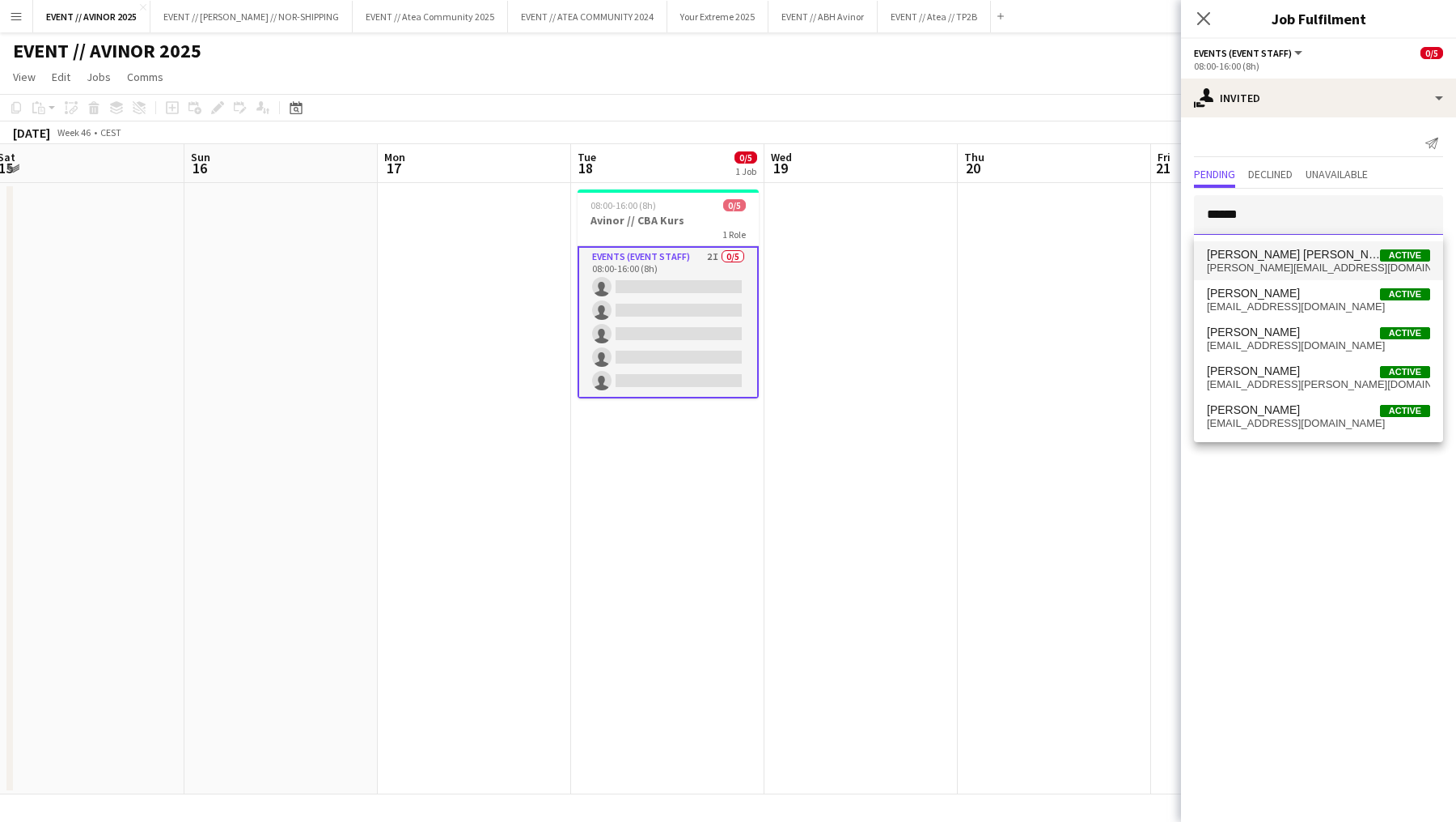
type input "******"
click at [1277, 260] on span "[PERSON_NAME] [PERSON_NAME]" at bounding box center [1293, 254] width 173 height 14
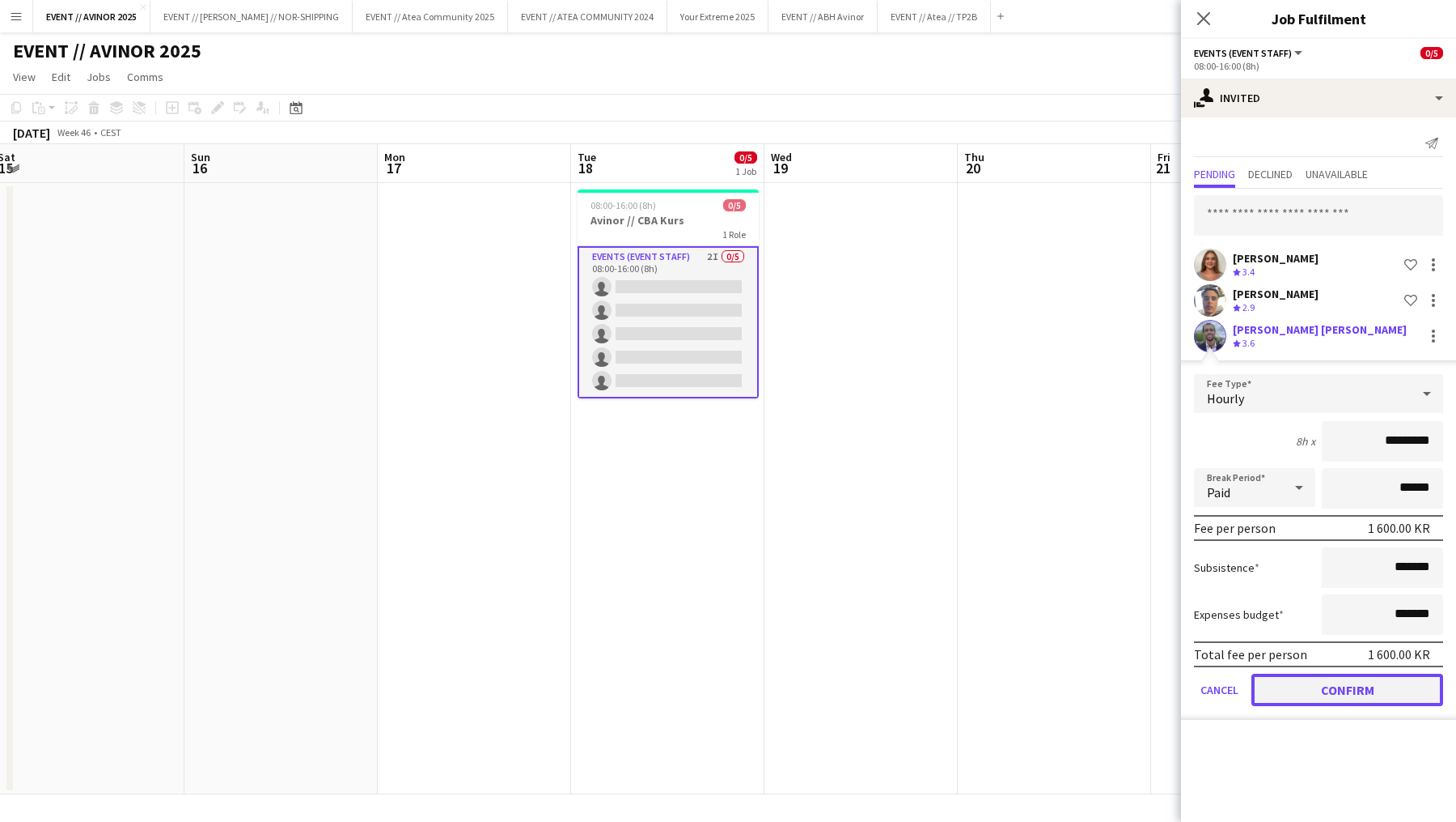
click at [1337, 686] on button "Confirm" at bounding box center [1347, 689] width 192 height 32
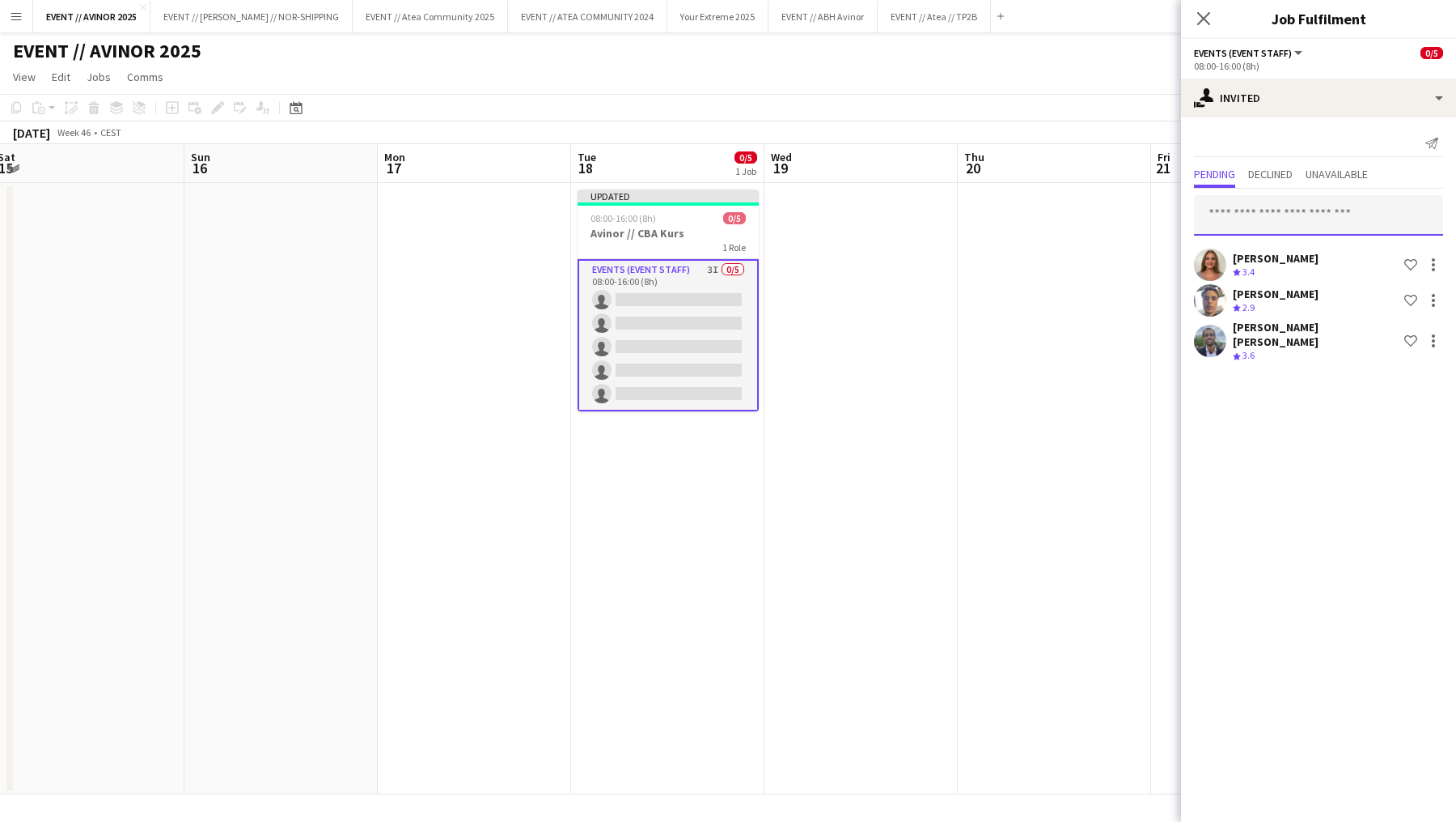
click at [1279, 225] on input "text" at bounding box center [1318, 216] width 249 height 40
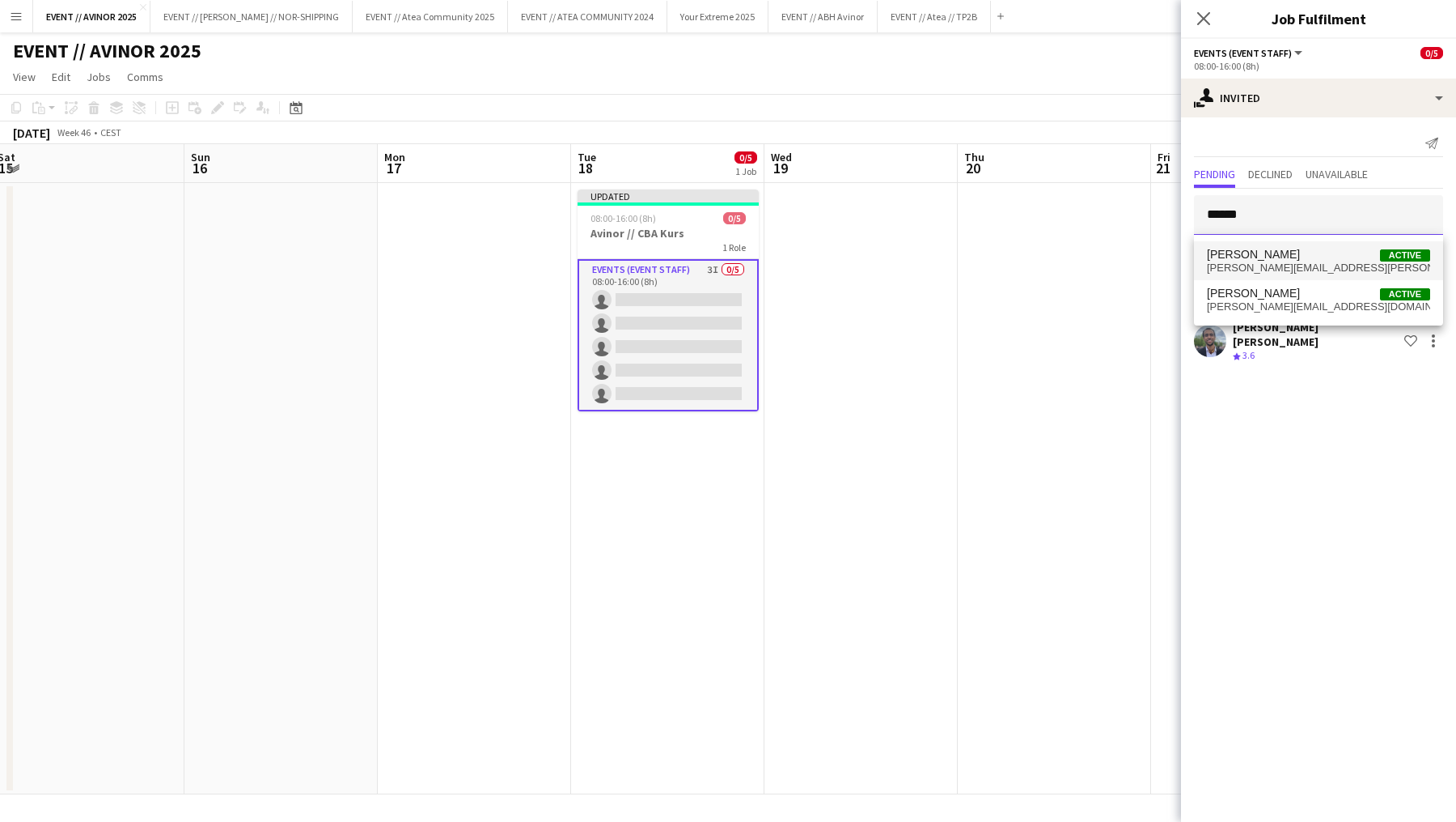
type input "******"
click at [1274, 260] on span "[PERSON_NAME]" at bounding box center [1252, 254] width 93 height 14
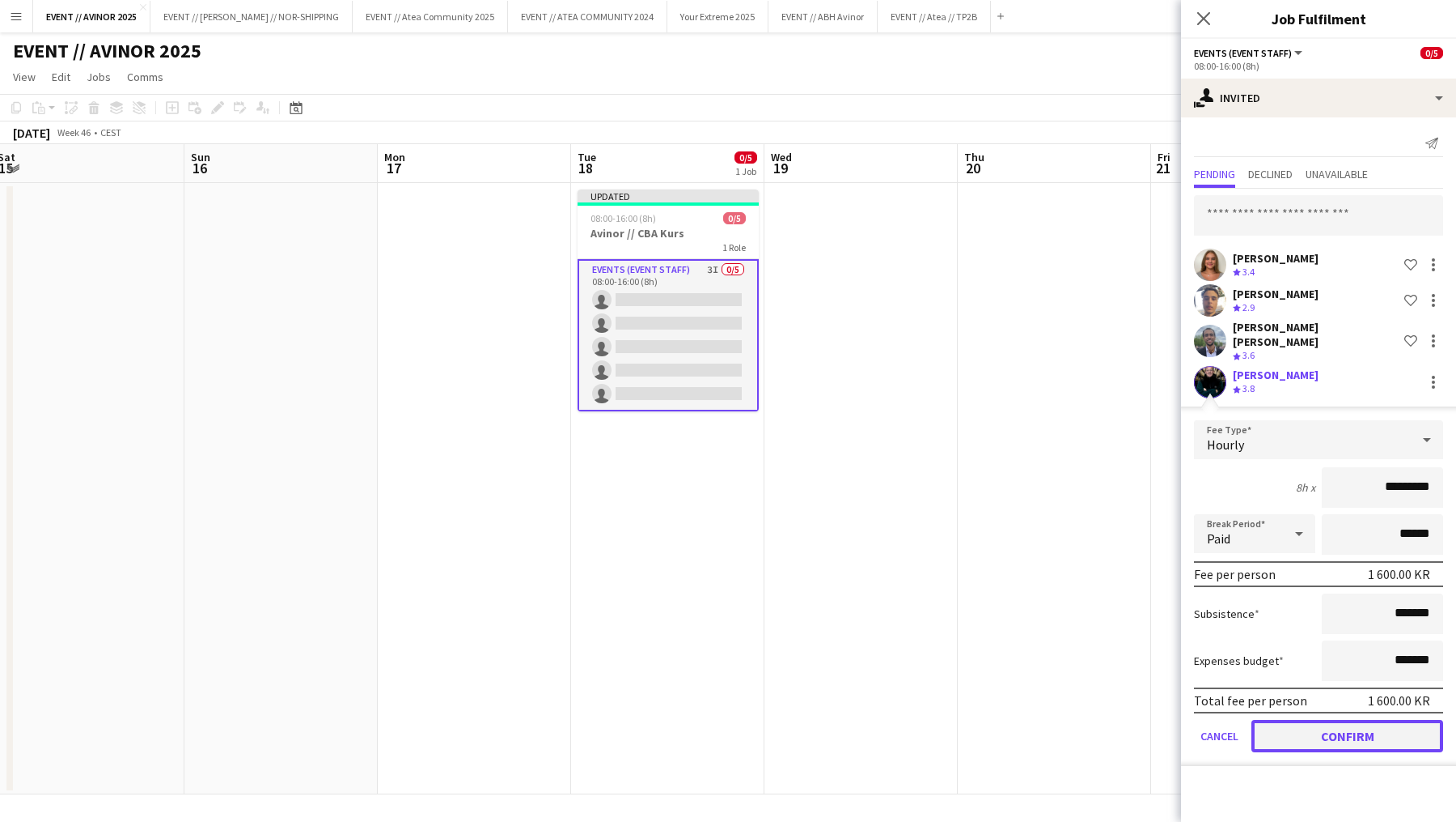
click at [1329, 730] on button "Confirm" at bounding box center [1347, 735] width 192 height 32
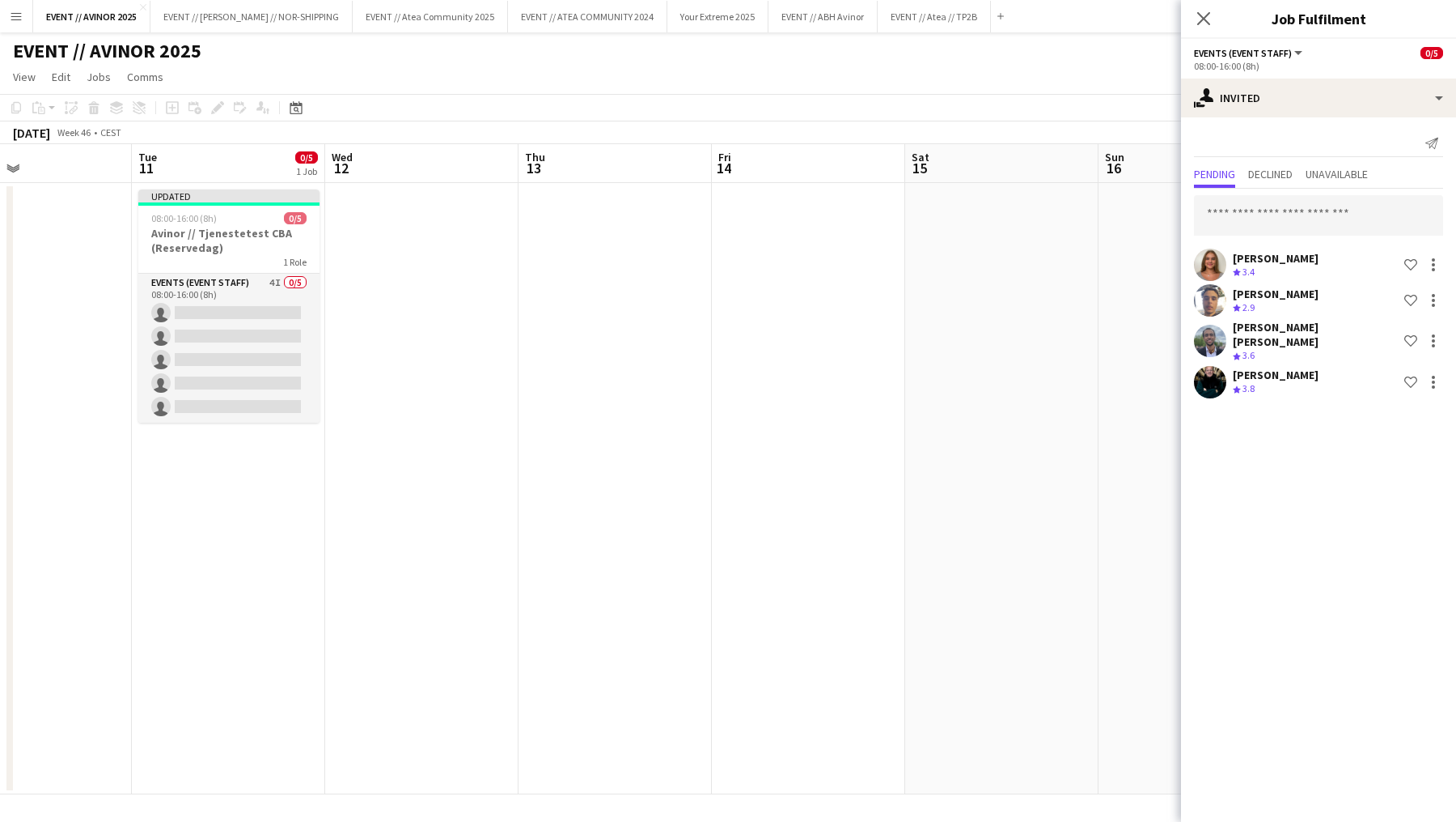
scroll to position [0, 327]
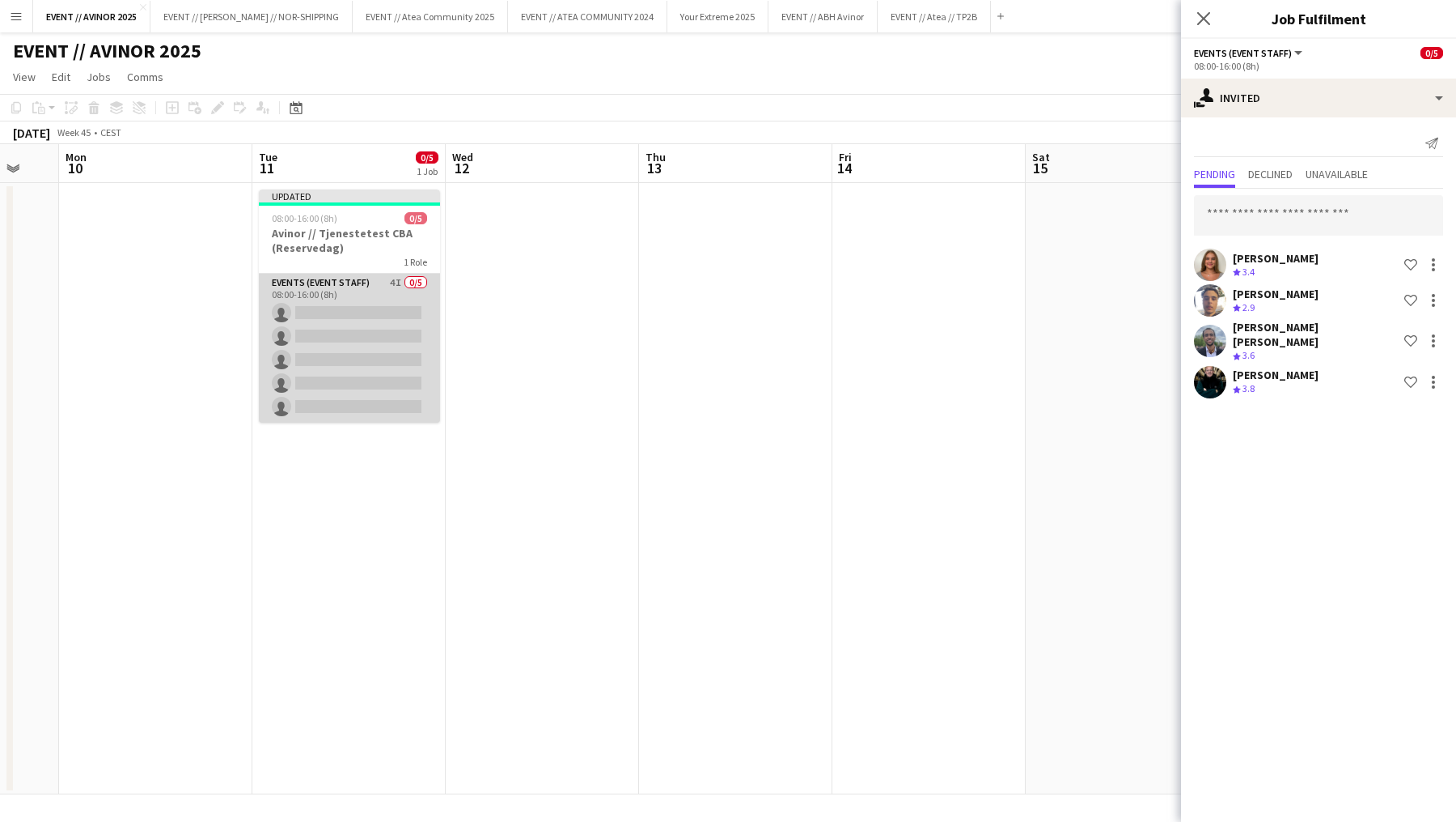
click at [377, 334] on app-card-role "Events (Event Staff) 4I 0/5 08:00-16:00 (8h) single-neutral-actions single-neut…" at bounding box center [349, 348] width 182 height 149
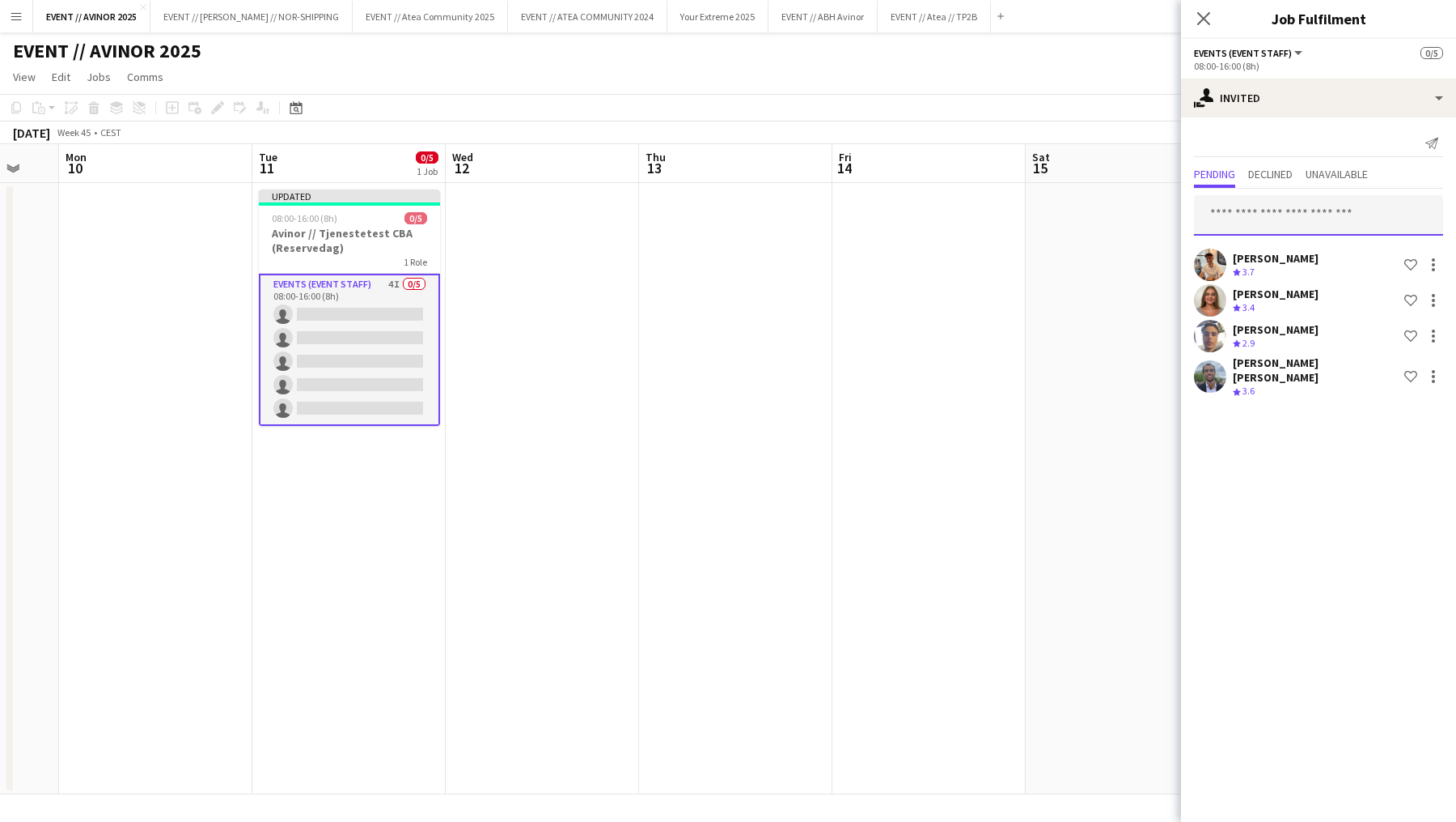
click at [1247, 206] on input "text" at bounding box center [1318, 216] width 249 height 40
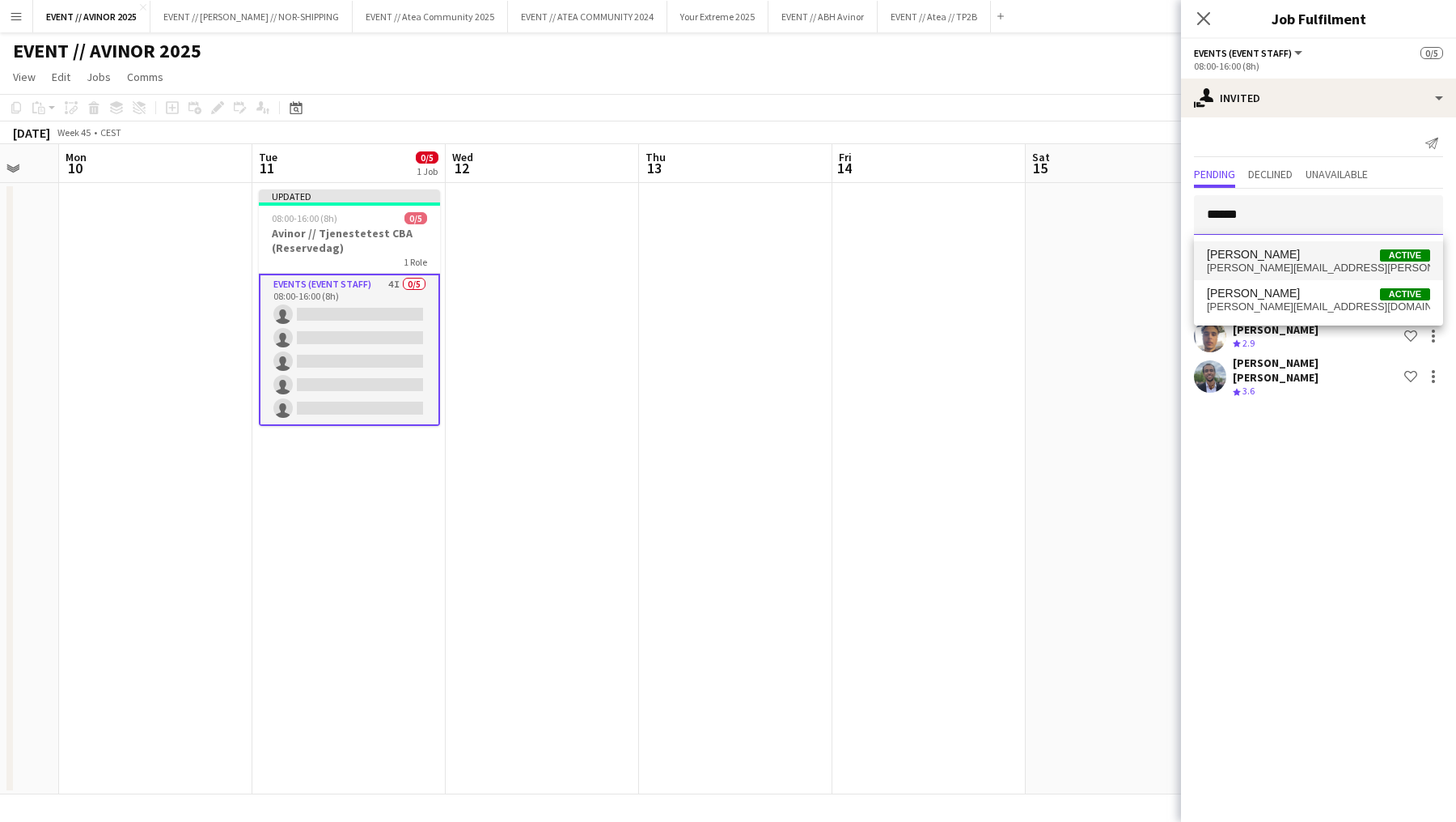
type input "******"
click at [1258, 253] on span "[PERSON_NAME]" at bounding box center [1252, 254] width 93 height 14
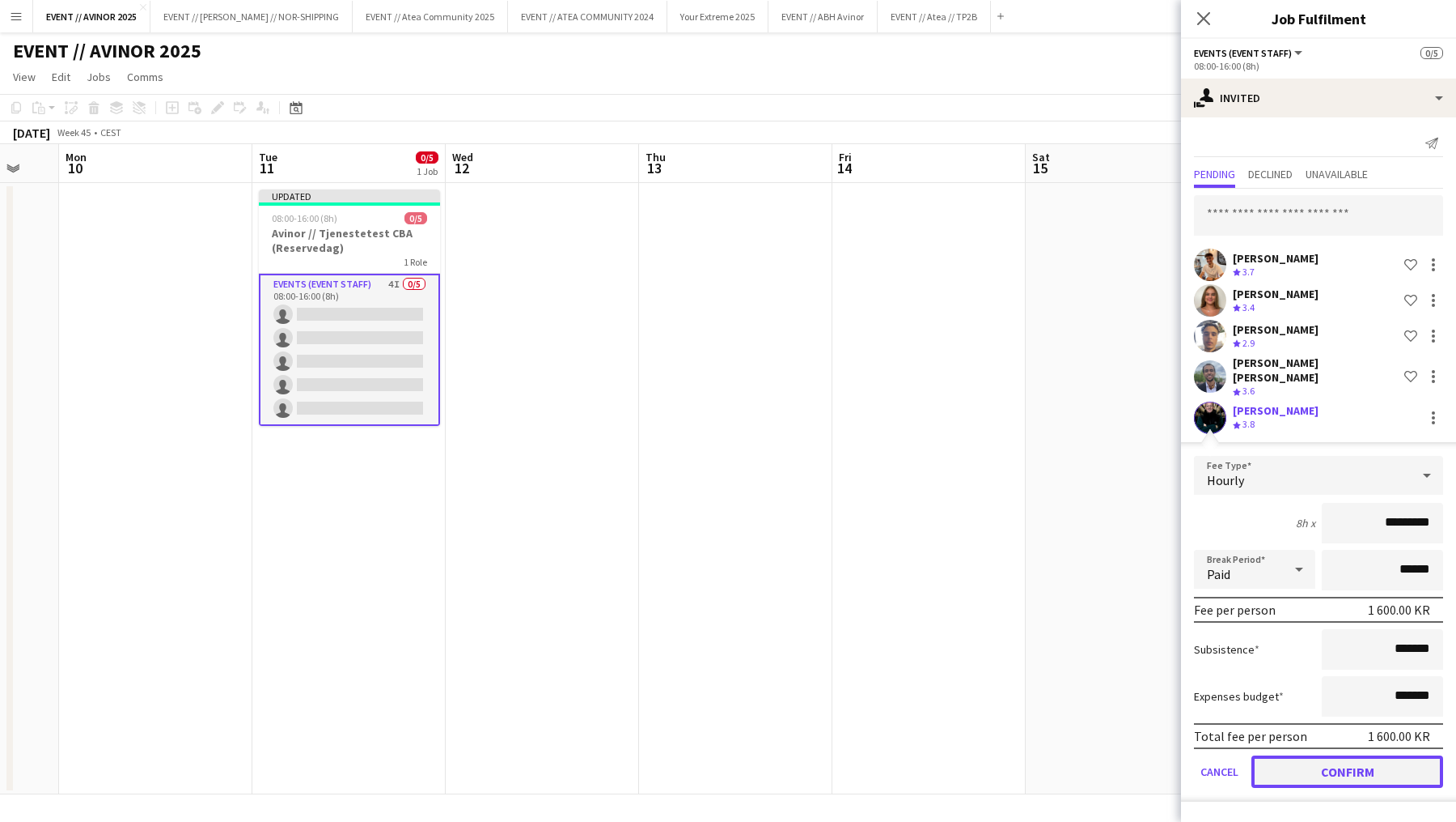
click at [1351, 755] on button "Confirm" at bounding box center [1347, 771] width 192 height 32
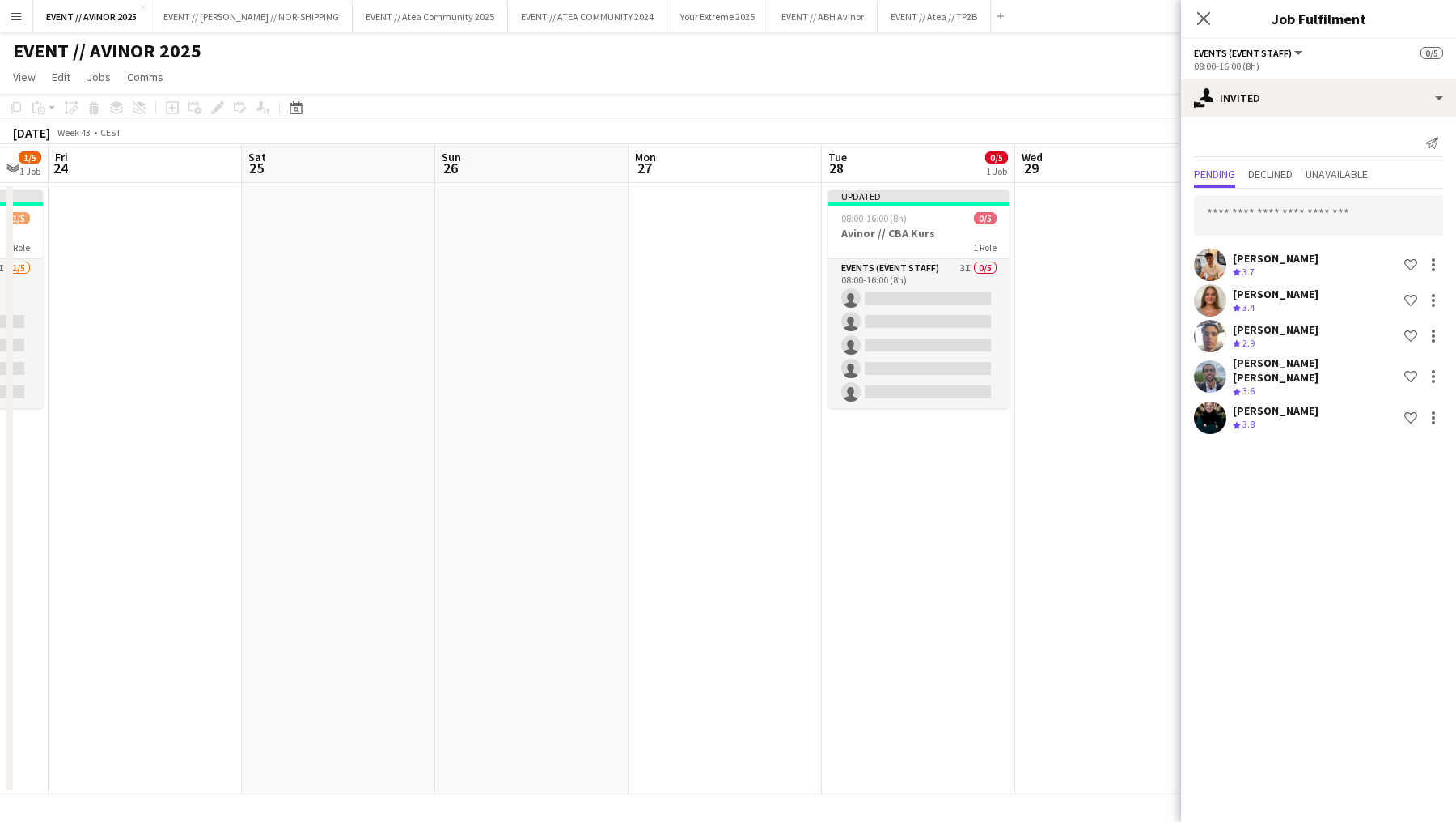
scroll to position [0, 543]
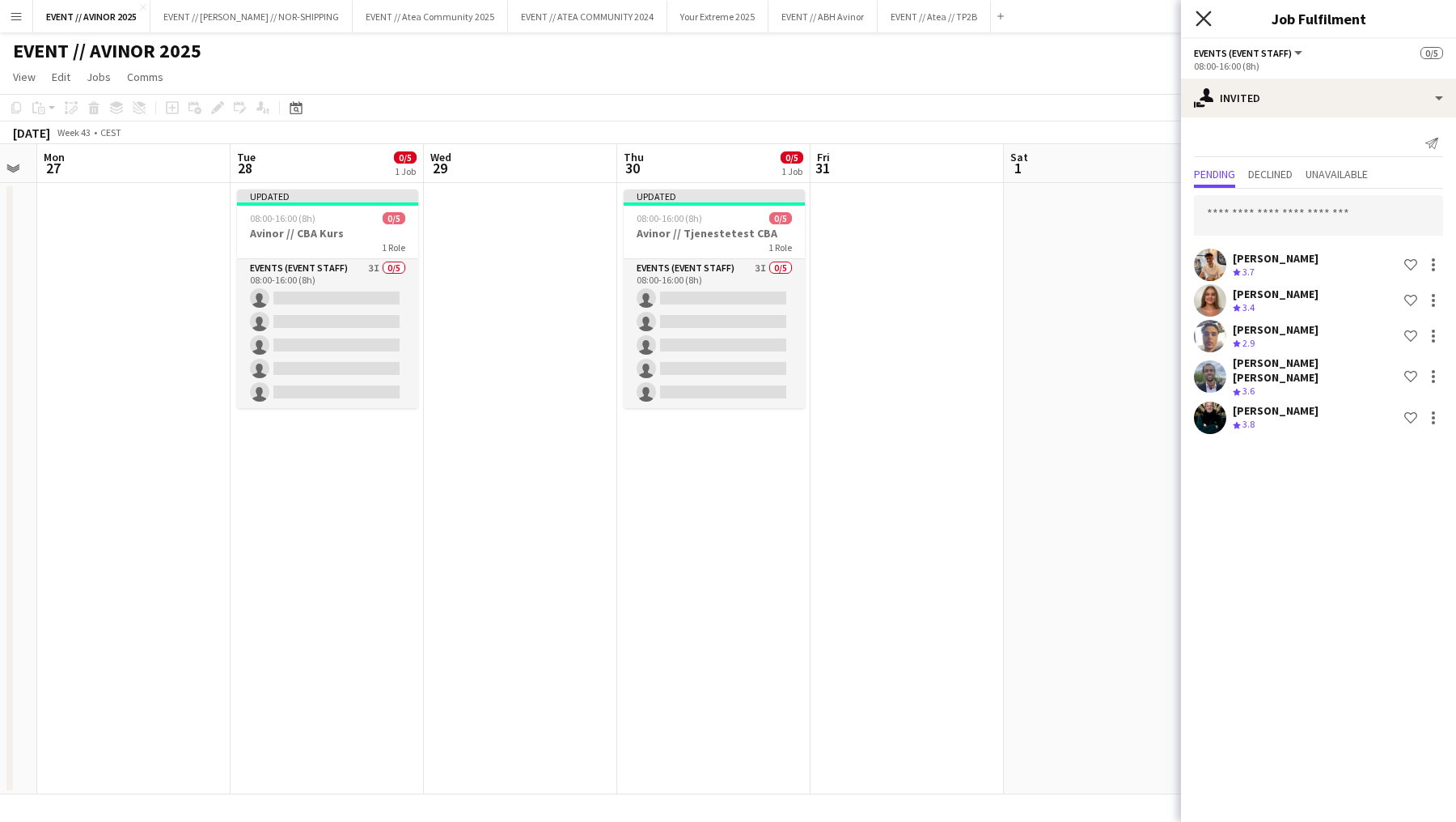
click at [1211, 14] on icon "Close pop-in" at bounding box center [1203, 17] width 16 height 16
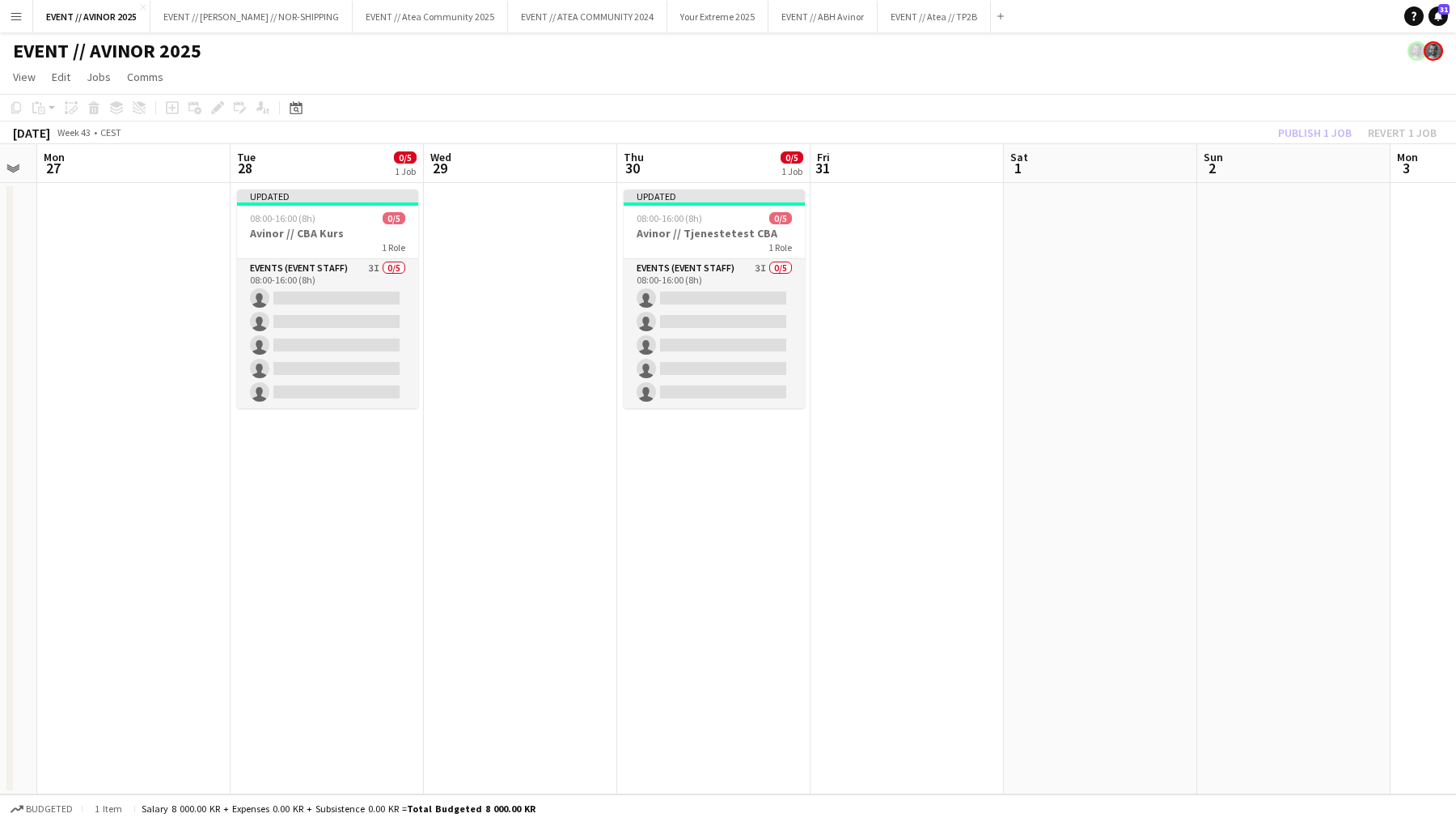
scroll to position [0, 627]
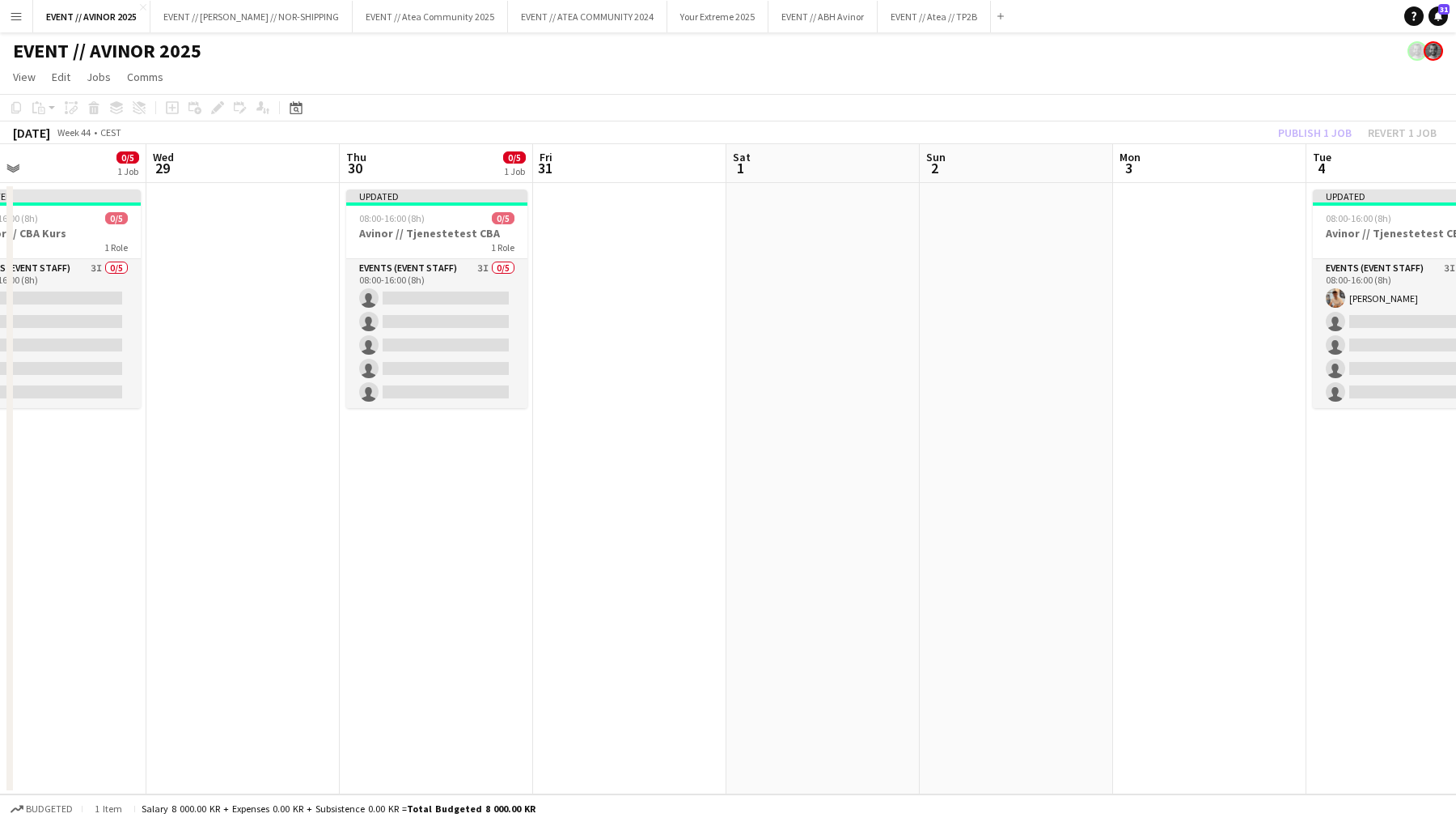
click at [1175, 113] on app-toolbar "Copy Paste Paste Command V Paste with crew Command Shift V Paste linked Job [GE…" at bounding box center [728, 107] width 1456 height 28
click at [1299, 121] on div "[DATE] Week 44 • CEST Publish 13 jobs Revert 13 jobs" at bounding box center [728, 132] width 1456 height 23
click at [1299, 124] on button "Publish 13 jobs" at bounding box center [1296, 132] width 99 height 21
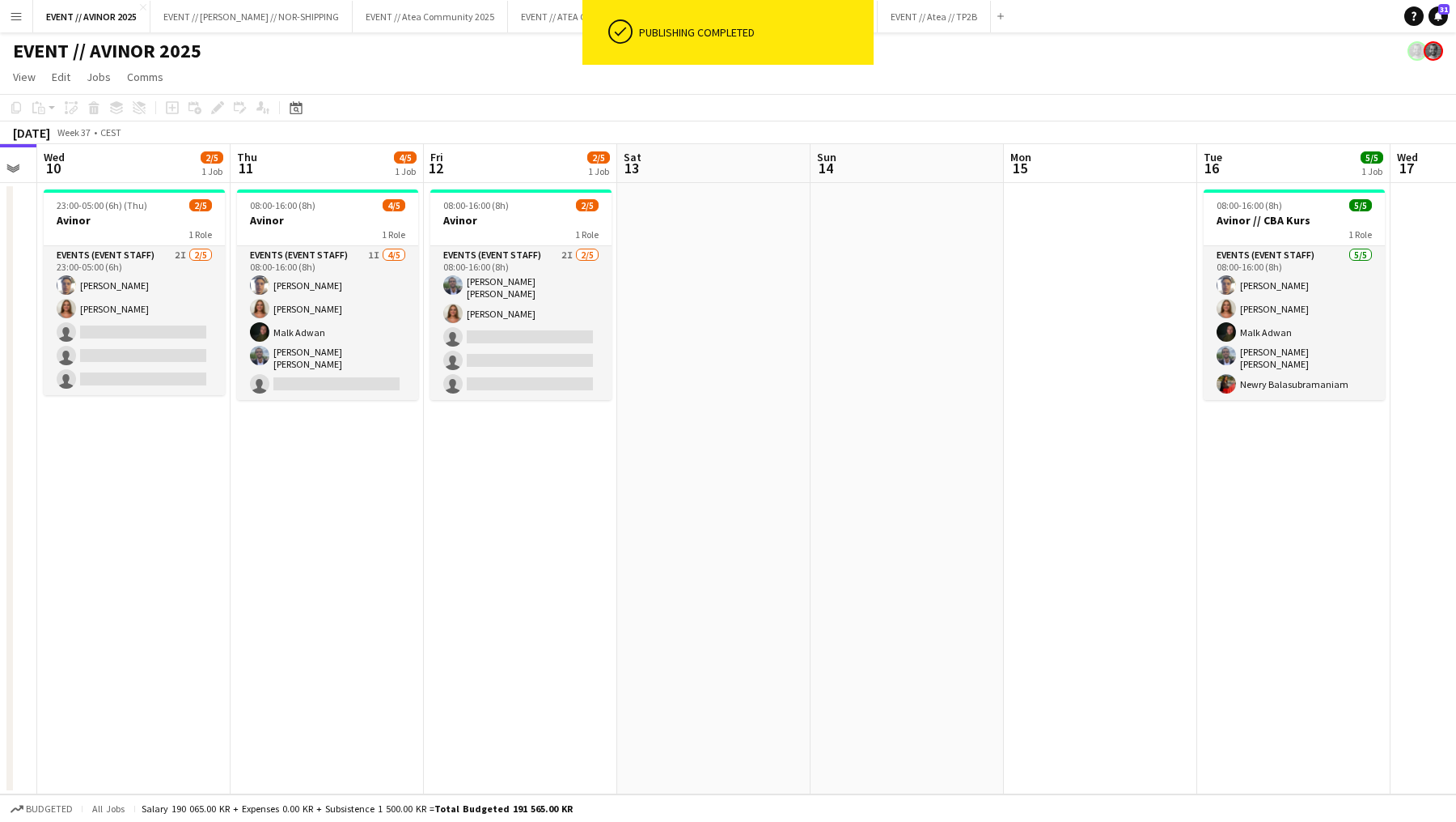
scroll to position [0, 353]
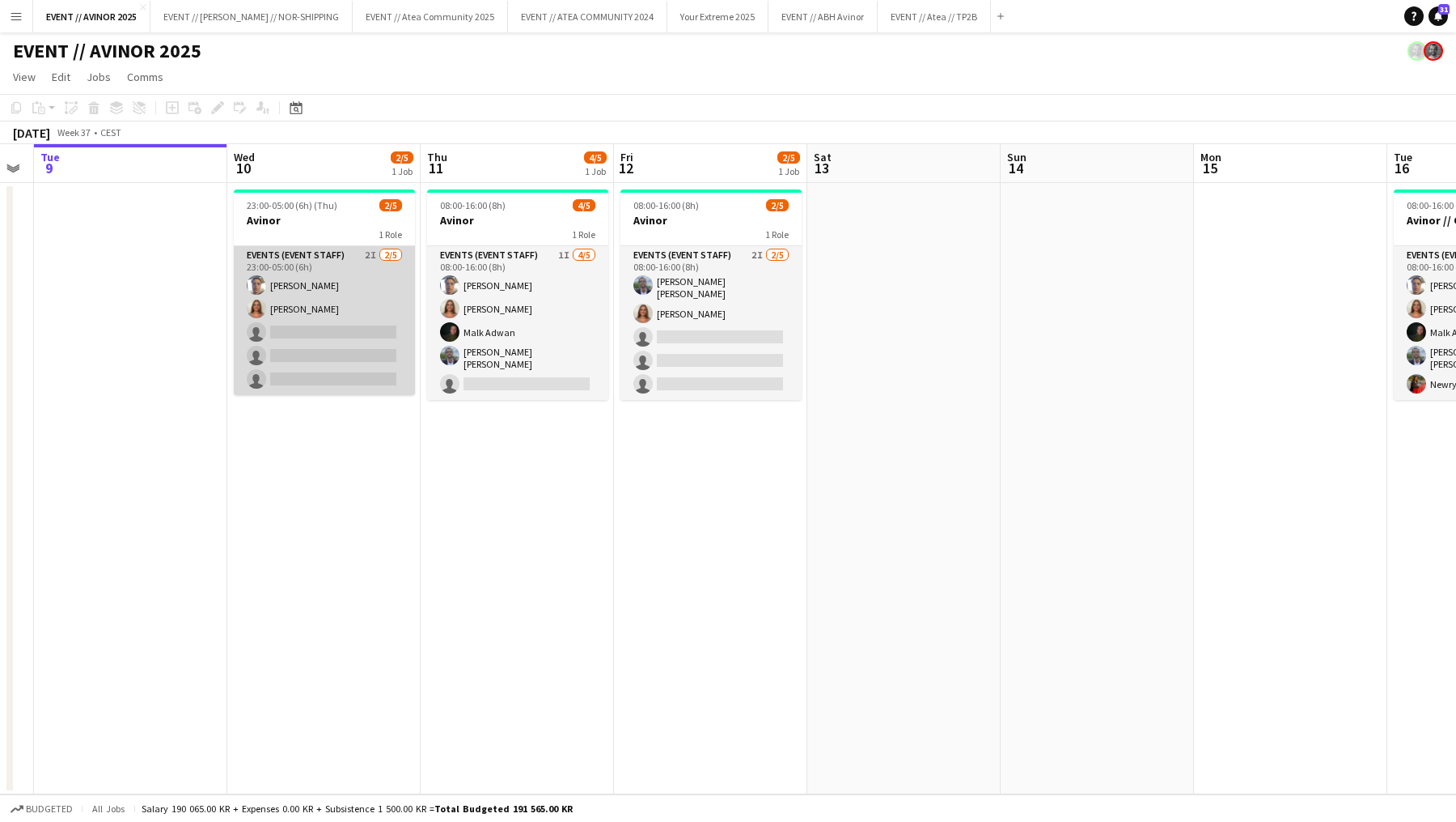
click at [354, 327] on app-card-role "Events (Event Staff) 2I [DATE] 23:00-05:00 (6h) [PERSON_NAME] [PERSON_NAME] sin…" at bounding box center [325, 320] width 182 height 149
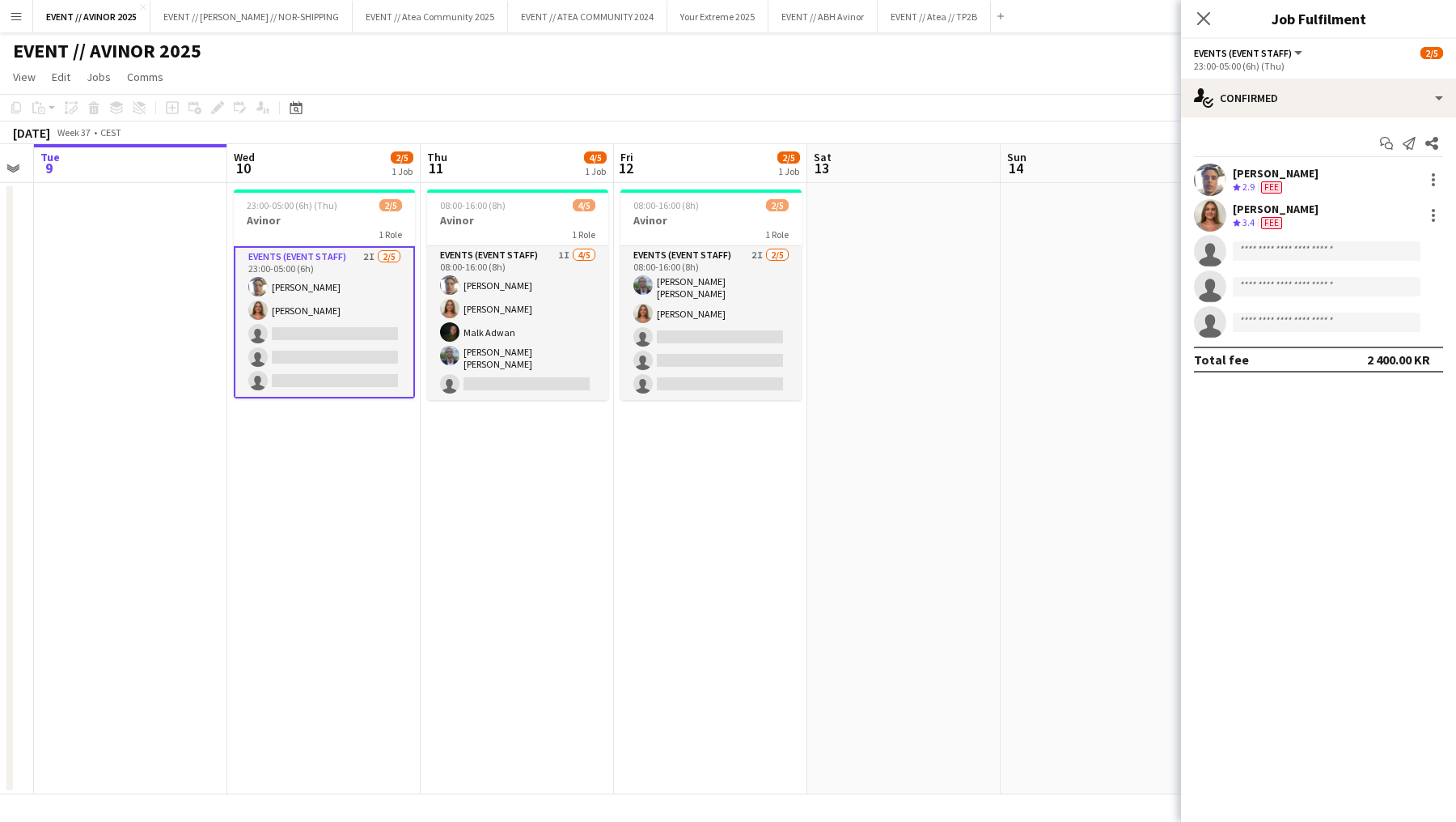
click at [1261, 117] on div "Start chat Send notification Share [PERSON_NAME] Crew rating 2.9 Fee [PERSON_NA…" at bounding box center [1318, 251] width 275 height 268
click at [1276, 106] on div "single-neutral-actions-check-2 Confirmed" at bounding box center [1318, 98] width 275 height 39
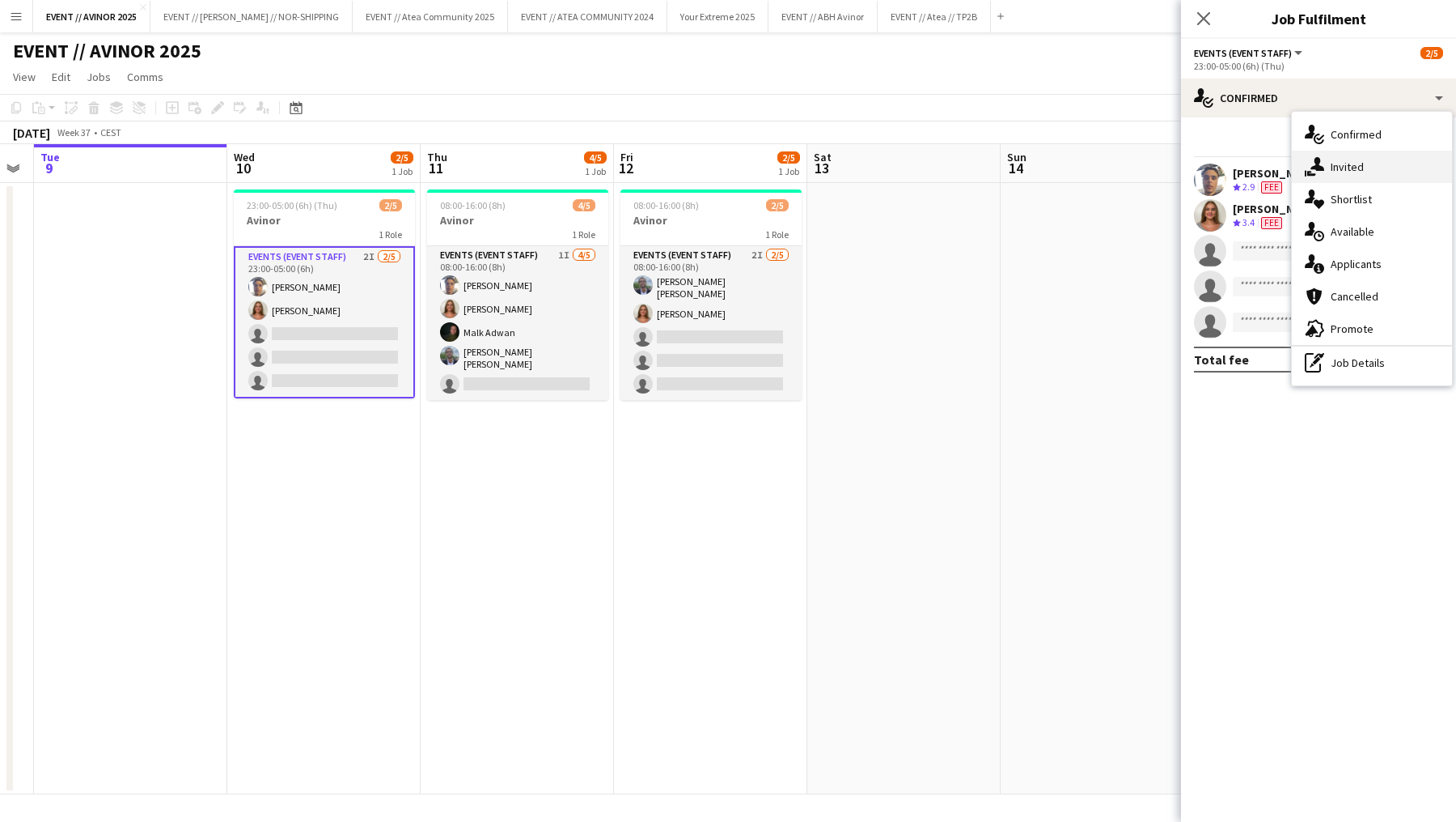
click at [1302, 169] on div "single-neutral-actions-share-1 Invited" at bounding box center [1372, 166] width 160 height 32
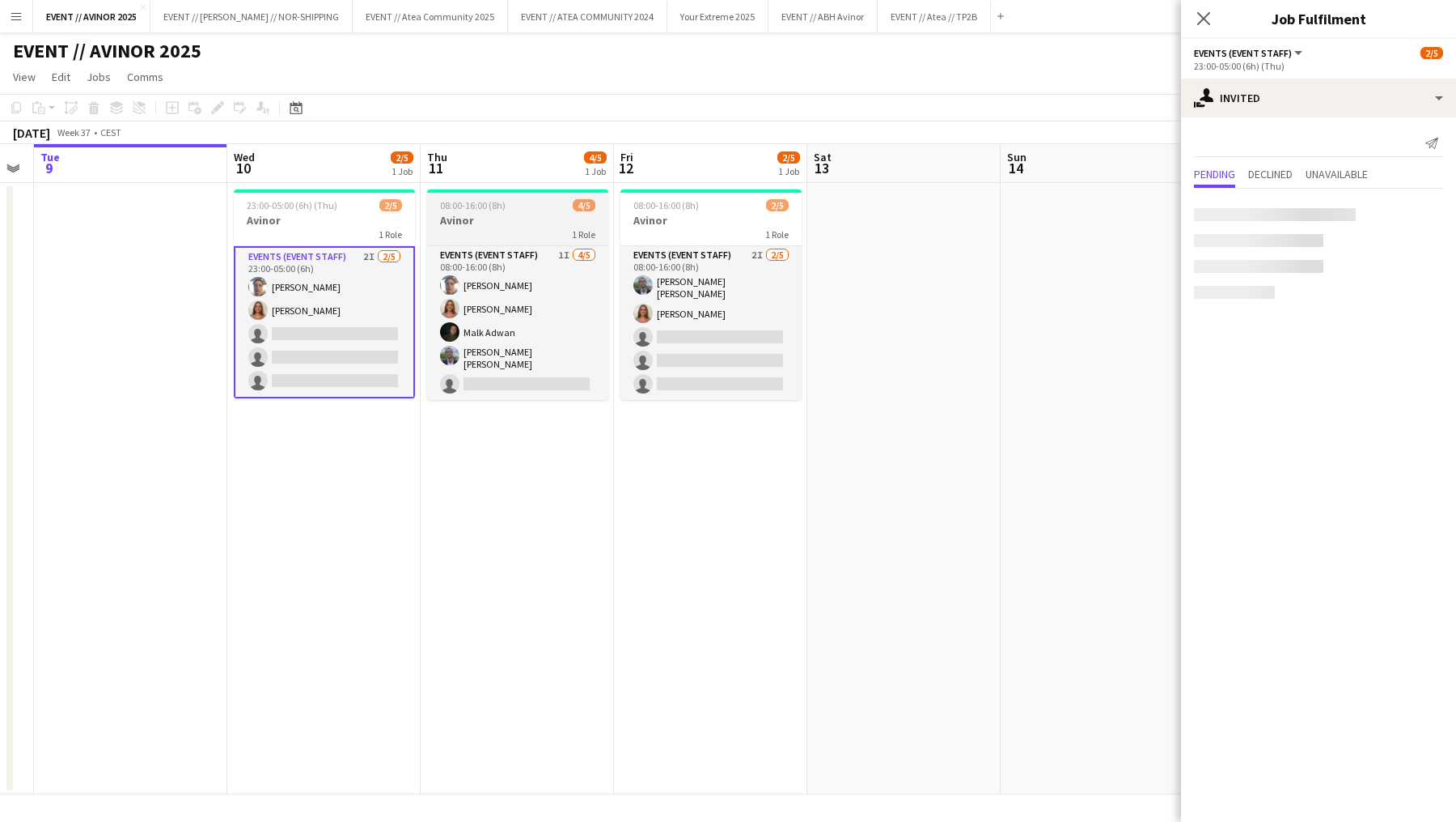
click at [542, 220] on h3 "Avinor" at bounding box center [518, 220] width 182 height 15
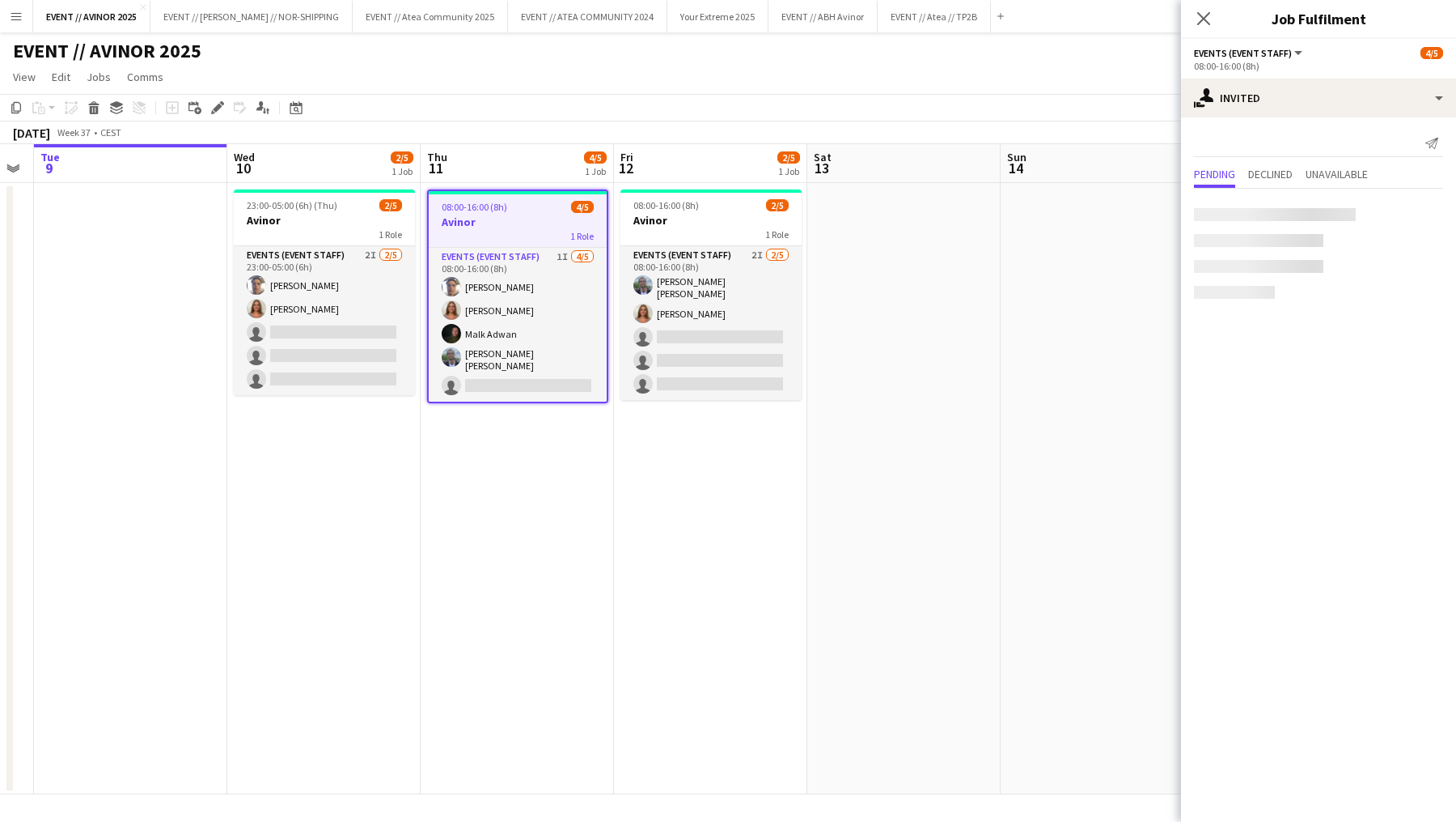
click at [668, 82] on app-page-menu "View Day view expanded Day view collapsed Month view Date picker Jump to [DATE]…" at bounding box center [728, 79] width 1456 height 31
